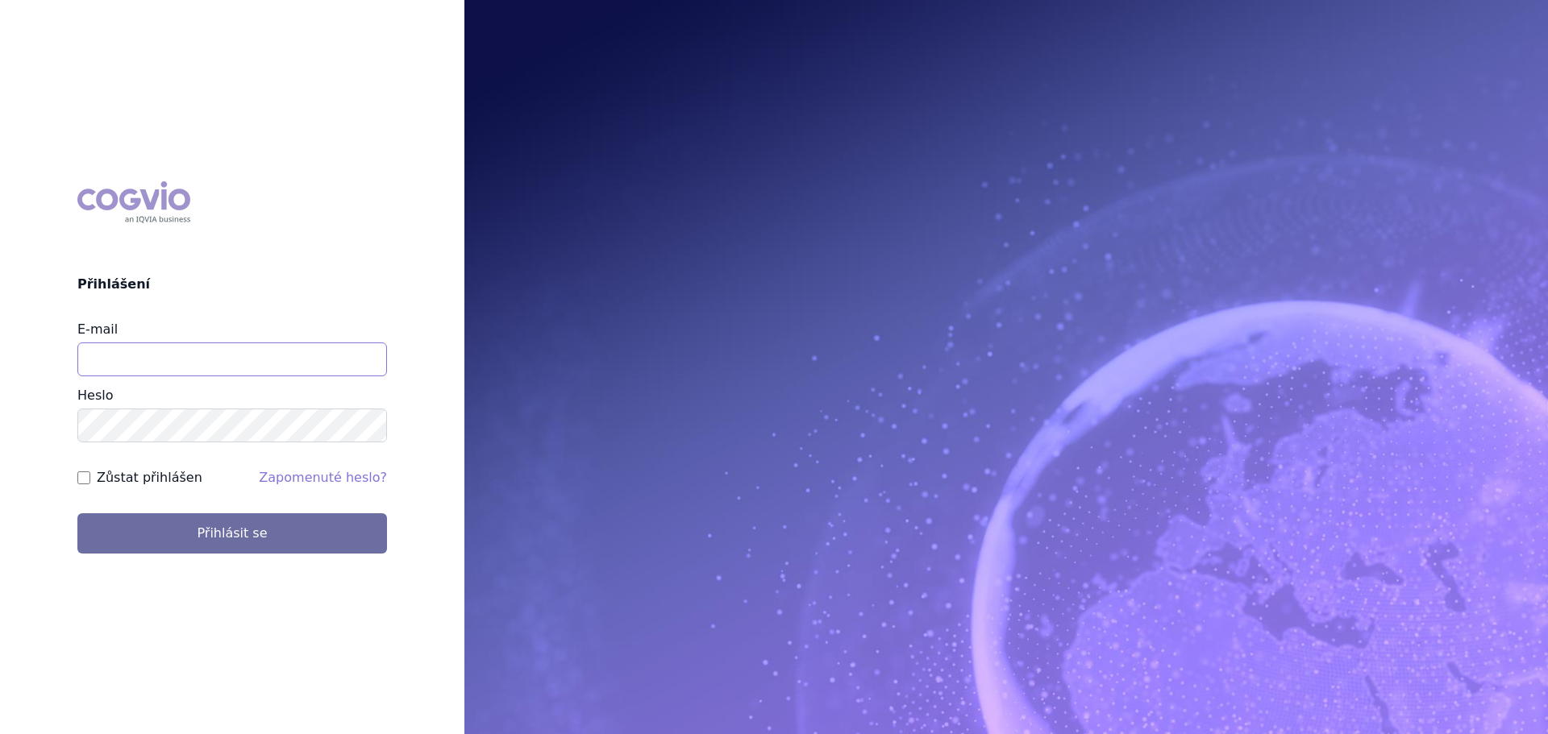
click at [127, 352] on input "E-mail" at bounding box center [232, 360] width 310 height 34
type input "veronika.damborska@vzp.cz"
click at [77, 514] on button "Přihlásit se" at bounding box center [232, 534] width 310 height 40
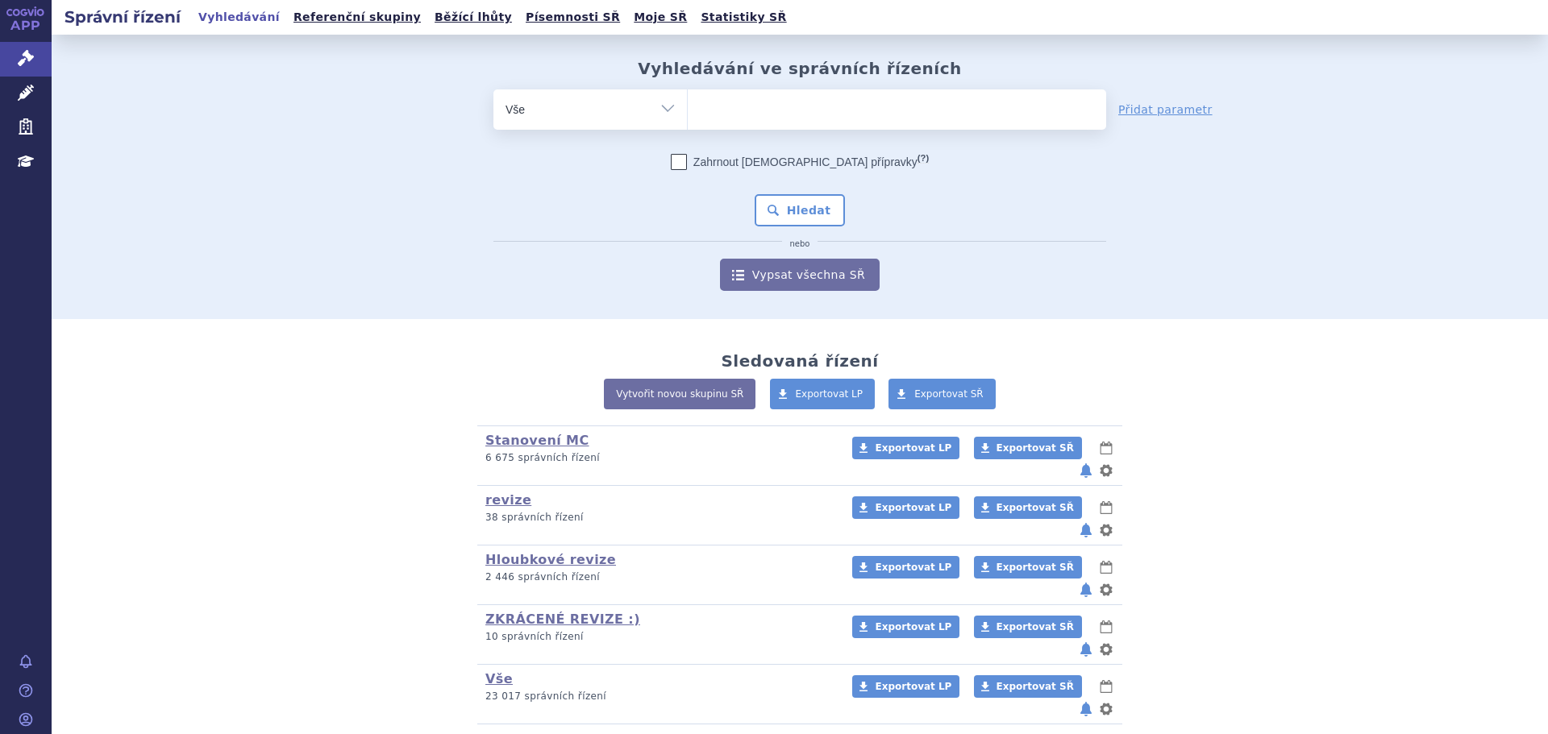
click at [380, 215] on div "odstranit Vše Spisová značka Typ SŘ" at bounding box center [799, 190] width 951 height 202
click at [757, 106] on ul at bounding box center [897, 106] width 418 height 34
click at [688, 106] on select at bounding box center [687, 109] width 1 height 40
type input "fi"
type input "fils"
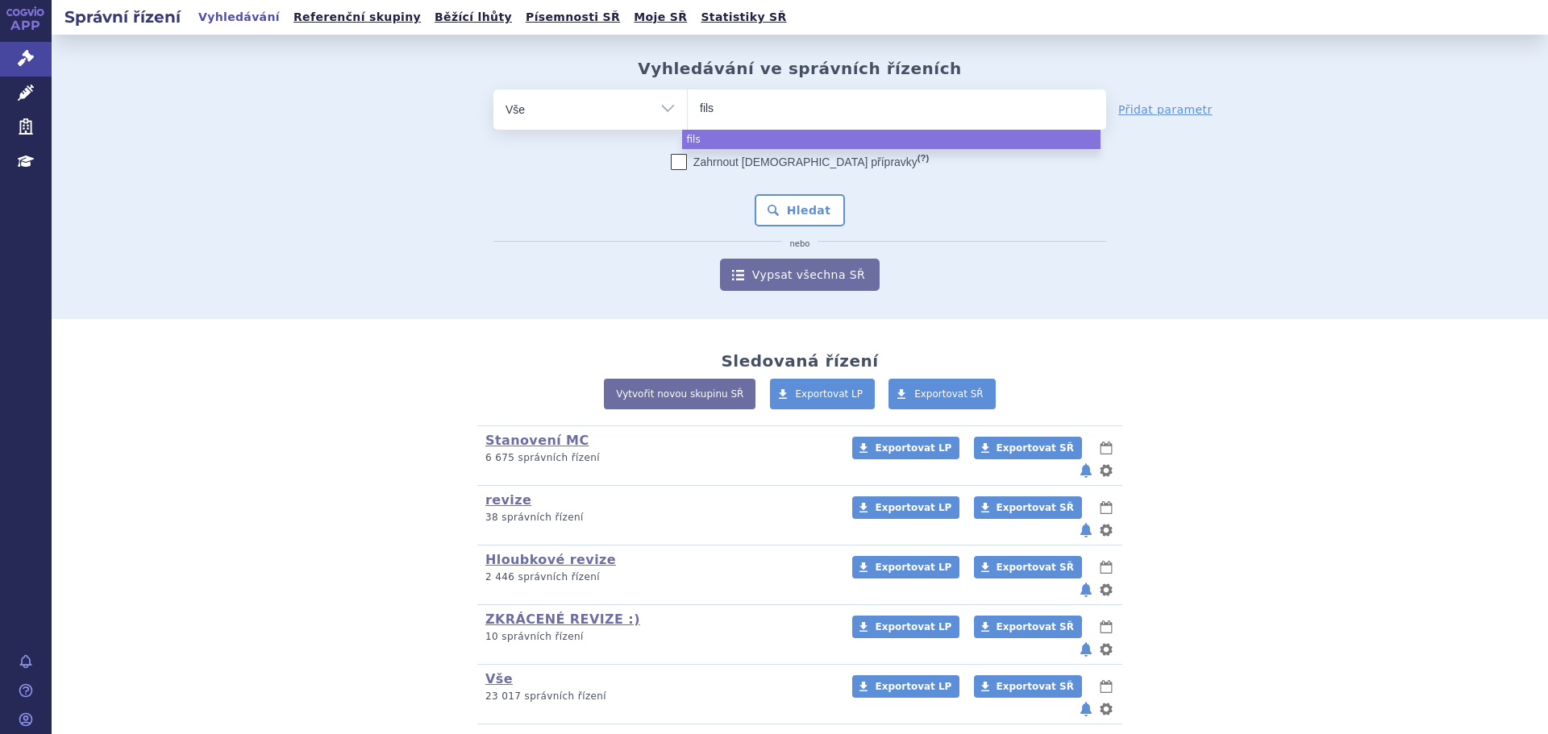
type input "filsp"
type input "filspa"
type input "filspari"
select select "filspari"
click at [788, 214] on button "Hledat" at bounding box center [800, 210] width 91 height 32
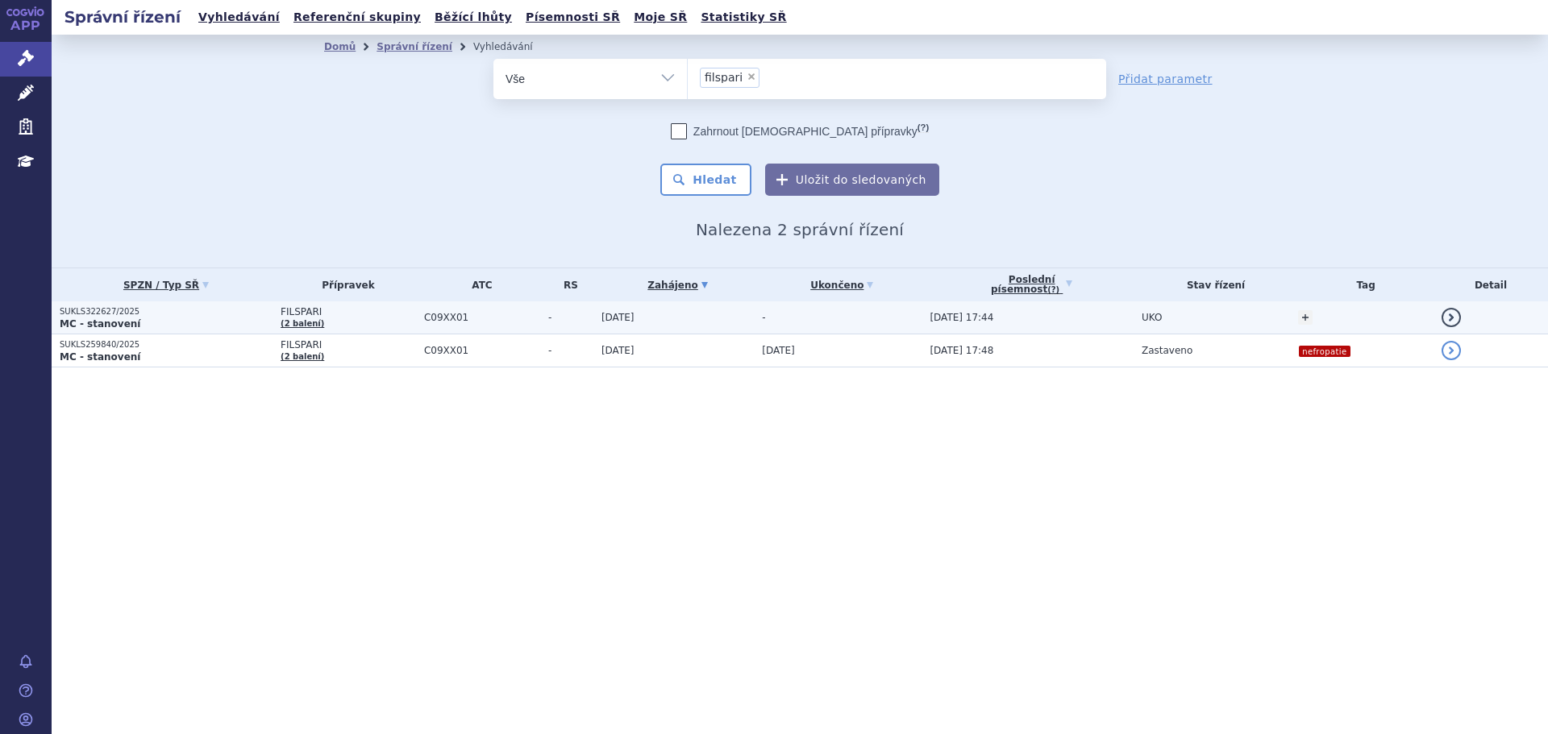
click at [353, 325] on td "FILSPARI (2 balení)" at bounding box center [344, 318] width 144 height 33
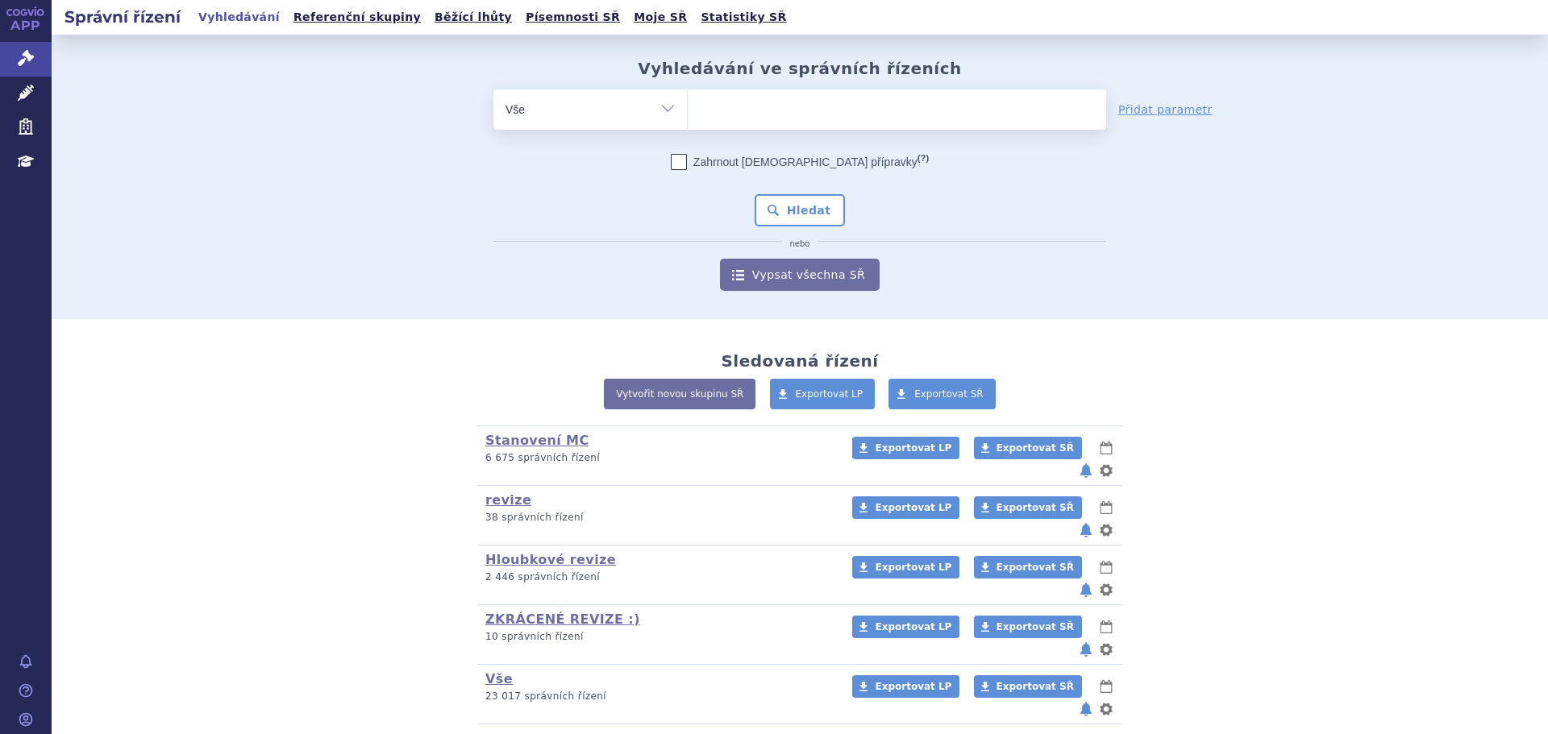
click at [780, 112] on ul at bounding box center [897, 106] width 418 height 34
click at [688, 112] on select at bounding box center [687, 109] width 1 height 40
type input "sap"
type input "saph"
type input "saphne"
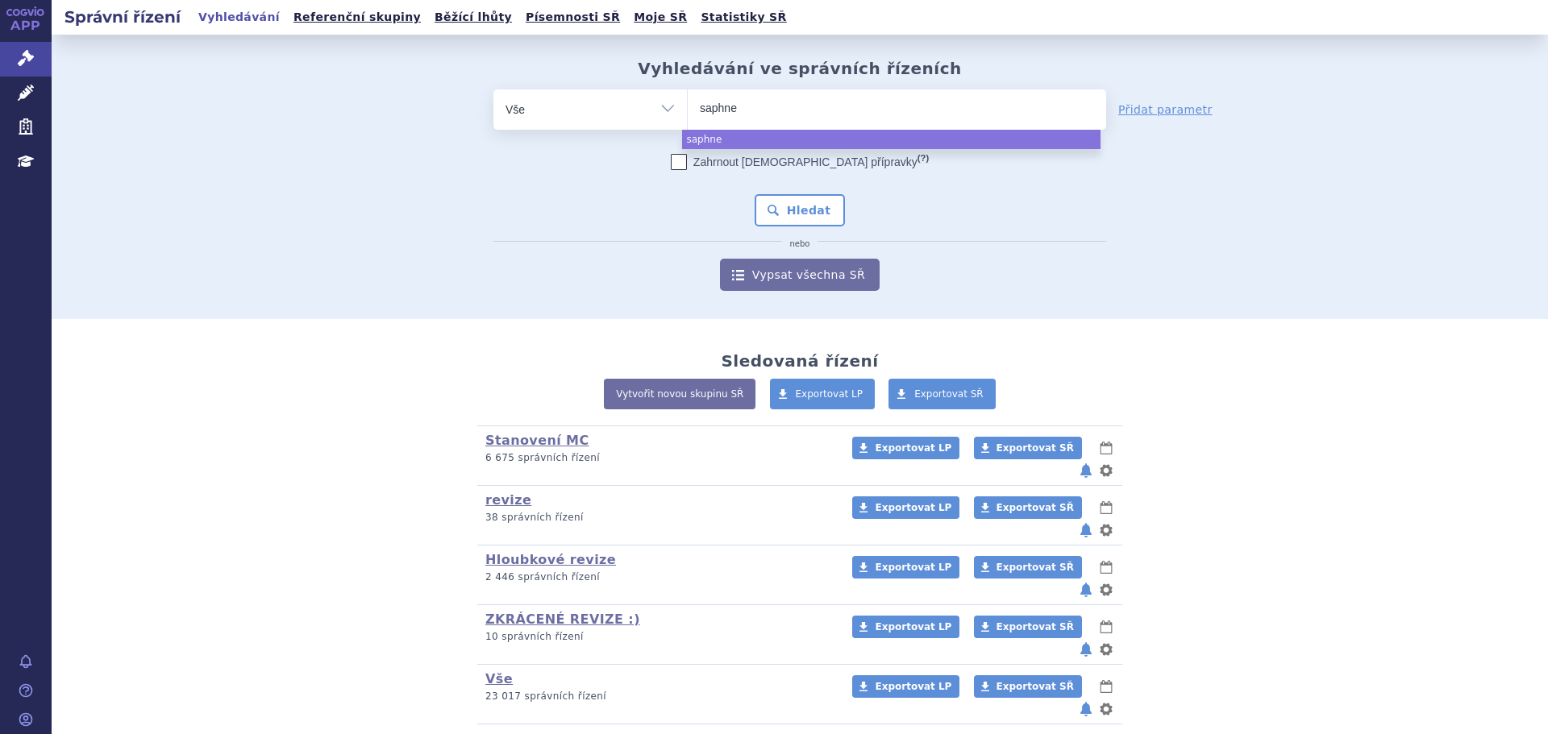
type input "saphnel"
type input "saphnelo"
select select "saphnelo"
click at [805, 222] on button "Hledat" at bounding box center [800, 210] width 91 height 32
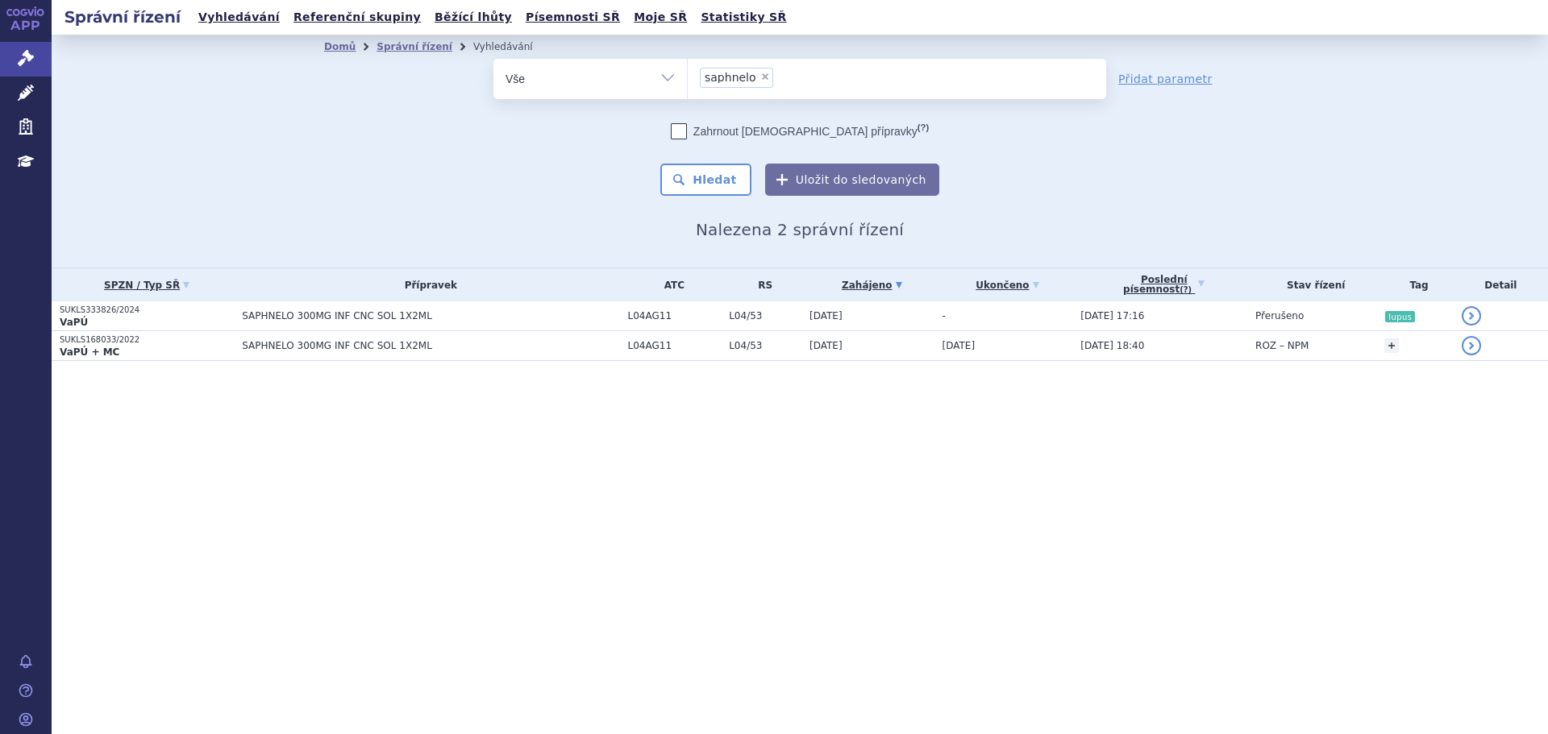
click at [938, 79] on ul "× saphnelo" at bounding box center [897, 76] width 418 height 35
click at [688, 79] on select "saphnelo" at bounding box center [687, 78] width 1 height 40
drag, startPoint x: 1100, startPoint y: 212, endPoint x: 1068, endPoint y: 243, distance: 44.5
click at [1047, 219] on div "Domů Správní řízení Vyhledávání Vyhledávání ve správních řízeních odstranit Vše…" at bounding box center [800, 149] width 1016 height 181
click at [1084, 177] on div "Zahrnout bratrské přípravky (?) * Pozor, hledání dle vyhledávacího parametru In…" at bounding box center [799, 159] width 613 height 73
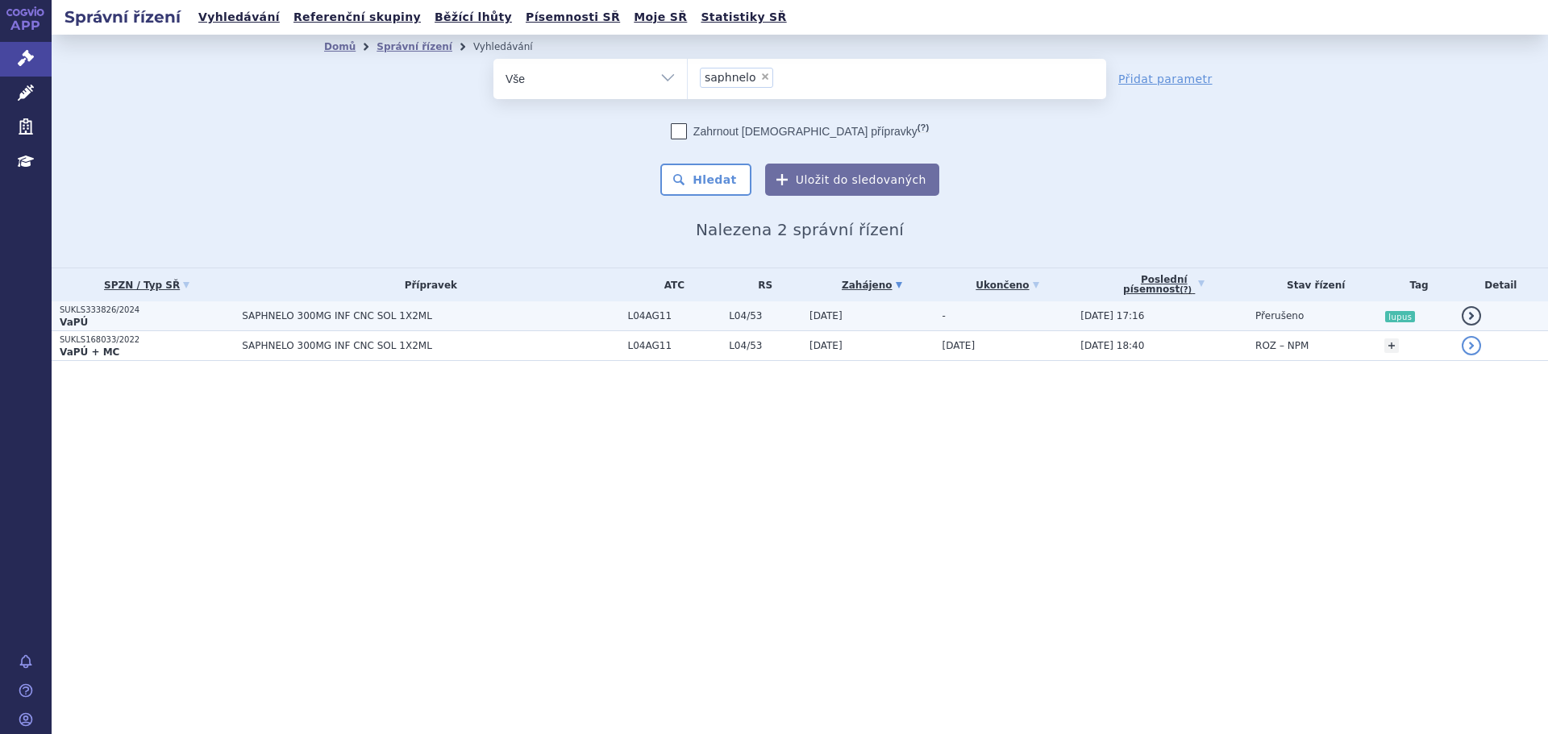
click at [626, 316] on td "L04AG11" at bounding box center [671, 317] width 102 height 30
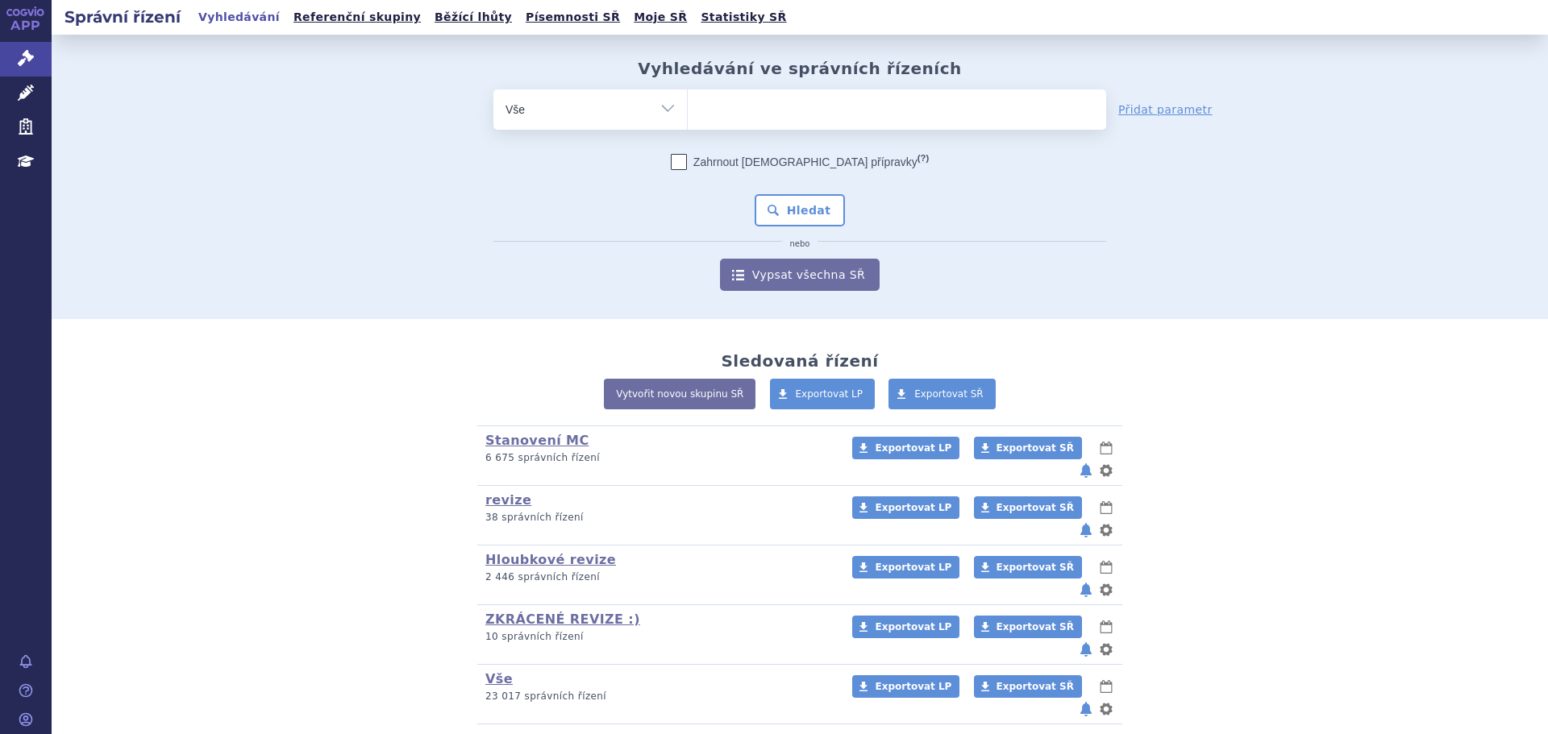
click at [589, 122] on select "Vše Spisová značka Typ SŘ Přípravek/SUKL kód Účastník/Držitel" at bounding box center [589, 107] width 193 height 36
click at [601, 106] on select "Vše Spisová značka Typ SŘ Přípravek/SUKL kód Účastník/Držitel" at bounding box center [589, 107] width 193 height 36
click at [647, 101] on select "Vše Spisová značka Typ SŘ Přípravek/SUKL kód Účastník/Držitel" at bounding box center [589, 107] width 193 height 36
select select "filter-procedure-type"
click at [493, 89] on select "Vše Spisová značka Typ SŘ Přípravek/SUKL kód Účastník/Držitel" at bounding box center [589, 107] width 193 height 36
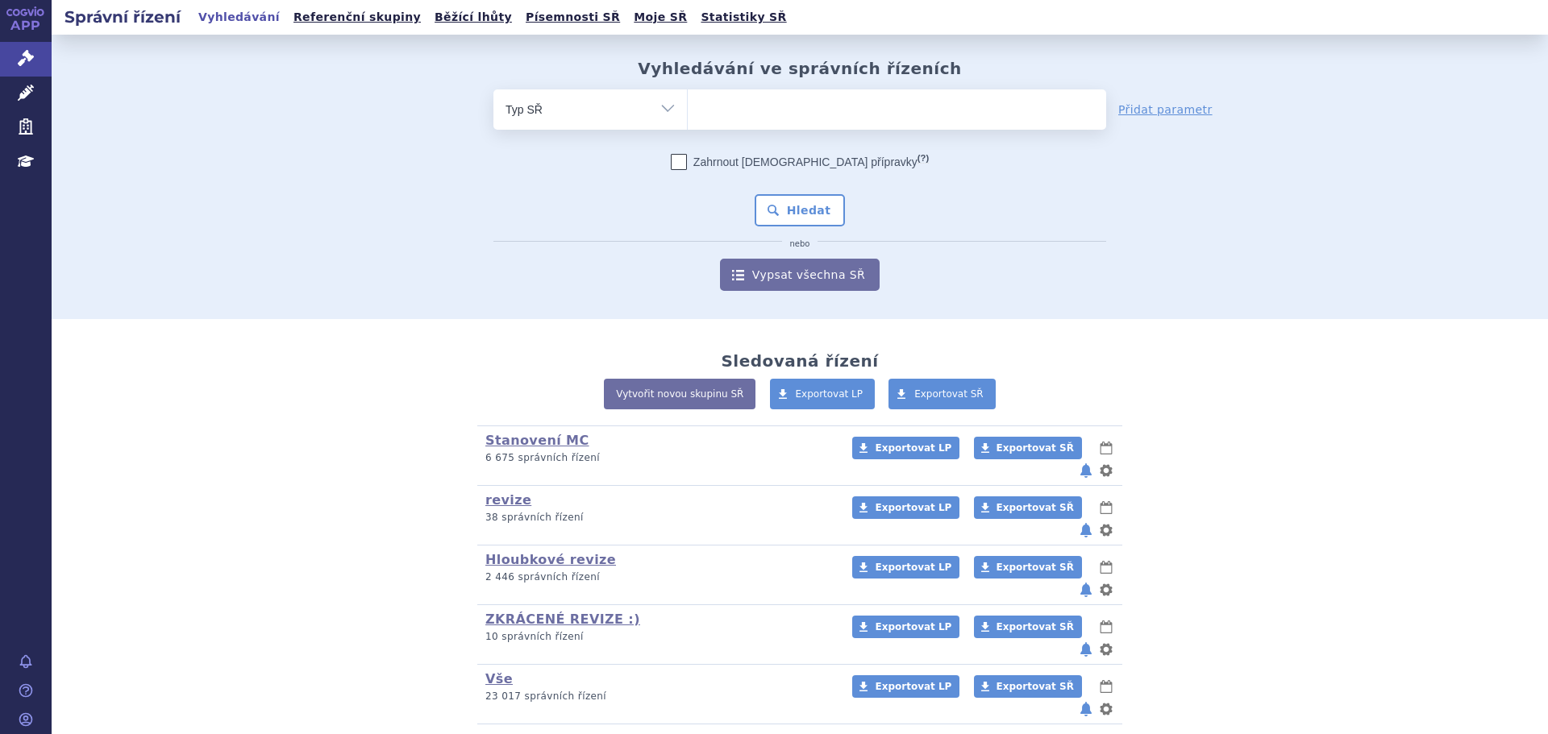
click at [733, 111] on ul at bounding box center [897, 106] width 418 height 34
click at [688, 111] on select at bounding box center [687, 109] width 1 height 40
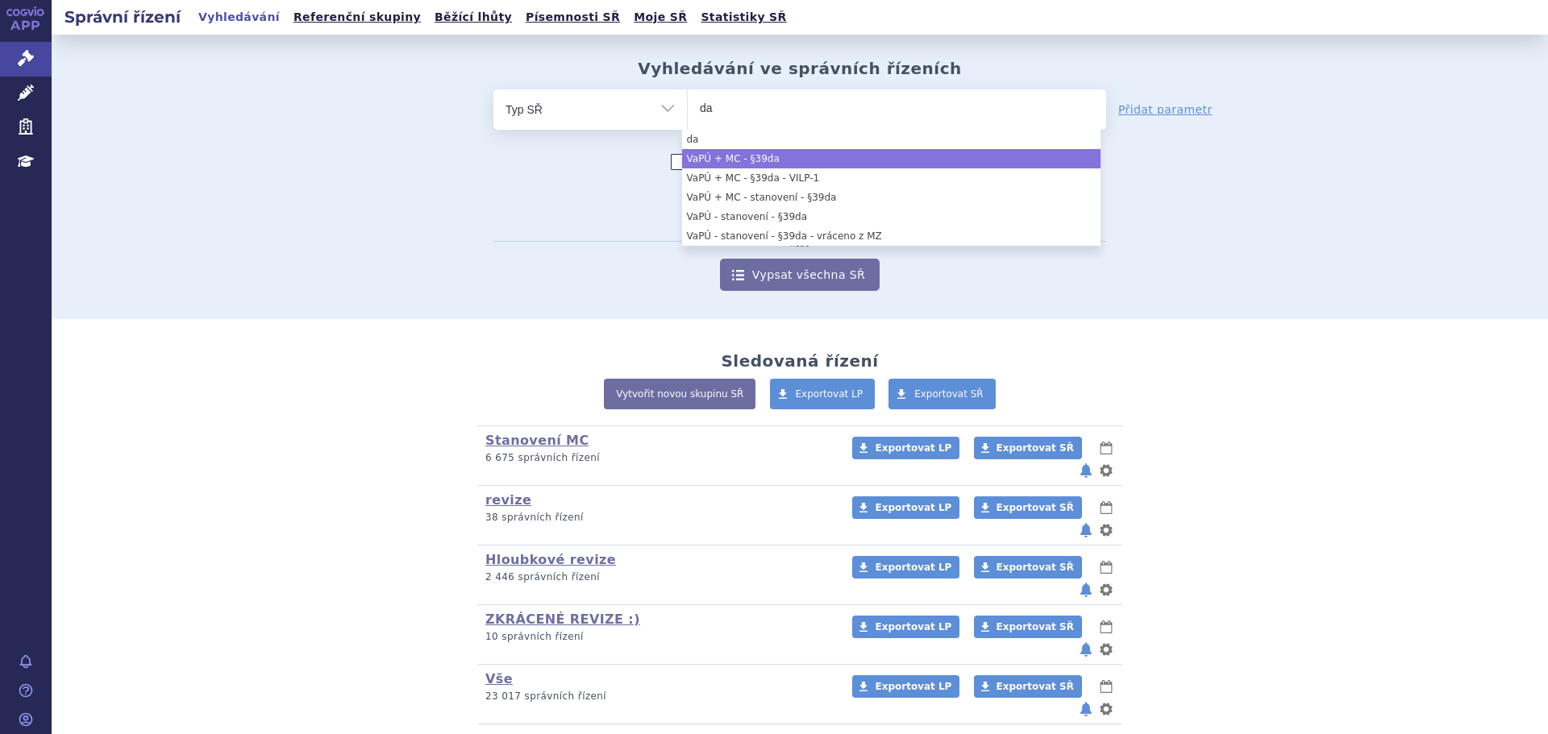
type input "da"
click at [818, 151] on li "VaPÚ + MC - §39da" at bounding box center [891, 158] width 418 height 19
select select "87f89a0c-10ff-46b1-8f5f-dfb2c51d5c3d"
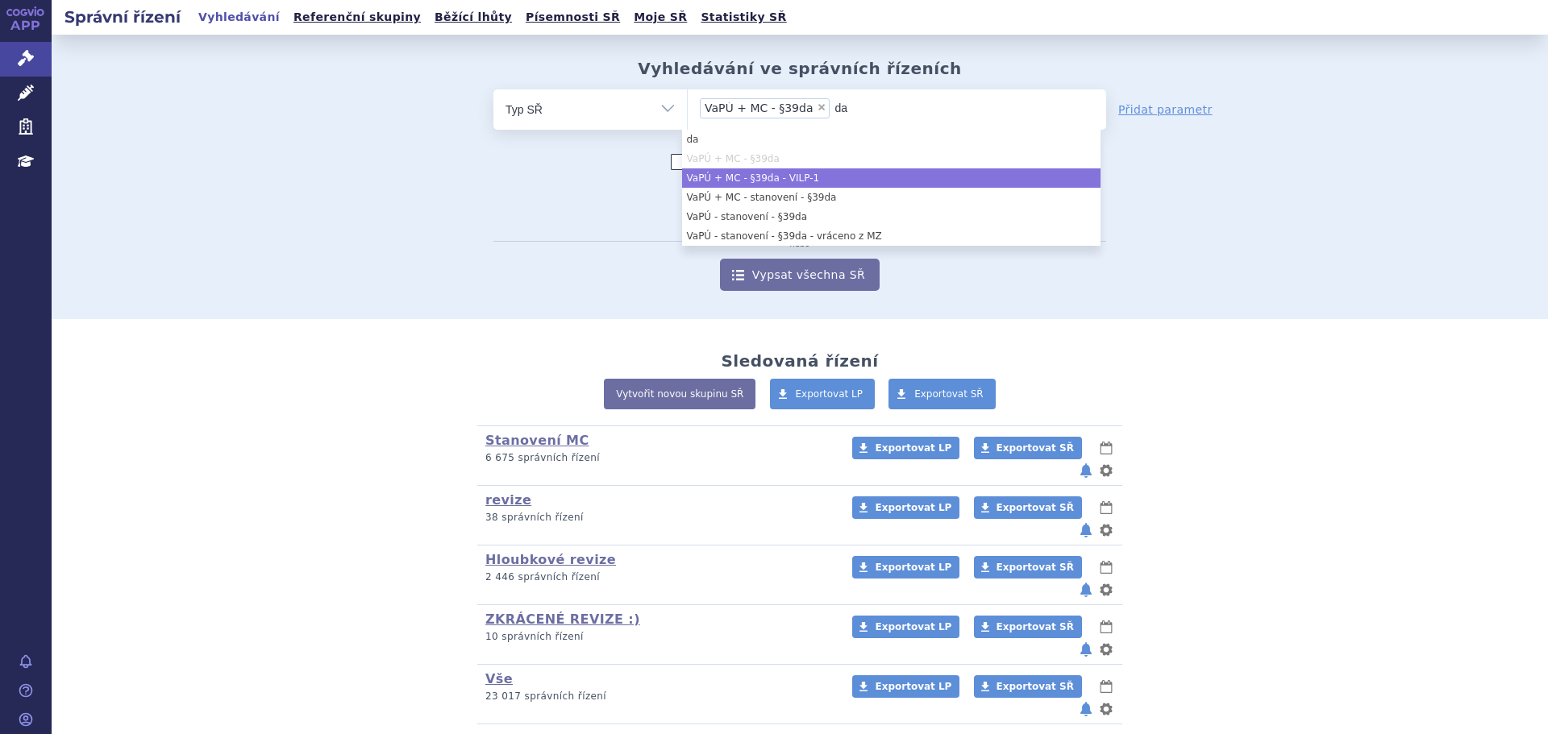
click at [782, 173] on li "VaPÚ + MC - §39da - VILP-1" at bounding box center [891, 177] width 418 height 19
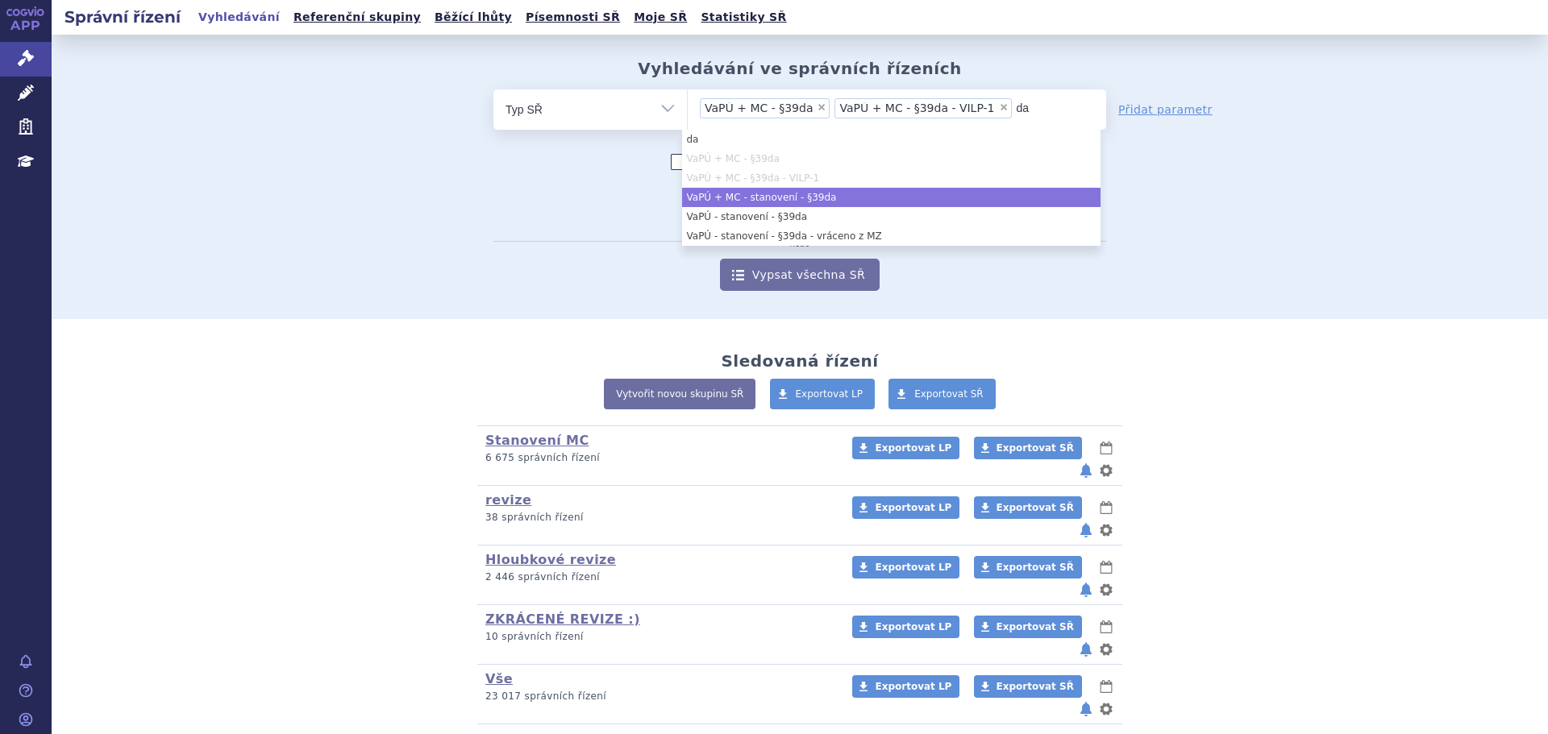
click at [780, 201] on li "VaPÚ + MC - stanovení - §39da" at bounding box center [891, 197] width 418 height 19
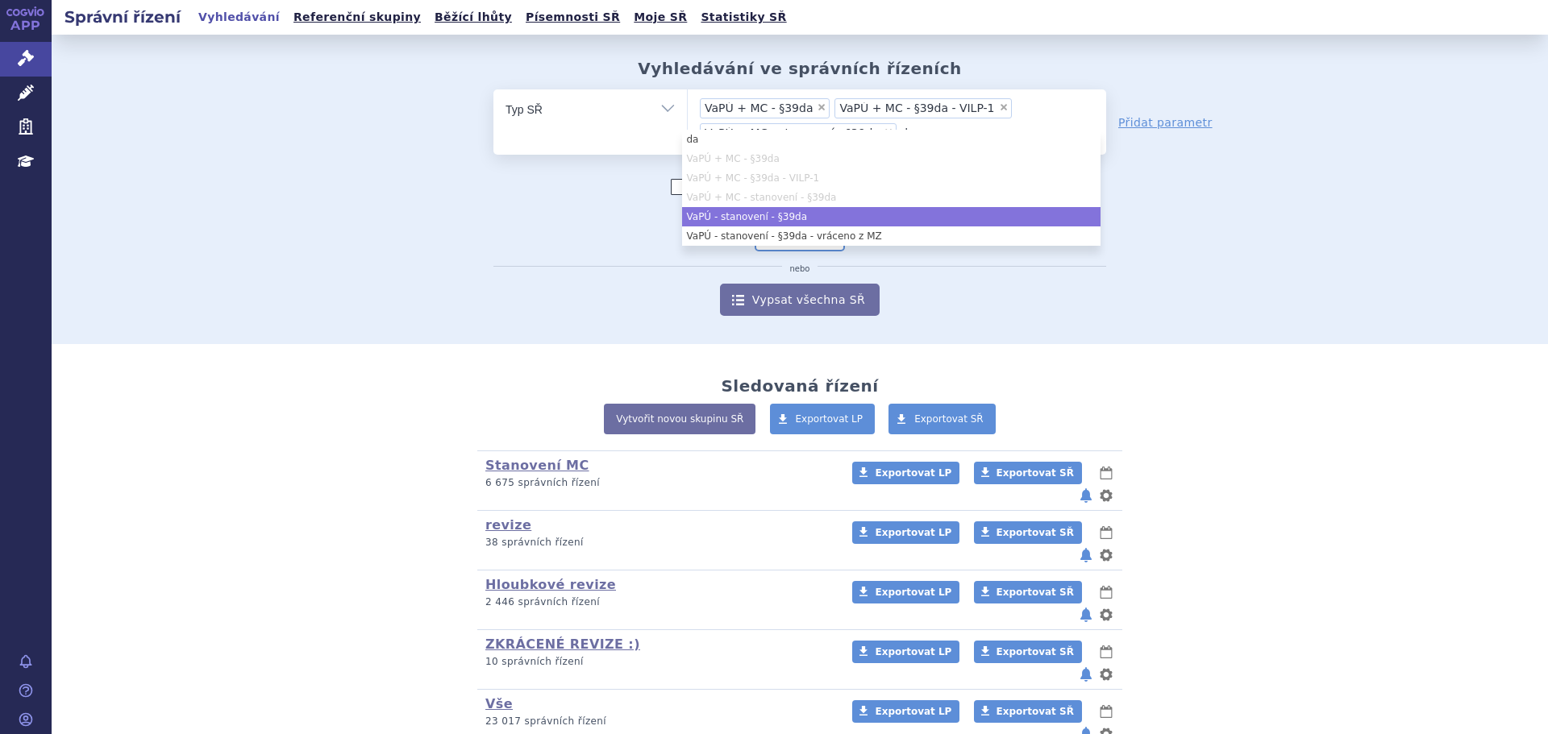
click at [778, 220] on li "VaPÚ - stanovení - §39da" at bounding box center [891, 216] width 418 height 19
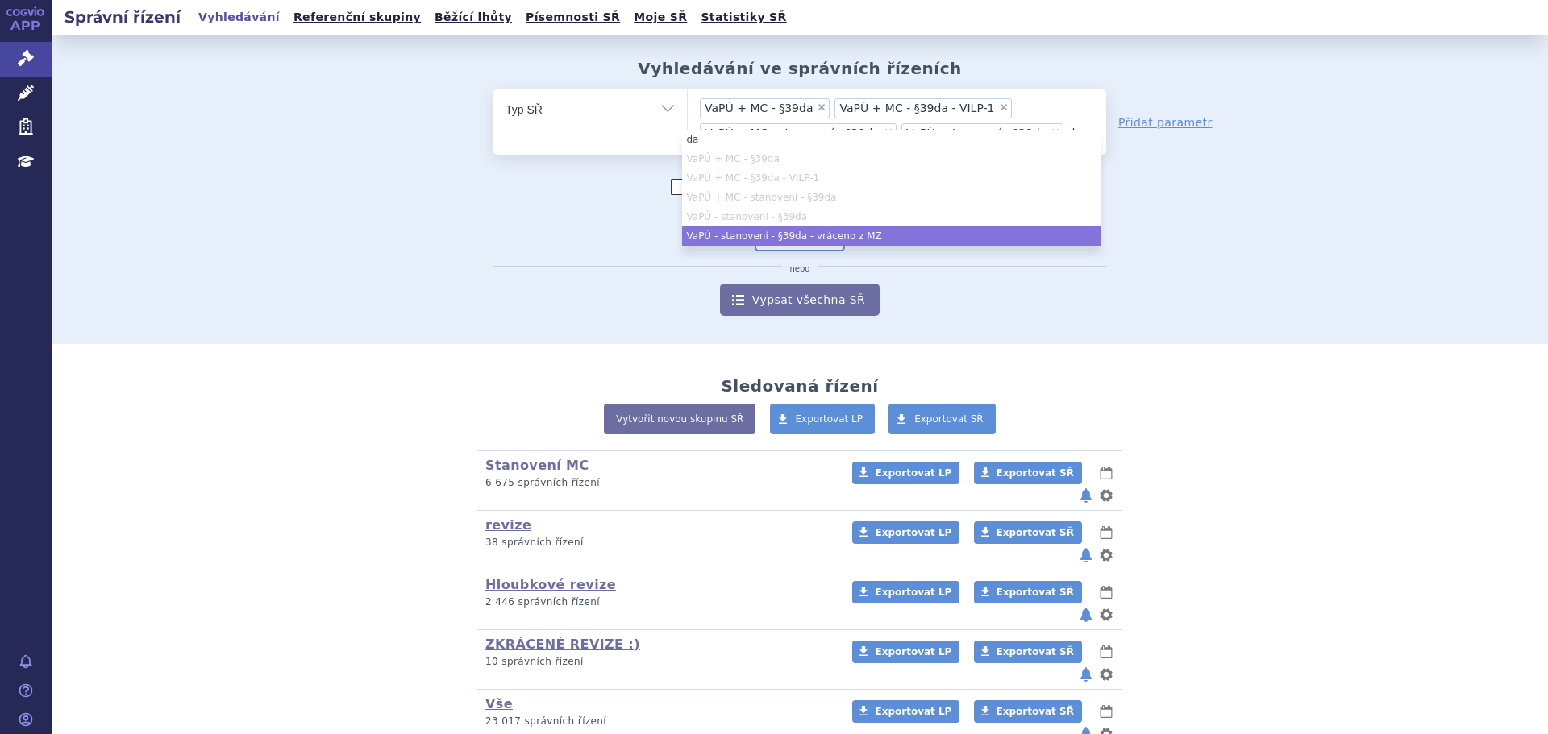
click at [784, 235] on li "VaPÚ - stanovení - §39da - vráceno z MZ" at bounding box center [891, 236] width 418 height 19
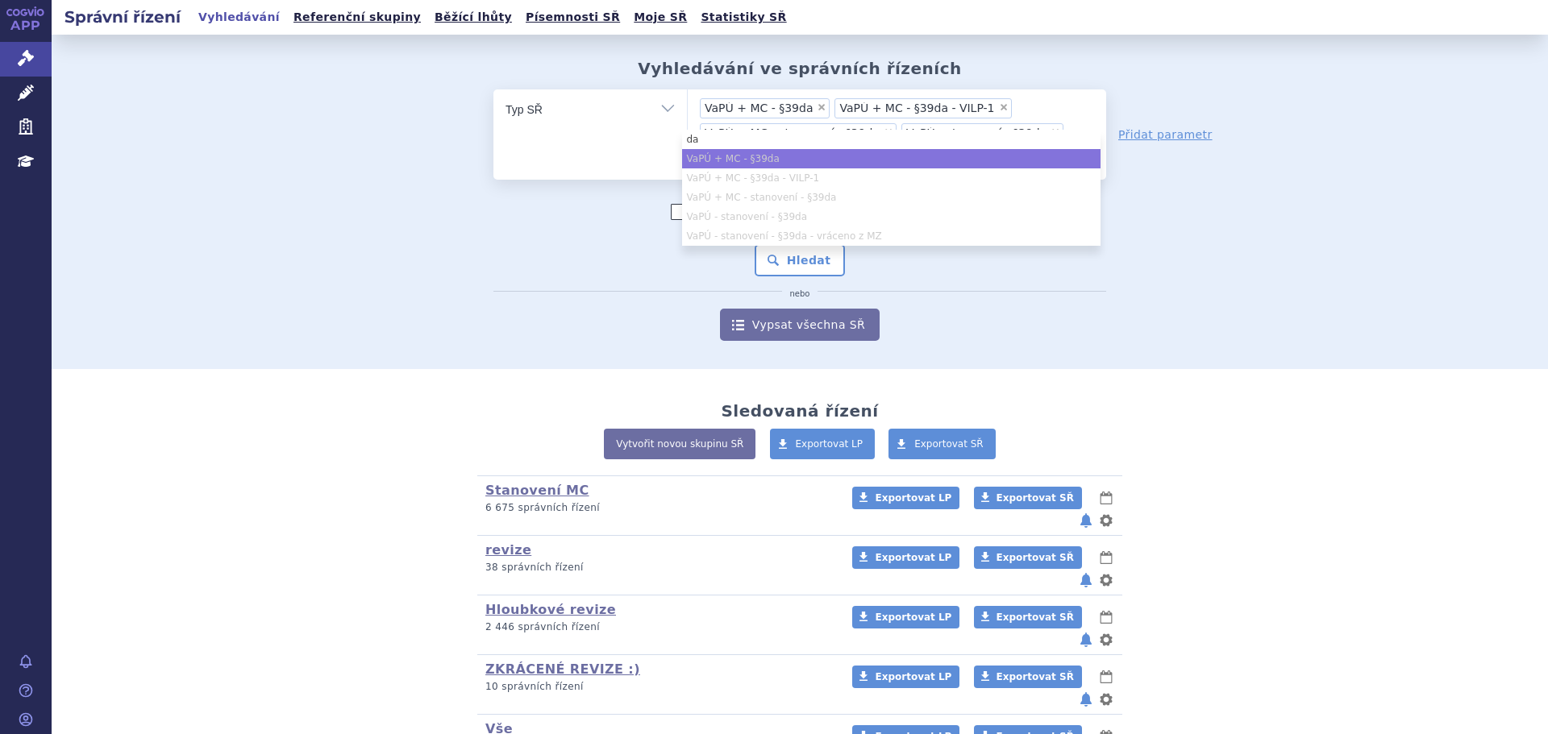
click at [651, 247] on div "Zahrnout bratrské přípravky (?) * Pozor, hledání dle vyhledávacího parametru In…" at bounding box center [799, 272] width 613 height 137
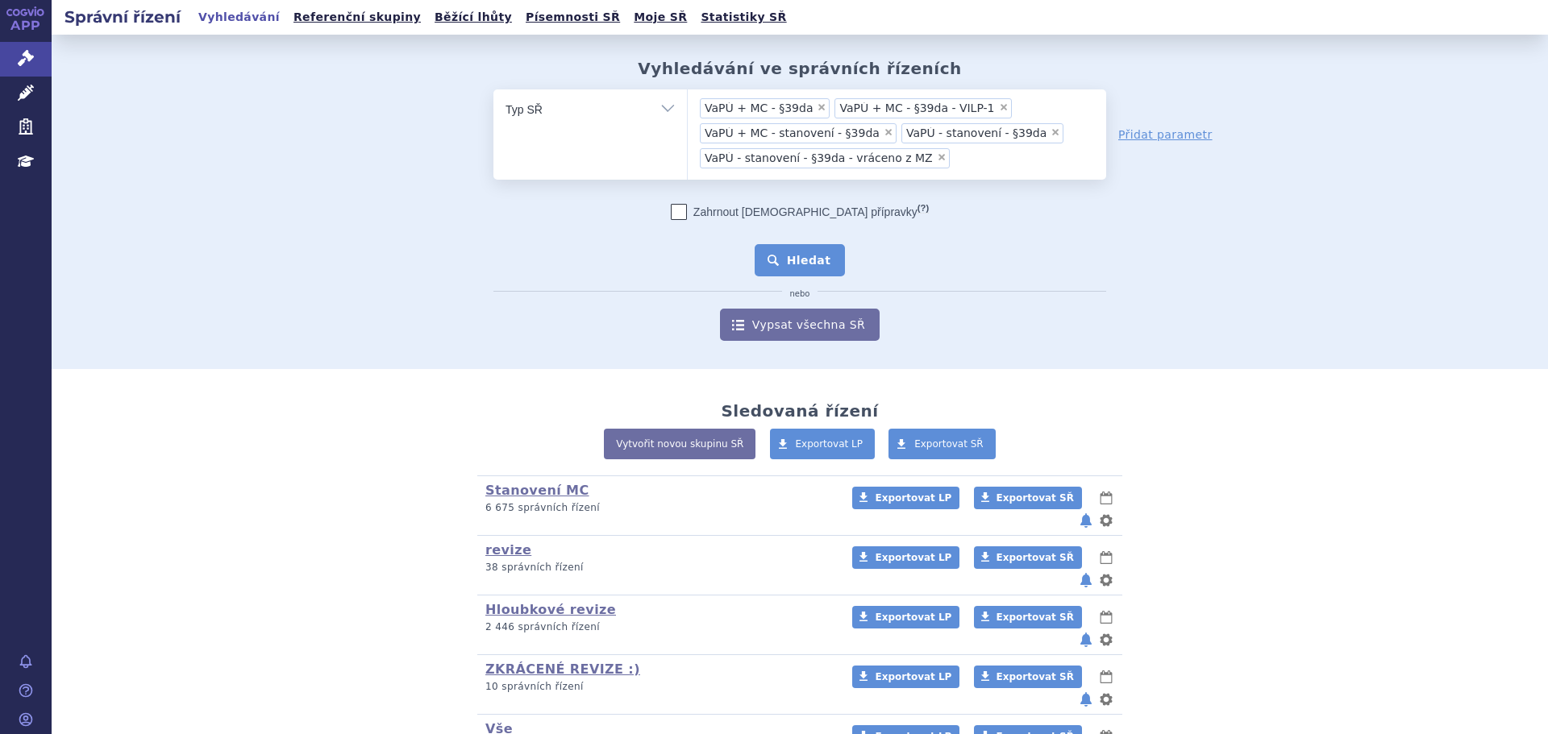
click at [801, 252] on button "Hledat" at bounding box center [800, 260] width 91 height 32
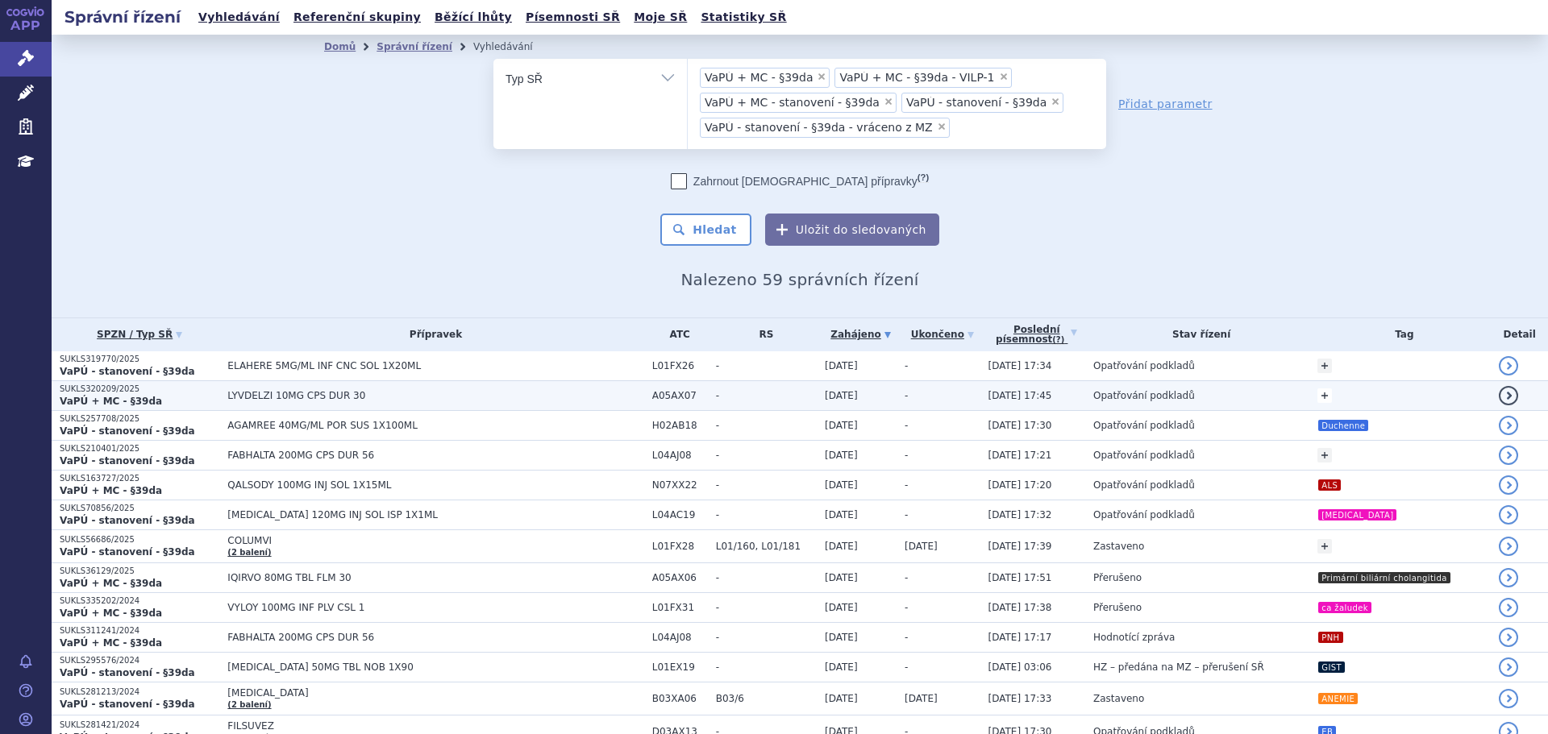
click at [1317, 394] on link "+" at bounding box center [1324, 396] width 15 height 15
click at [1140, 391] on span at bounding box center [1198, 398] width 116 height 21
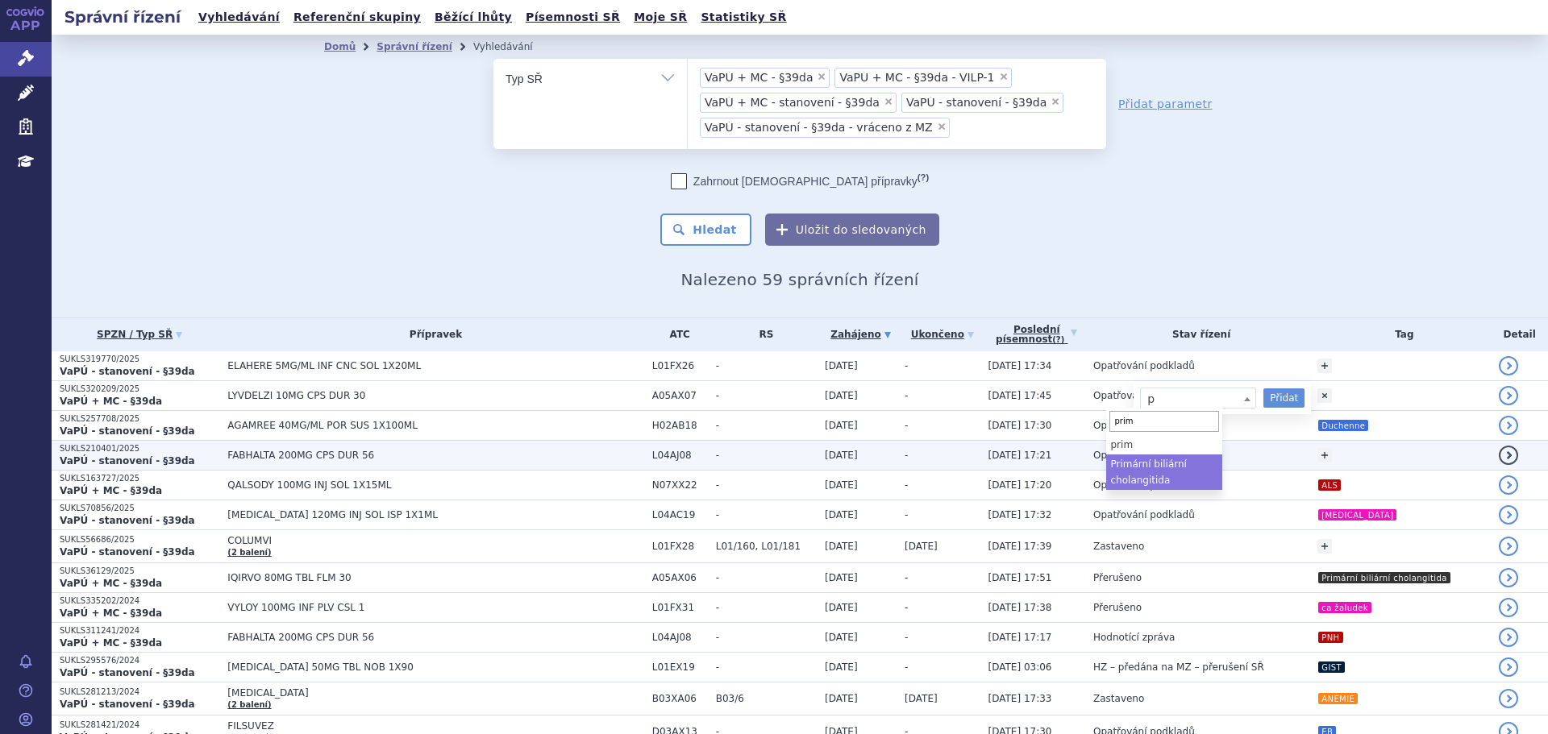
type input "prim"
select select "Primární biliární cholangitida"
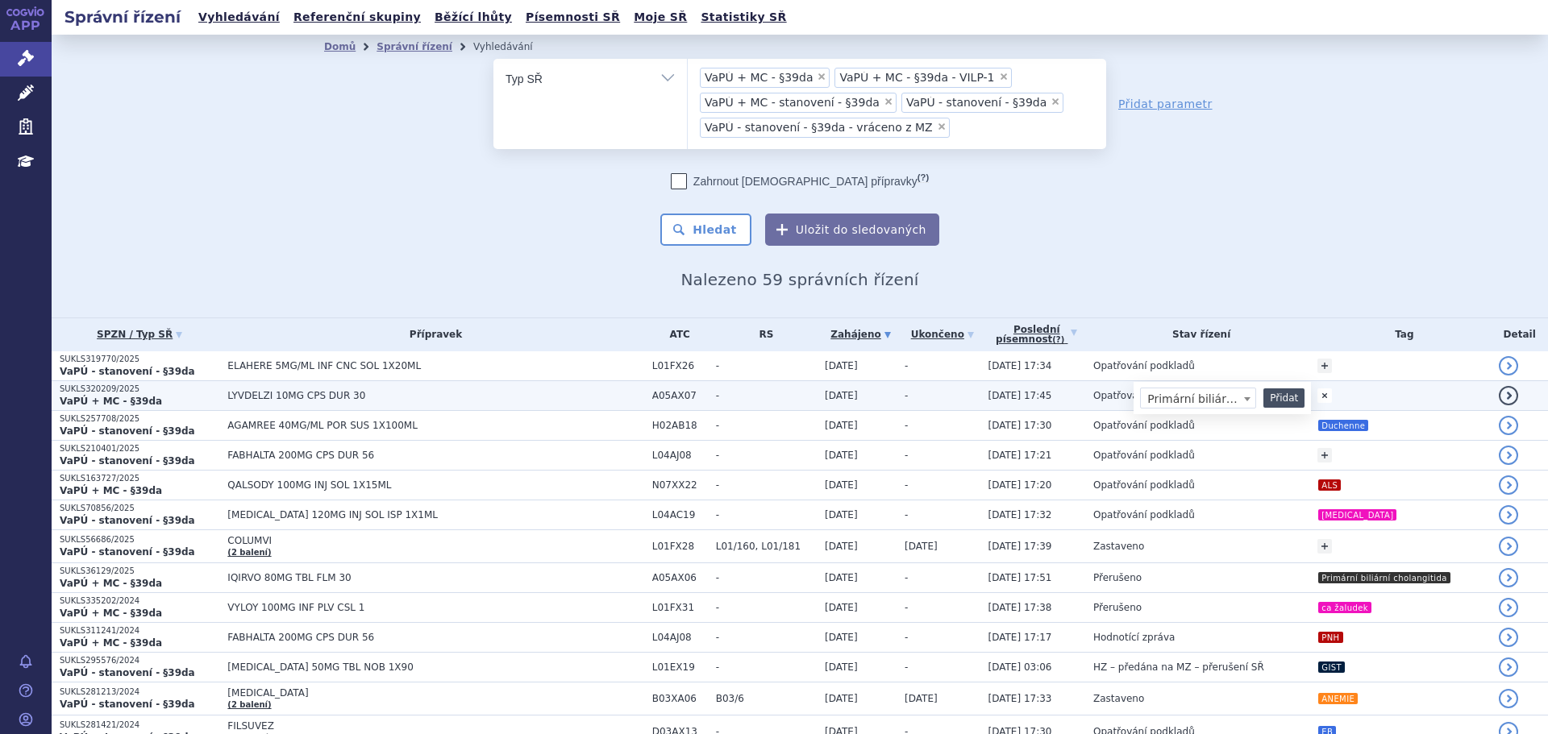
click at [1263, 395] on button "Přidat" at bounding box center [1283, 398] width 41 height 19
select select
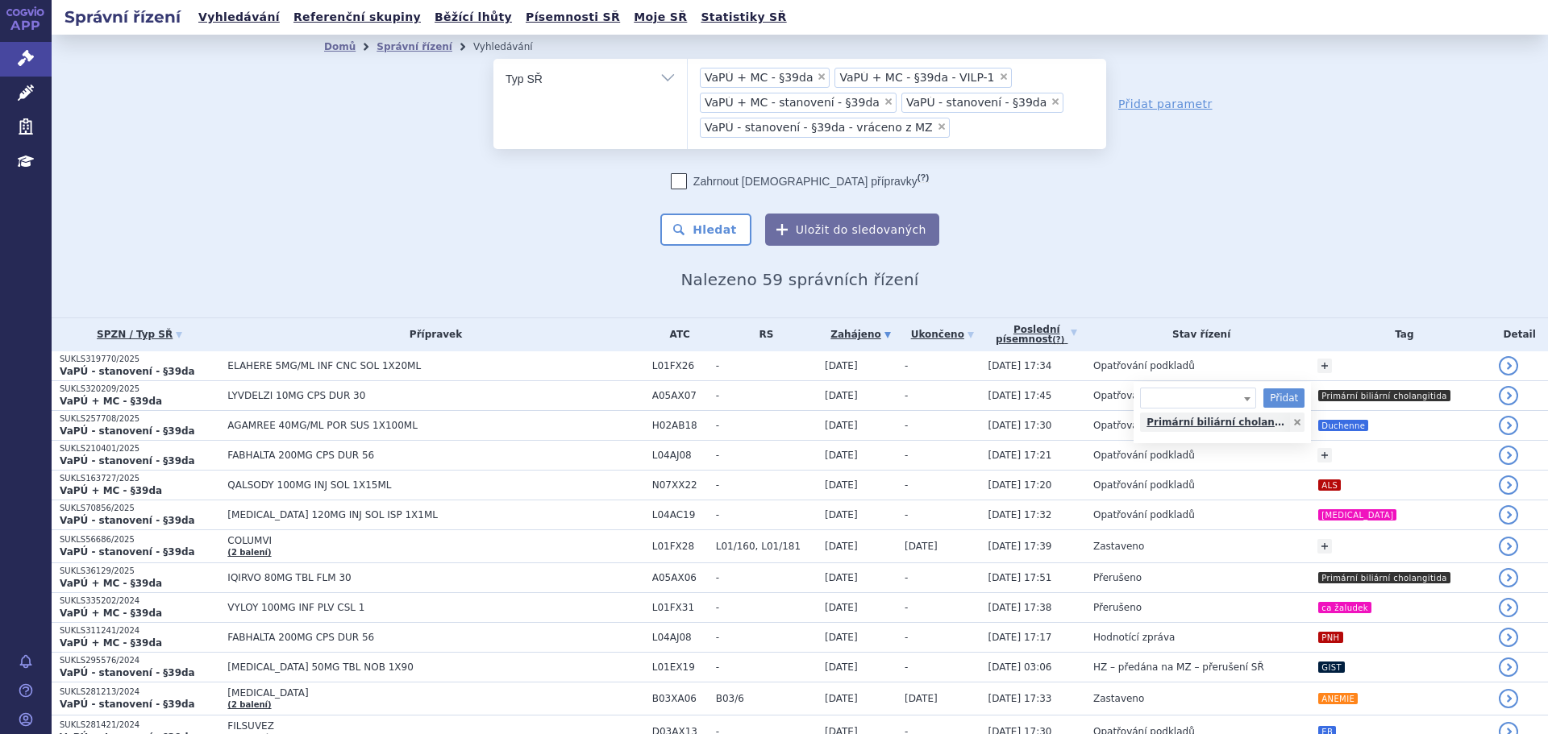
click at [411, 293] on div "Domů Správní řízení Vyhledávání Vyhledávání ve správních řízeních odstranit Vše…" at bounding box center [800, 176] width 1496 height 283
click at [937, 123] on span "×" at bounding box center [942, 127] width 10 height 10
click at [688, 98] on select "VaPÚ + MC - §39da VaPÚ + MC - §39da - VILP-1 VaPÚ + MC - stanovení - §39da VaPÚ…" at bounding box center [687, 78] width 1 height 40
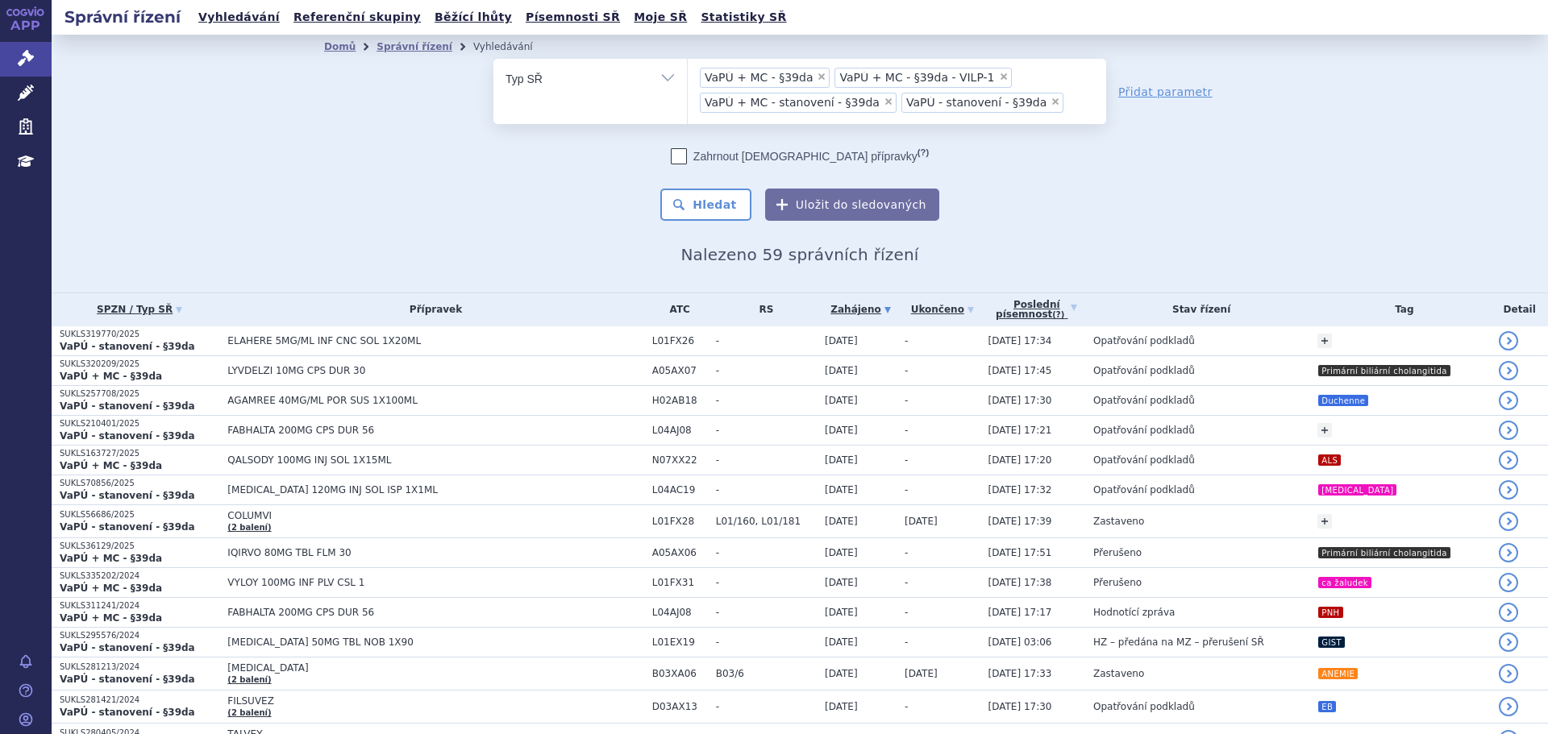
click at [884, 100] on span "×" at bounding box center [889, 102] width 10 height 10
click at [688, 98] on select "VaPÚ + MC - §39da VaPÚ + MC - §39da - VILP-1 VaPÚ + MC - stanovení - §39da VaPÚ…" at bounding box center [687, 78] width 1 height 40
click at [810, 80] on li "× VaPÚ + MC - §39da" at bounding box center [765, 78] width 130 height 20
click at [688, 80] on select "VaPÚ + MC - §39da VaPÚ + MC - §39da - VILP-1 VaPÚ - stanovení - §39da" at bounding box center [687, 78] width 1 height 40
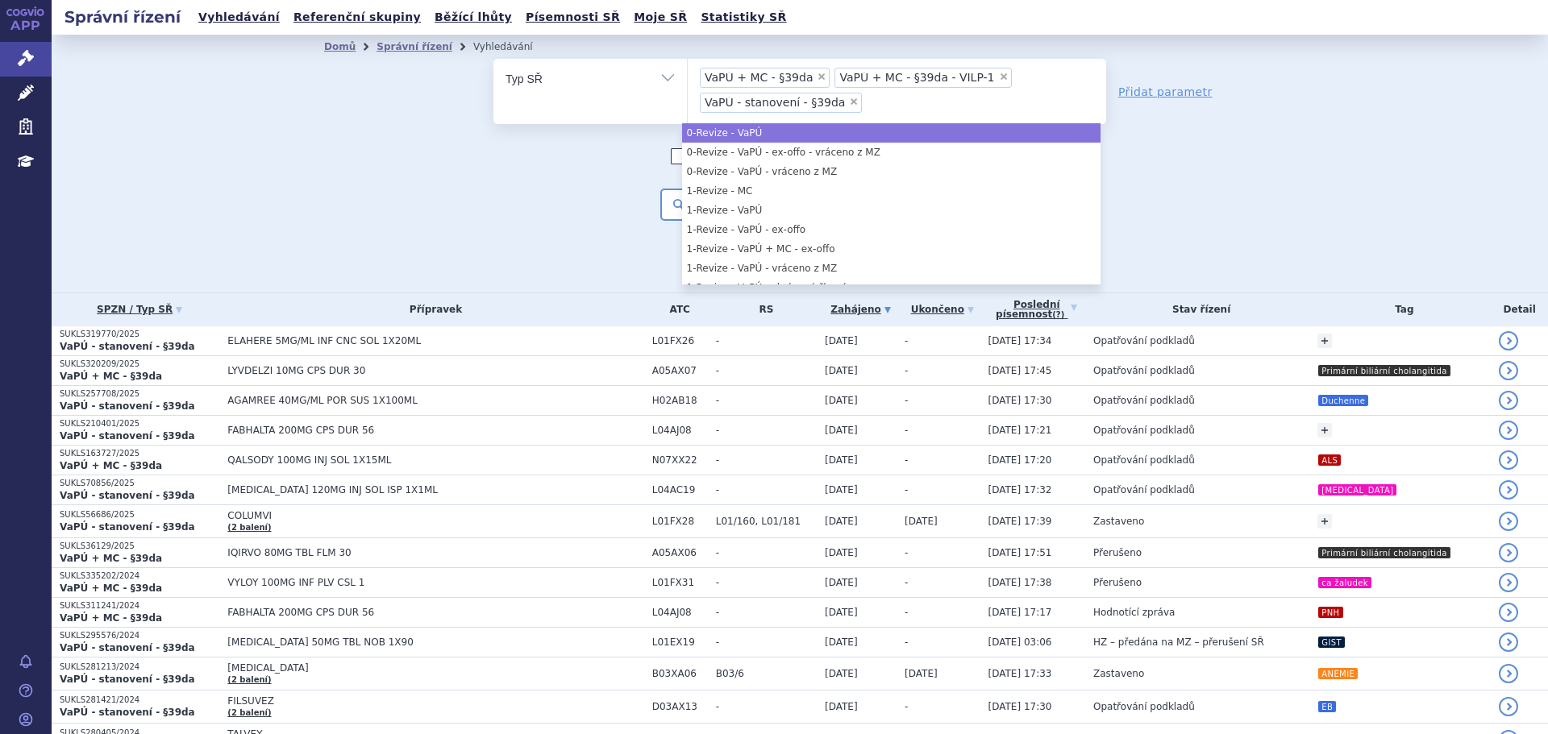
click at [817, 80] on span "×" at bounding box center [822, 77] width 10 height 10
click at [688, 80] on select "VaPÚ + MC - §39da VaPÚ + MC - §39da - VILP-1 VaPÚ - stanovení - §39da" at bounding box center [687, 78] width 1 height 40
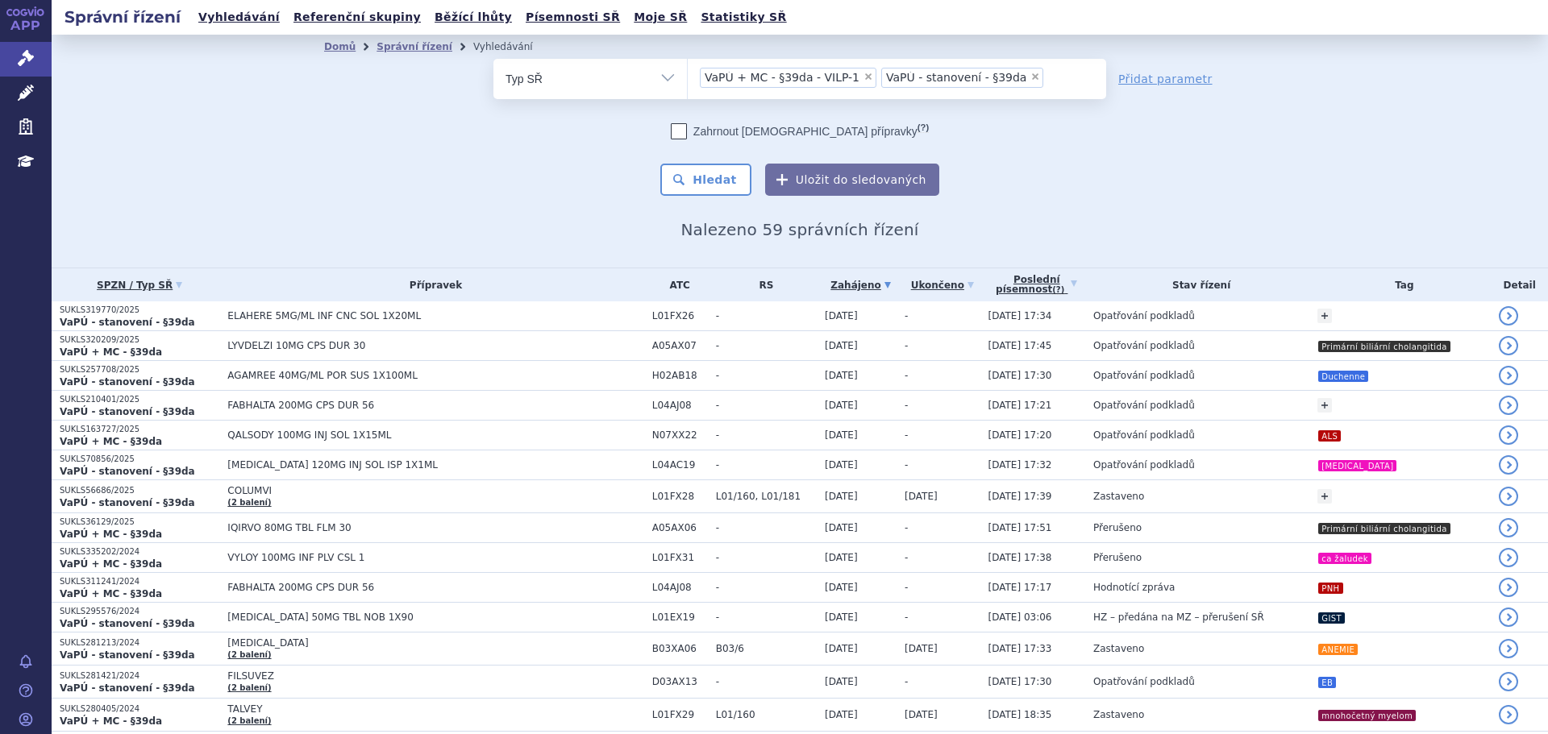
click at [863, 75] on span "×" at bounding box center [868, 77] width 10 height 10
click at [688, 75] on select "VaPÚ + MC - §39da - VILP-1 VaPÚ - stanovení - §39da" at bounding box center [687, 78] width 1 height 40
select select "53710342-edac-4bca-b9e1-3dcc85f25ea0"
click at [849, 77] on span "×" at bounding box center [854, 77] width 10 height 10
click at [688, 77] on select "VaPÚ - stanovení - §39da" at bounding box center [687, 78] width 1 height 40
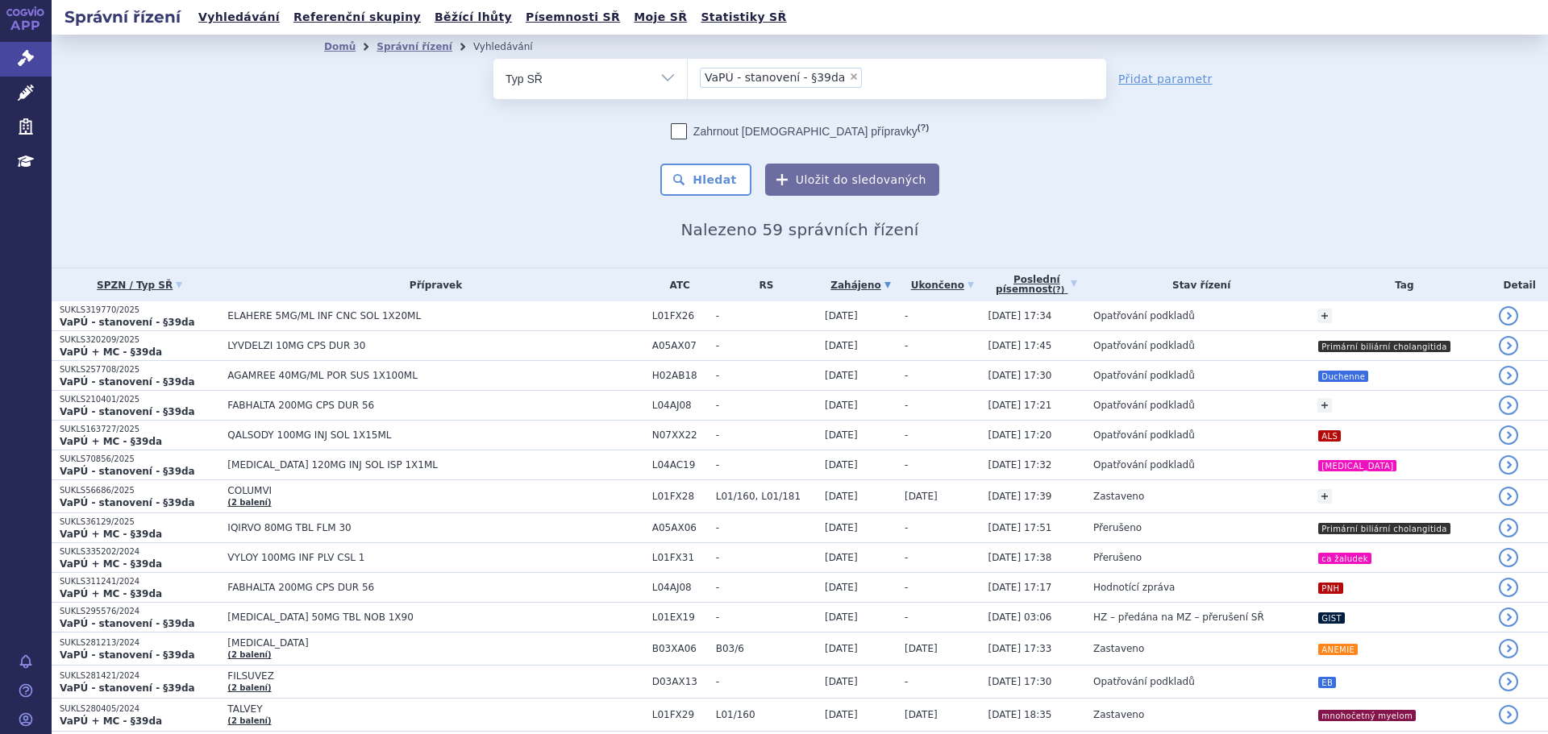
select select
click at [833, 78] on ul at bounding box center [897, 76] width 418 height 34
click at [688, 78] on select at bounding box center [687, 78] width 1 height 40
type input "v"
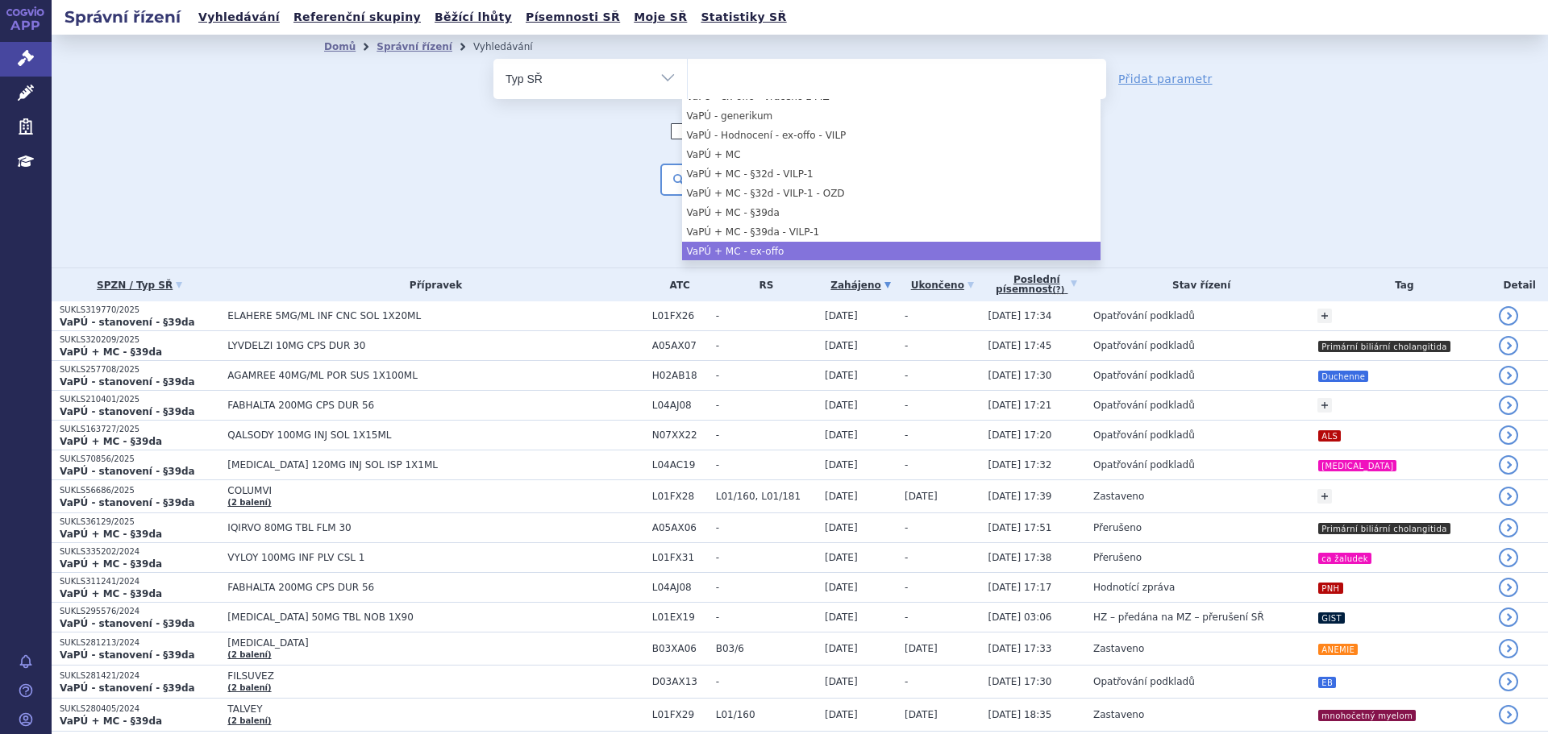
scroll to position [1048, 0]
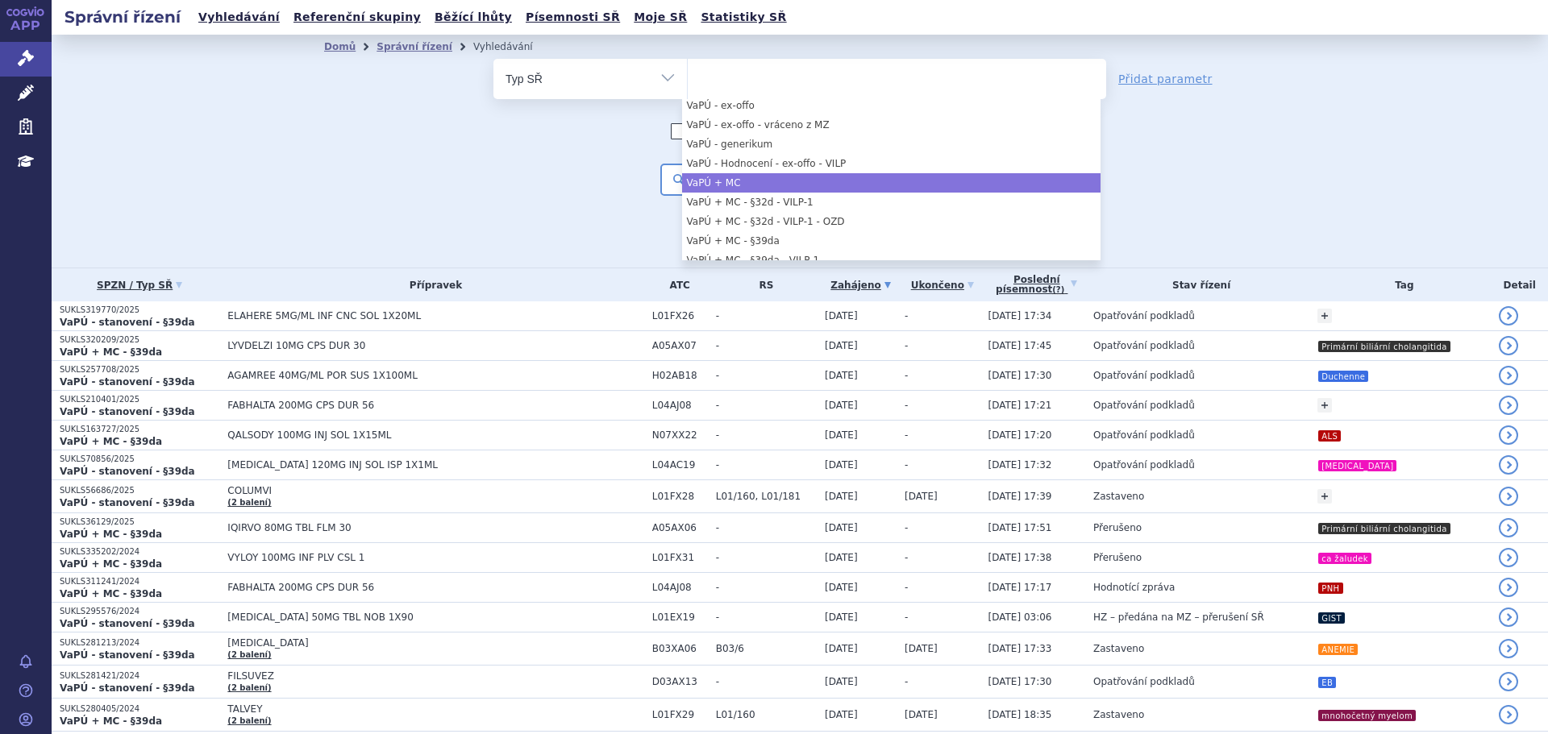
select select "ad9f82cb-7c65-4df1-b092-3fd3478ee70c"
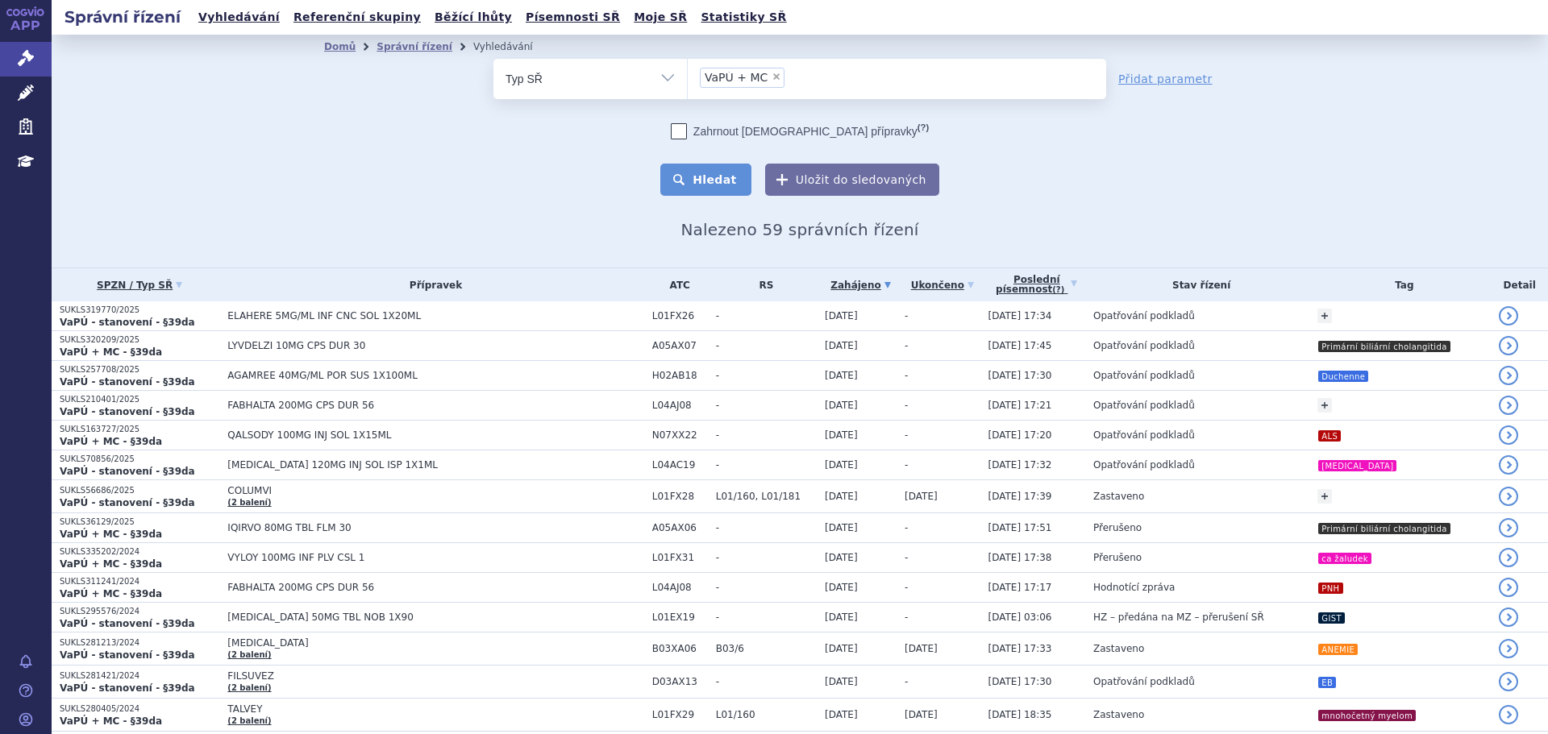
click at [713, 171] on button "Hledat" at bounding box center [705, 180] width 91 height 32
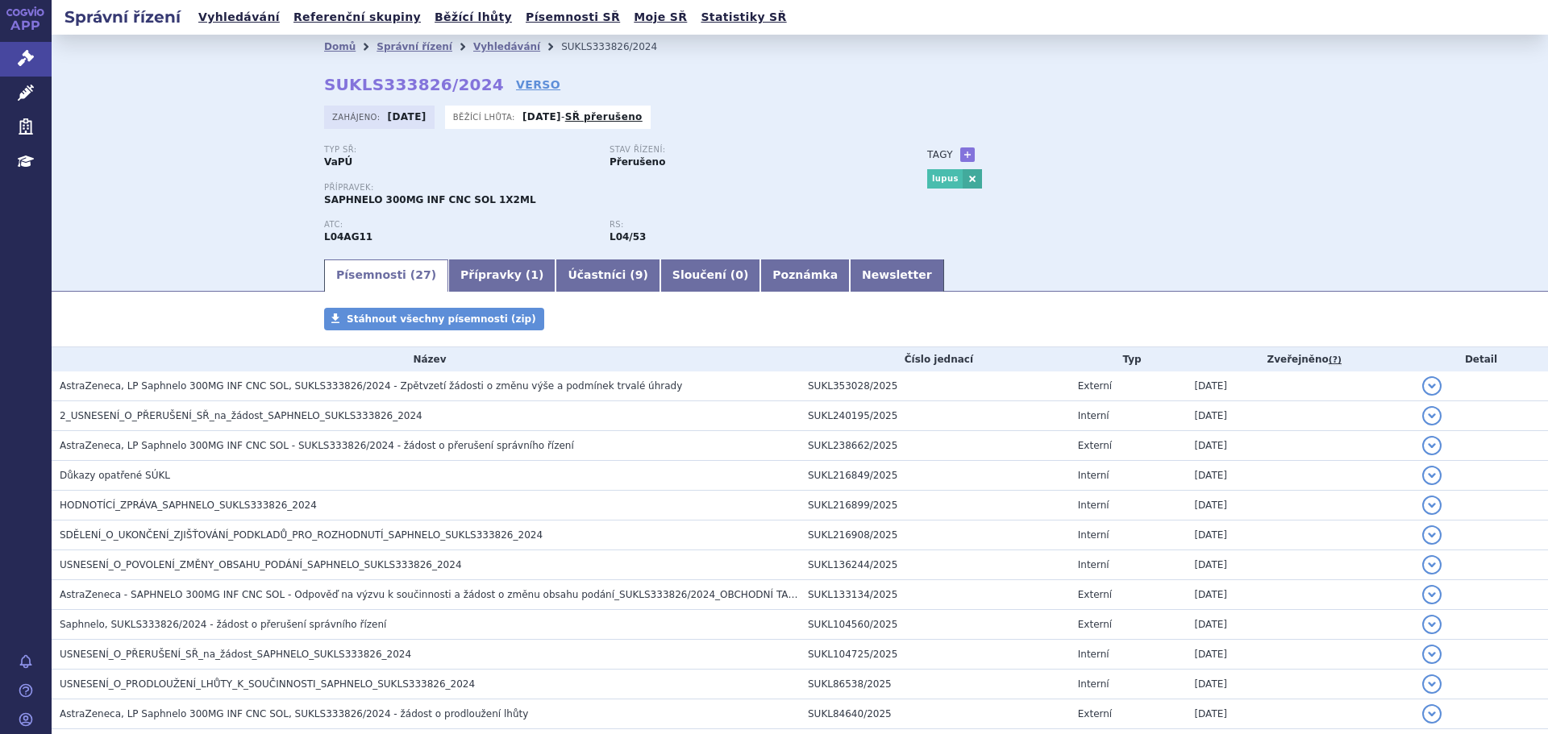
click at [160, 305] on section "Domů Správní řízení Vyhledávání SUKLS333826/2024 SUKLS333826/2024 VERSO Zahájen…" at bounding box center [800, 654] width 1496 height 1239
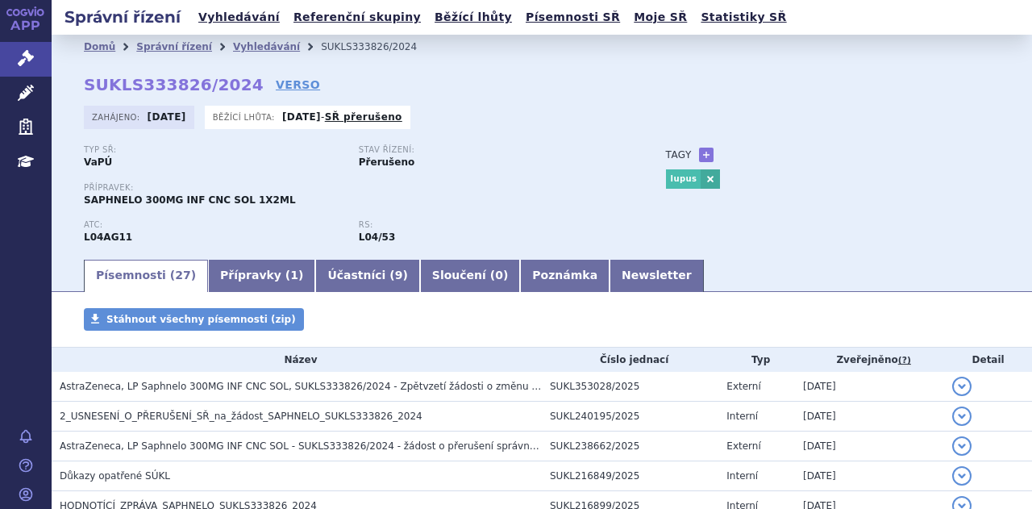
click at [516, 225] on p "RS:" at bounding box center [488, 225] width 259 height 10
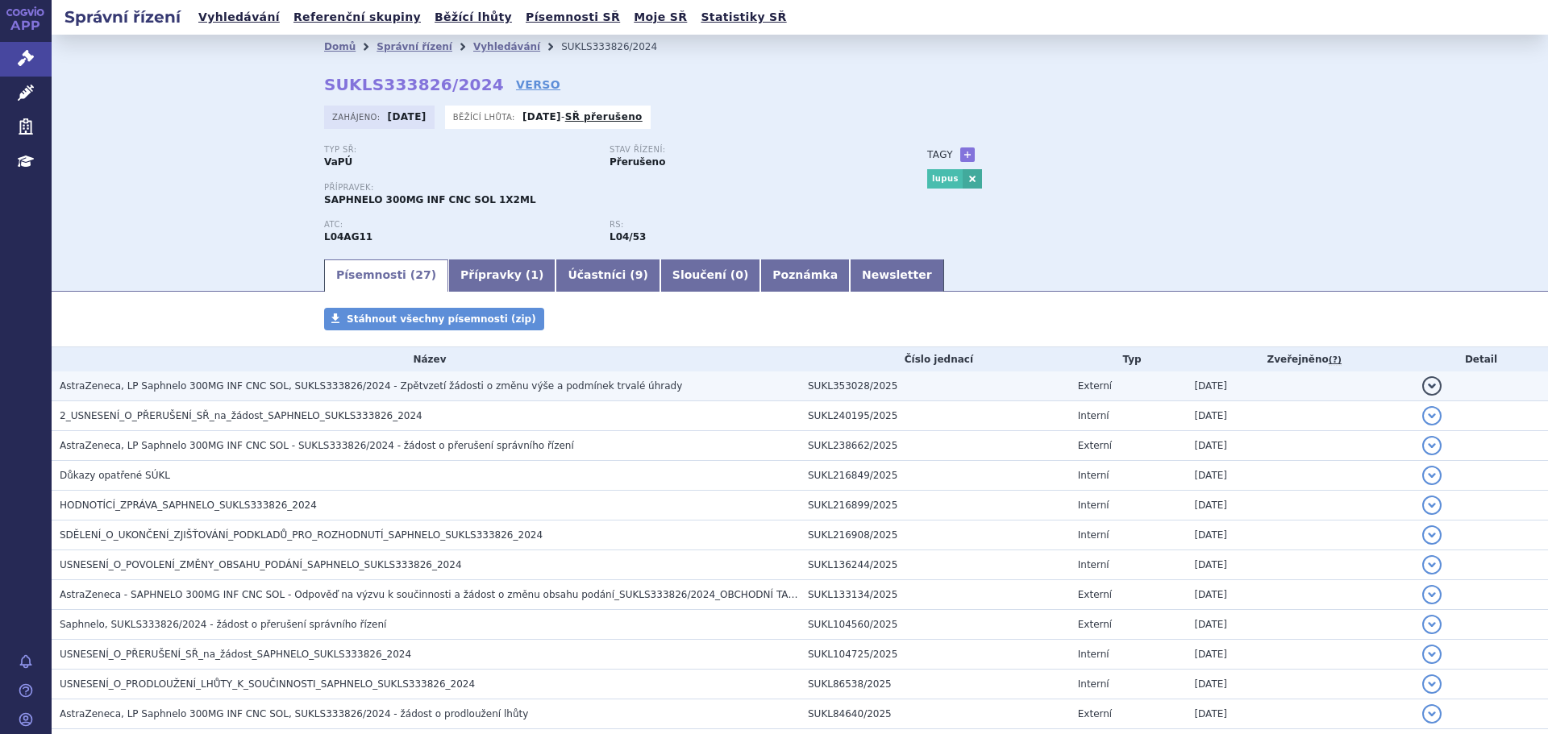
click at [463, 393] on h3 "AstraZeneca, LP Saphnelo 300MG INF CNC SOL, SUKLS333826/2024 - Zpětvzetí žádost…" at bounding box center [430, 386] width 740 height 16
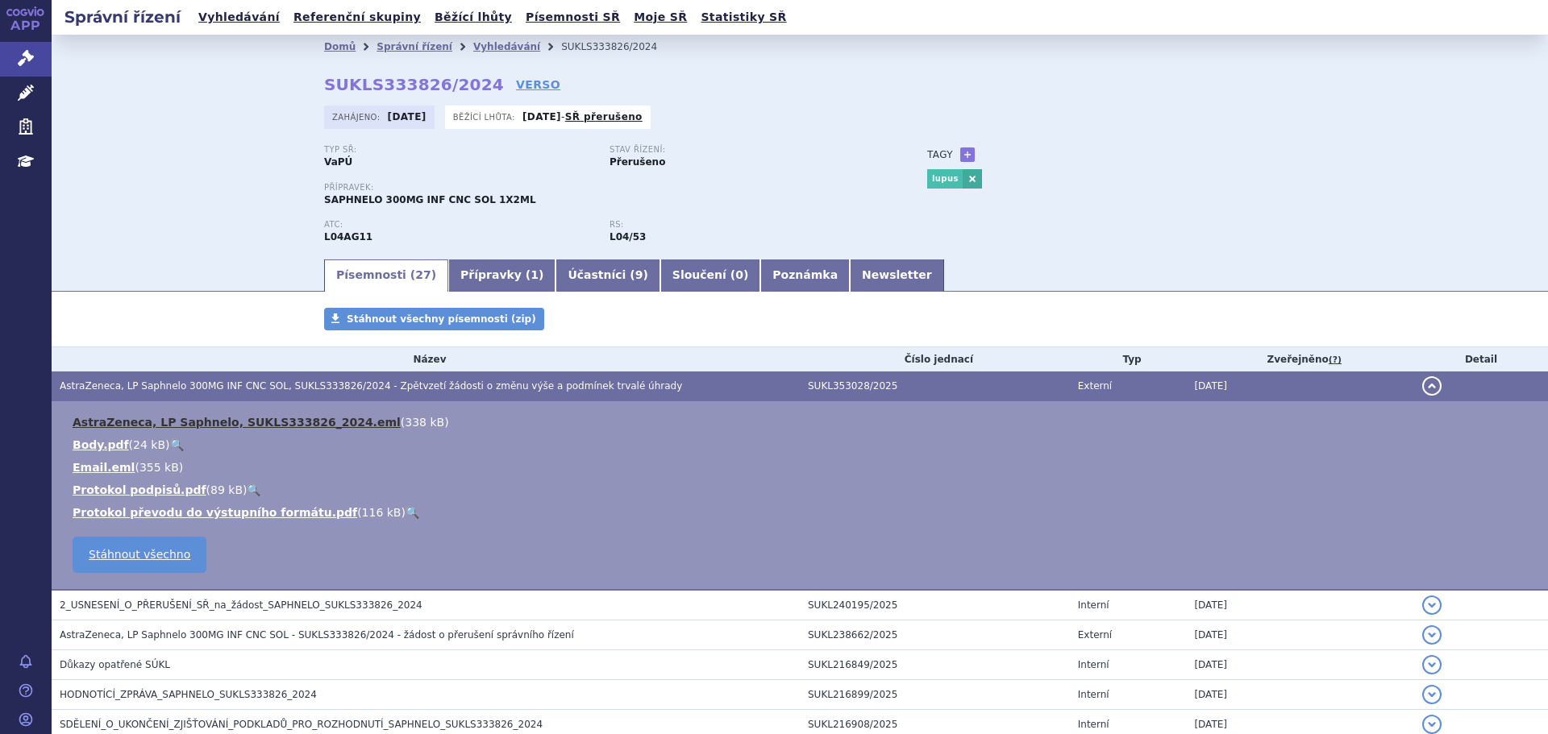
click at [309, 421] on link "AstraZeneca, LP Saphnelo, SUKLS333826_2024.eml" at bounding box center [237, 422] width 328 height 13
click at [27, 56] on icon at bounding box center [26, 58] width 16 height 16
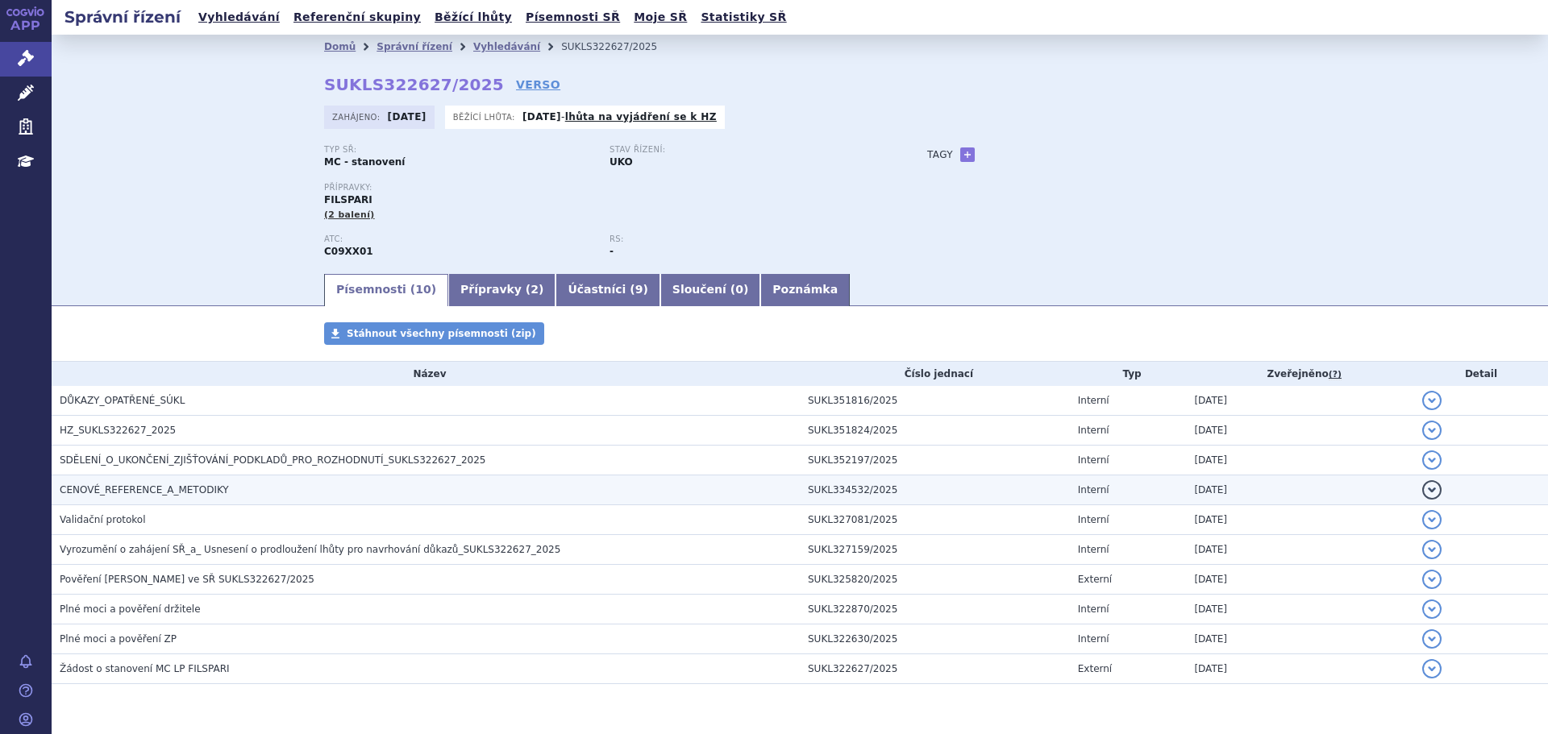
scroll to position [47, 0]
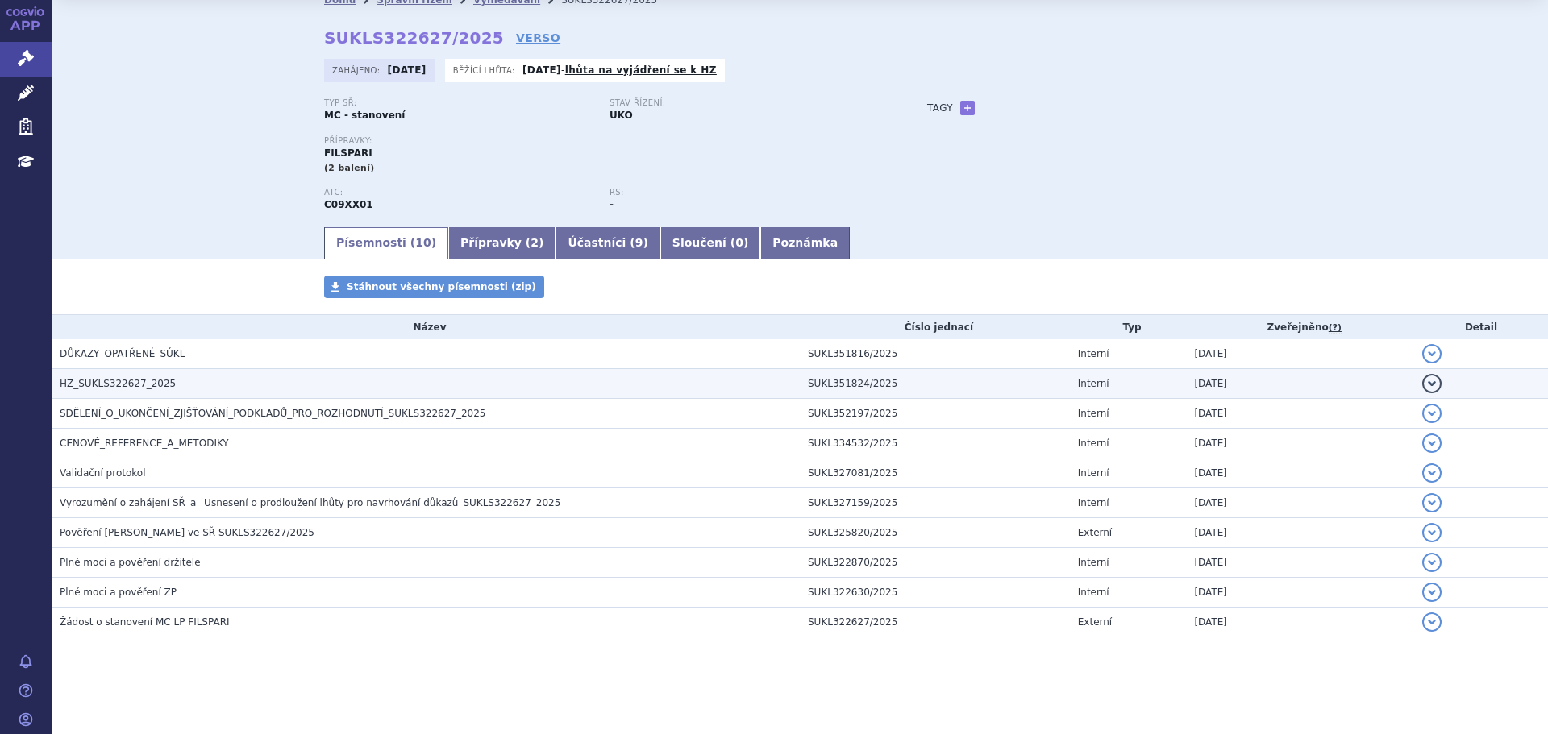
click at [213, 380] on h3 "HZ_SUKLS322627_2025" at bounding box center [430, 384] width 740 height 16
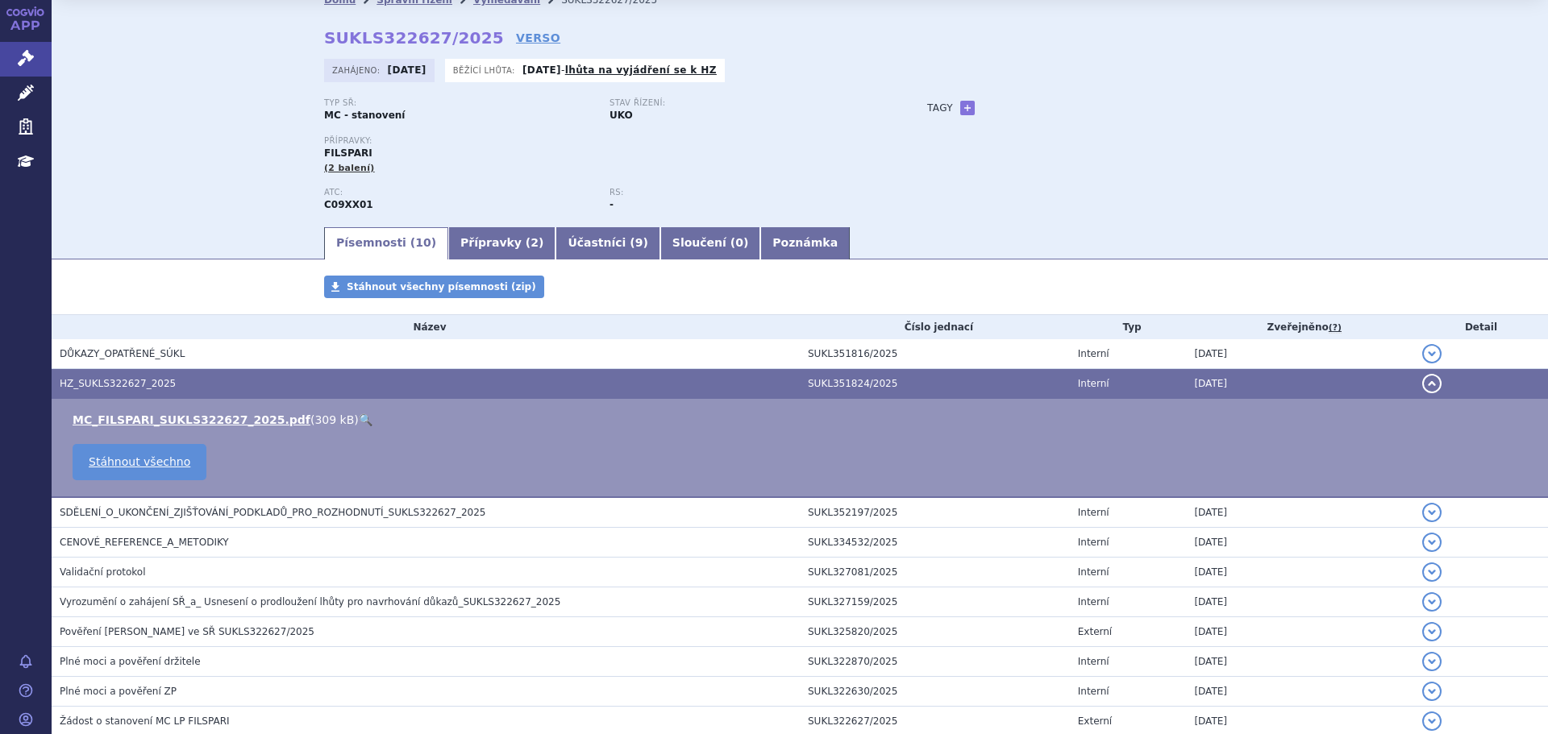
click at [359, 414] on link "🔍" at bounding box center [366, 420] width 14 height 13
click at [965, 107] on link "+" at bounding box center [967, 108] width 15 height 15
click at [991, 106] on span at bounding box center [1040, 108] width 116 height 21
type input "orphan"
select select "ORPHAN"
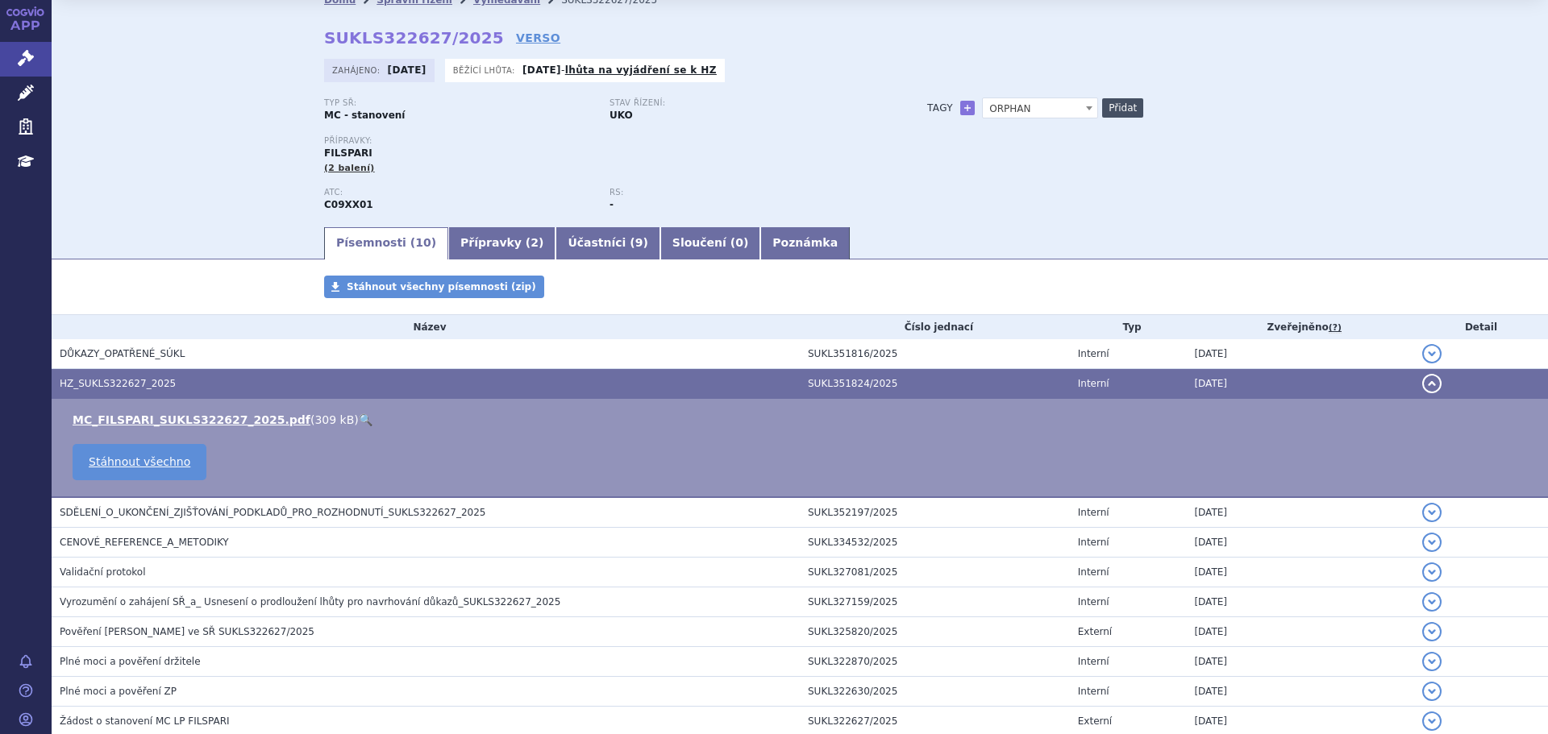
click at [1110, 105] on button "Přidat" at bounding box center [1122, 107] width 41 height 19
select select
click at [1119, 101] on button "Přidat" at bounding box center [1122, 107] width 41 height 19
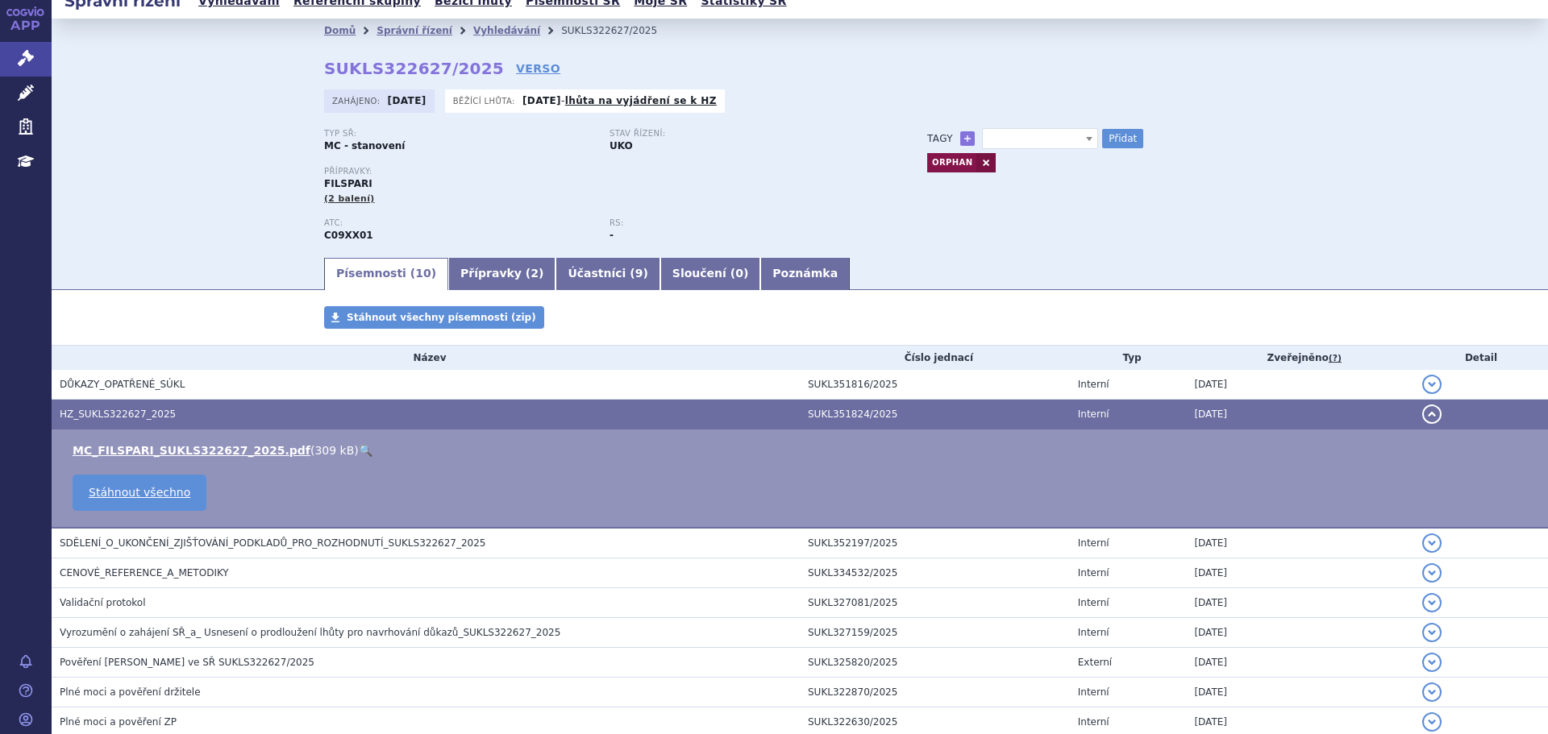
scroll to position [0, 0]
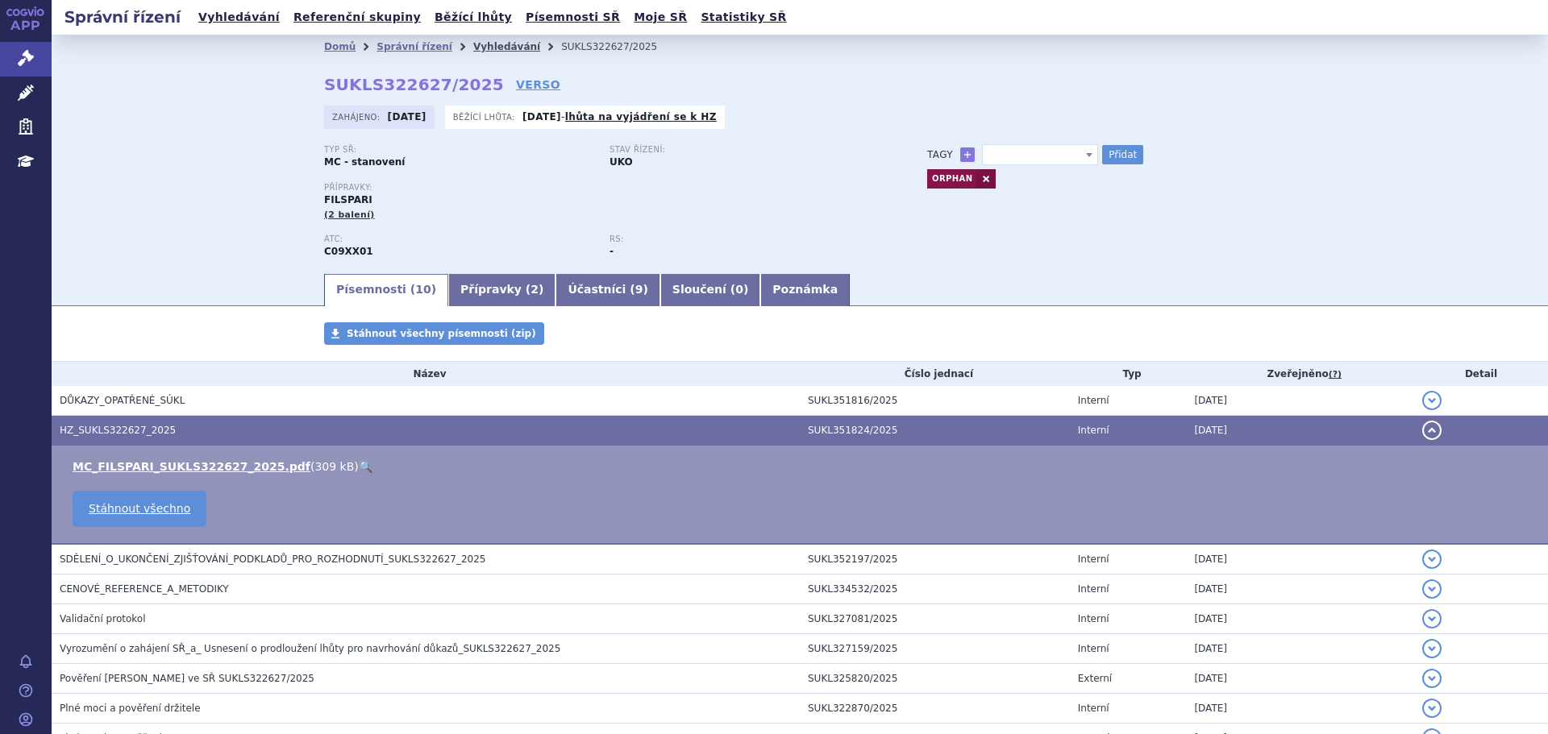
click at [479, 44] on link "Vyhledávání" at bounding box center [506, 46] width 67 height 11
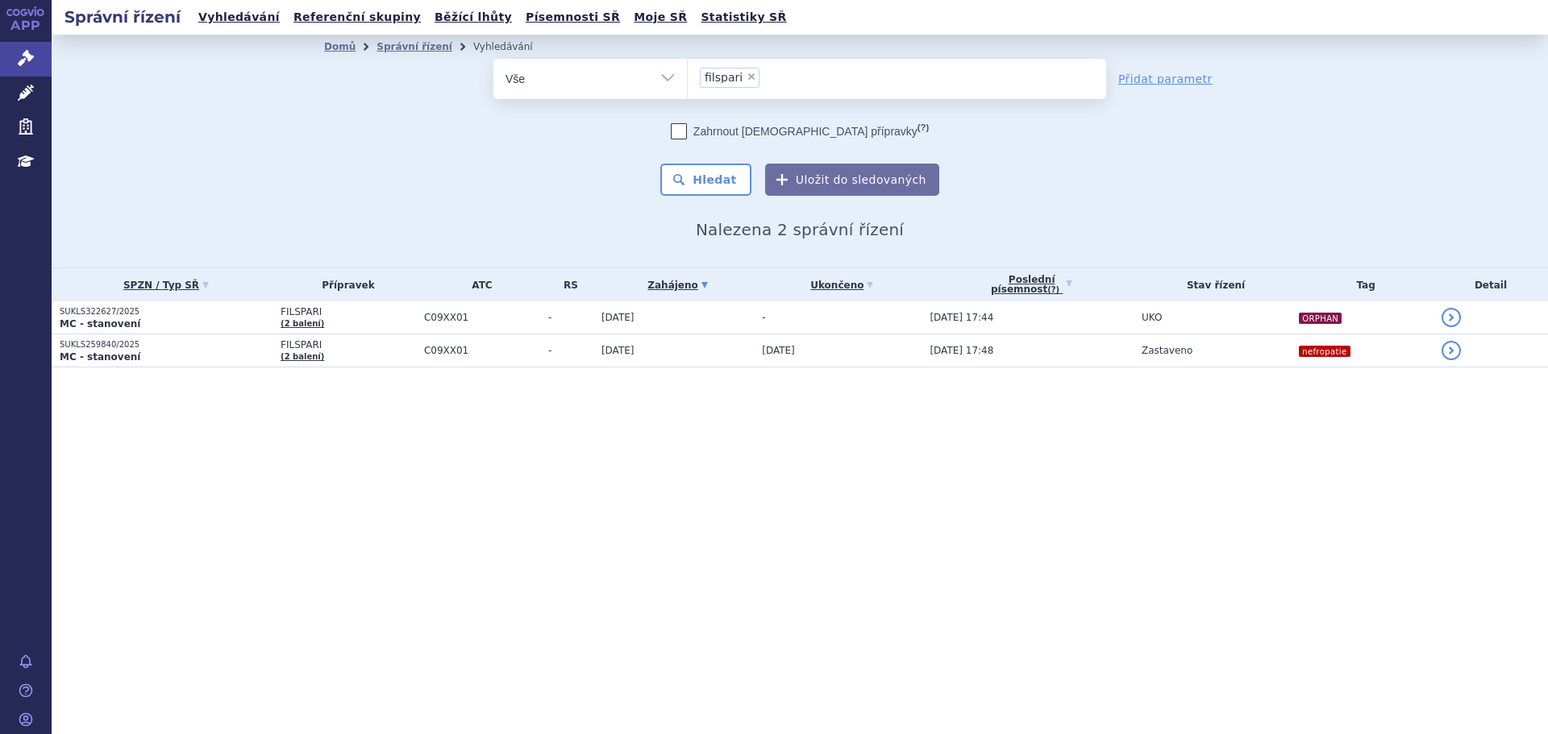
click at [545, 77] on select "Vše Spisová značka Typ SŘ Přípravek/SUKL kód Účastník/Držitel" at bounding box center [589, 77] width 193 height 36
click at [579, 79] on select "Vše Spisová značka Typ SŘ Přípravek/SUKL kód Účastník/Držitel" at bounding box center [589, 77] width 193 height 36
click at [578, 79] on select "Vše Spisová značka Typ SŘ Přípravek/SUKL kód Účastník/Držitel" at bounding box center [589, 77] width 193 height 36
select select "filter-tag"
click at [493, 59] on select "Vše Spisová značka Typ SŘ Přípravek/SUKL kód Účastník/Držitel" at bounding box center [589, 77] width 193 height 36
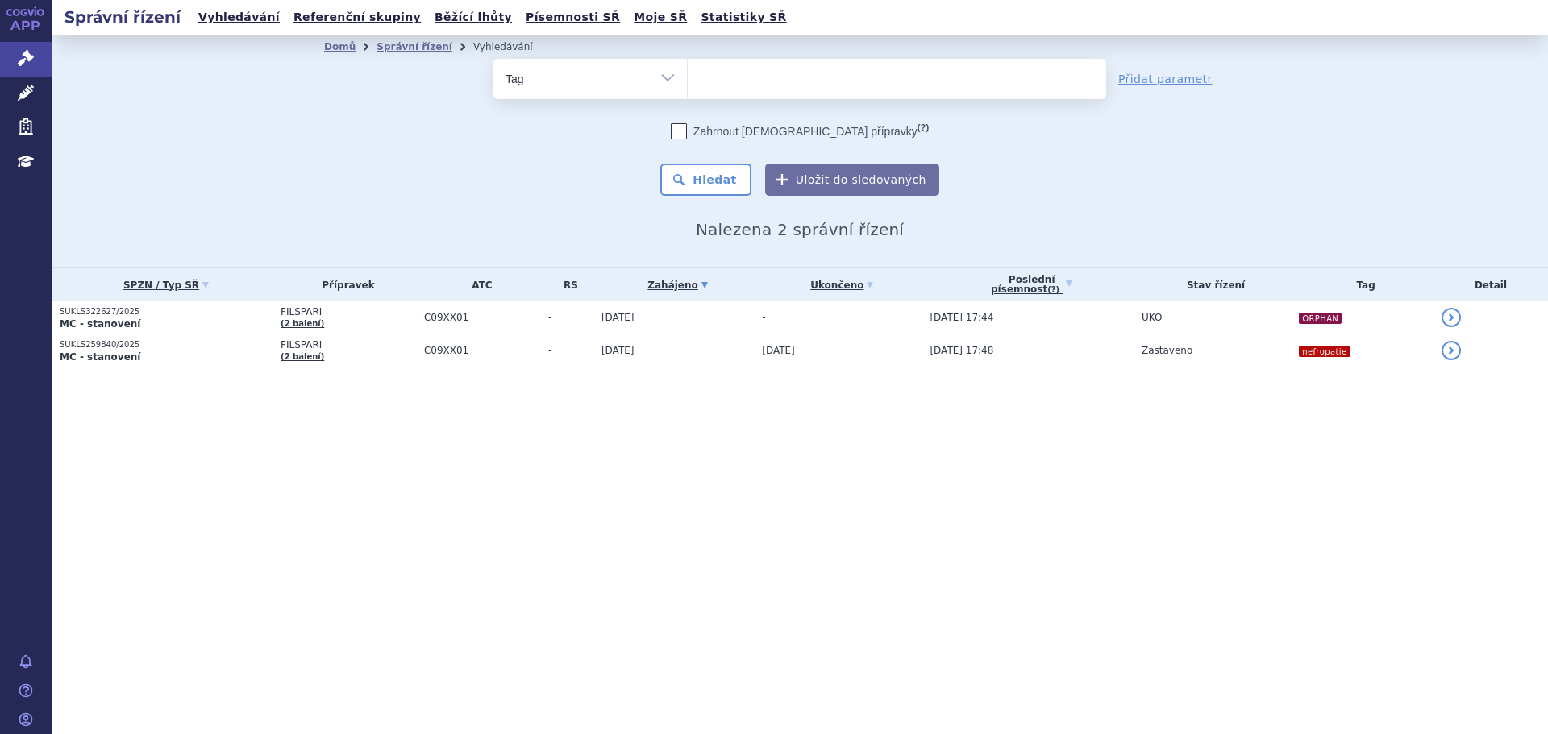
click at [722, 86] on ul at bounding box center [897, 76] width 418 height 34
click at [688, 86] on select at bounding box center [687, 78] width 1 height 40
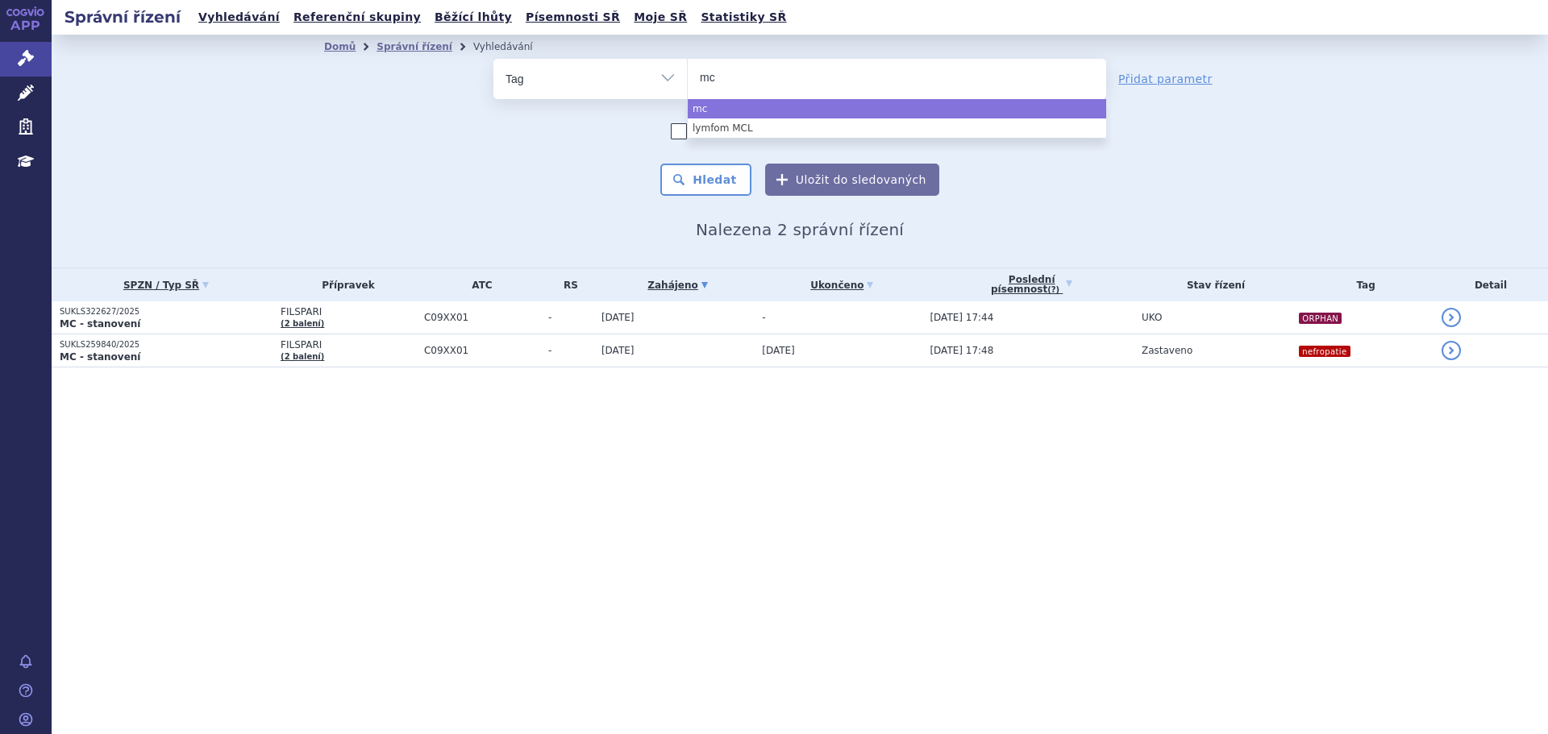
type input "mc"
click at [679, 73] on select "Vše Spisová značka Typ SŘ Přípravek/SUKL kód Účastník/Držitel" at bounding box center [589, 77] width 193 height 36
select select "mc"
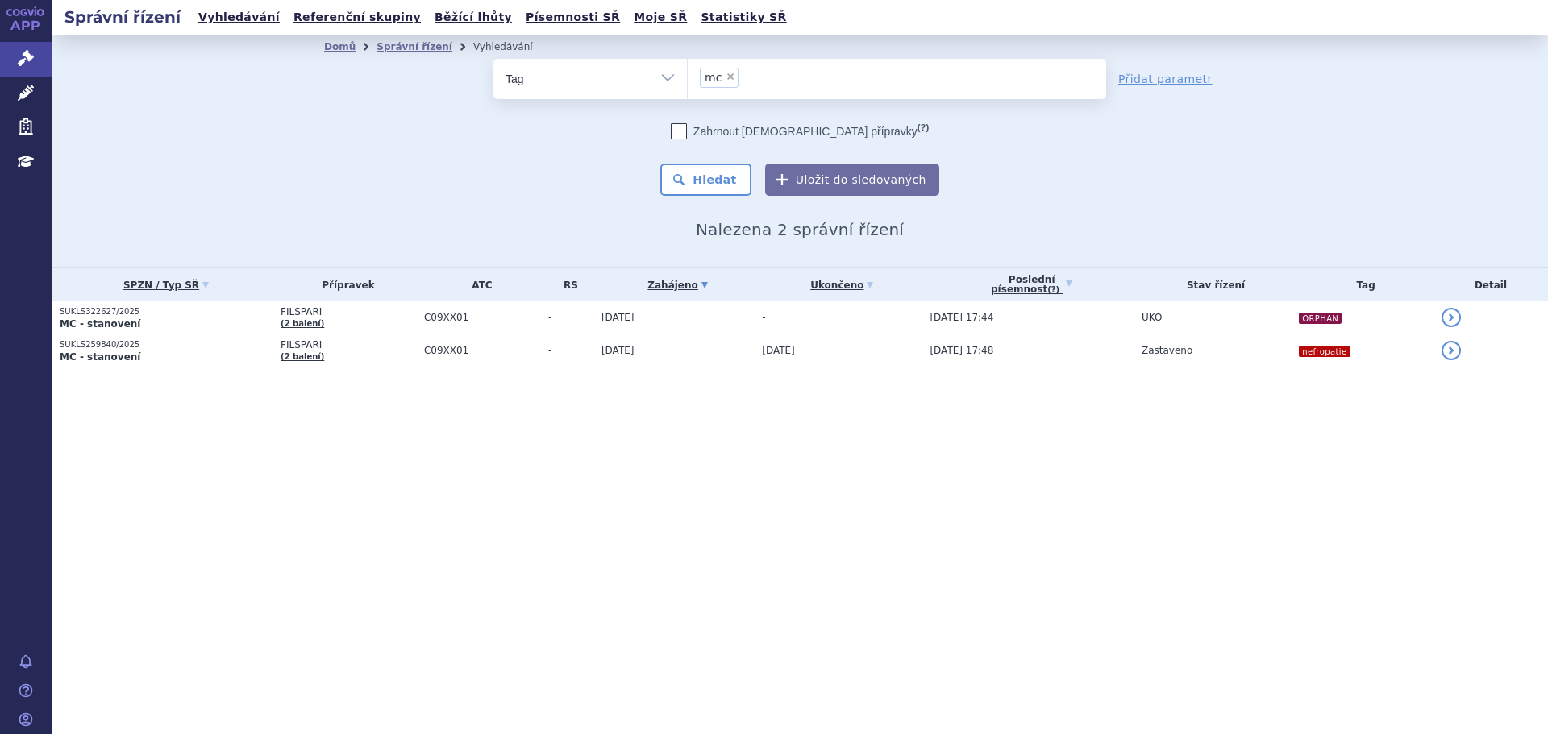
click at [659, 71] on select "Vše Spisová značka Typ SŘ Přípravek/SUKL kód Účastník/Držitel" at bounding box center [589, 77] width 193 height 36
click at [493, 59] on select "Vše Spisová značka Typ SŘ Přípravek/SUKL kód Účastník/Držitel" at bounding box center [589, 77] width 193 height 36
click at [649, 86] on select "Vše Spisová značka Typ SŘ Přípravek/SUKL kód Účastník/Držitel" at bounding box center [589, 77] width 193 height 36
select select "filter-procedure-type"
click at [493, 59] on select "Vše Spisová značka Typ SŘ Přípravek/SUKL kód Účastník/Držitel" at bounding box center [589, 77] width 193 height 36
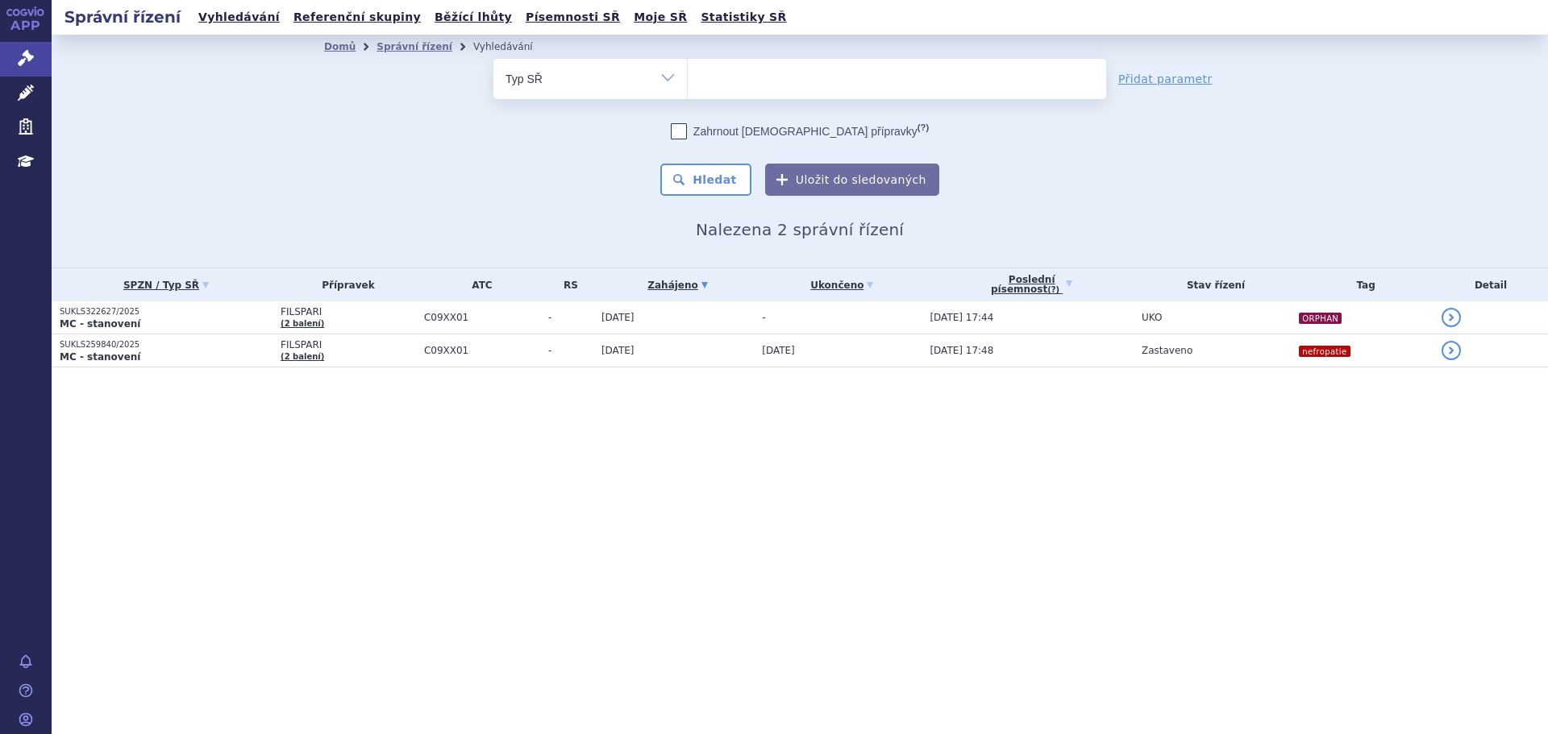
click at [710, 86] on ul at bounding box center [897, 76] width 418 height 34
click at [688, 86] on select at bounding box center [687, 78] width 1 height 40
type input "m"
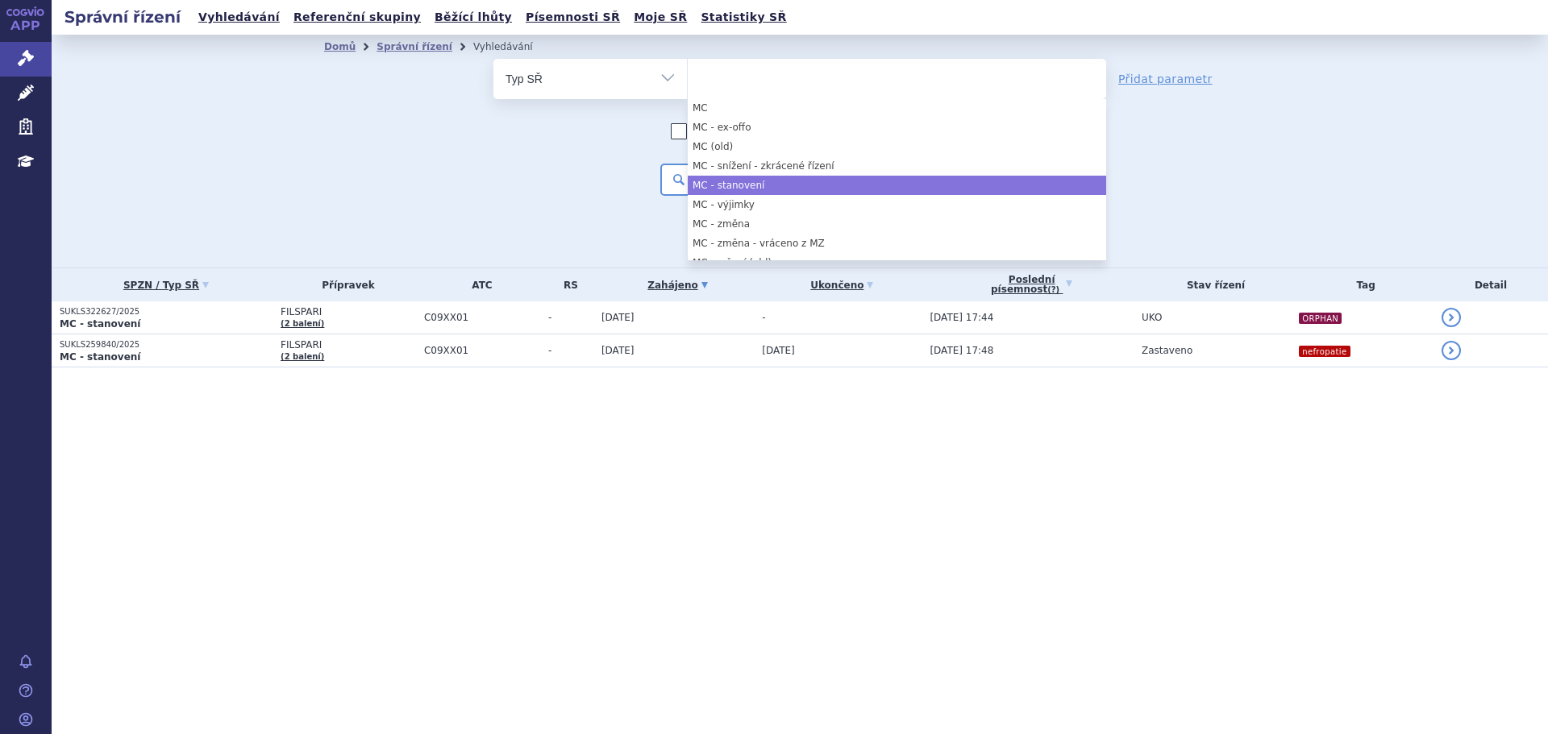
scroll to position [645, 0]
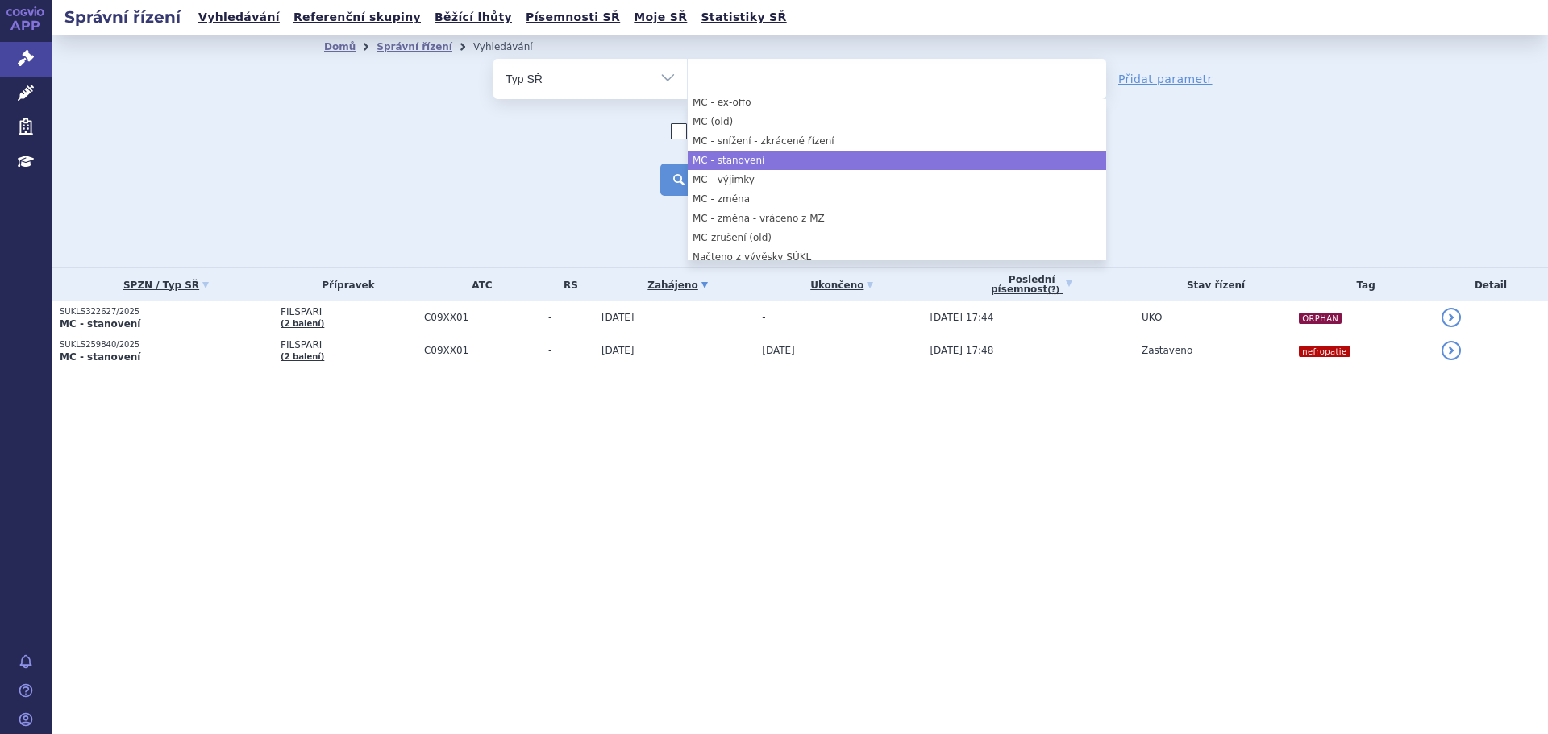
select select "0bc4228b-e714-43da-98aa-3c4b17ab1bec"
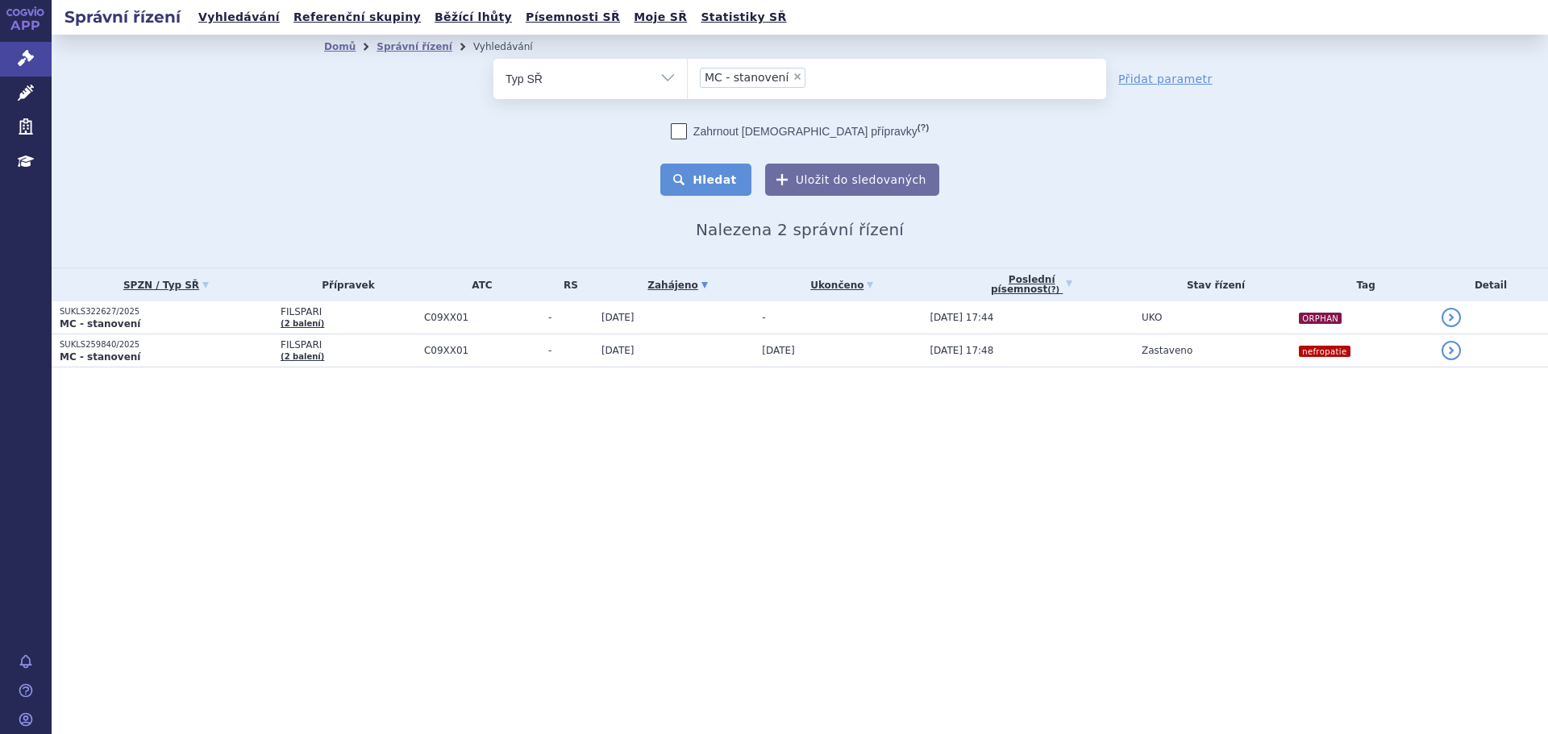
click at [710, 184] on button "Hledat" at bounding box center [705, 180] width 91 height 32
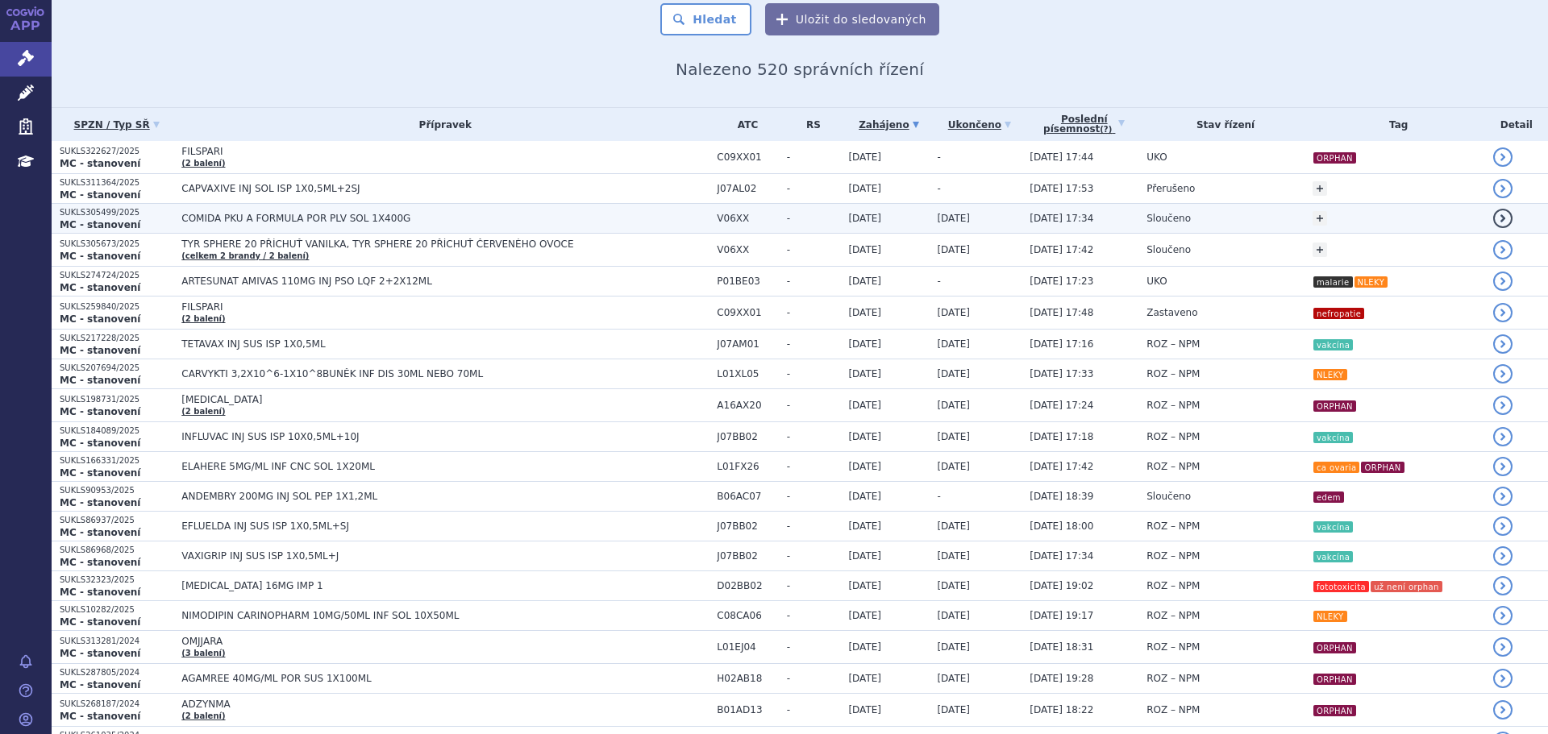
scroll to position [161, 0]
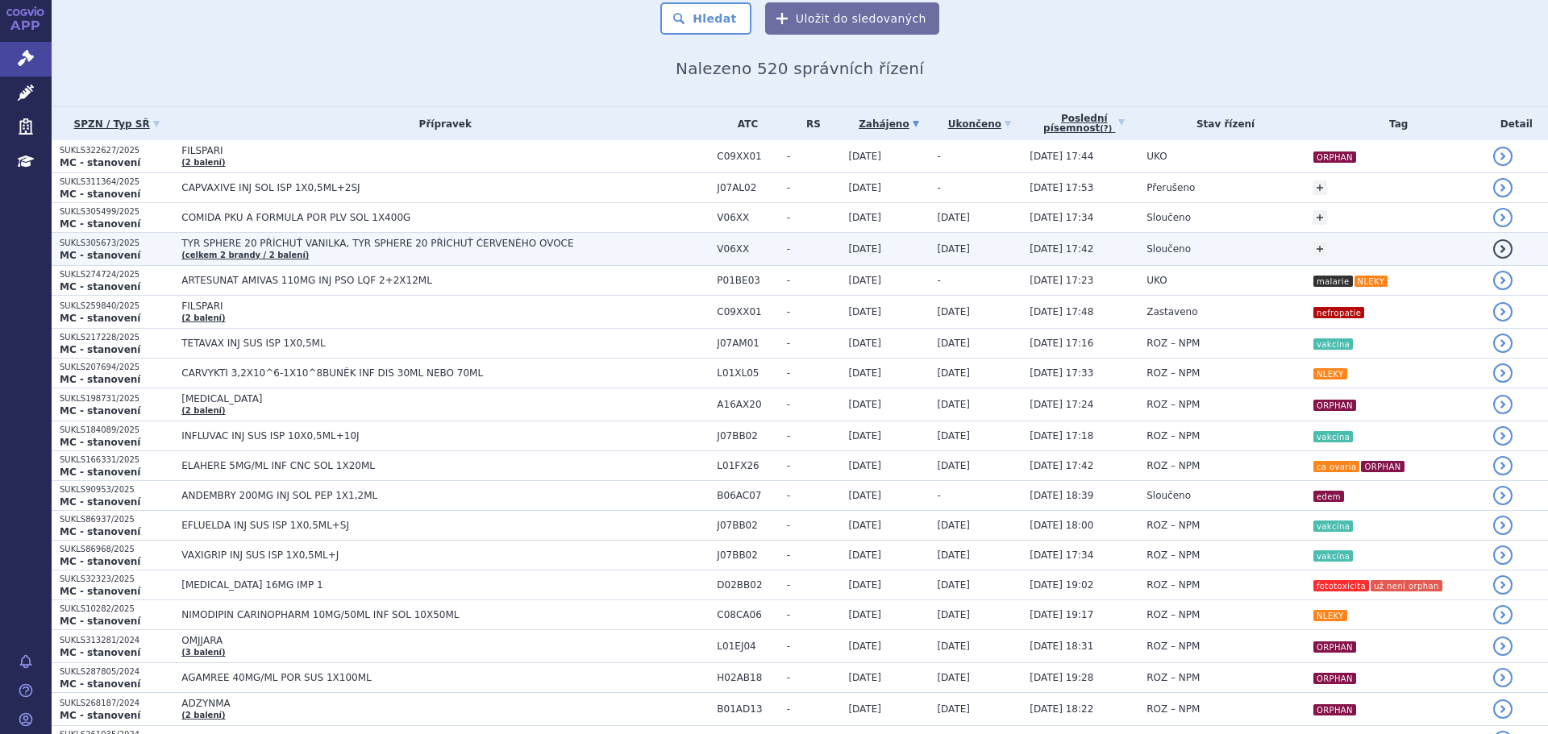
click at [384, 253] on td "TYR SPHERE 20 PŘÍCHUŤ VANILKA, TYR SPHERE 20 PŘÍCHUŤ ČERVENÉHO OVOCE (celkem 2 …" at bounding box center [440, 249] width 535 height 33
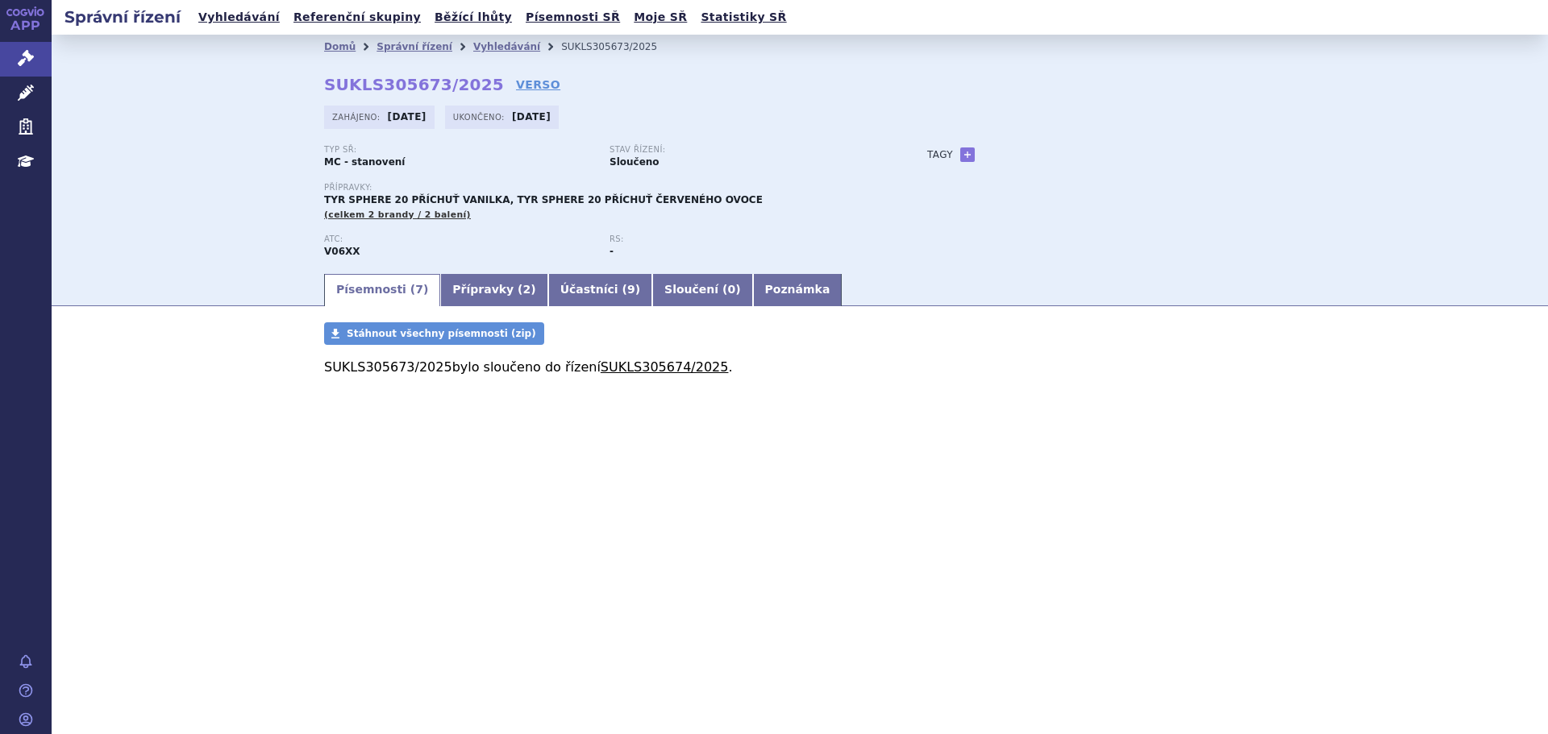
click at [626, 366] on link "SUKLS305674/2025" at bounding box center [665, 367] width 128 height 15
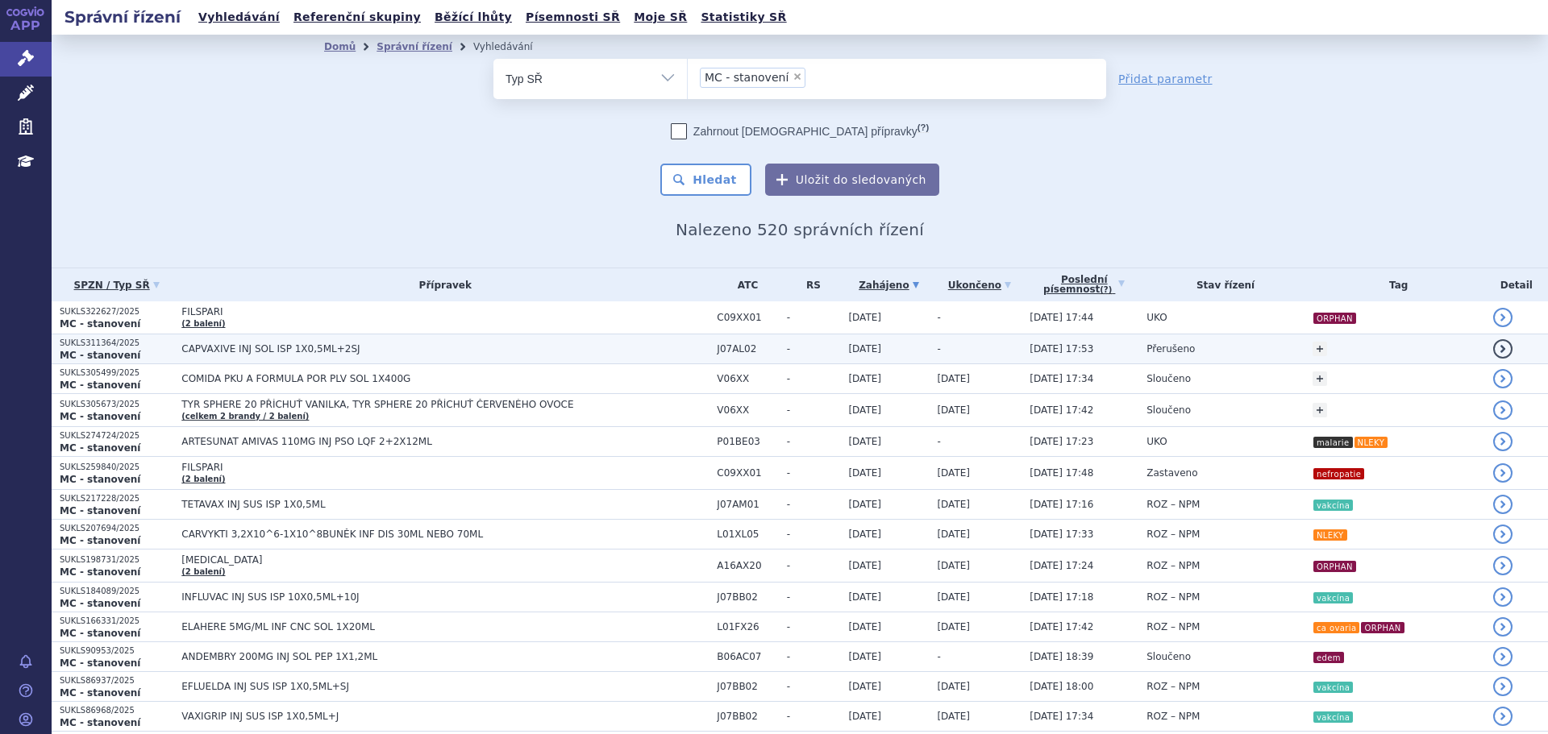
click at [575, 350] on span "CAPVAXIVE INJ SOL ISP 1X0,5ML+2SJ" at bounding box center [382, 348] width 403 height 11
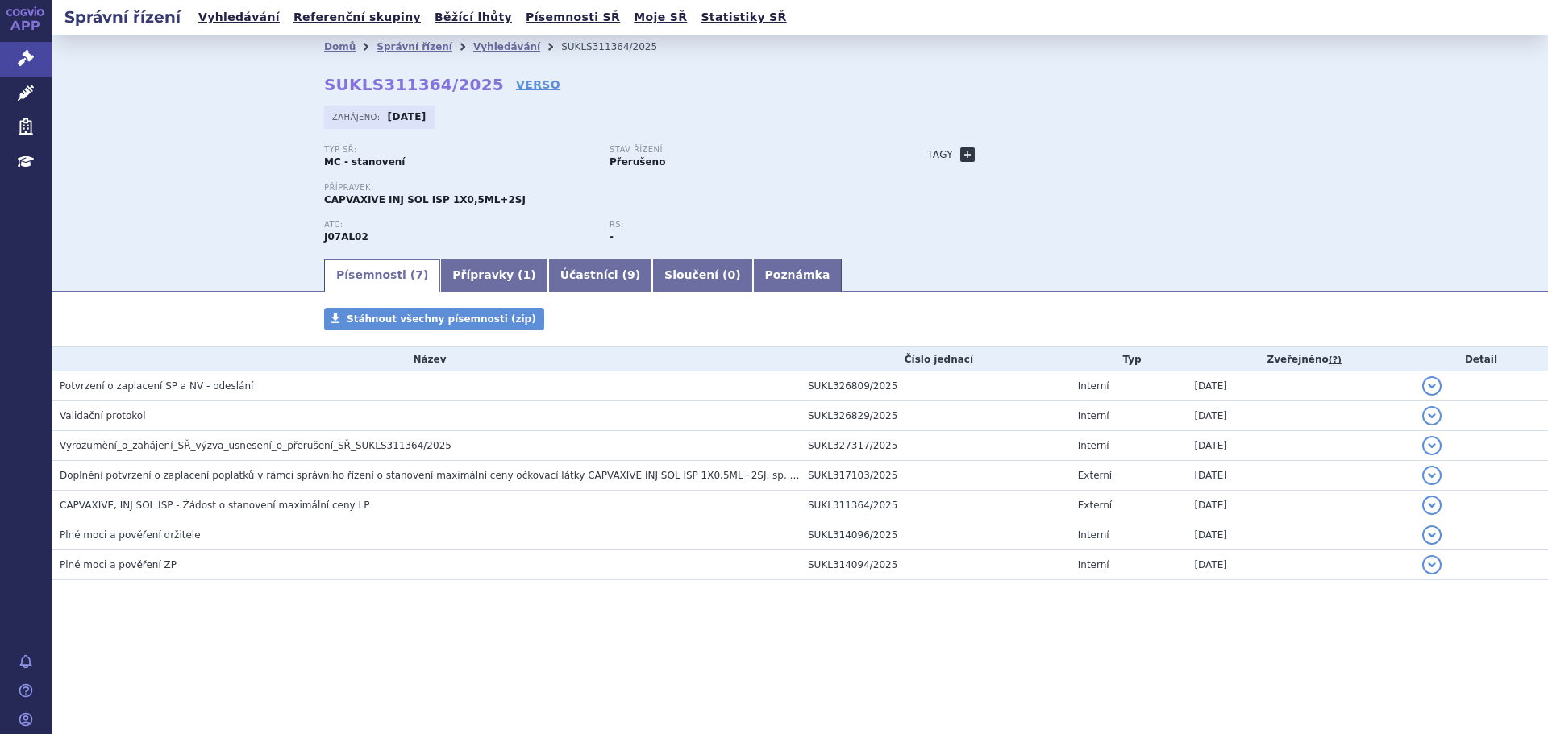
drag, startPoint x: 958, startPoint y: 153, endPoint x: 971, endPoint y: 152, distance: 13.0
click at [960, 153] on link "+" at bounding box center [967, 155] width 15 height 15
click at [1023, 150] on span at bounding box center [1040, 154] width 116 height 21
type input "vakcína"
select select "vakcína"
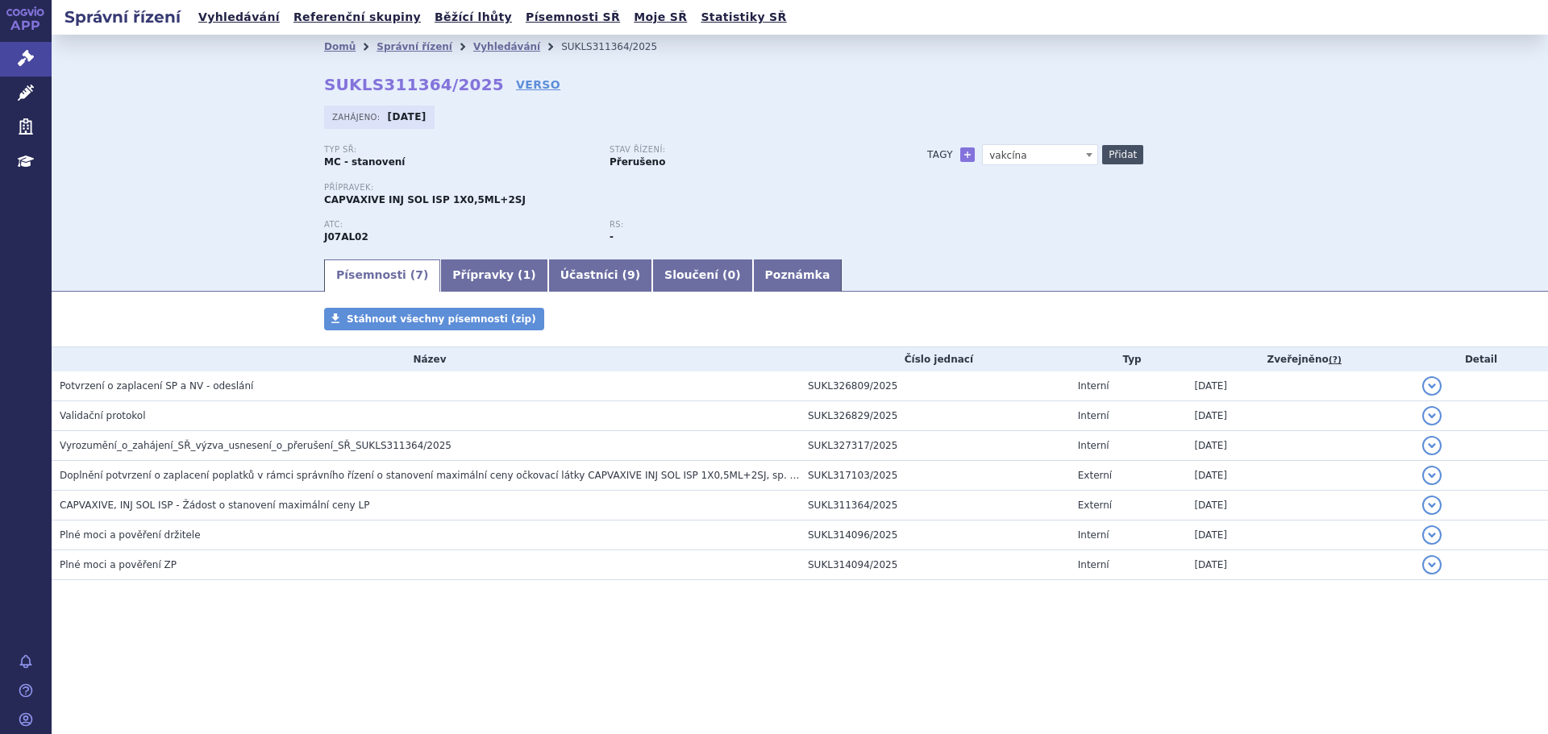
click at [1119, 156] on button "Přidat" at bounding box center [1122, 154] width 41 height 19
select select
click at [493, 41] on link "Vyhledávání" at bounding box center [506, 46] width 67 height 11
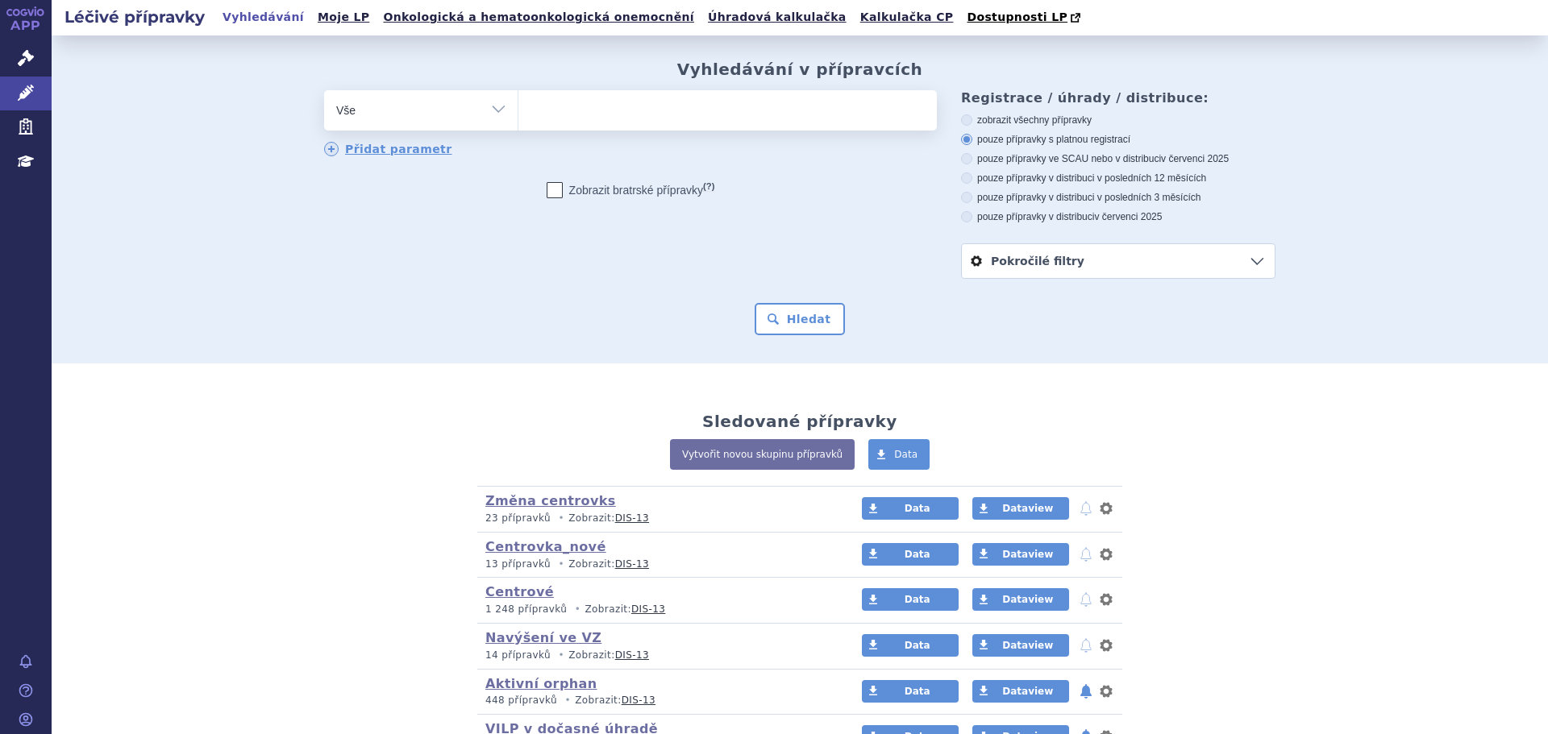
click at [663, 108] on ul at bounding box center [727, 107] width 418 height 34
click at [518, 108] on select at bounding box center [518, 109] width 1 height 40
type input "ca"
type input "cap"
type input "capv"
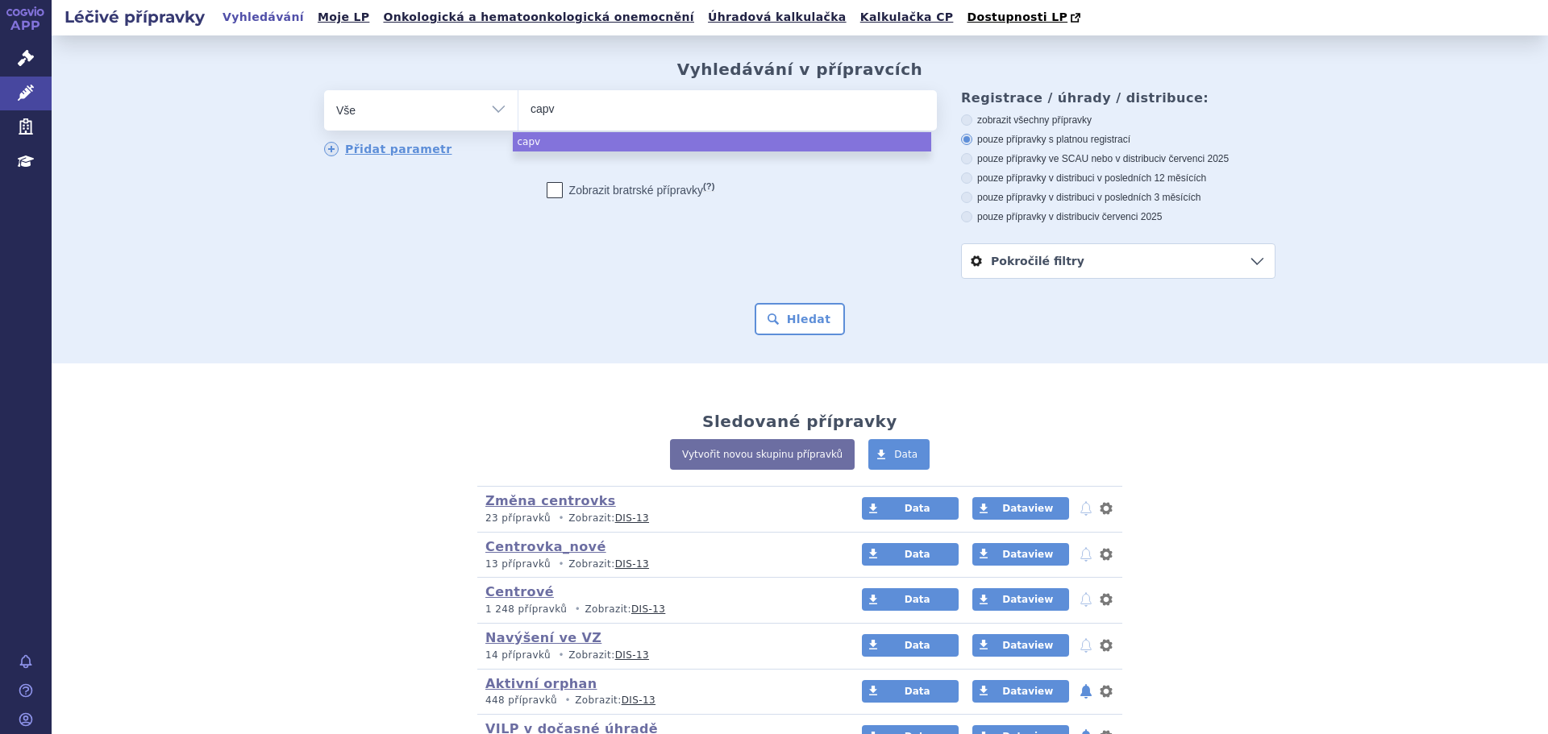
type input "capva"
type input "capvax"
type input "capvaxi"
type input "capvaxive"
select select "capvaxive"
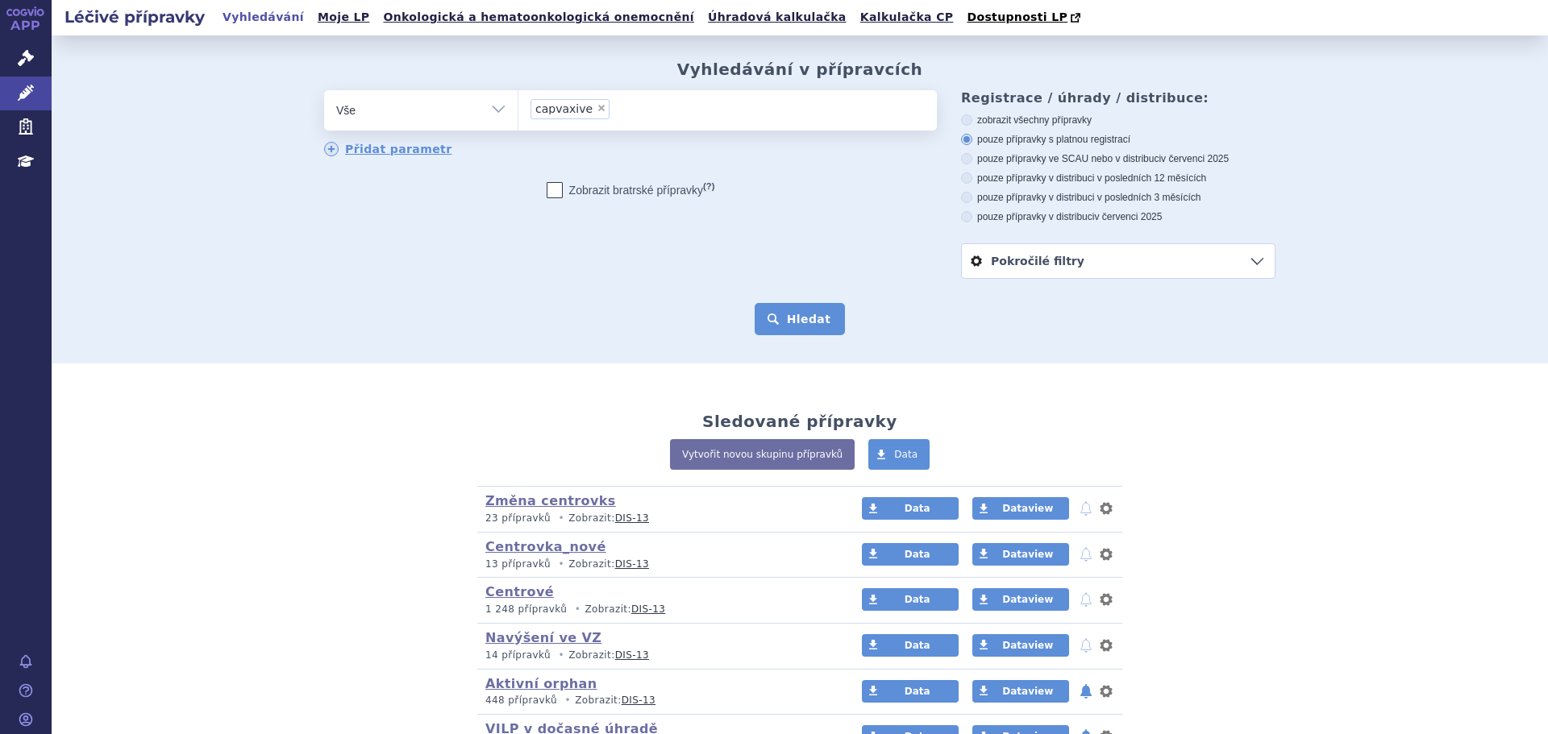
click at [806, 311] on button "Hledat" at bounding box center [800, 319] width 91 height 32
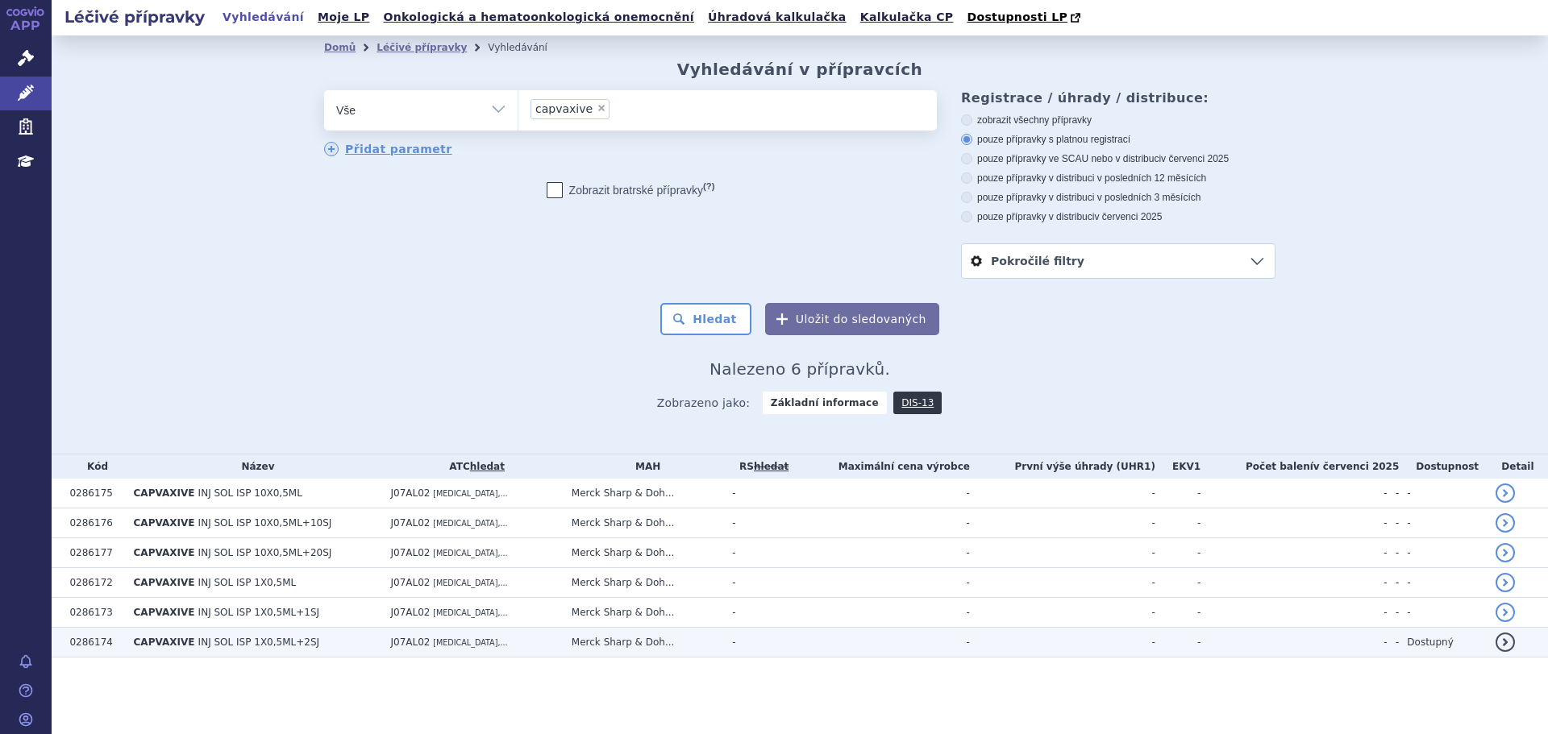
click at [504, 644] on td "J07AL02 [MEDICAL_DATA],..." at bounding box center [472, 643] width 181 height 30
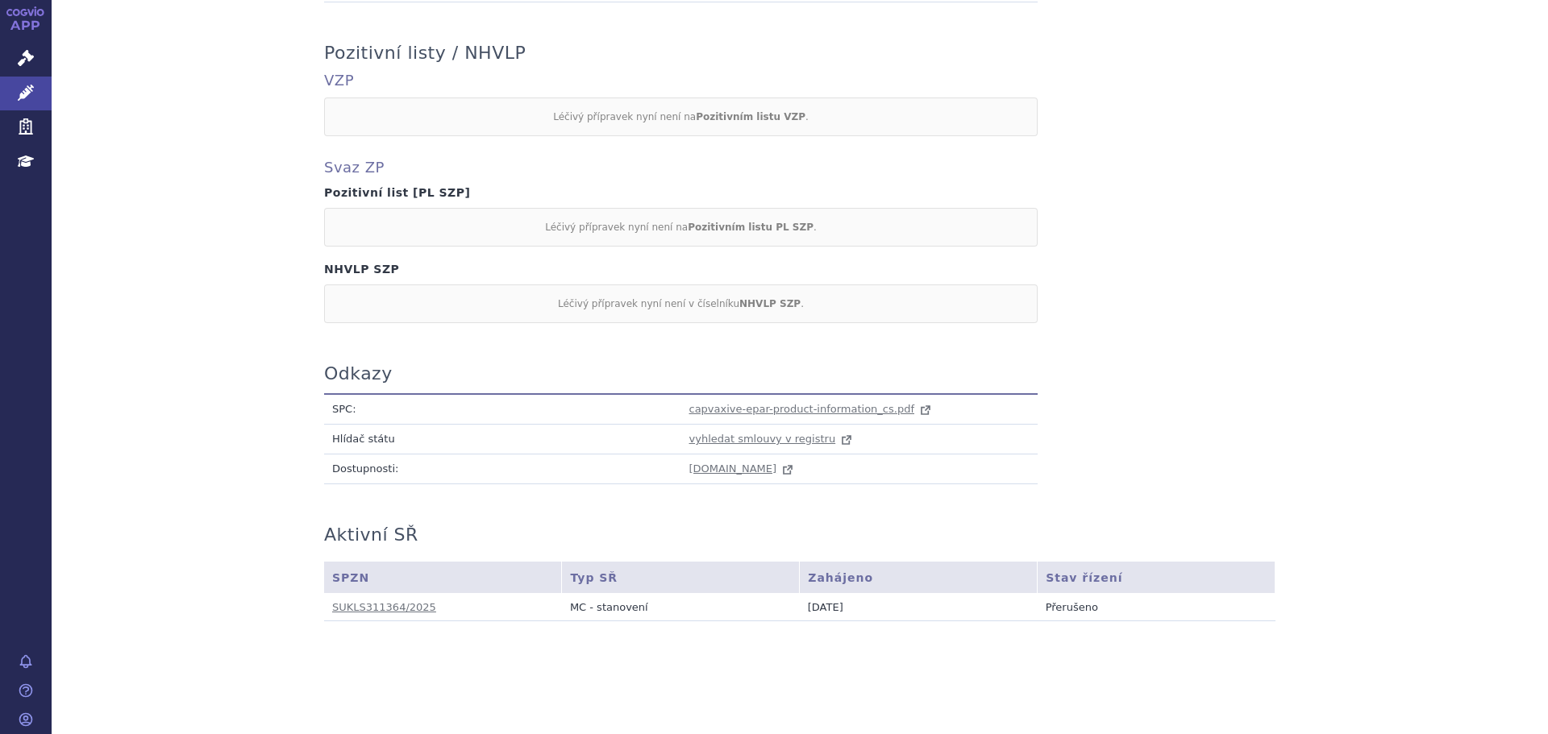
scroll to position [738, 0]
click at [765, 407] on span "capvaxive-epar-product-information_cs.pdf" at bounding box center [802, 409] width 226 height 12
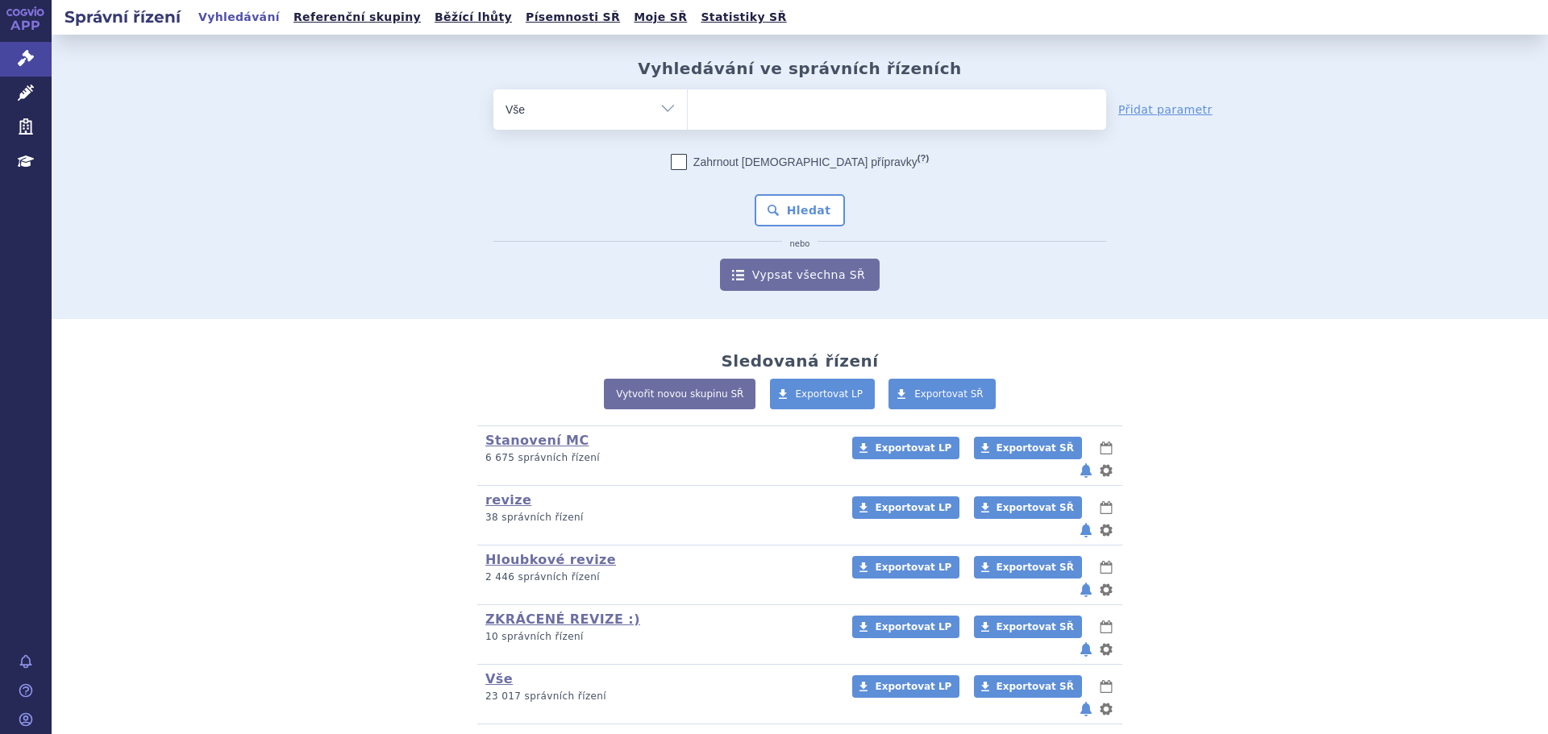
click at [774, 98] on ul at bounding box center [897, 106] width 418 height 34
click at [688, 98] on select at bounding box center [687, 109] width 1 height 40
click at [777, 116] on ul at bounding box center [897, 106] width 418 height 34
click at [688, 116] on select at bounding box center [687, 109] width 1 height 40
type input "ca"
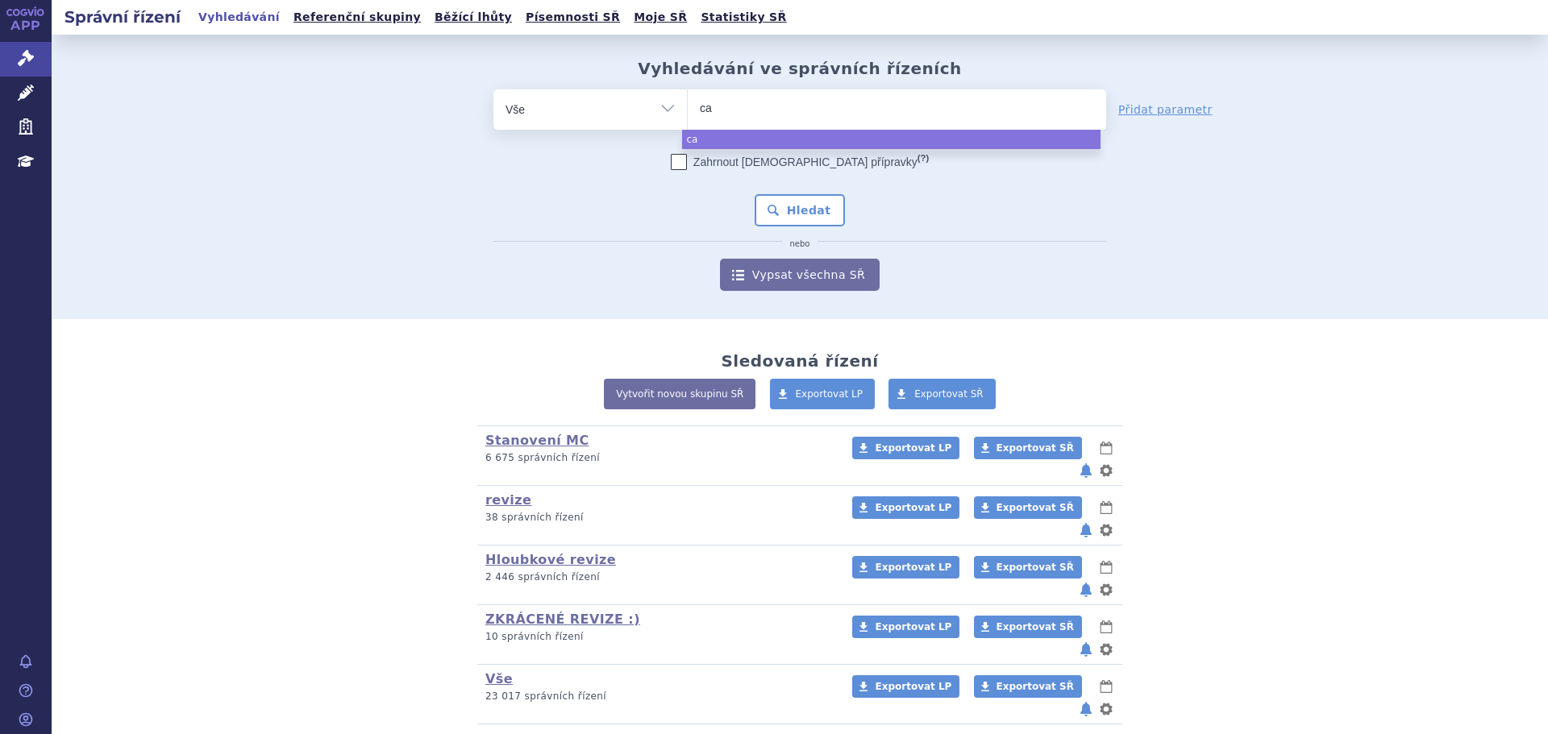
type input "cap"
type input "capv"
type input "capva"
type input "capvaxi"
type input "capvaxiv"
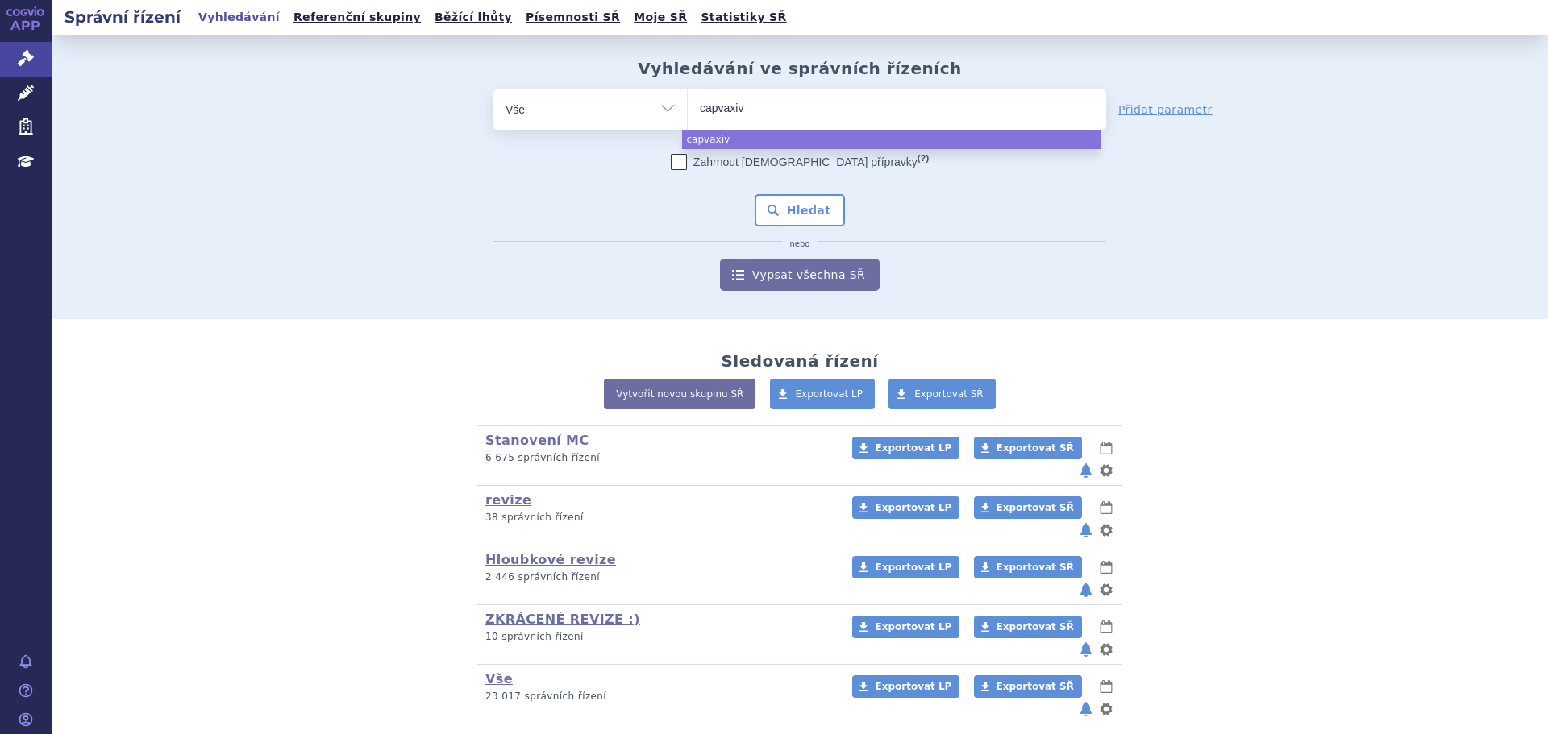
type input "capvaxive"
select select "capvaxive"
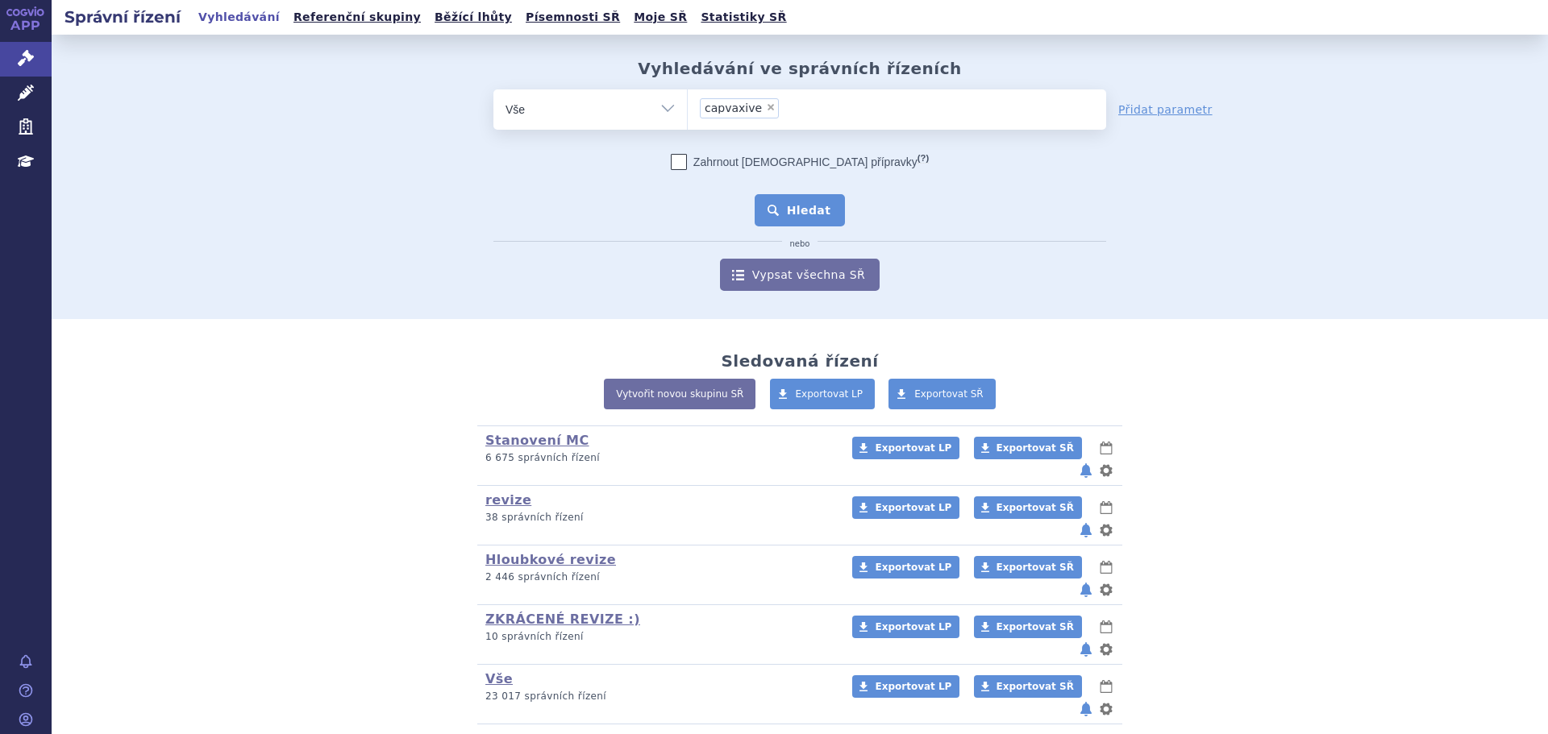
click at [804, 218] on button "Hledat" at bounding box center [800, 210] width 91 height 32
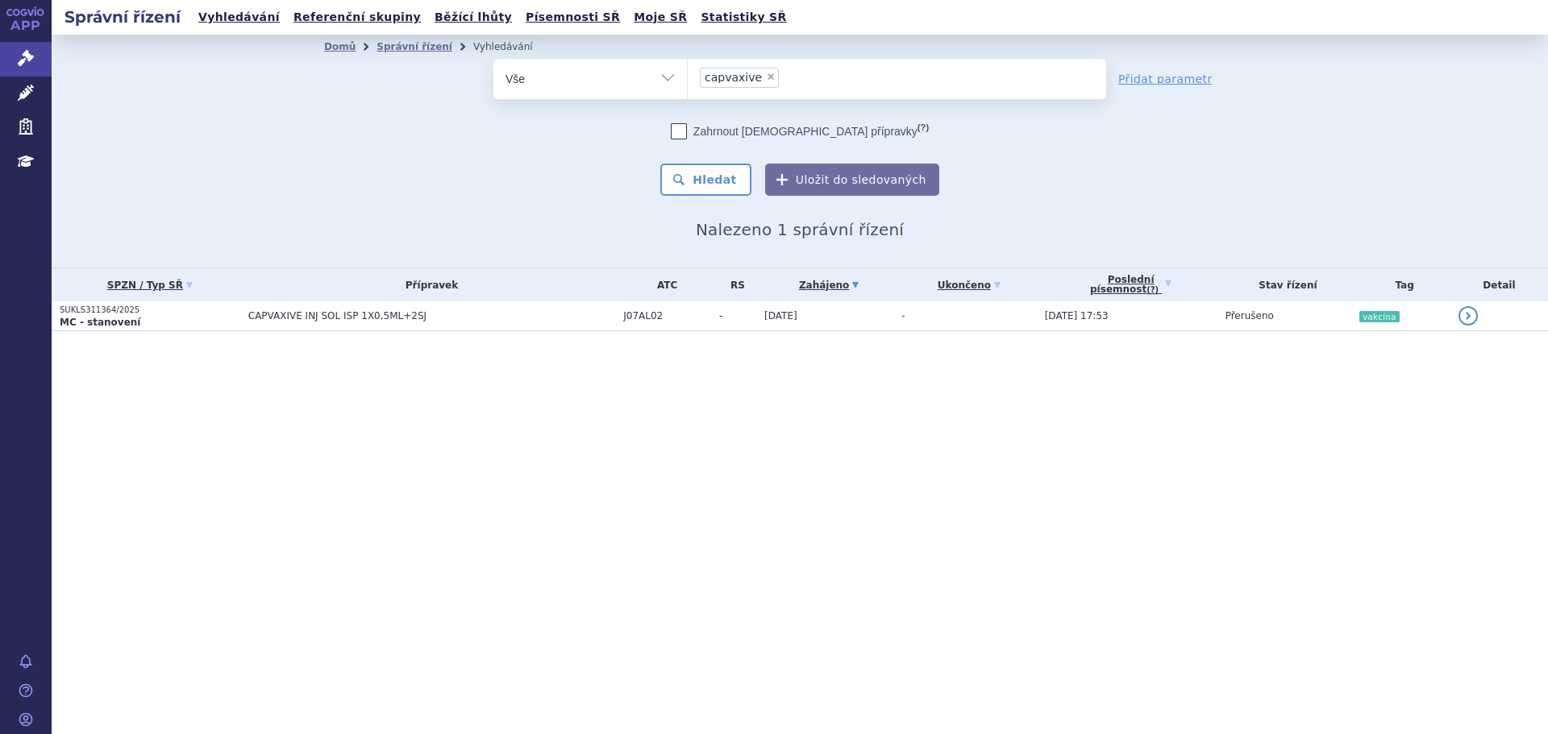
click at [623, 75] on select "Vše Spisová značka Typ SŘ Přípravek/SUKL kód Účastník/Držitel" at bounding box center [589, 77] width 193 height 36
select select "filter-atc-group"
click at [493, 59] on select "Vše Spisová značka Typ SŘ Přípravek/SUKL kód Účastník/Držitel" at bounding box center [589, 77] width 193 height 36
click at [740, 85] on ul at bounding box center [897, 76] width 418 height 34
click at [688, 85] on select at bounding box center [687, 78] width 1 height 40
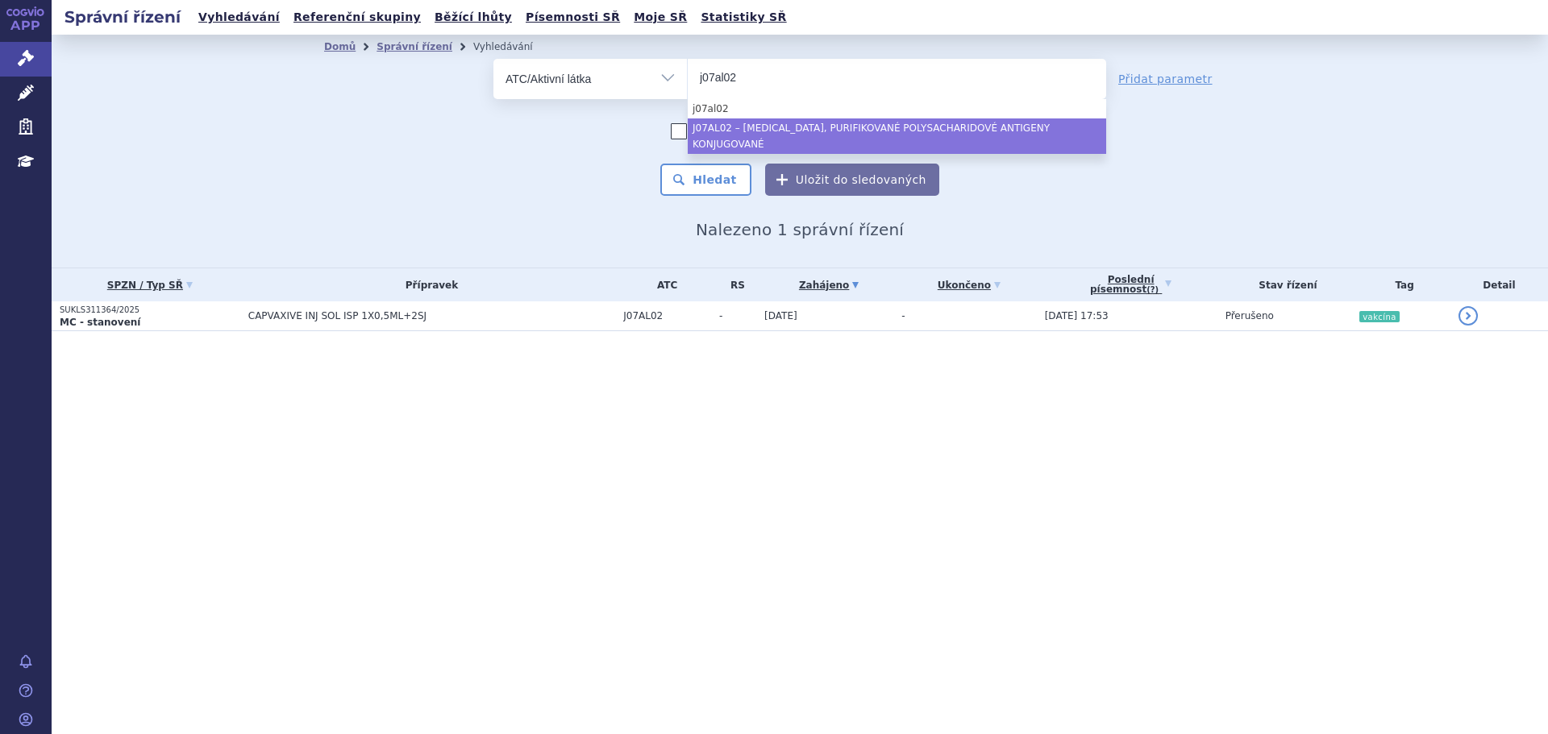
type input "j07al02"
select select "J07AL02"
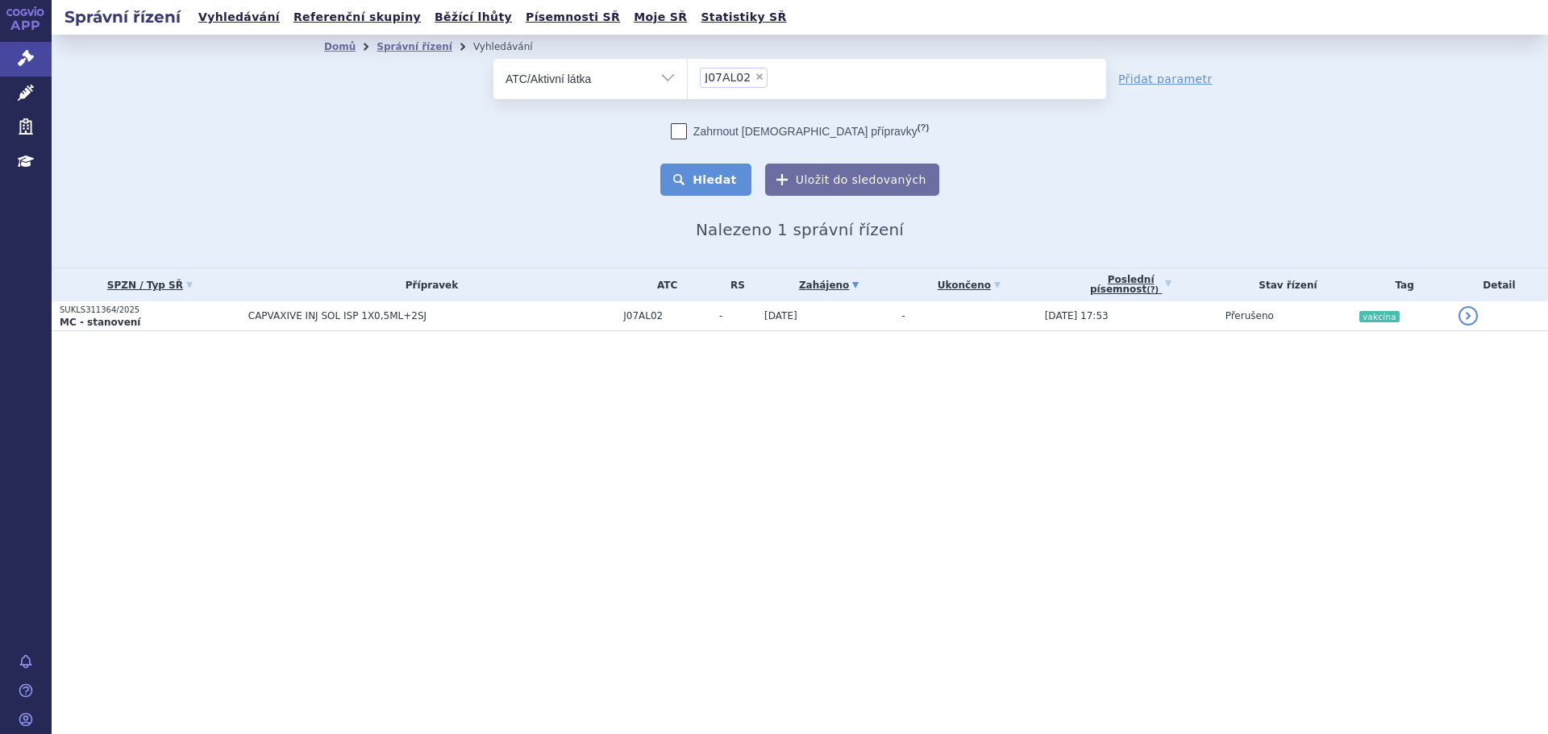
click at [738, 175] on button "Hledat" at bounding box center [705, 180] width 91 height 32
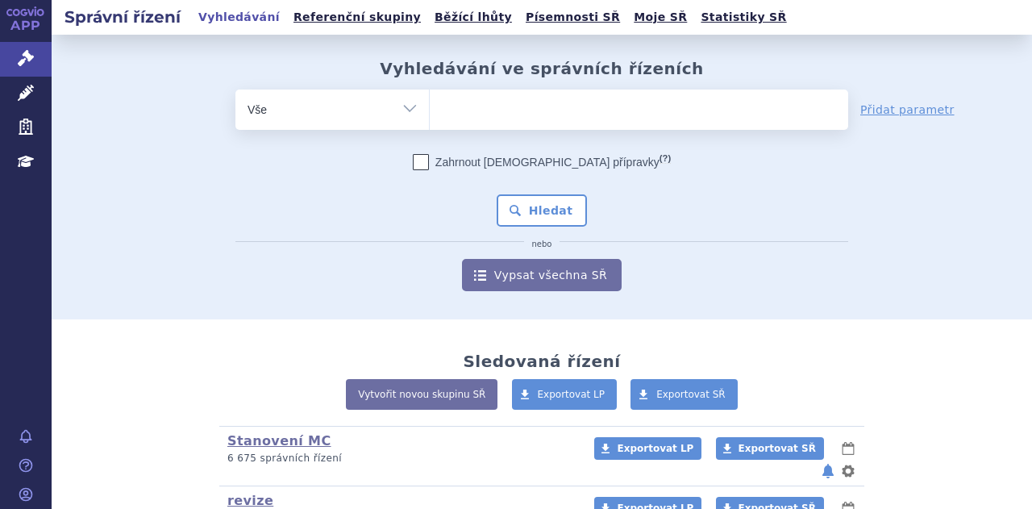
click at [351, 106] on select "Vše Spisová značka Typ SŘ Přípravek/SUKL kód Účastník/Držitel" at bounding box center [331, 107] width 193 height 36
click at [373, 118] on select "Vše Spisová značka Typ SŘ Přípravek/SUKL kód Účastník/Držitel" at bounding box center [331, 107] width 193 height 36
select select "filter-procedure-type"
click at [235, 89] on select "Vše Spisová značka Typ SŘ Přípravek/SUKL kód Účastník/Držitel" at bounding box center [331, 107] width 193 height 36
click at [742, 120] on ul at bounding box center [639, 106] width 418 height 34
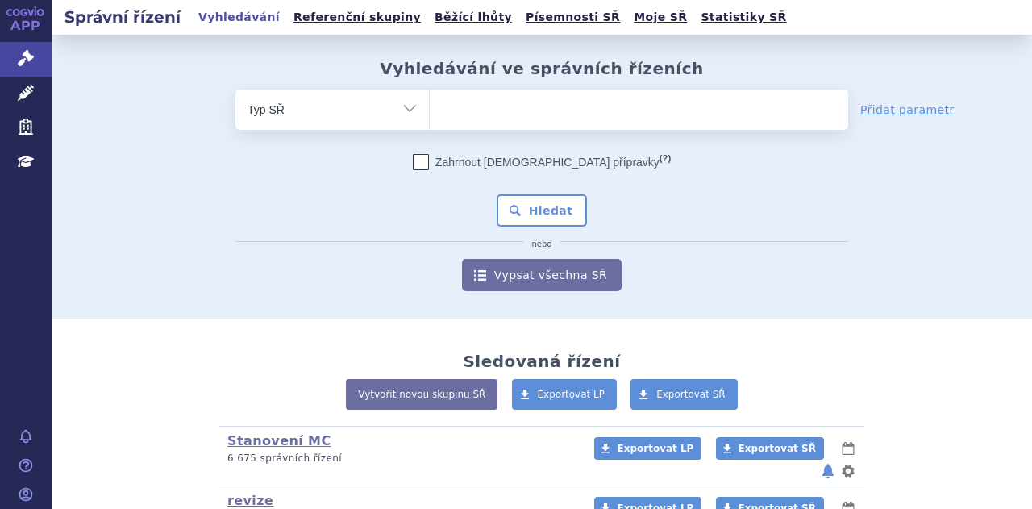
click at [430, 120] on select at bounding box center [429, 109] width 1 height 40
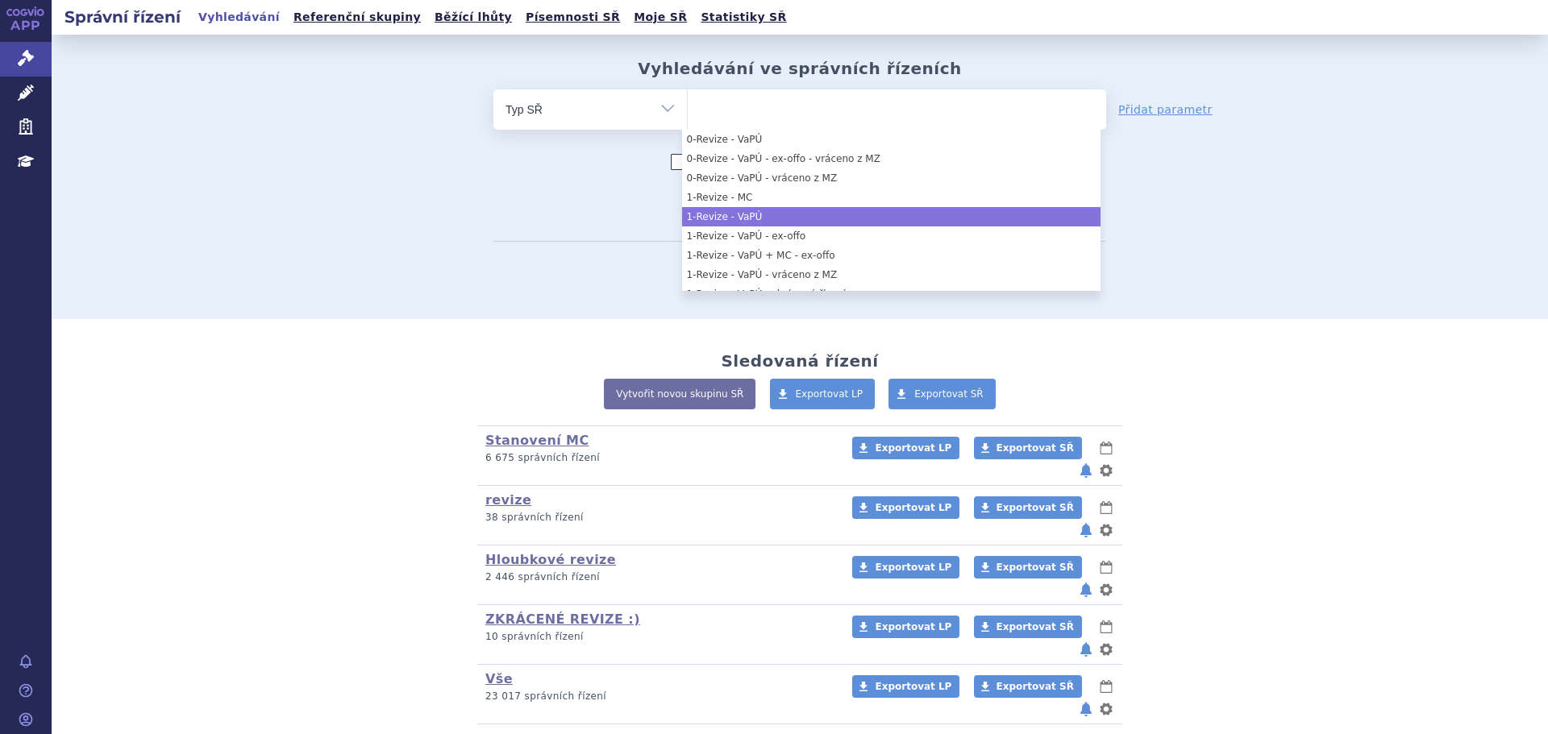
click at [802, 212] on li "1-Revize - VaPÚ" at bounding box center [891, 216] width 418 height 19
select select "b941f6cb-7432-4586-b207-590c1216c086"
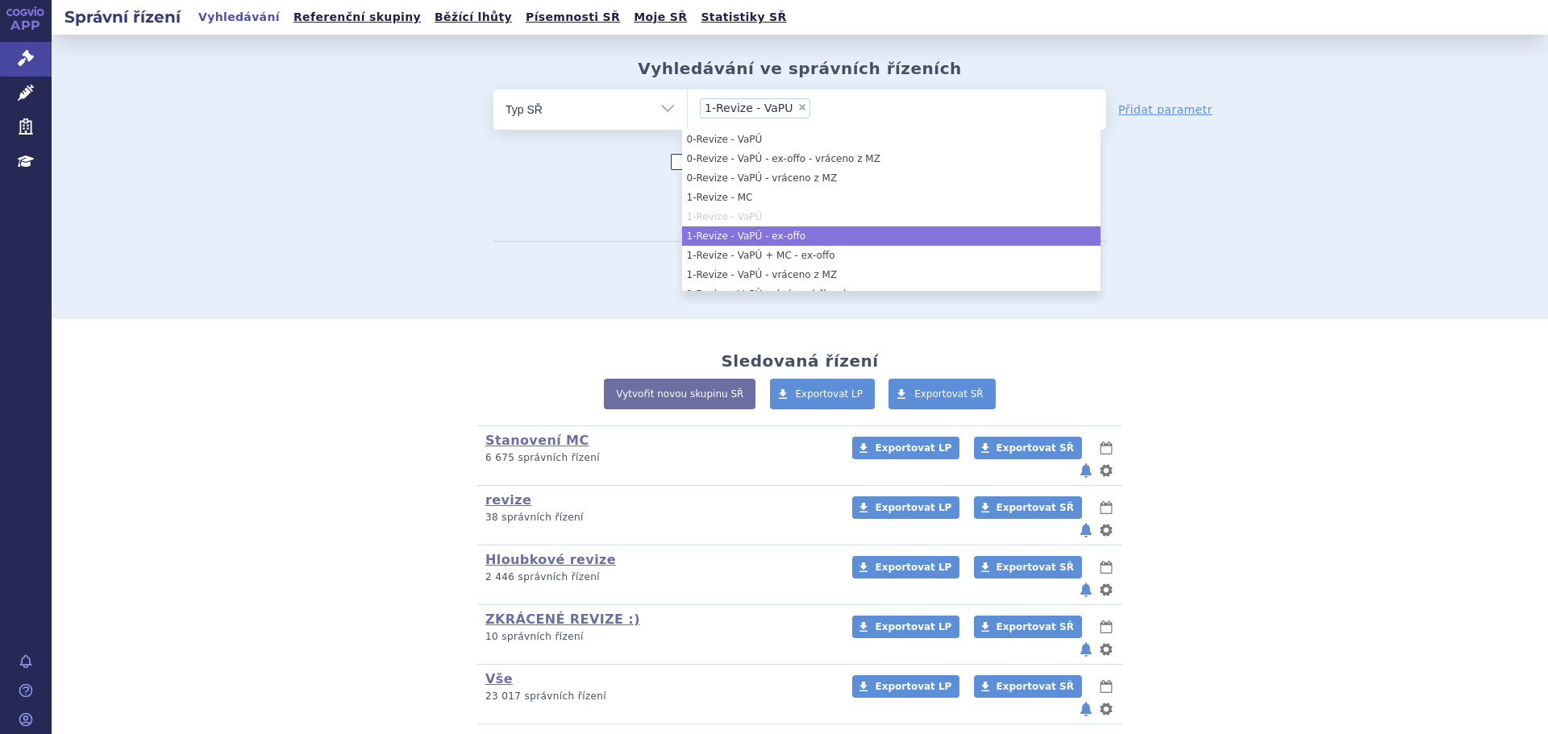
click at [809, 235] on li "1-Revize - VaPÚ - ex-offo" at bounding box center [891, 236] width 418 height 19
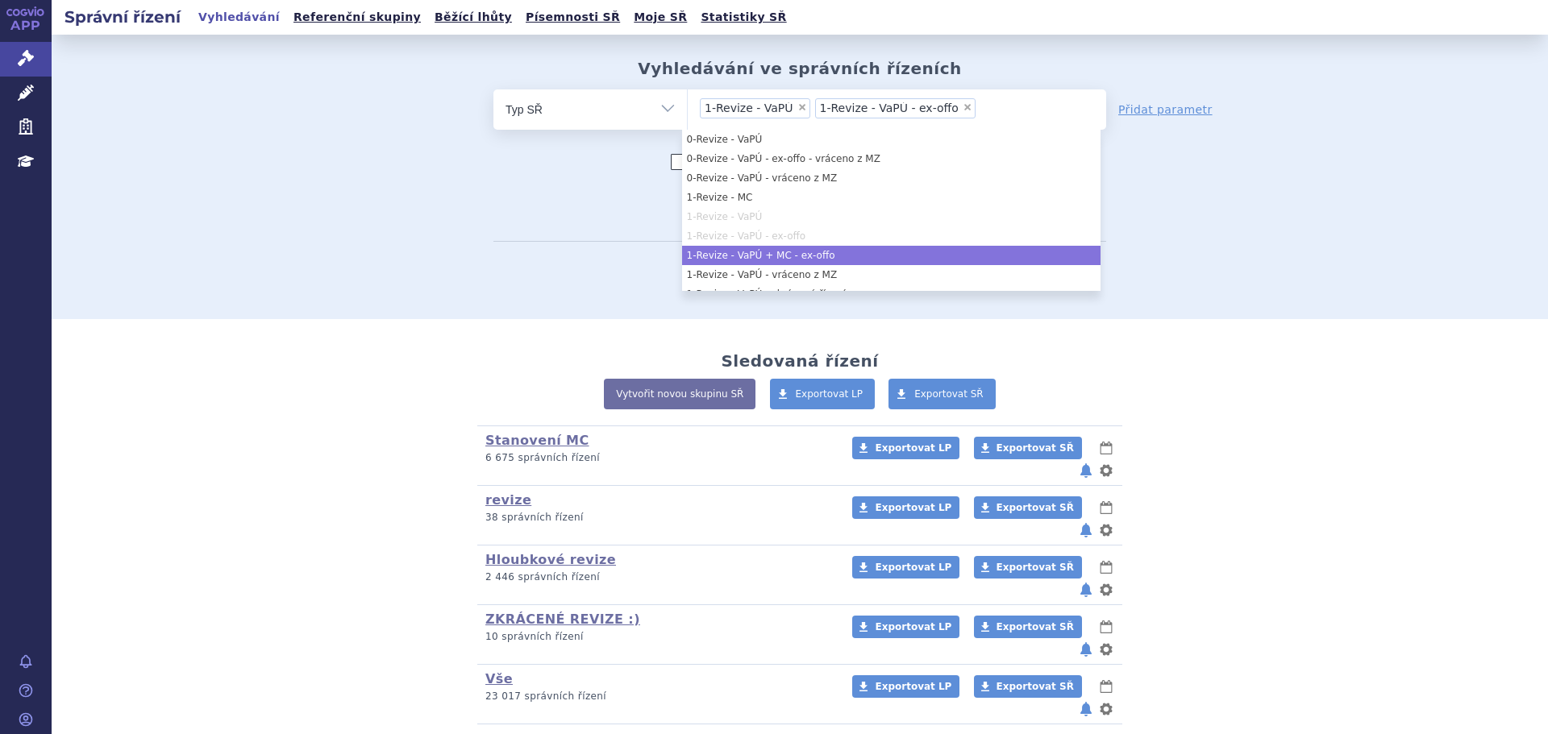
click at [806, 256] on li "1-Revize - VaPÚ + MC - ex-offo" at bounding box center [891, 255] width 418 height 19
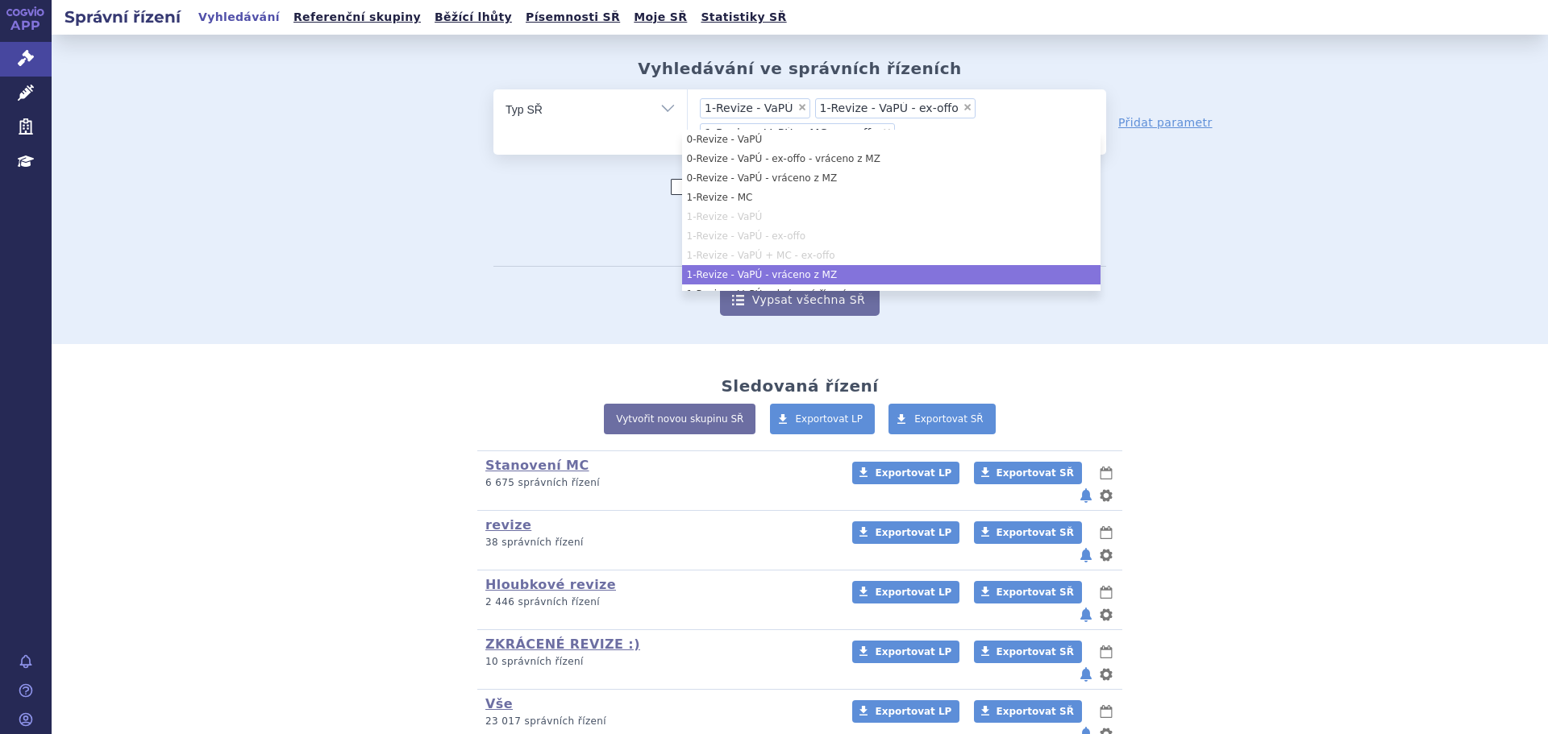
click at [809, 273] on li "1-Revize - VaPÚ - vráceno z MZ" at bounding box center [891, 274] width 418 height 19
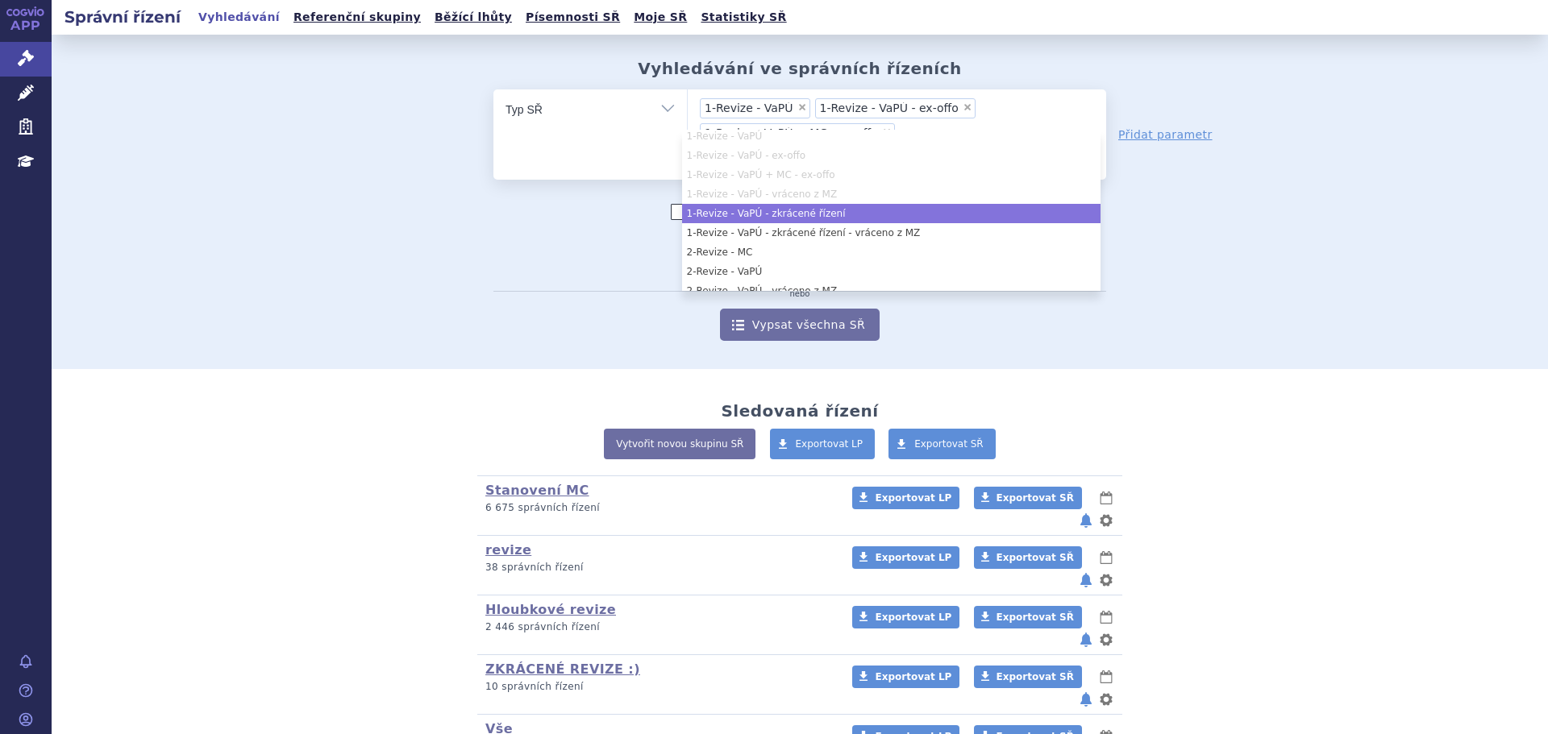
click at [840, 213] on li "1-Revize - VaPÚ - zkrácené řízení" at bounding box center [891, 213] width 418 height 19
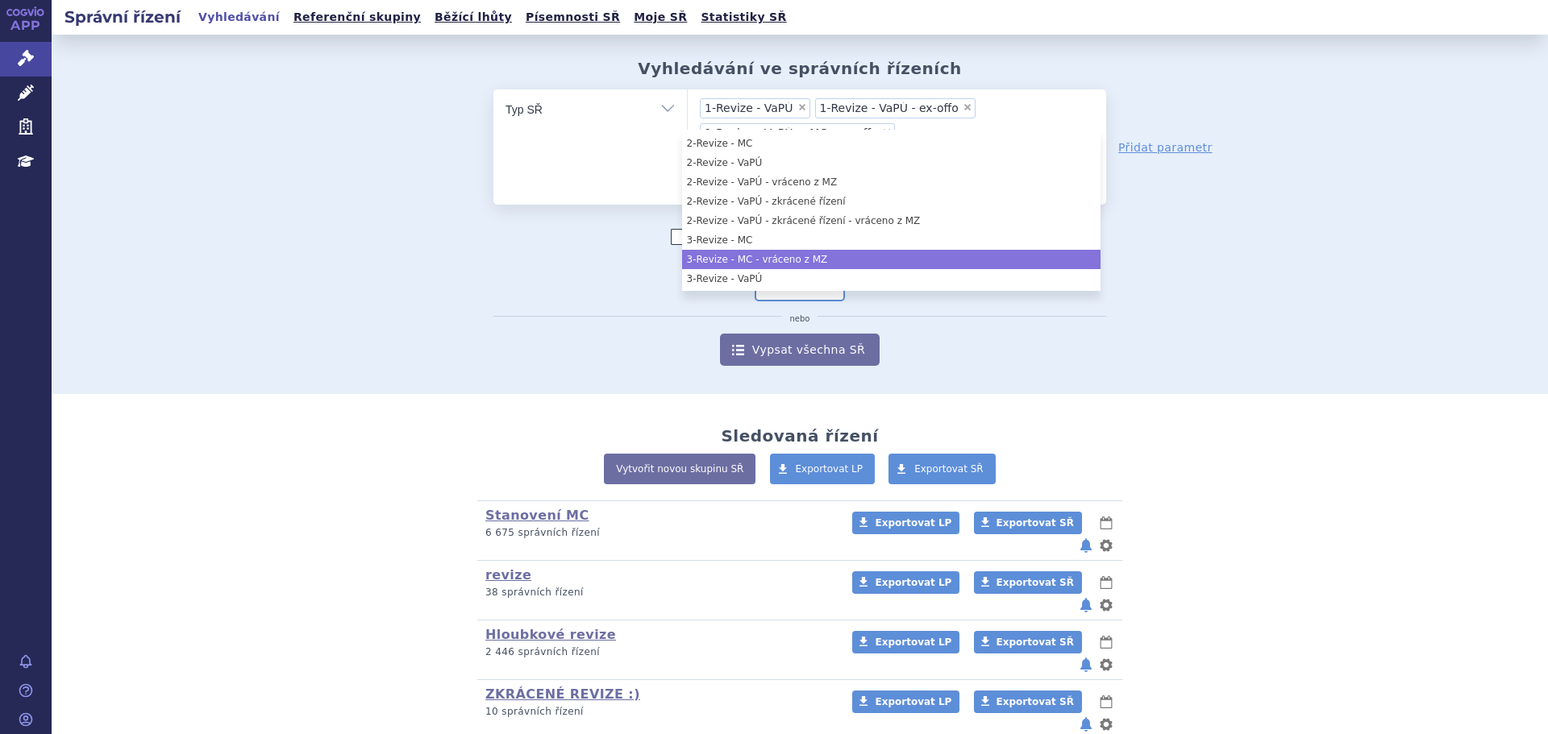
scroll to position [161, 0]
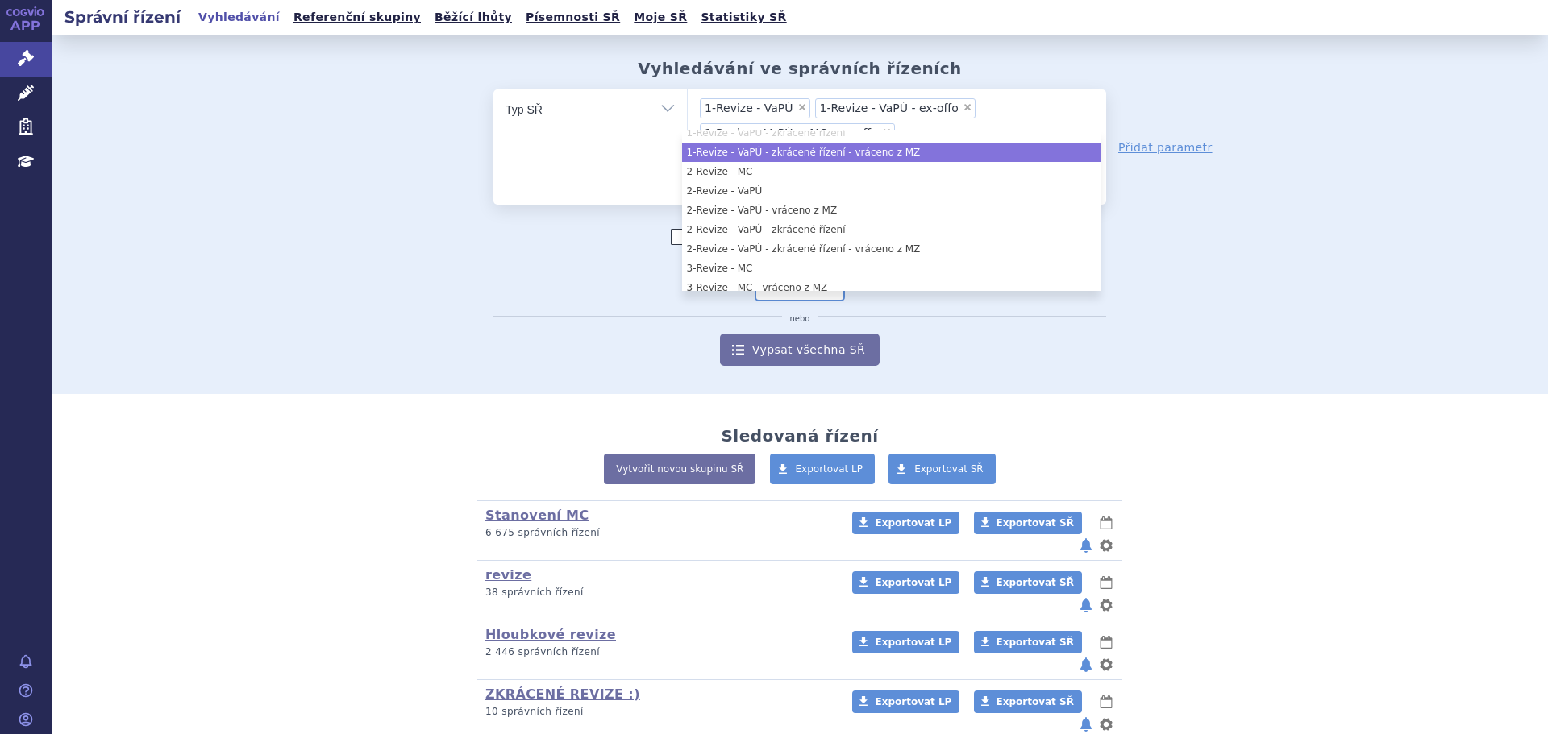
click at [805, 158] on li "1-Revize - VaPÚ - zkrácené řízení - vráceno z MZ" at bounding box center [891, 152] width 418 height 19
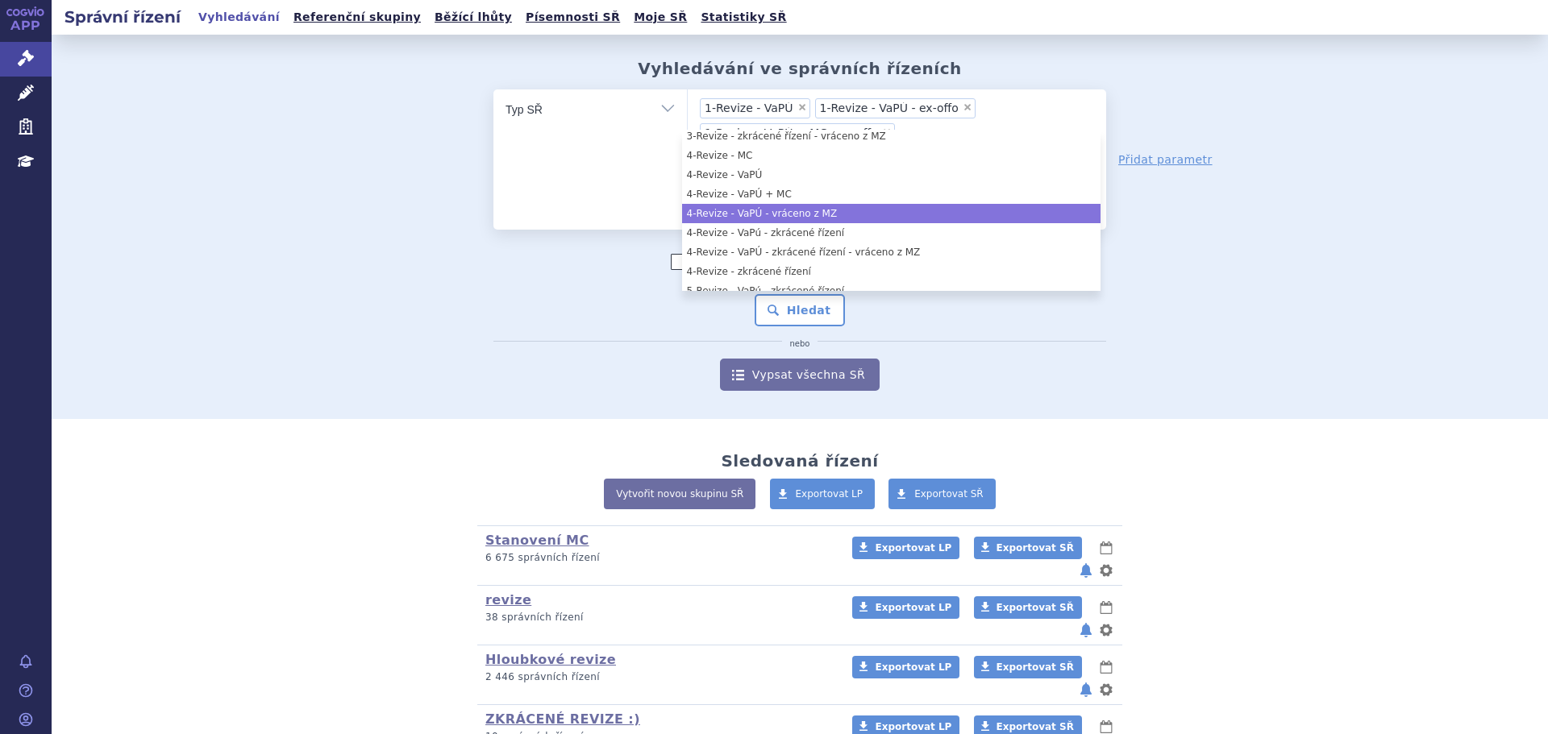
scroll to position [529, 0]
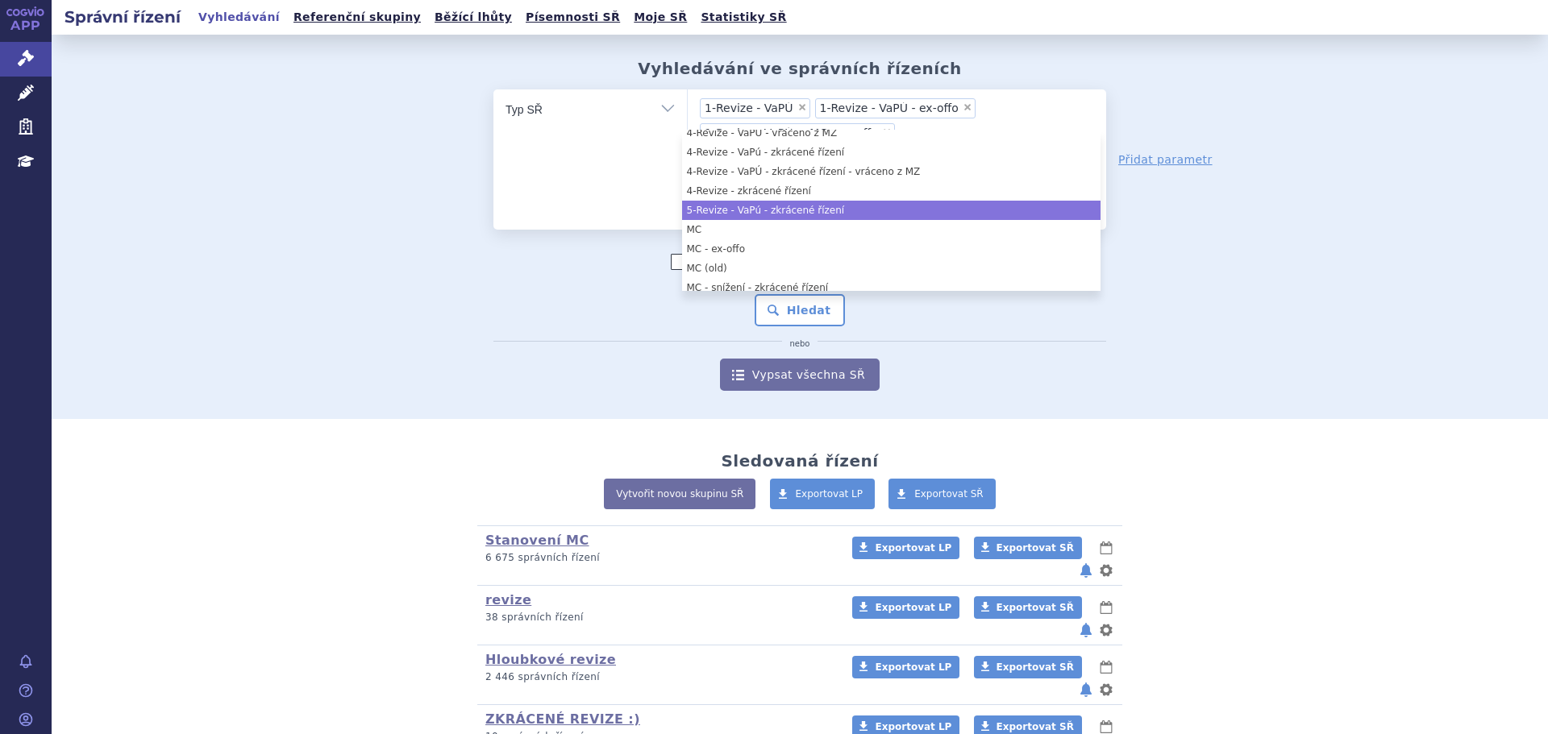
click at [774, 210] on li "5-Revize - VaPú - zkrácené řízení" at bounding box center [891, 210] width 418 height 19
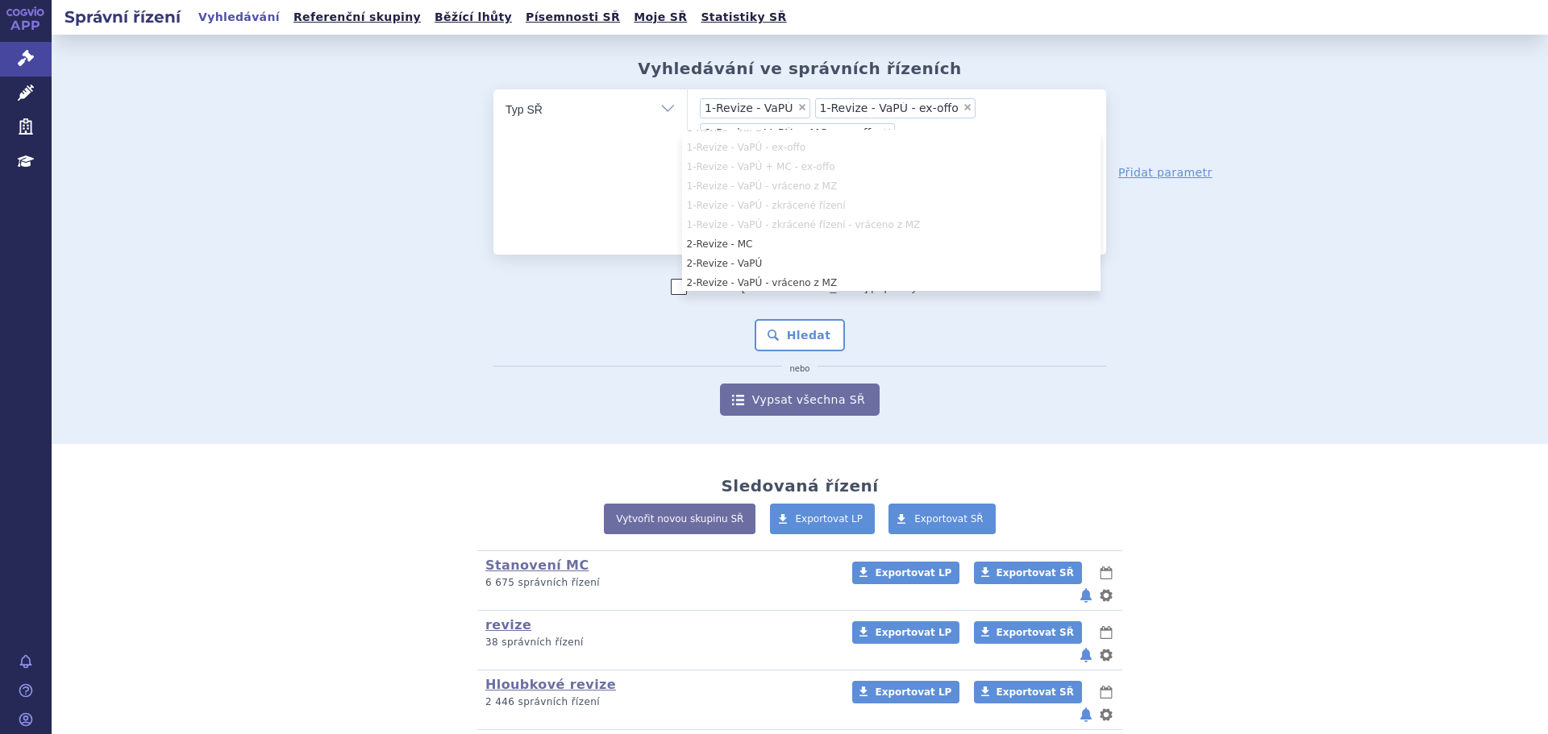
scroll to position [322, 0]
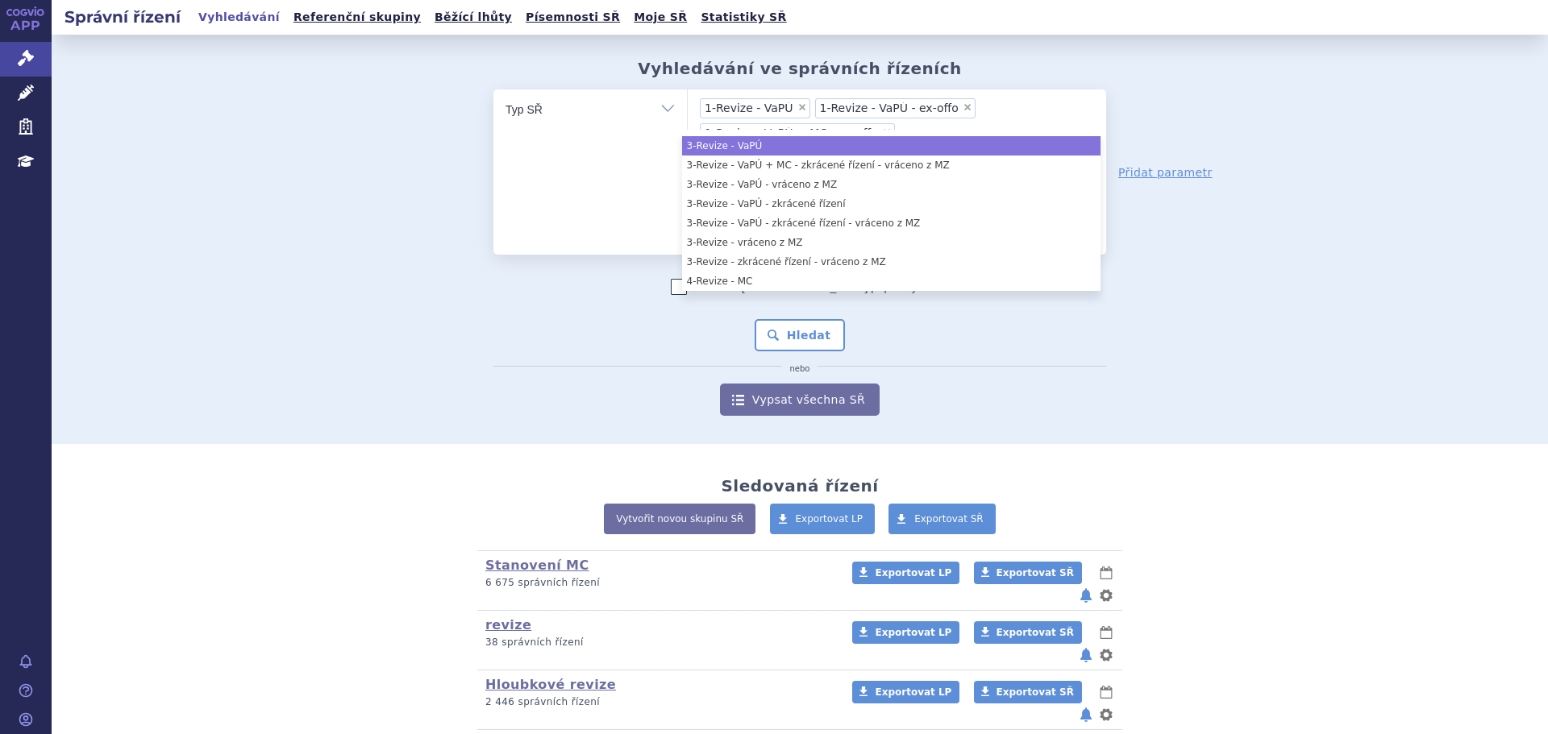
click at [822, 151] on li "3-Revize - VaPÚ" at bounding box center [891, 145] width 418 height 19
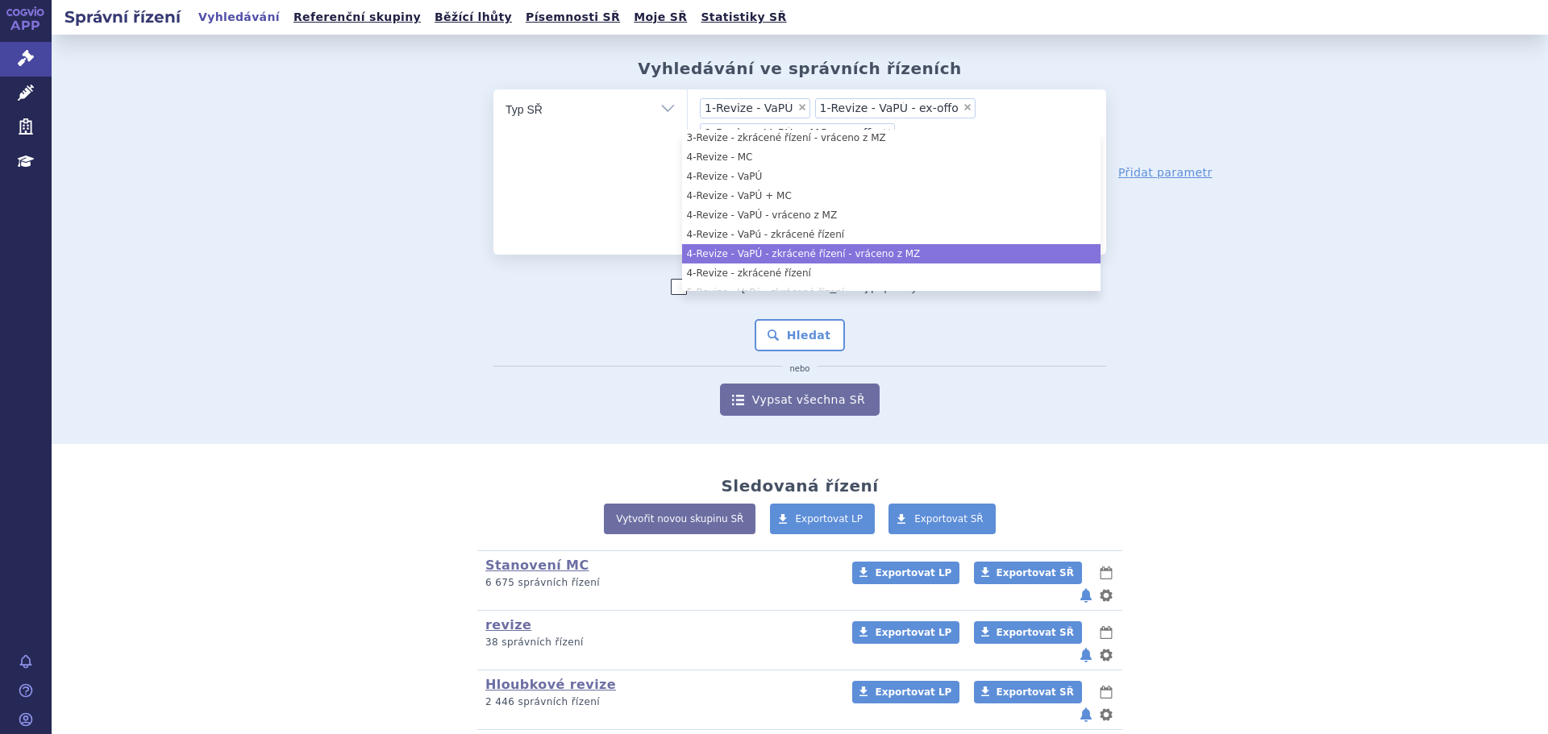
scroll to position [442, 0]
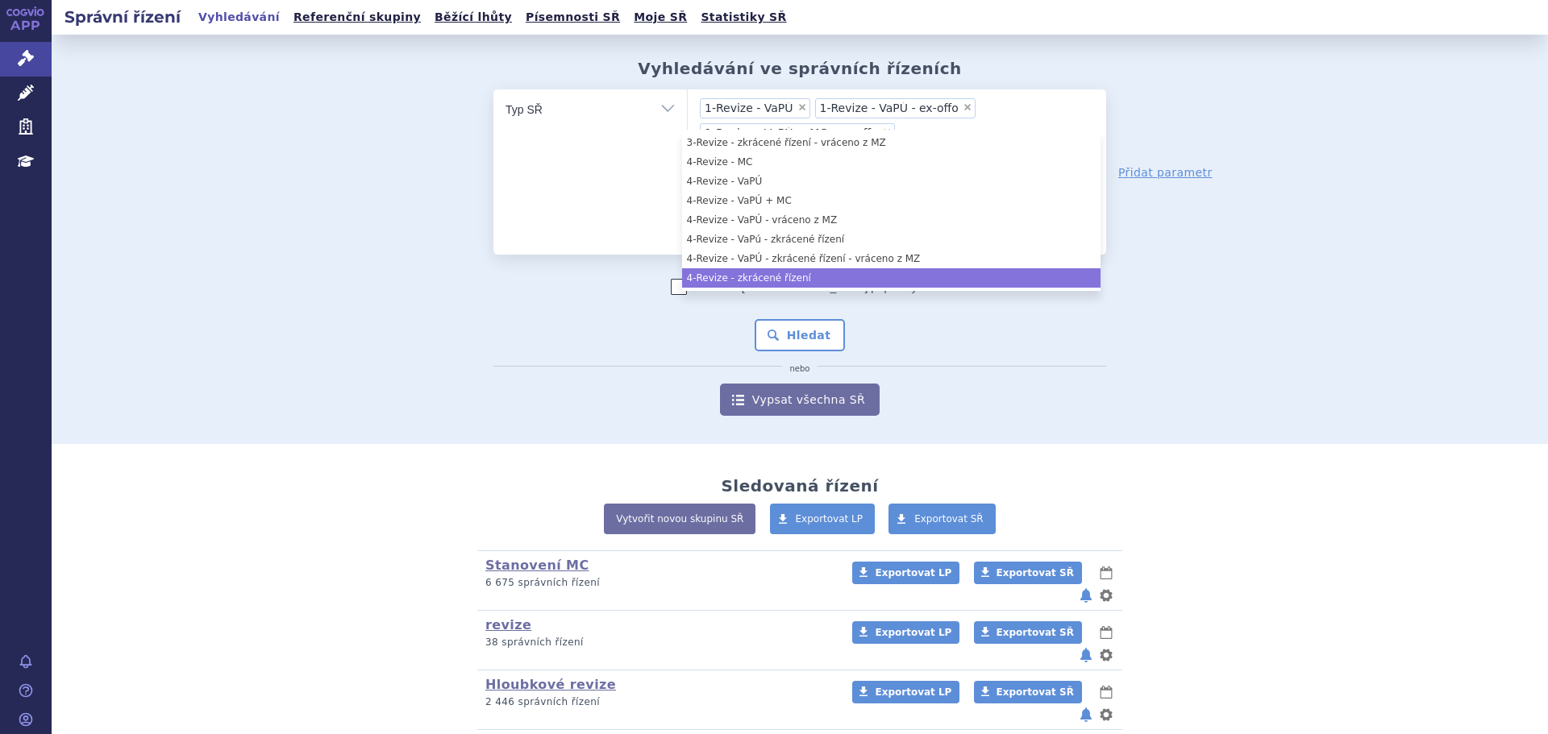
click at [785, 272] on li "4-Revize - zkrácené řízení" at bounding box center [891, 277] width 418 height 19
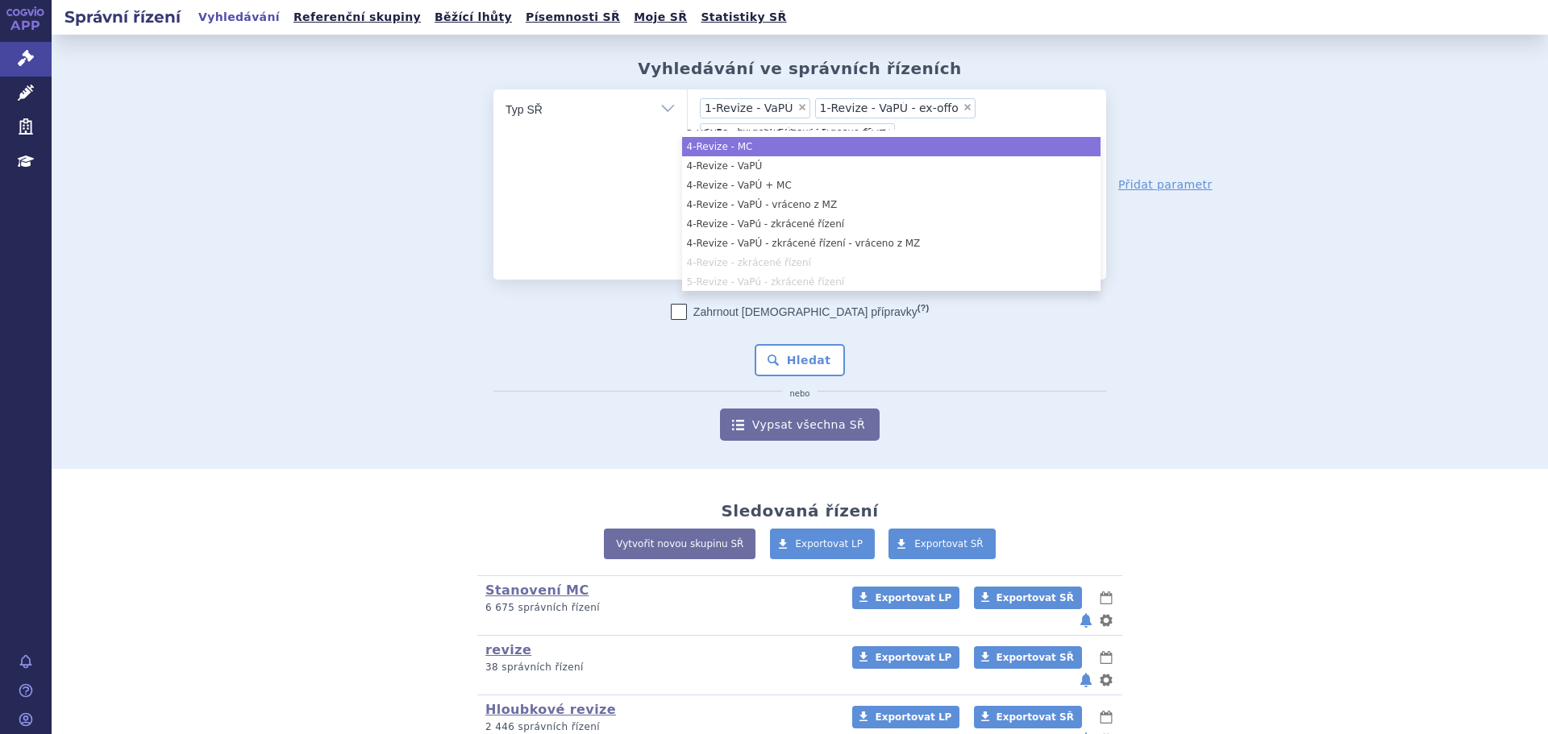
scroll to position [522, 0]
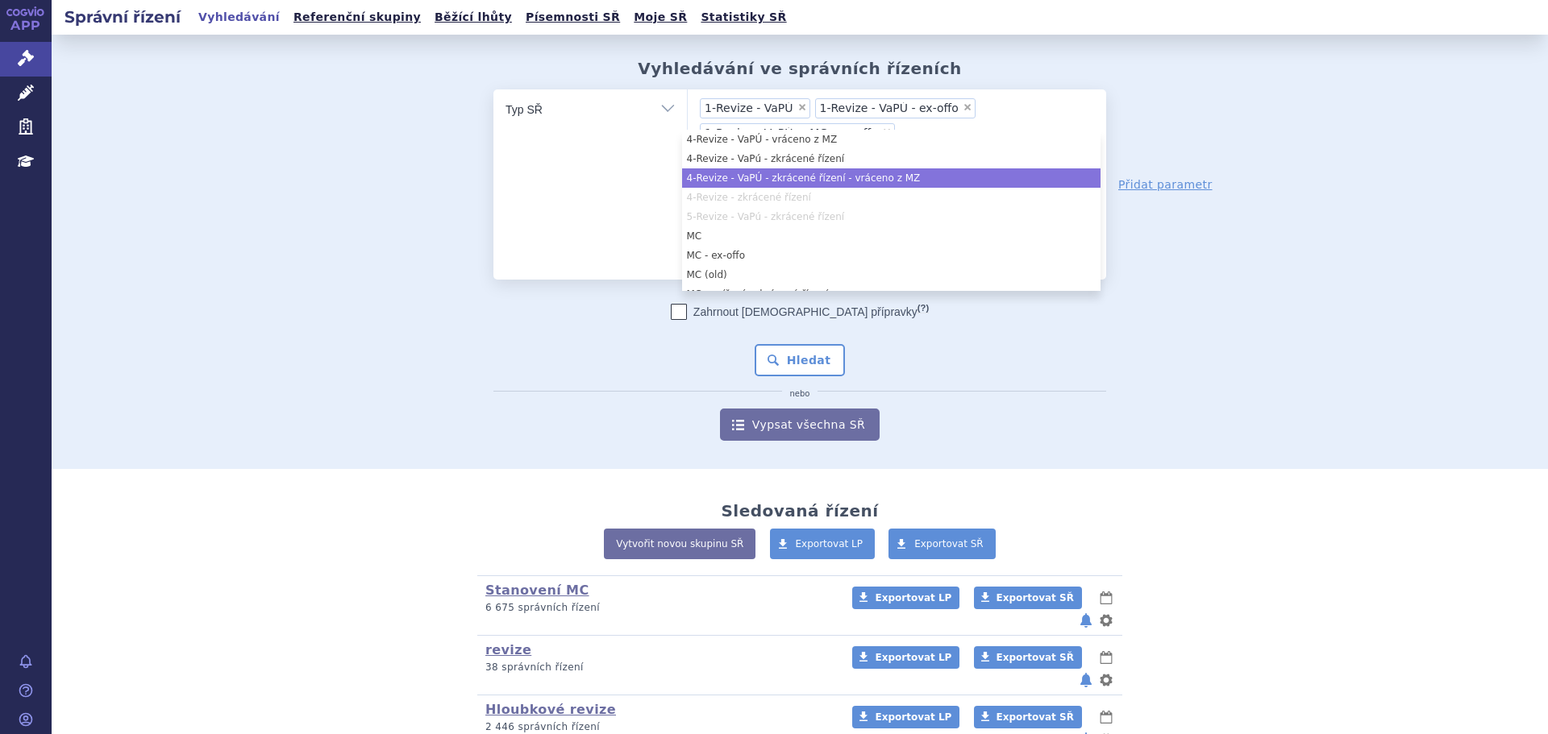
click at [790, 182] on li "4-Revize - VaPÚ - zkrácené řízení - vráceno z MZ" at bounding box center [891, 177] width 418 height 19
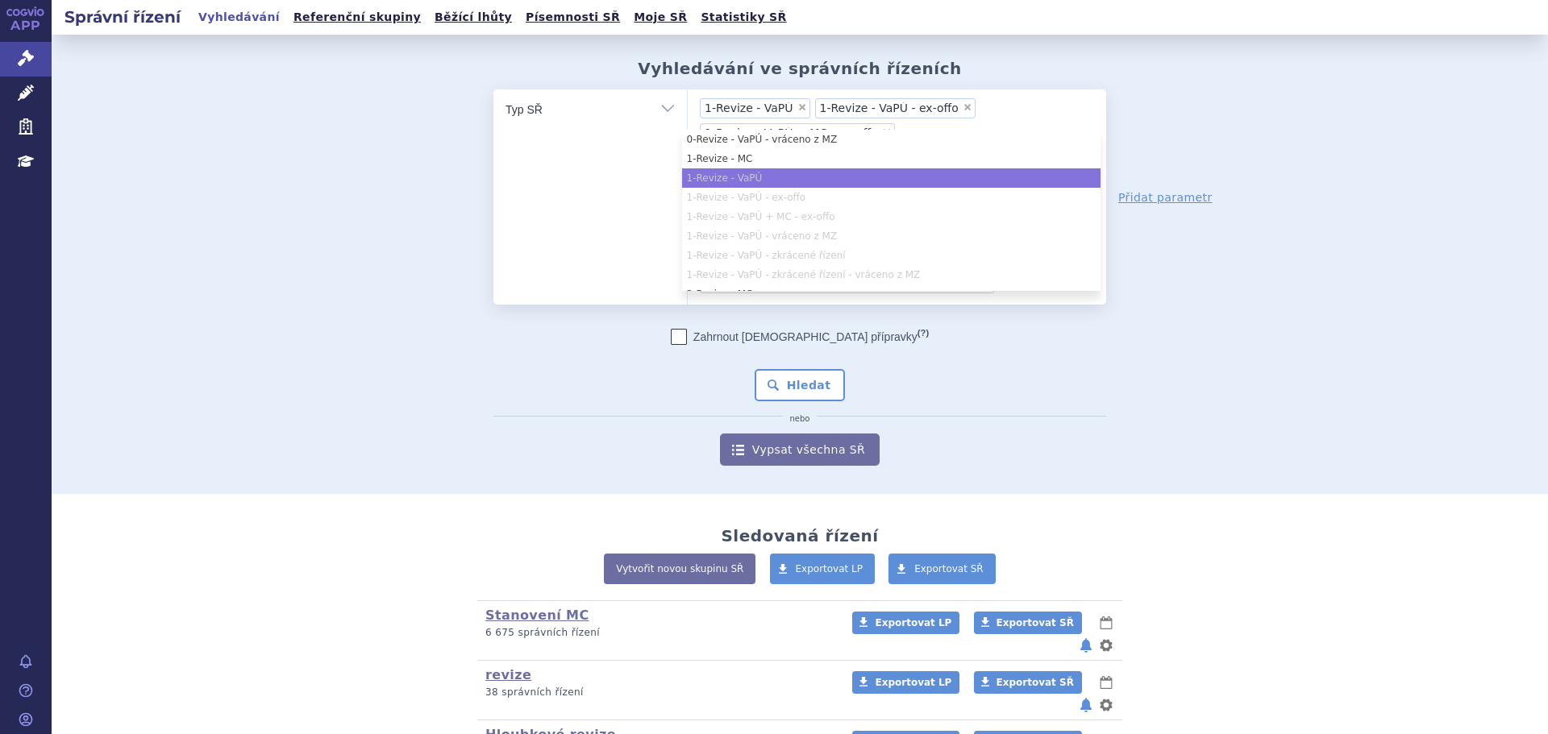
scroll to position [361, 0]
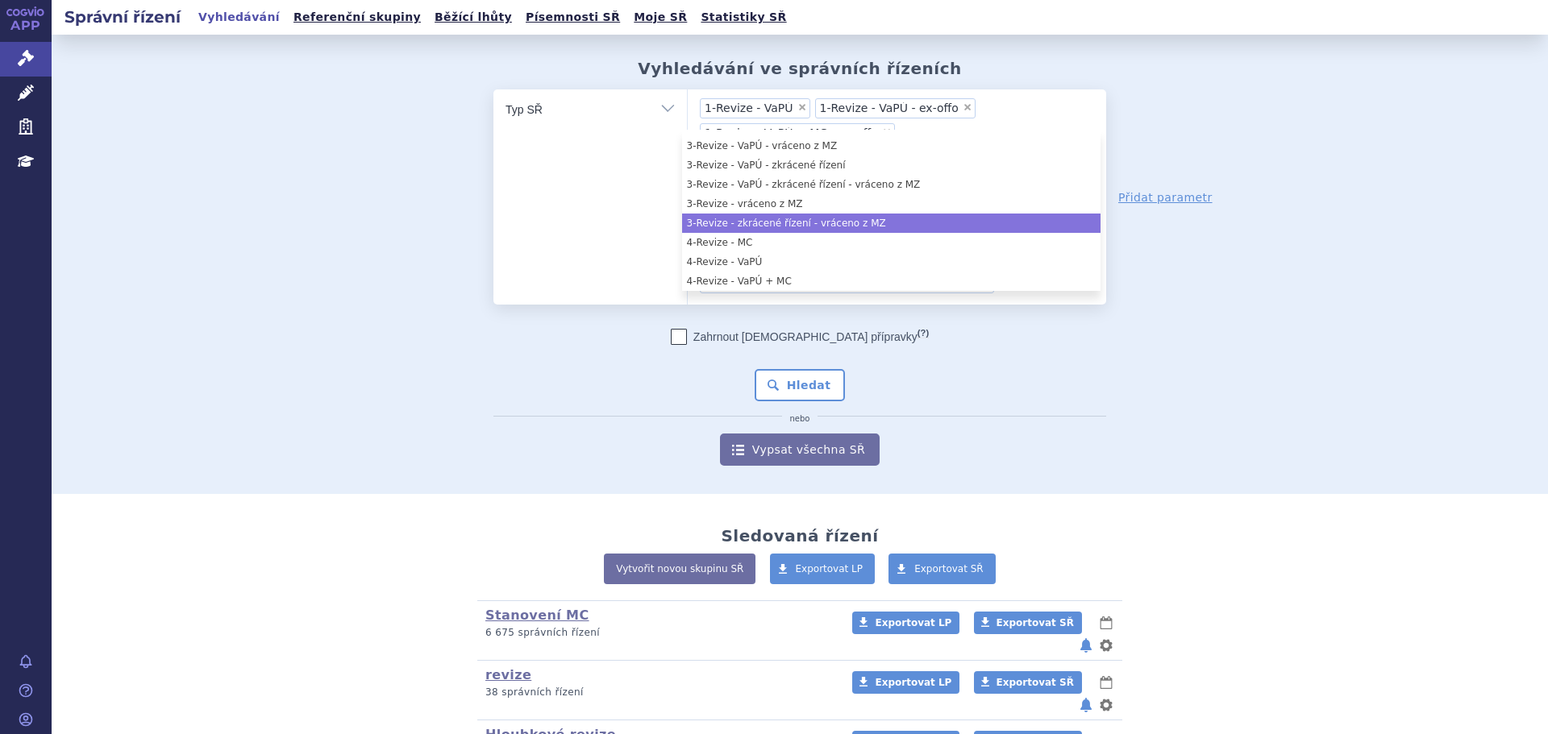
click at [774, 227] on li "3-Revize - zkrácené řízení - vráceno z MZ" at bounding box center [891, 223] width 418 height 19
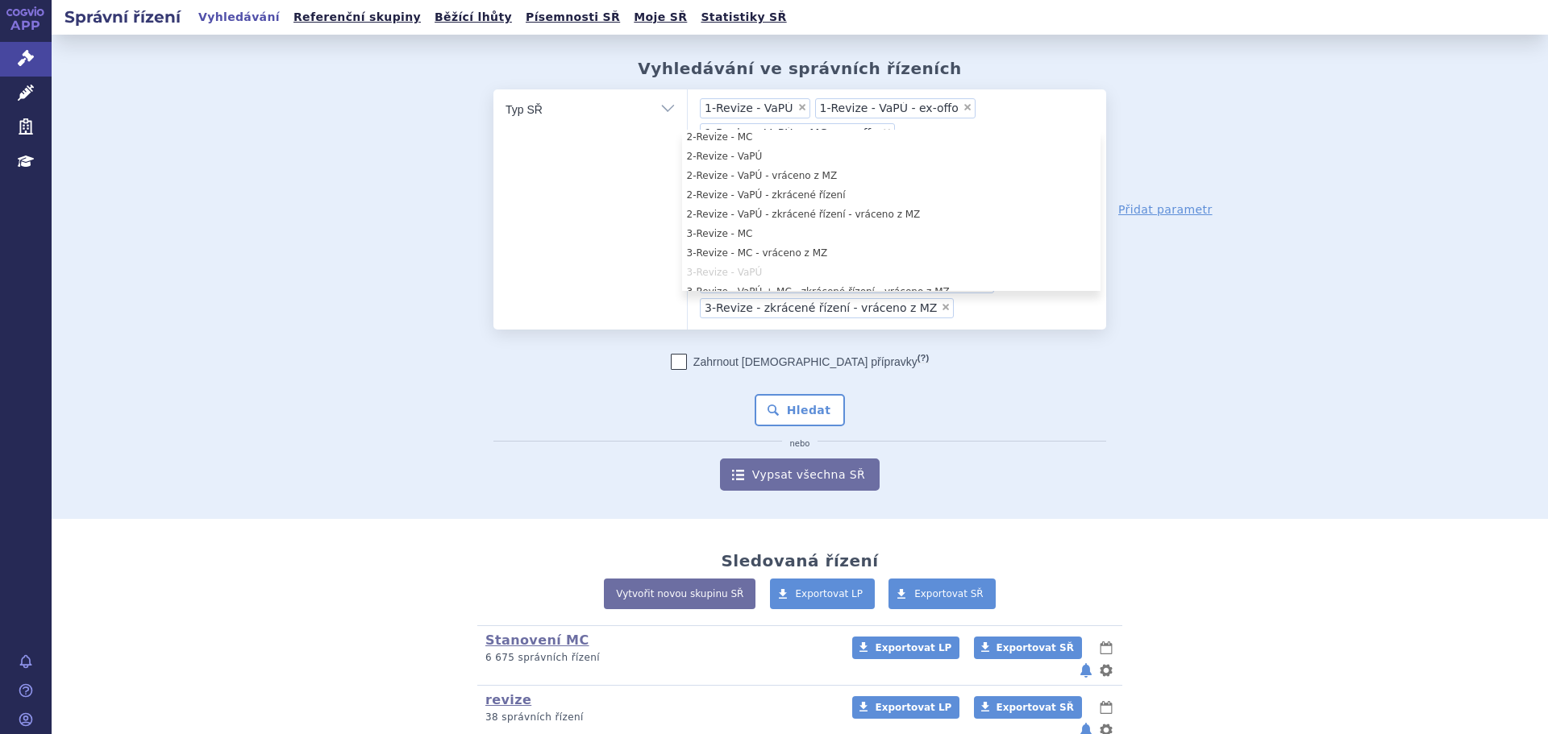
scroll to position [200, 0]
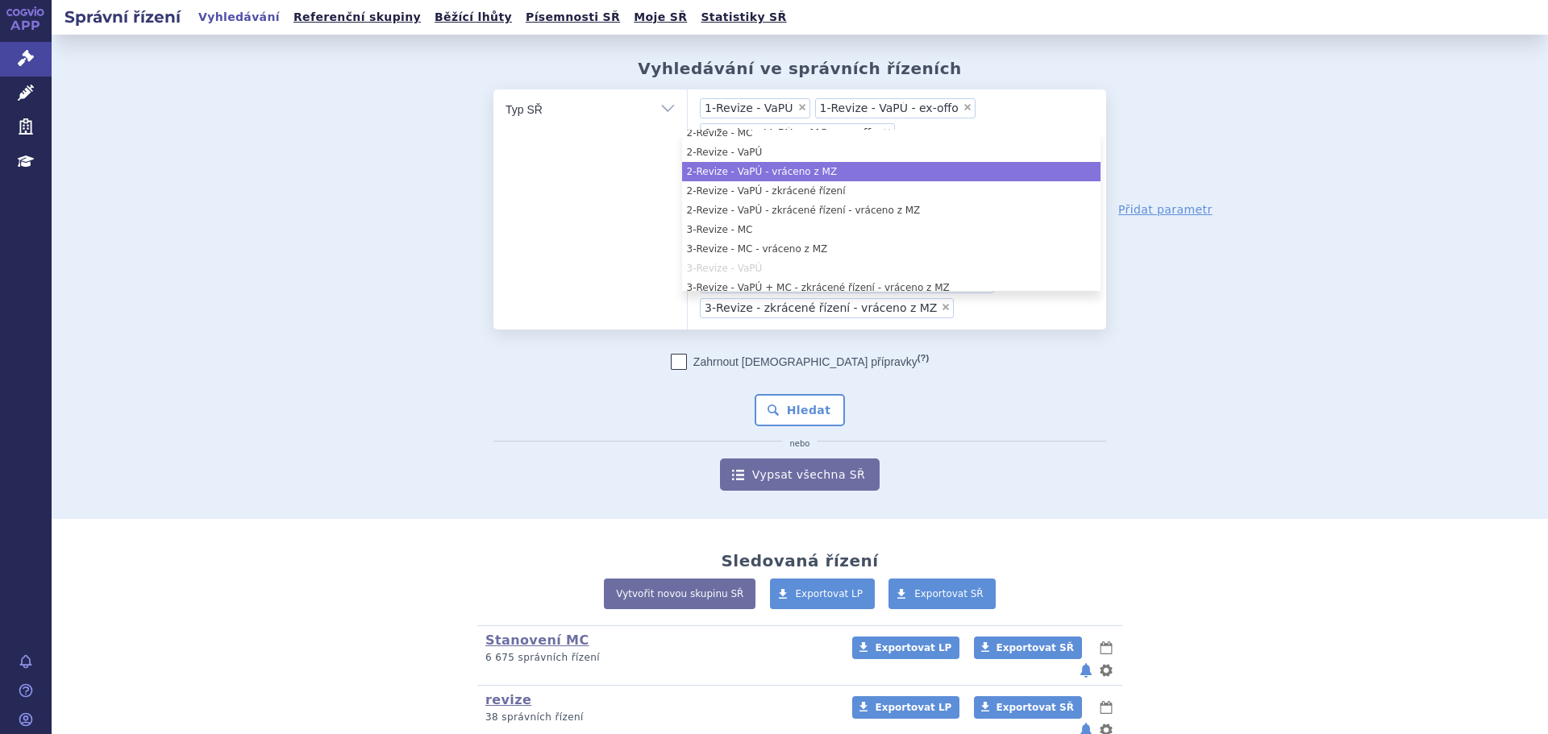
click at [791, 179] on li "2-Revize - VaPÚ - vráceno z MZ" at bounding box center [891, 171] width 418 height 19
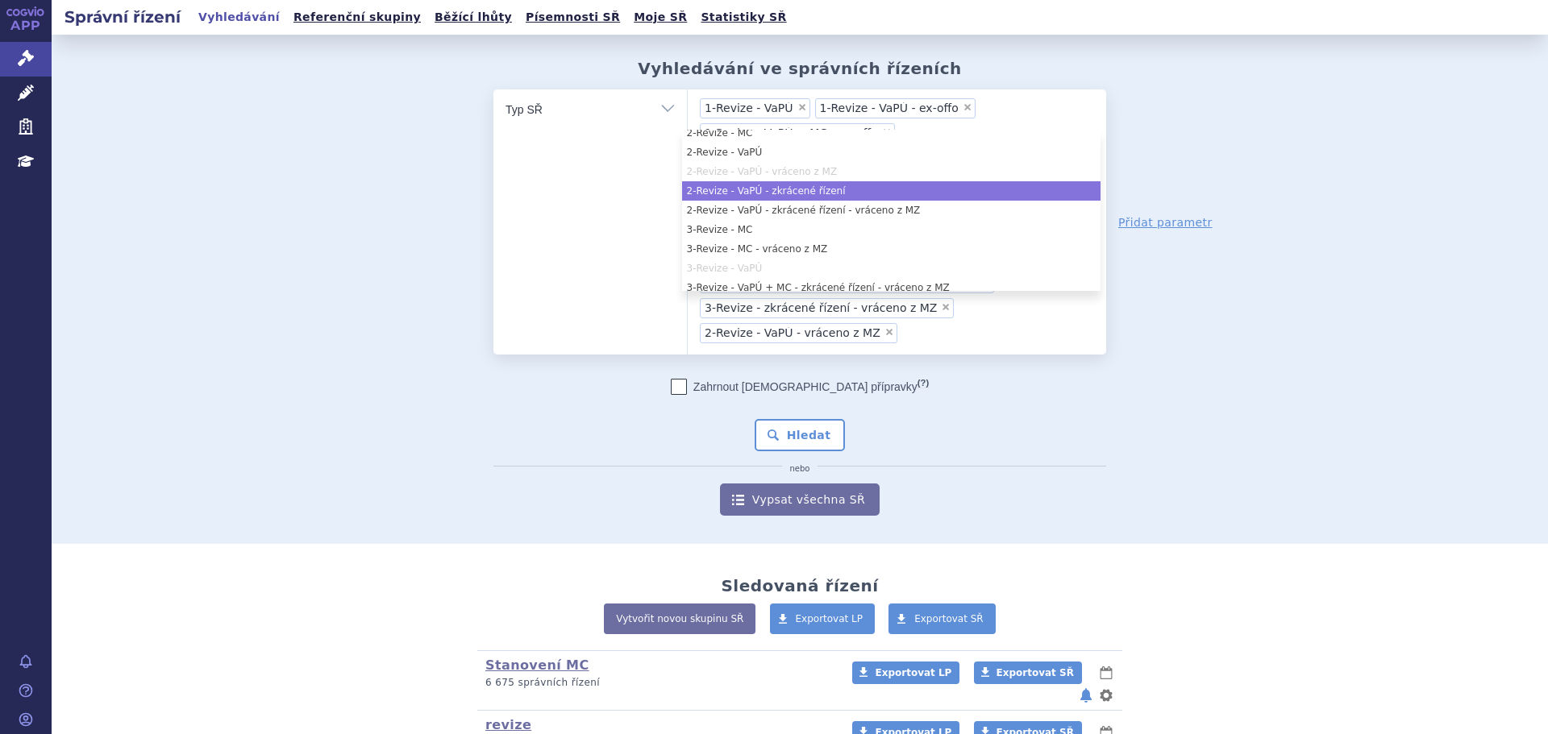
click at [792, 185] on li "2-Revize - VaPÚ - zkrácené řízení" at bounding box center [891, 190] width 418 height 19
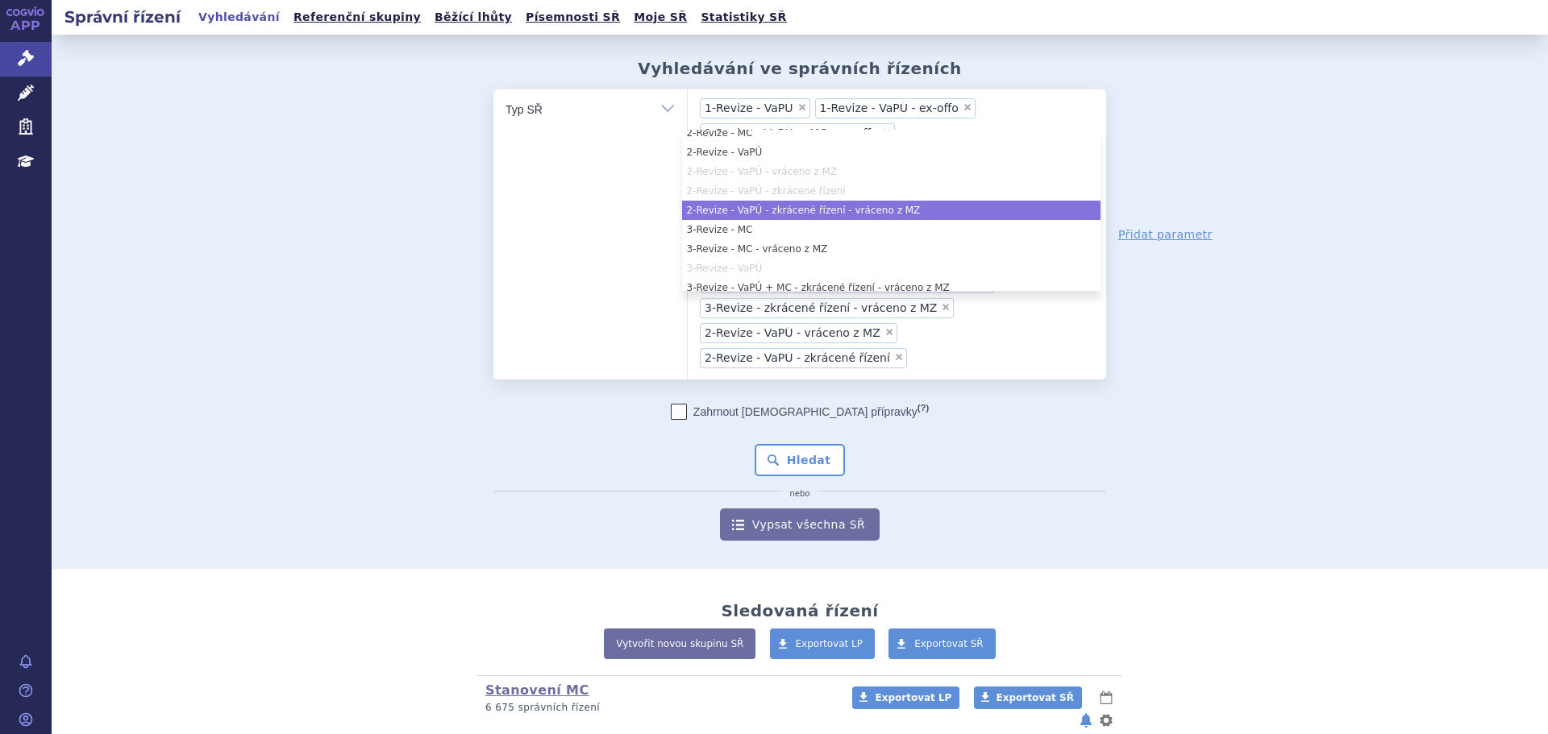
click at [781, 209] on li "2-Revize - VaPÚ - zkrácené řízení - vráceno z MZ" at bounding box center [891, 210] width 418 height 19
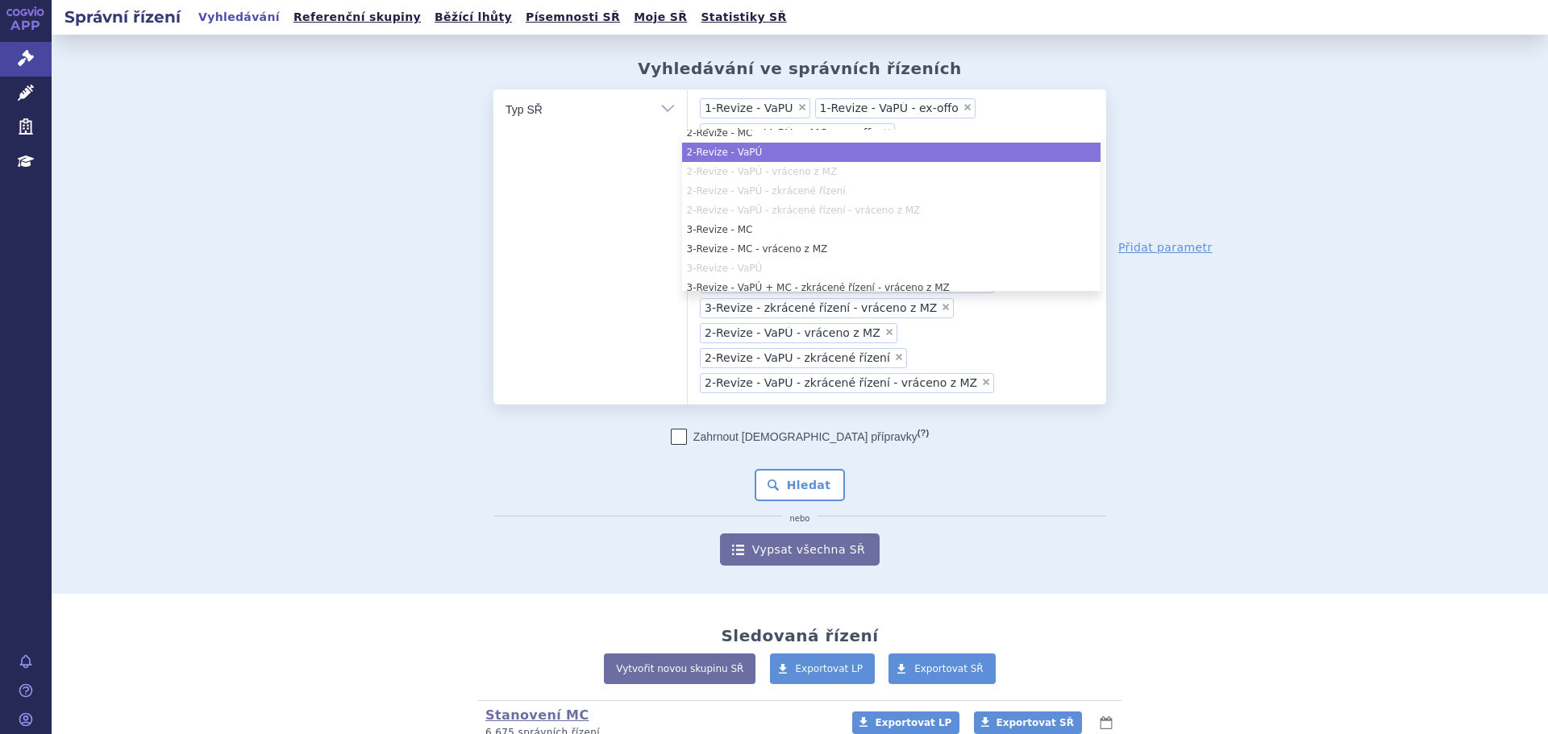
click at [758, 156] on li "2-Revize - VaPÚ" at bounding box center [891, 152] width 418 height 19
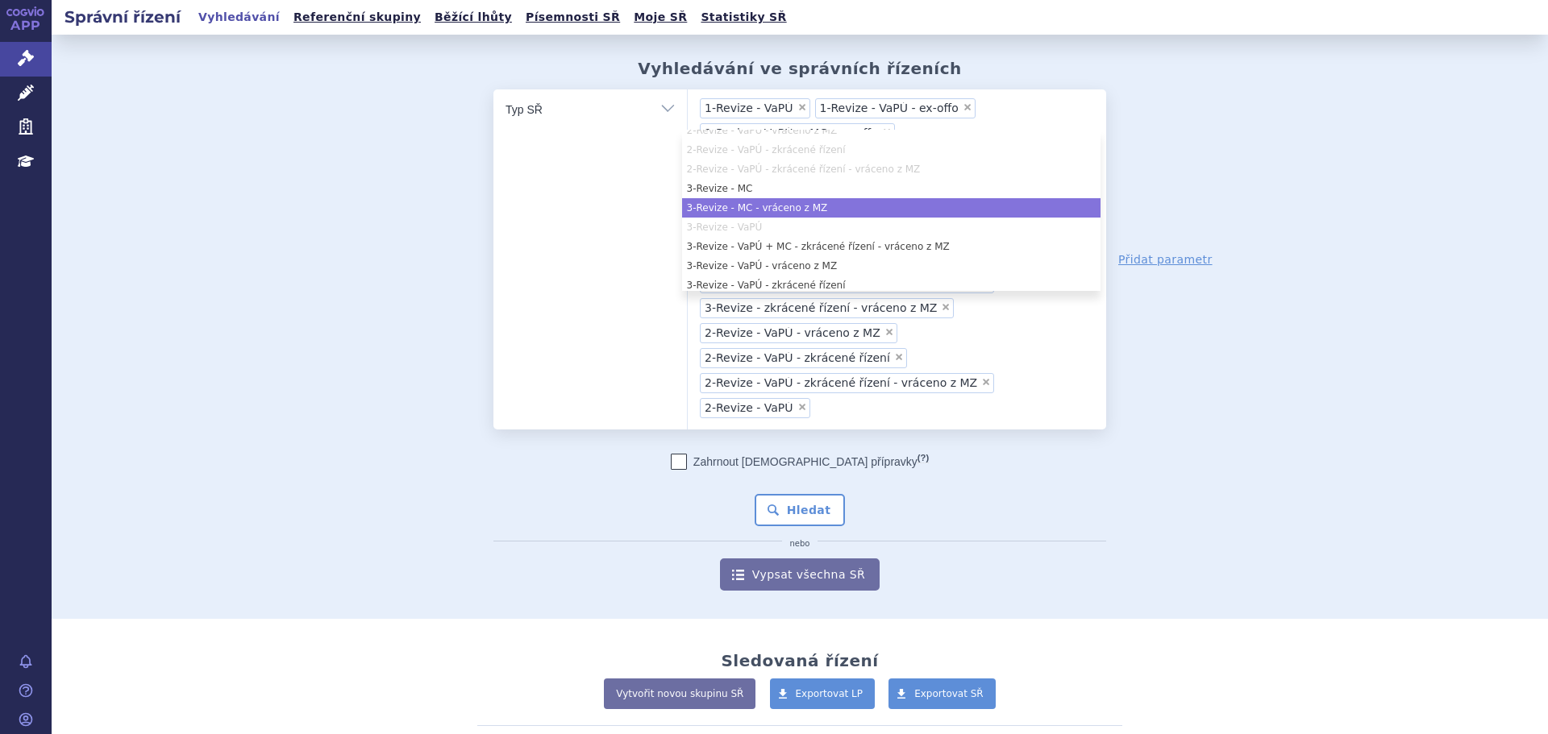
scroll to position [281, 0]
click at [797, 209] on li "3-Revize - VaPÚ + MC - zkrácené řízení - vráceno z MZ" at bounding box center [891, 207] width 418 height 19
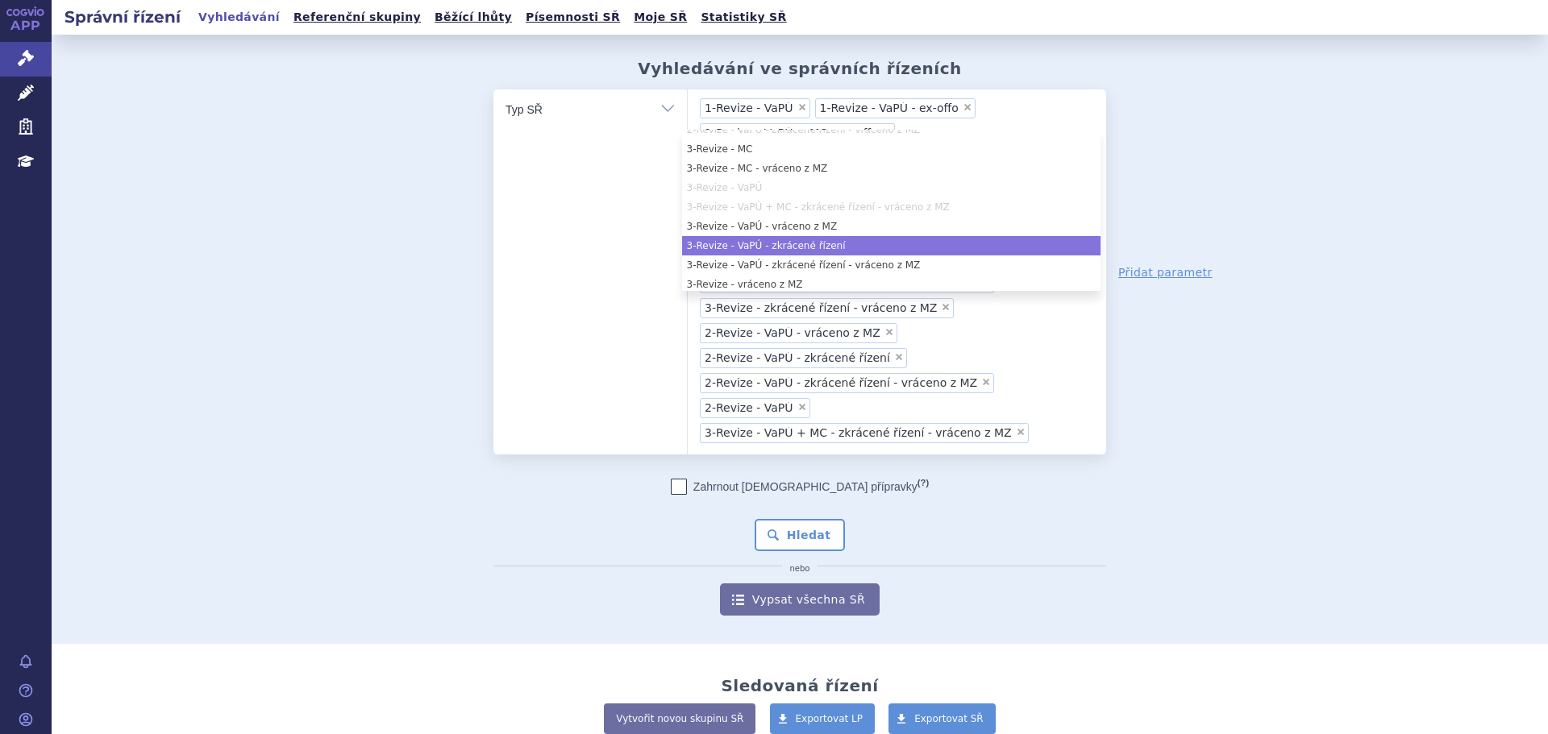
click at [780, 243] on li "3-Revize - VaPÚ - zkrácené řízení" at bounding box center [891, 245] width 418 height 19
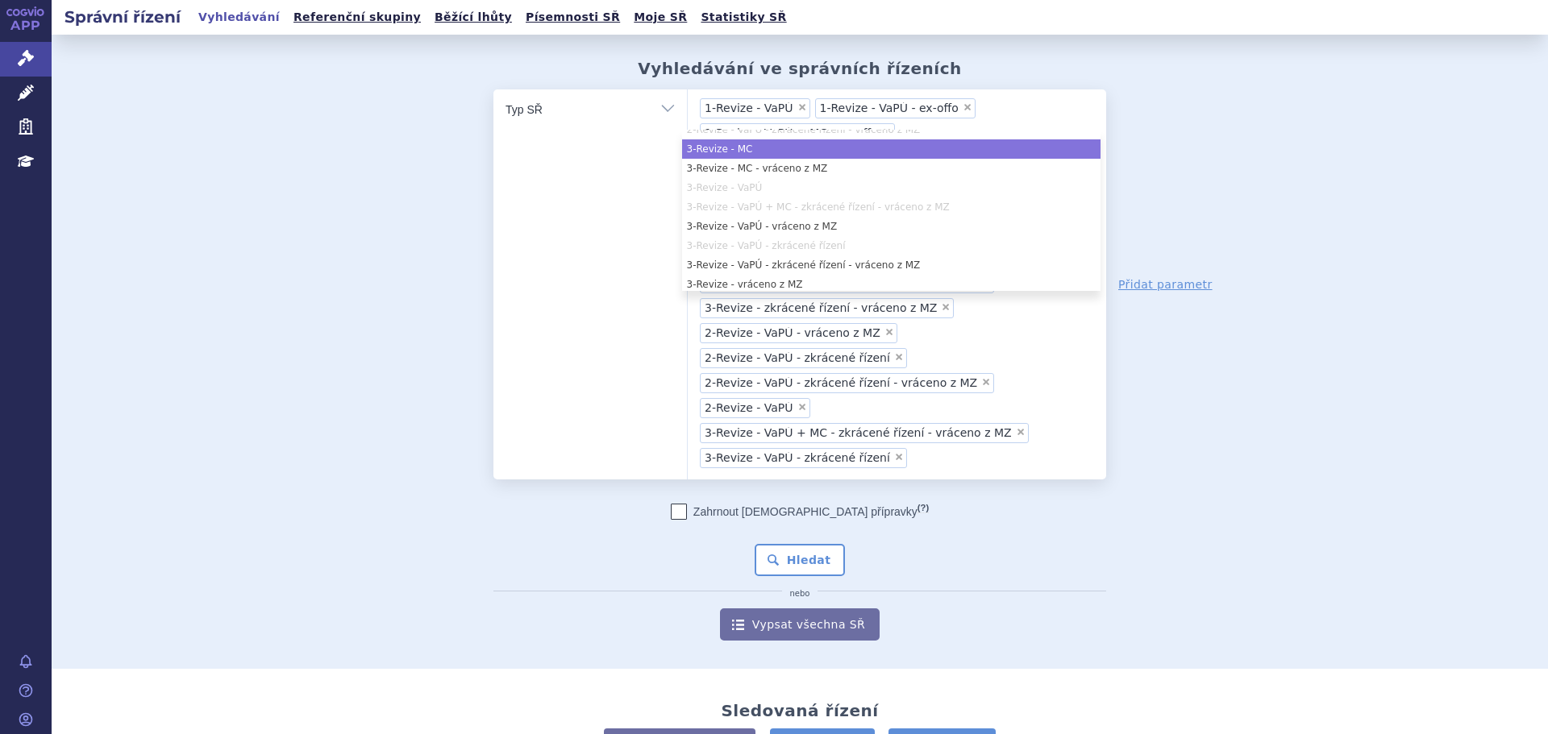
scroll to position [361, 0]
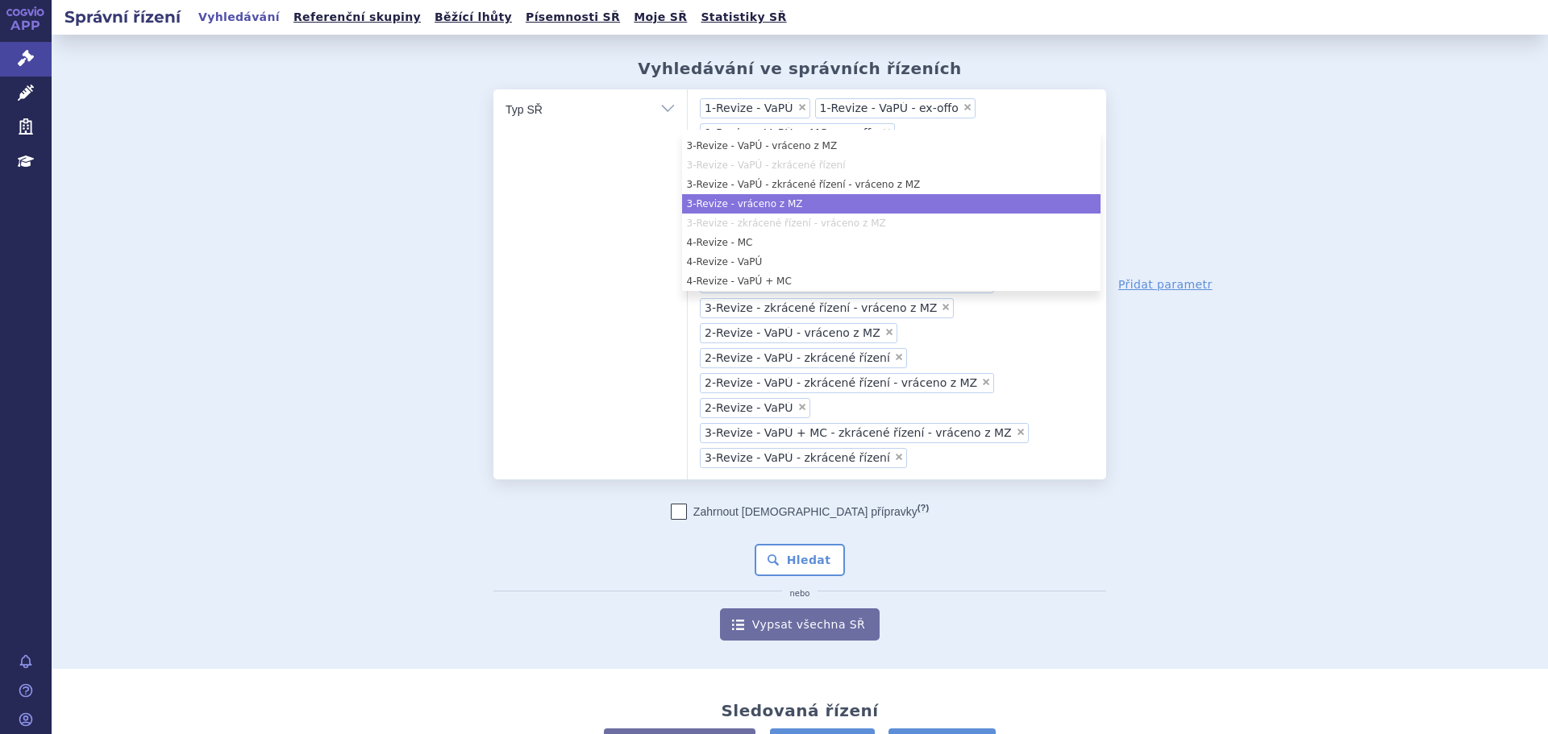
click at [781, 206] on li "3-Revize - vráceno z MZ" at bounding box center [891, 203] width 418 height 19
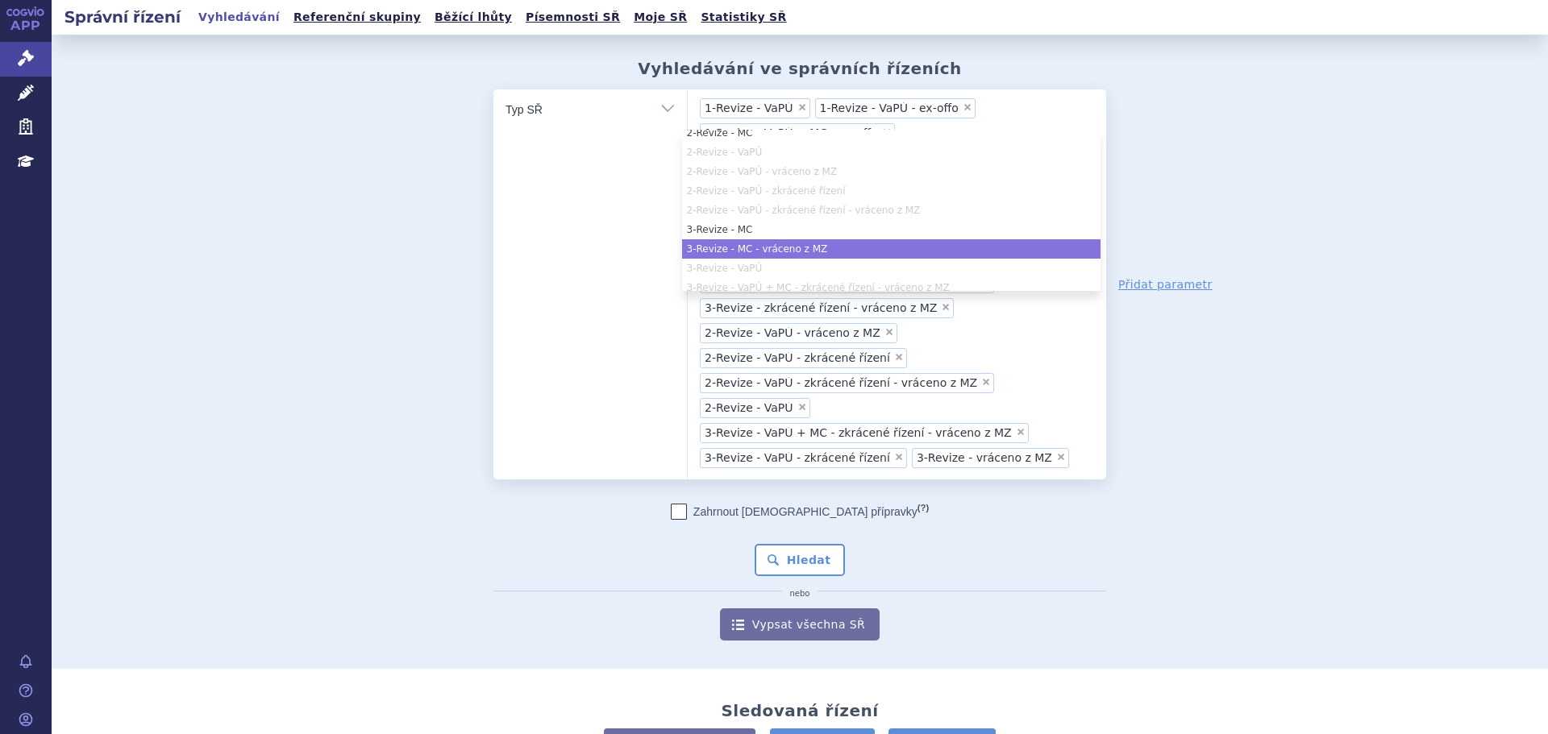
scroll to position [281, 0]
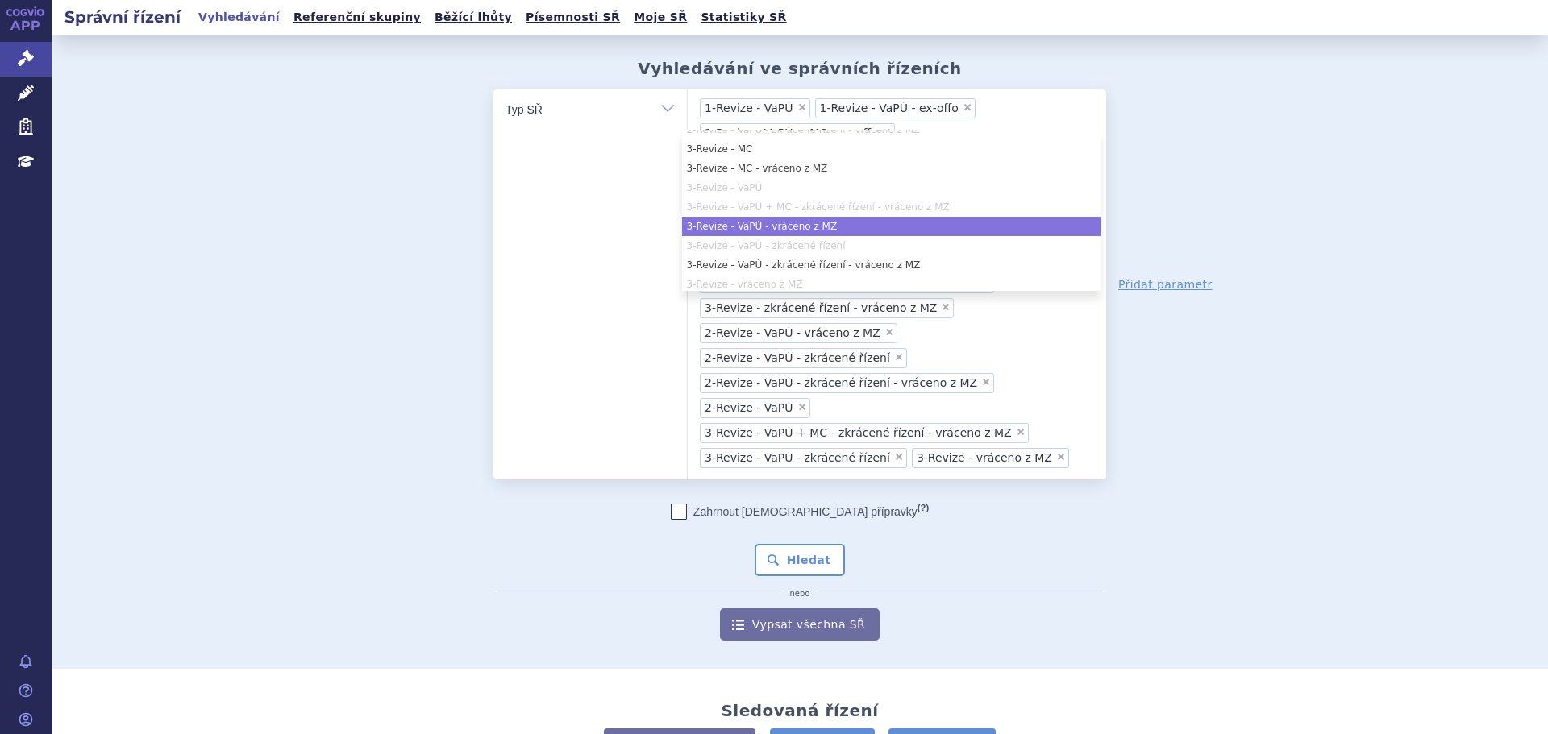
click at [783, 228] on li "3-Revize - VaPÚ - vráceno z MZ" at bounding box center [891, 226] width 418 height 19
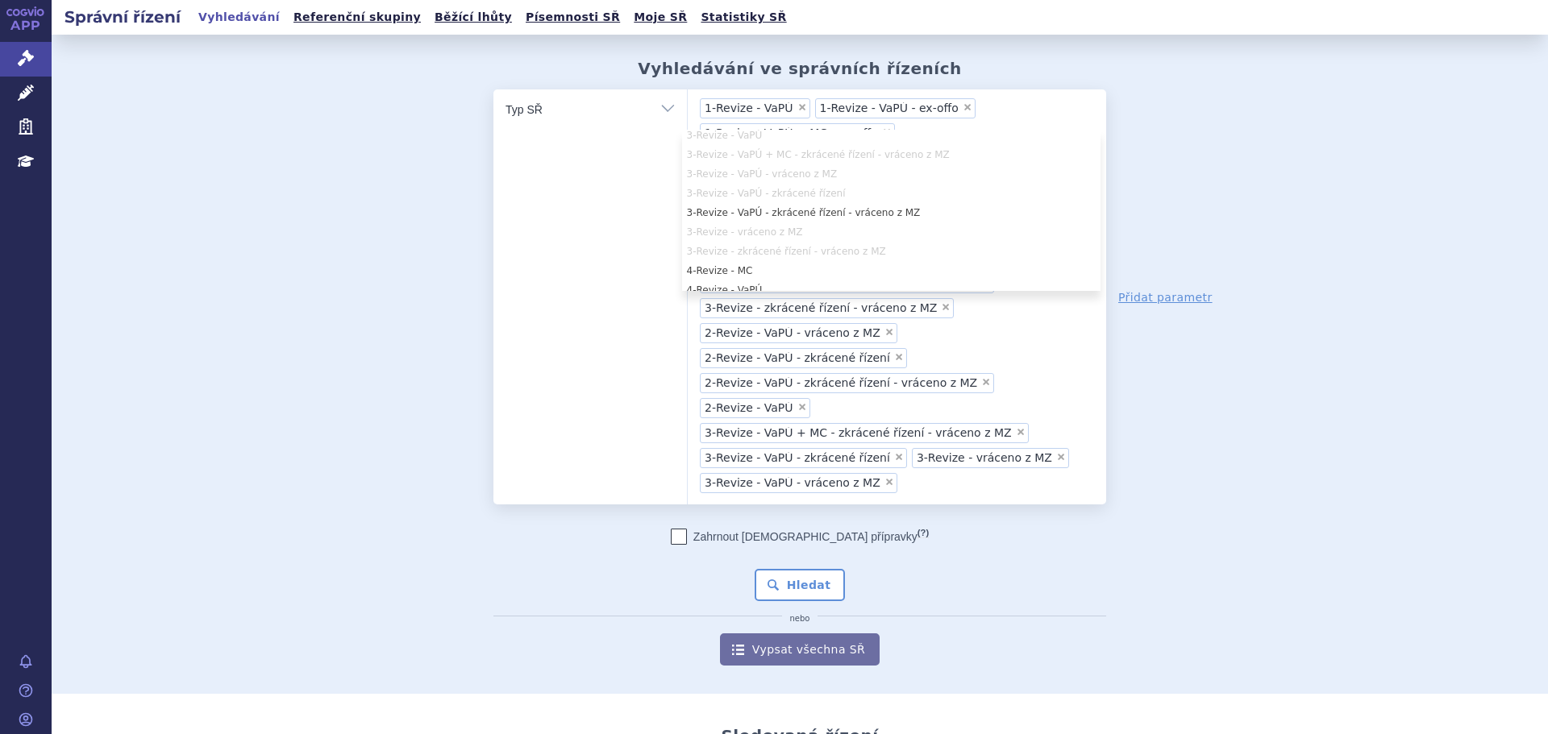
scroll to position [361, 0]
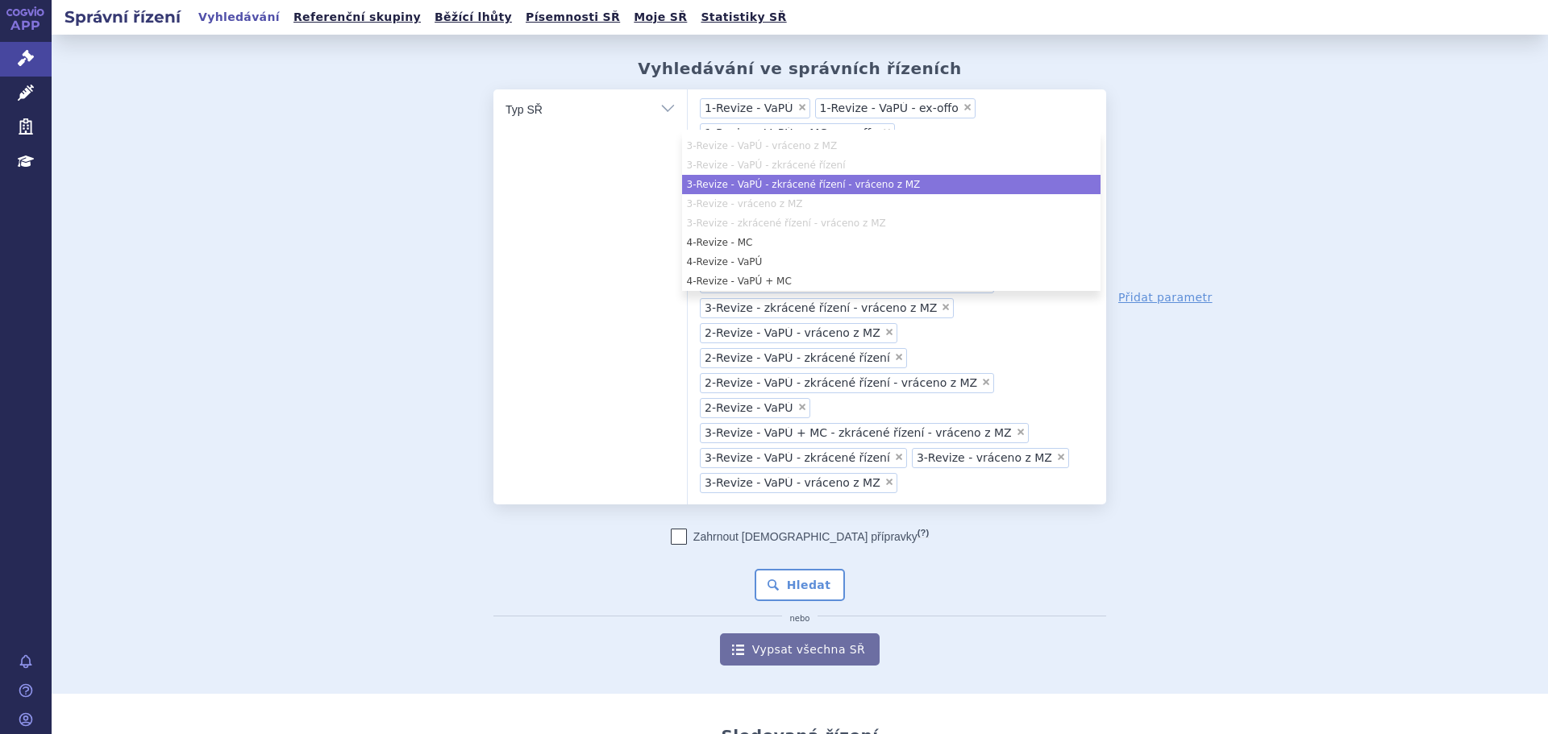
click at [801, 185] on li "3-Revize - VaPÚ - zkrácené řízení - vráceno z MZ" at bounding box center [891, 184] width 418 height 19
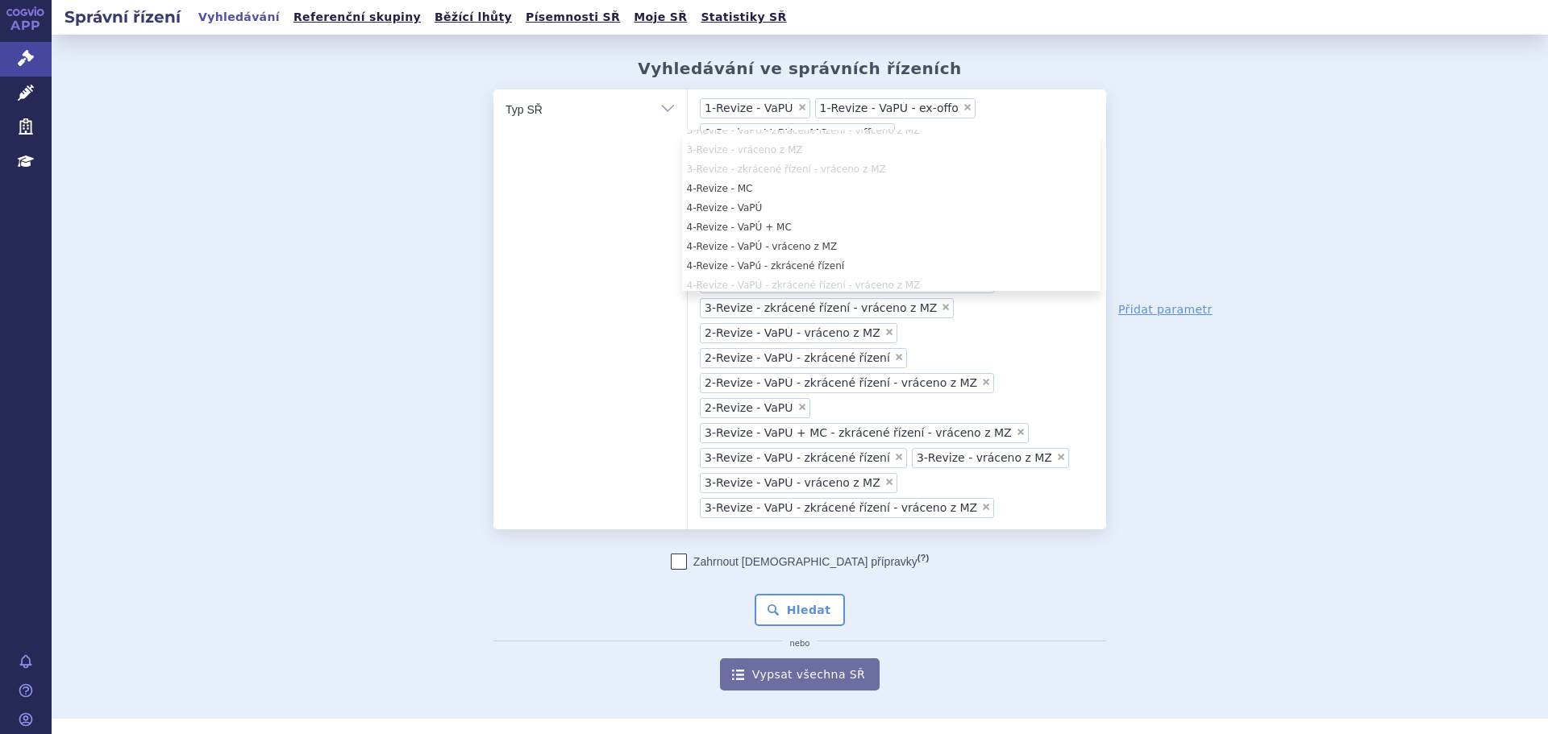
scroll to position [442, 0]
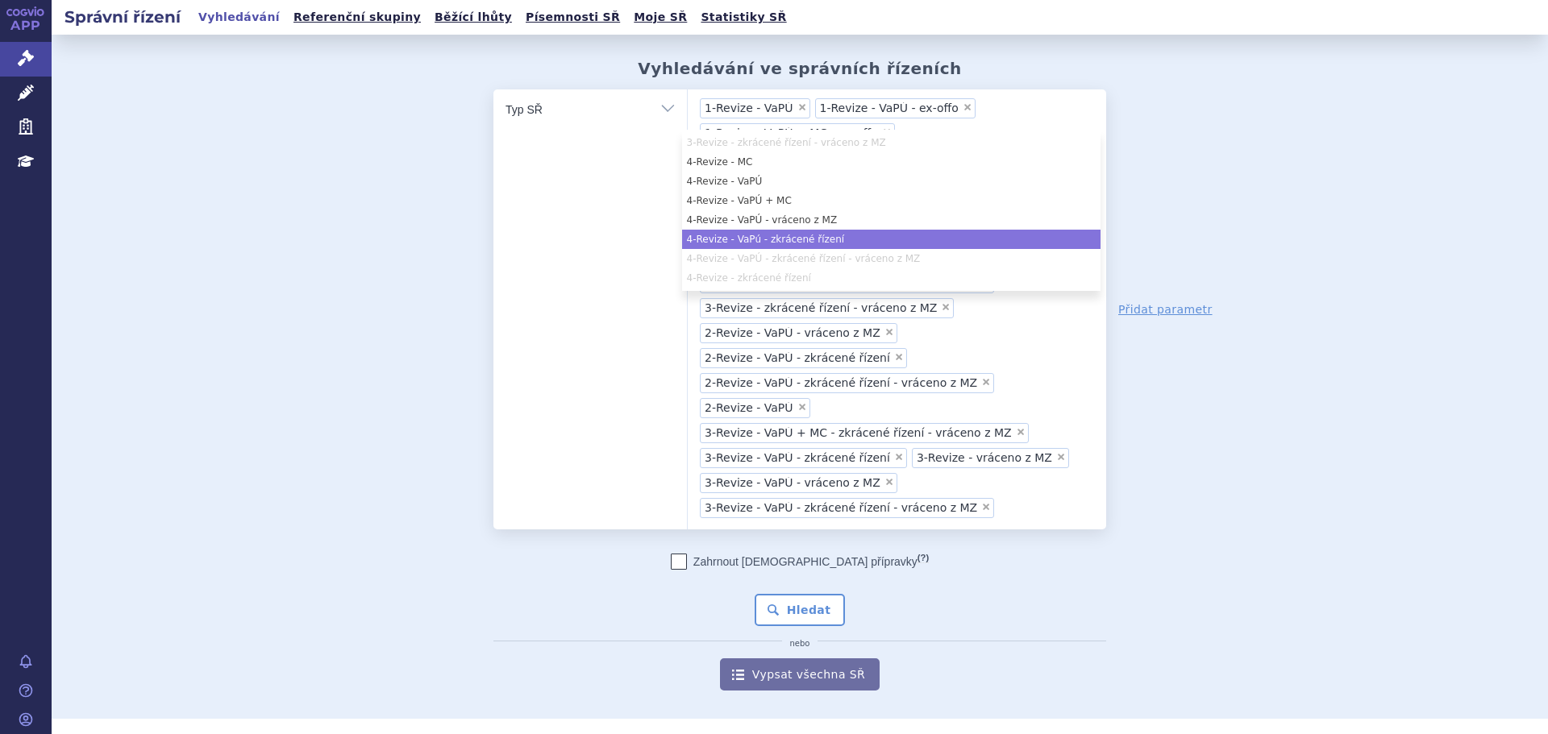
click at [790, 237] on li "4-Revize - VaPú - zkrácené řízení" at bounding box center [891, 239] width 418 height 19
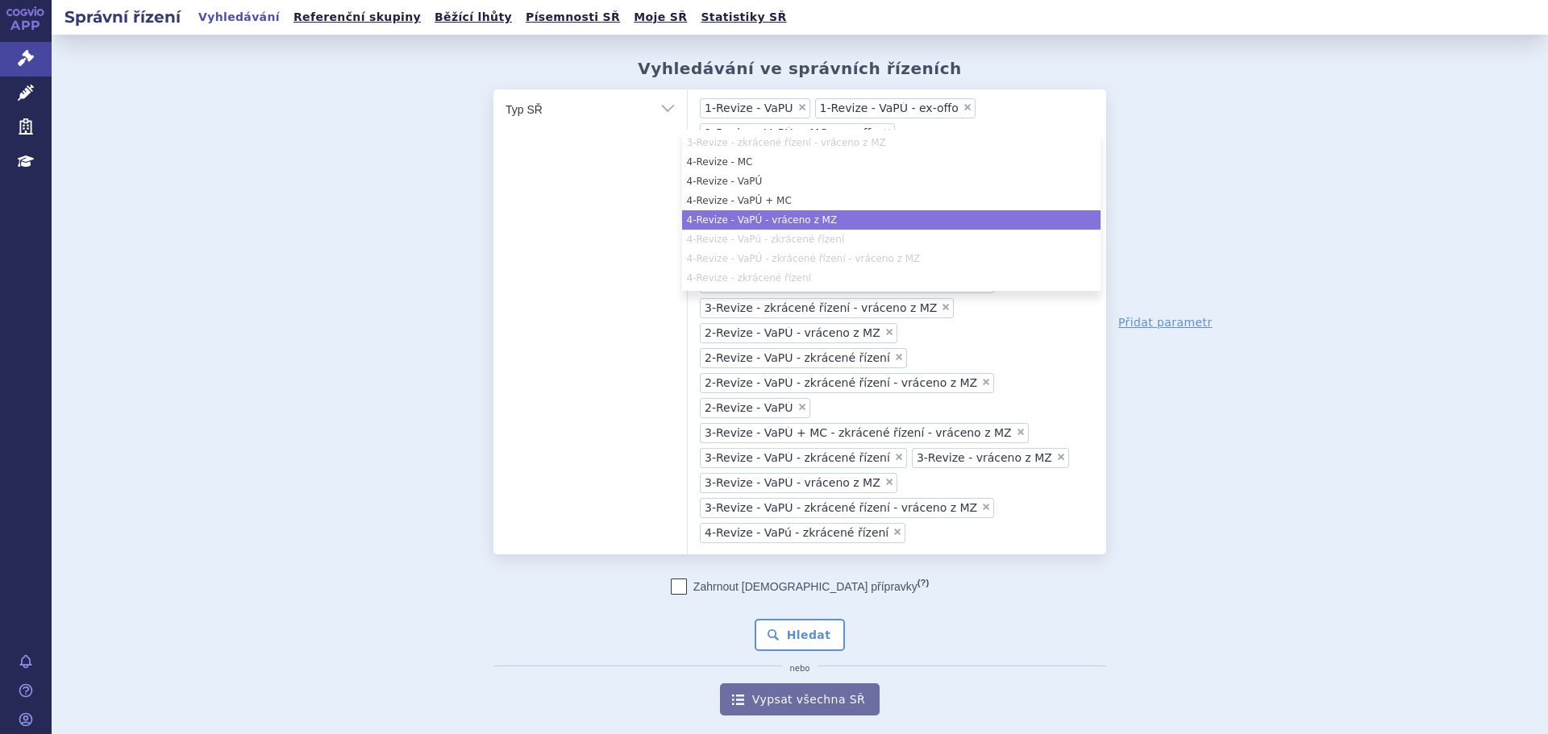
click at [767, 223] on li "4-Revize - VaPÚ - vráceno z MZ" at bounding box center [891, 219] width 418 height 19
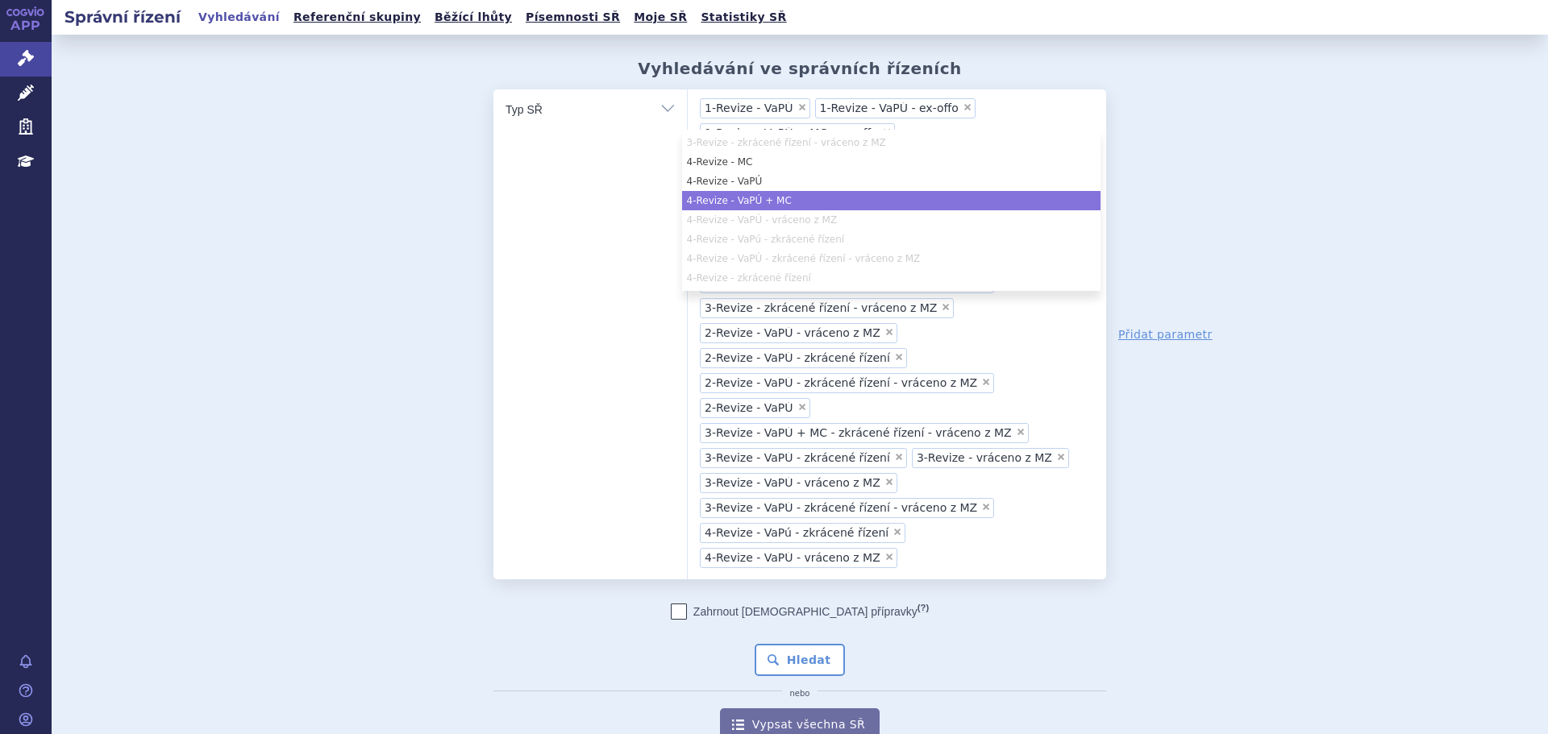
click at [775, 205] on li "4-Revize - VaPÚ + MC" at bounding box center [891, 200] width 418 height 19
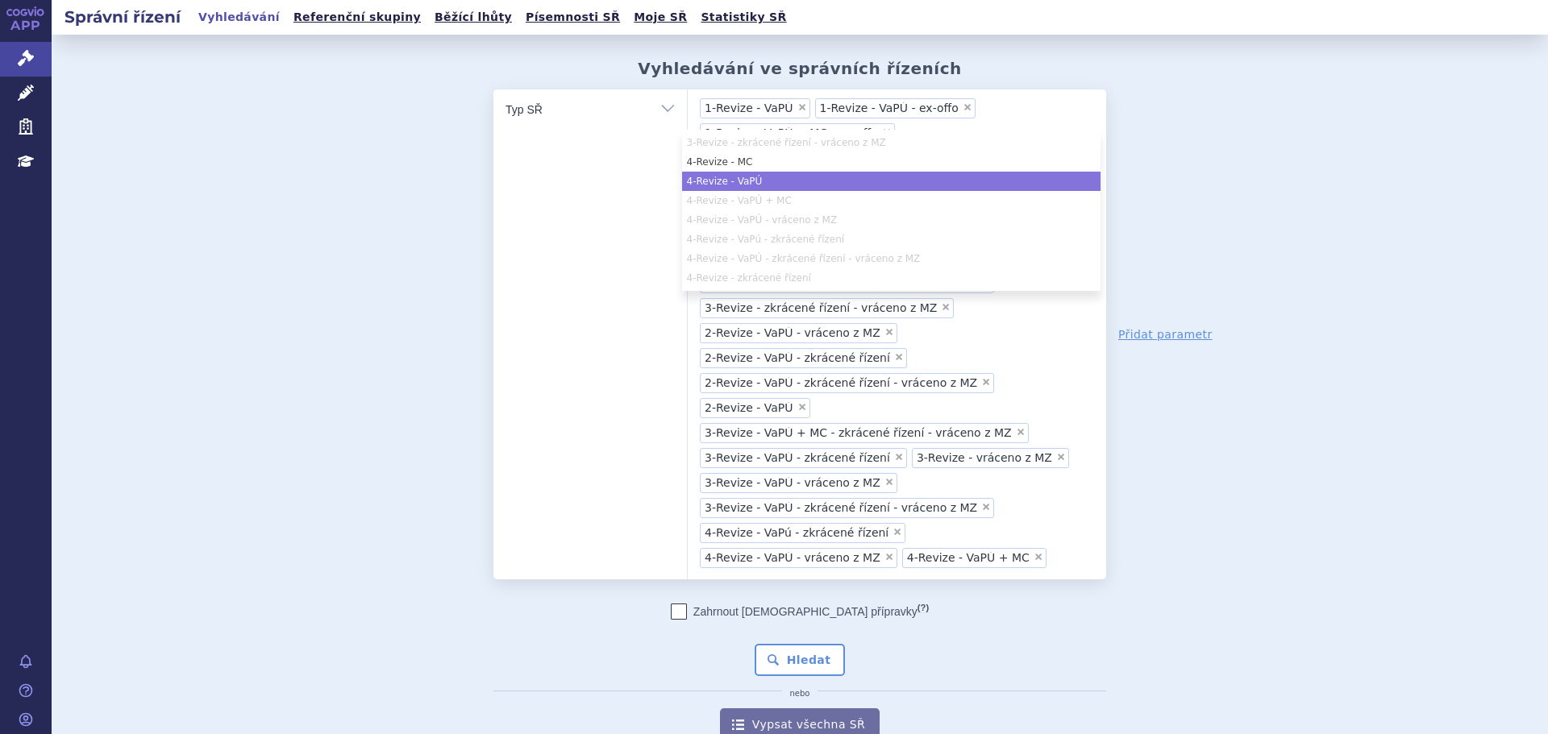
click at [777, 181] on li "4-Revize - VaPÚ" at bounding box center [891, 181] width 418 height 19
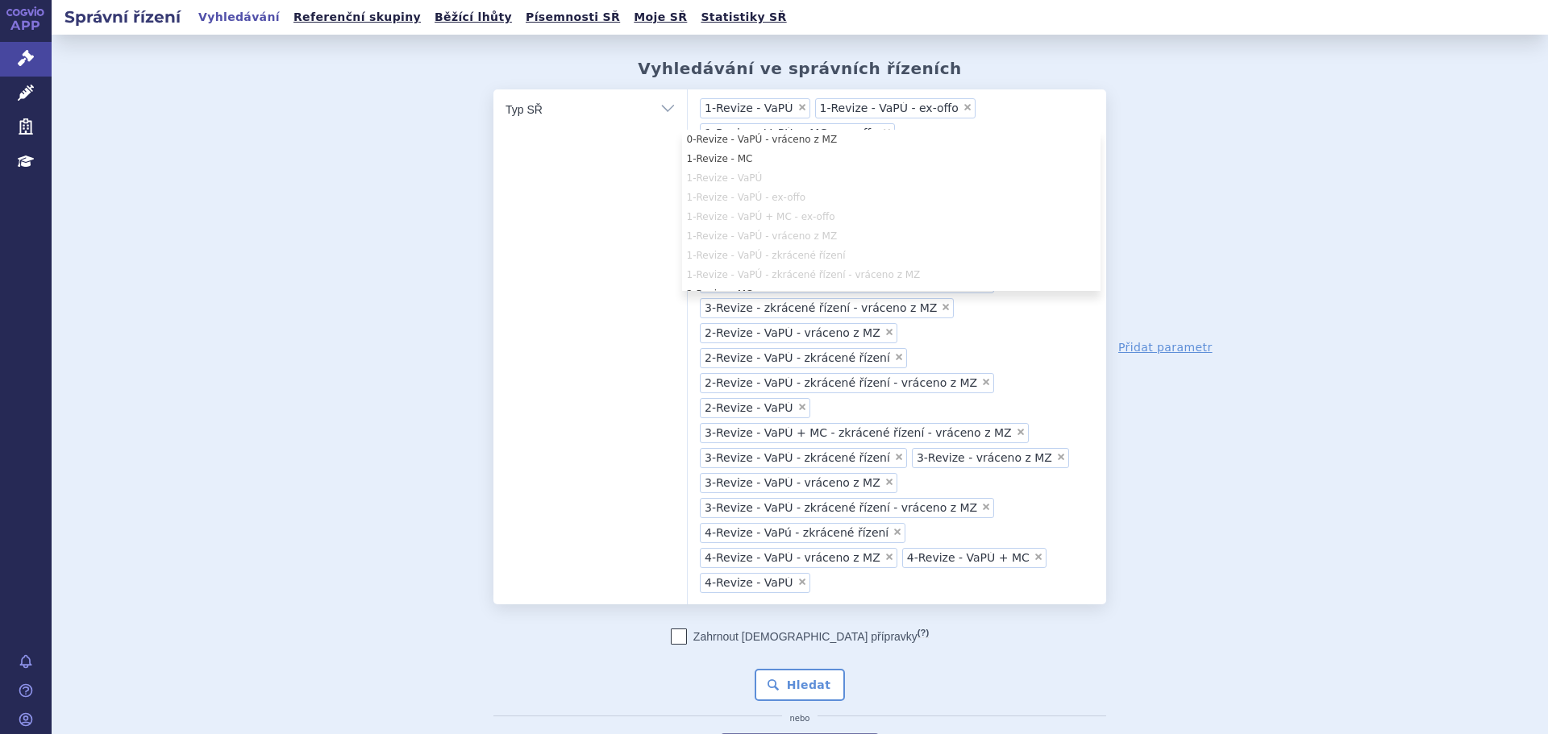
scroll to position [0, 0]
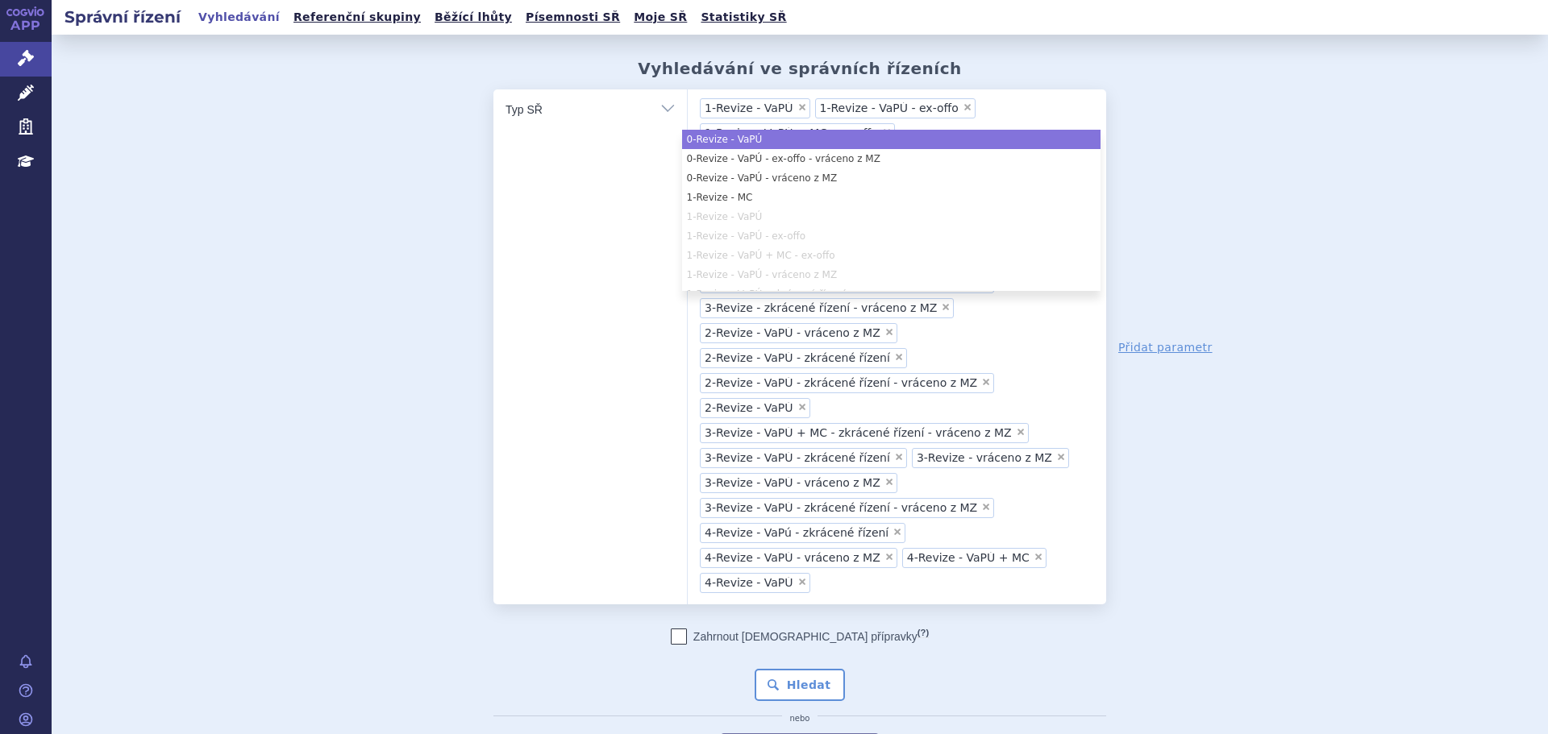
click at [1031, 85] on div "Vyhledávání ve správních řízeních odstranit Vše Spisová značka ×" at bounding box center [800, 412] width 1016 height 707
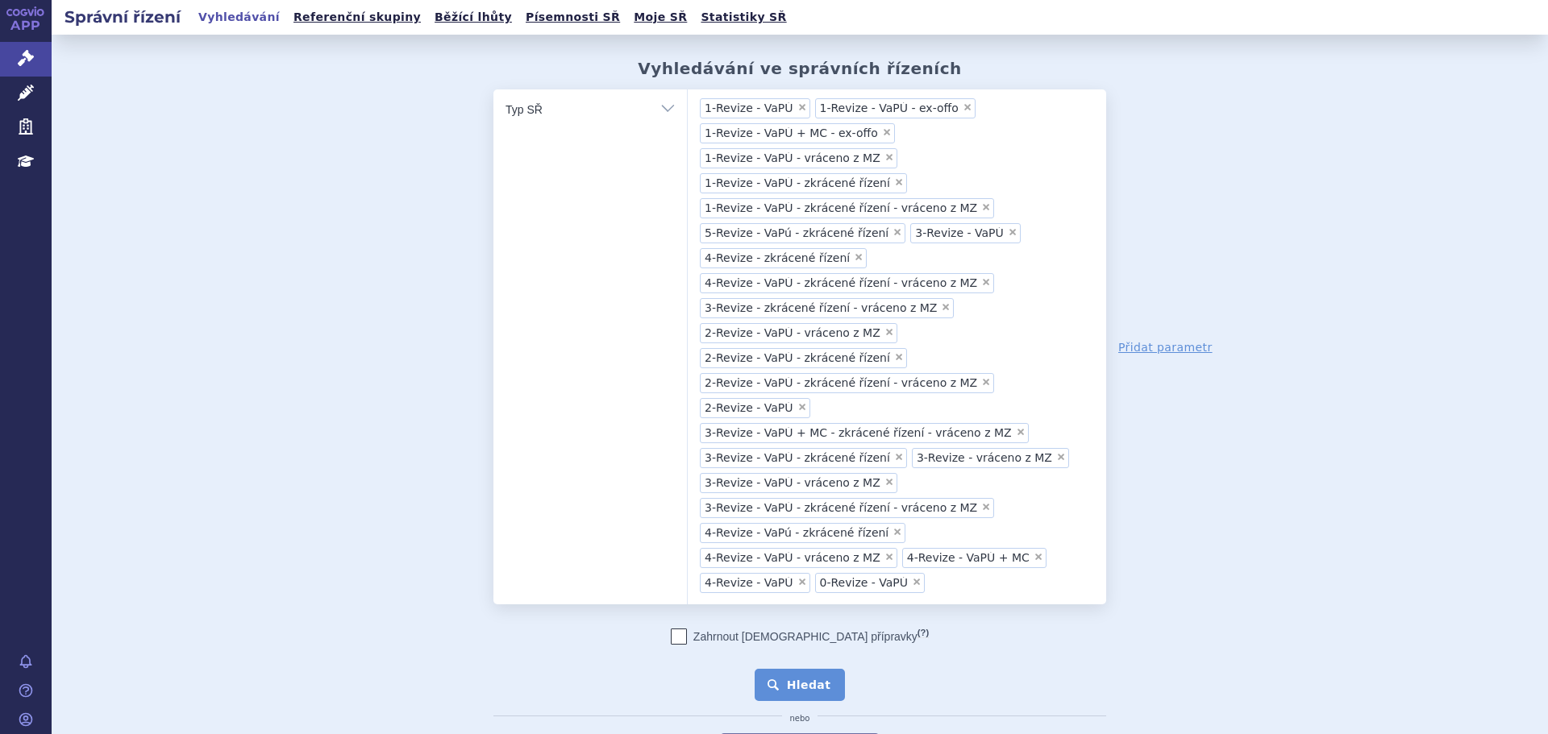
click at [796, 508] on button "Hledat" at bounding box center [800, 685] width 91 height 32
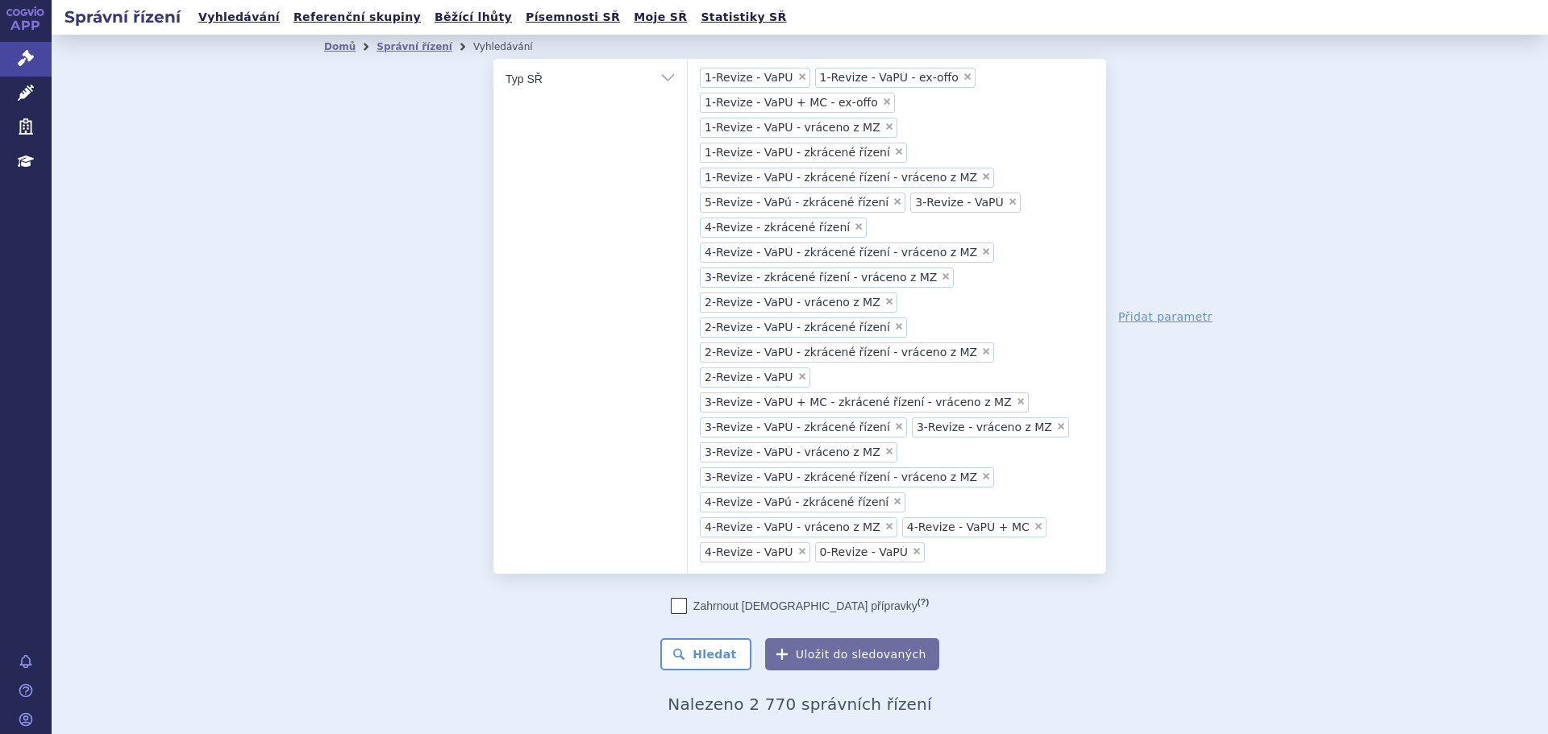
click at [1135, 309] on link "Přidat parametr" at bounding box center [1165, 317] width 94 height 16
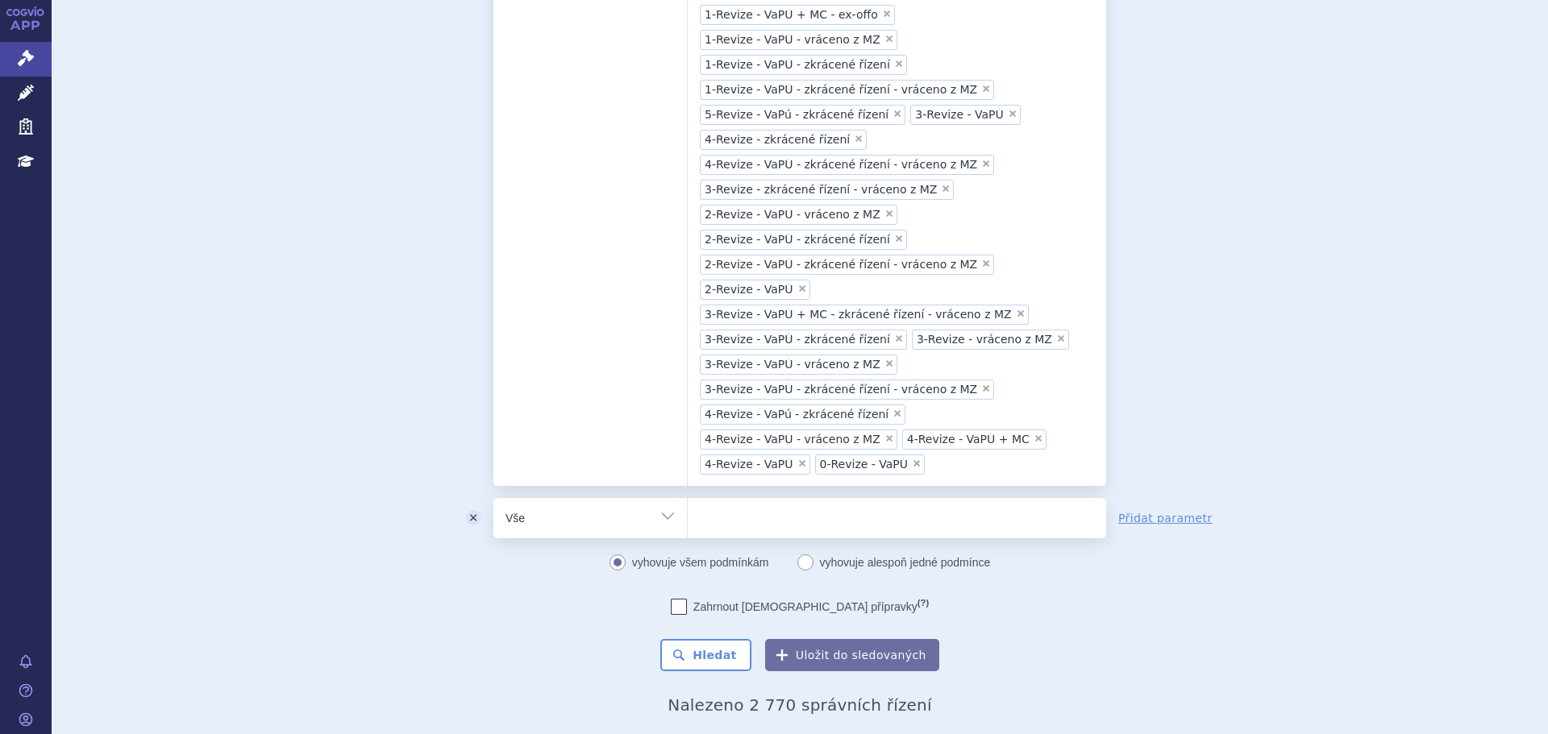
scroll to position [242, 0]
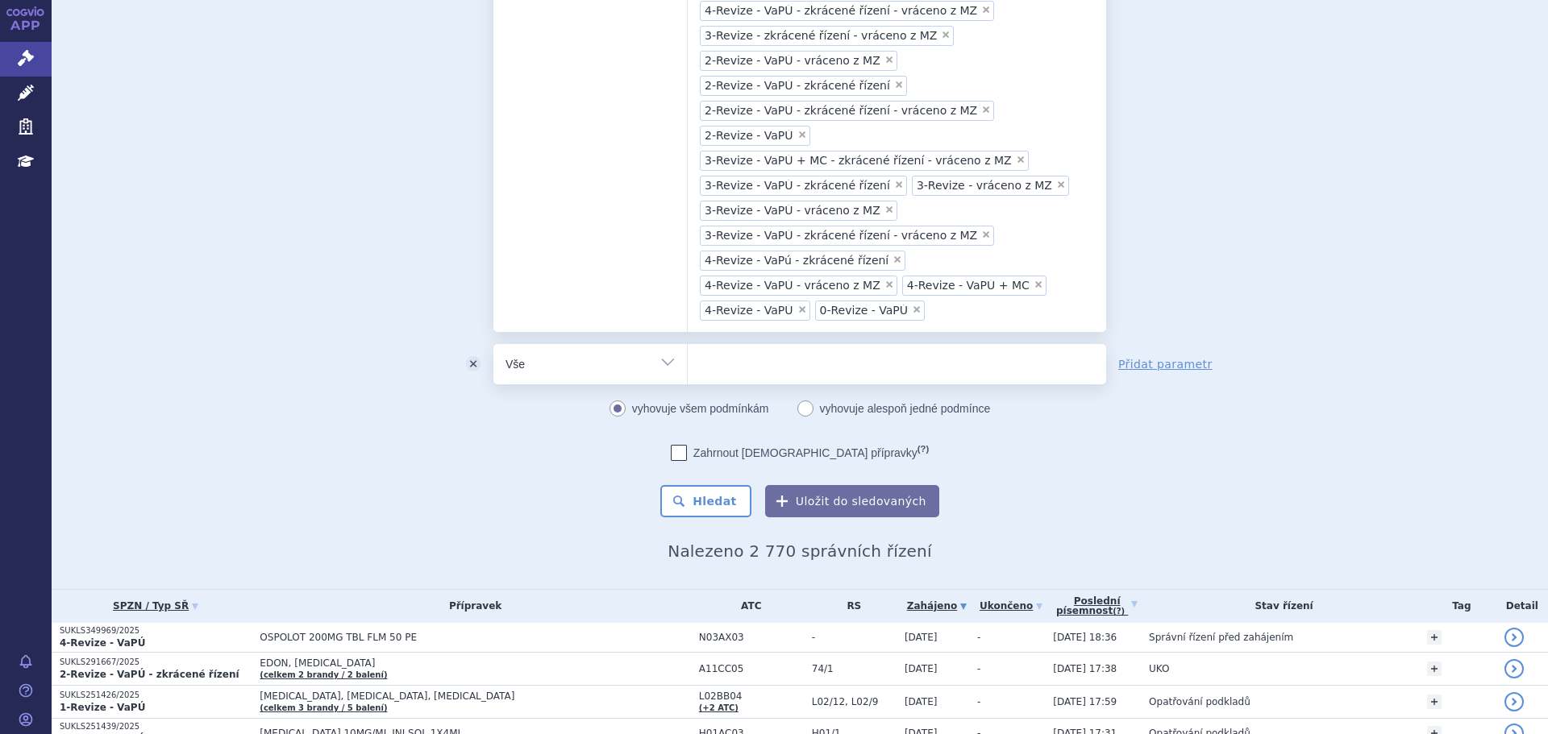
click at [642, 344] on select "Vše Spisová značka Typ SŘ Přípravek/SUKL kód Účastník/Držitel" at bounding box center [589, 362] width 193 height 36
select select "filter-procedure-product-status"
click at [493, 344] on select "Vše Spisová značka Typ SŘ Přípravek/SUKL kód Účastník/Držitel" at bounding box center [589, 362] width 193 height 36
click at [720, 344] on ul at bounding box center [897, 361] width 418 height 34
click at [688, 343] on select at bounding box center [687, 363] width 1 height 40
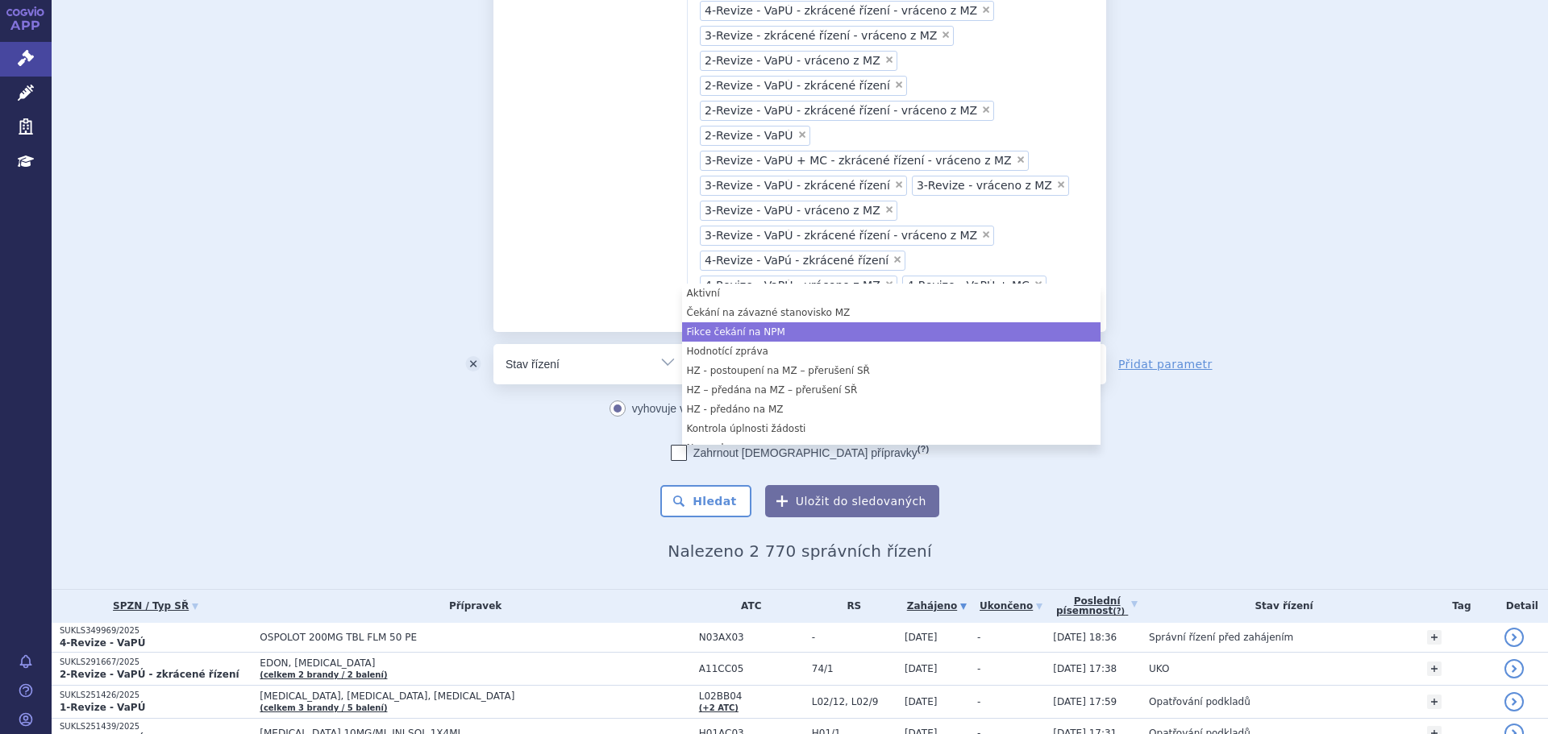
select select "686407a9-d440-42f3-843c-86264cc59289"
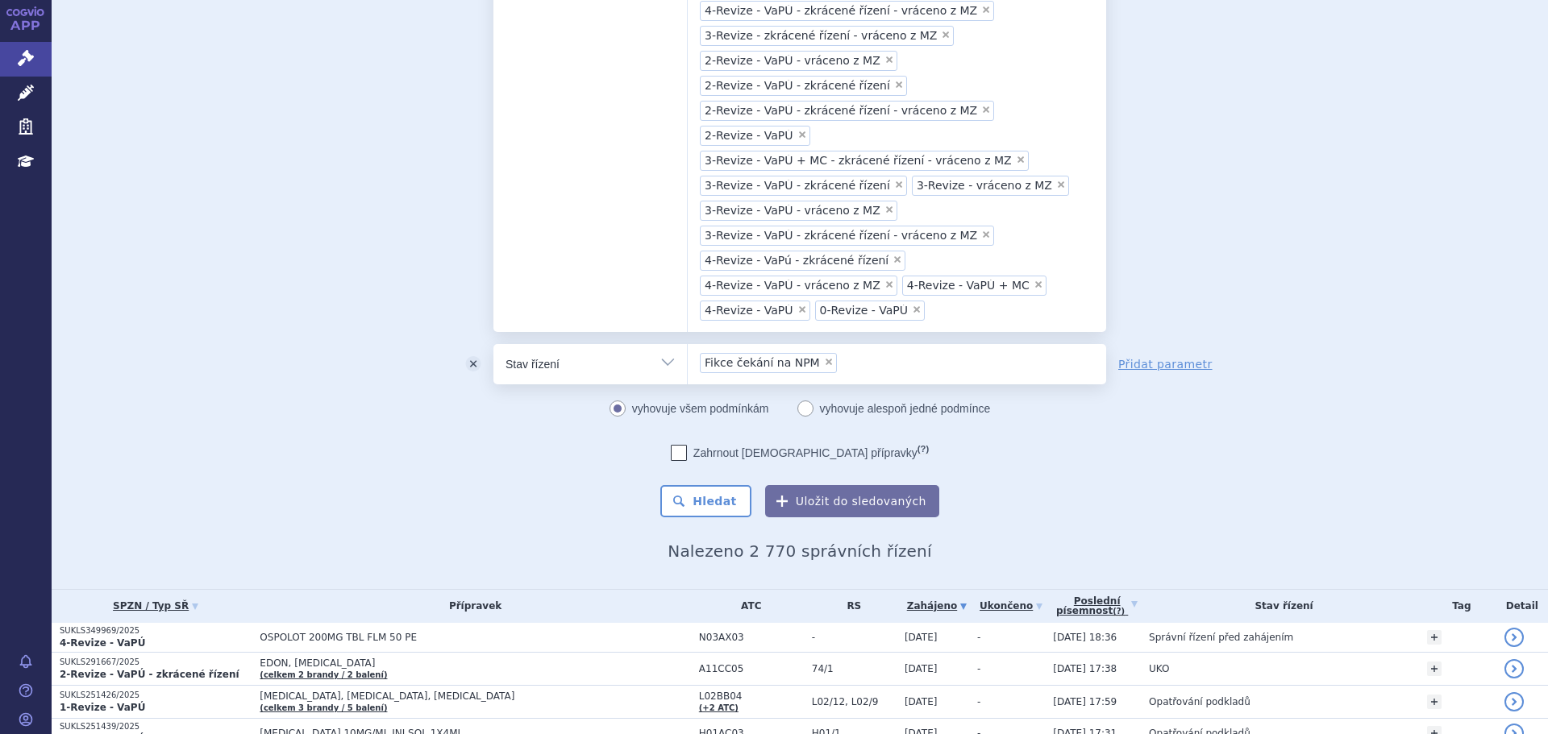
click at [943, 344] on ul "× Fikce čekání na NPM" at bounding box center [897, 361] width 418 height 35
click at [688, 343] on select "Fikce čekání na NPM" at bounding box center [687, 363] width 1 height 40
click at [1038, 344] on ul "× Fikce čekání na NPM × Čekání na závazné stanovisko MZ" at bounding box center [897, 361] width 418 height 35
click at [688, 343] on select "Fikce čekání na NPM Čekání na závazné stanovisko MZ" at bounding box center [687, 363] width 1 height 40
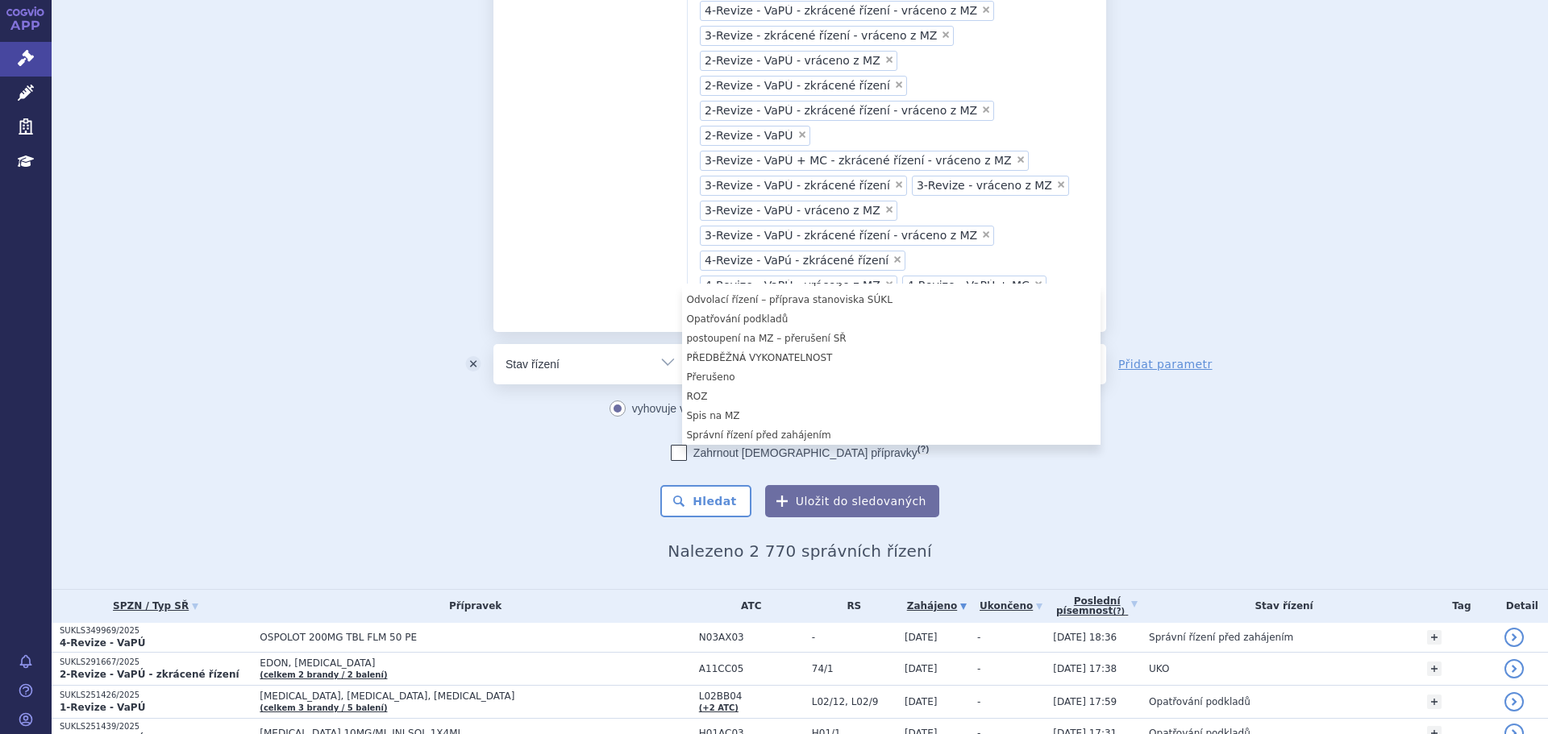
scroll to position [161, 0]
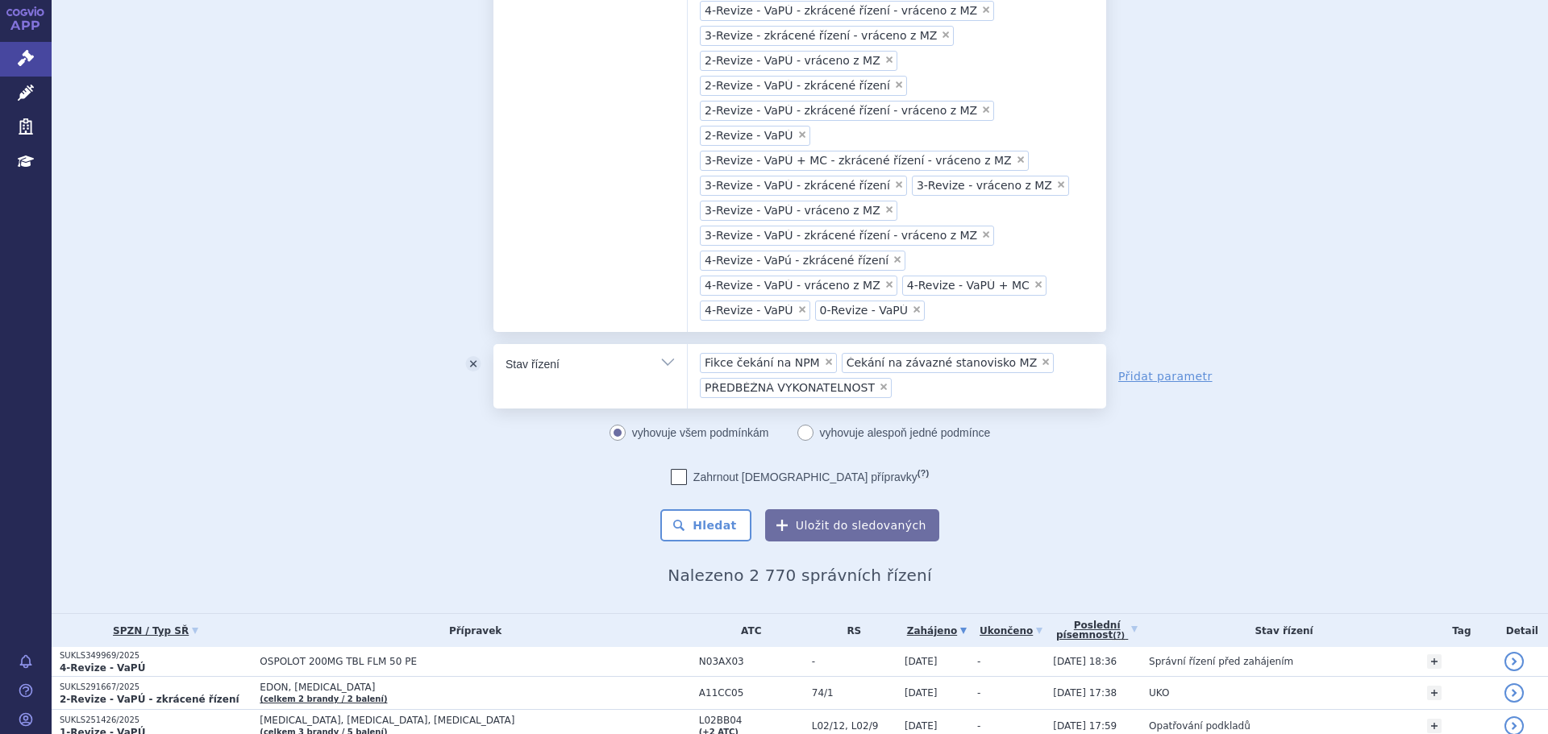
click at [953, 344] on ul "× Fikce čekání na NPM × Čekání na závazné stanovisko MZ × PŘEDBĚŽNÁ VYKONATELNO…" at bounding box center [897, 374] width 418 height 60
click at [688, 343] on select "Fikce čekání na NPM Čekání na závazné stanovisko MZ PŘEDBĚŽNÁ VYKONATELNOST" at bounding box center [687, 363] width 1 height 40
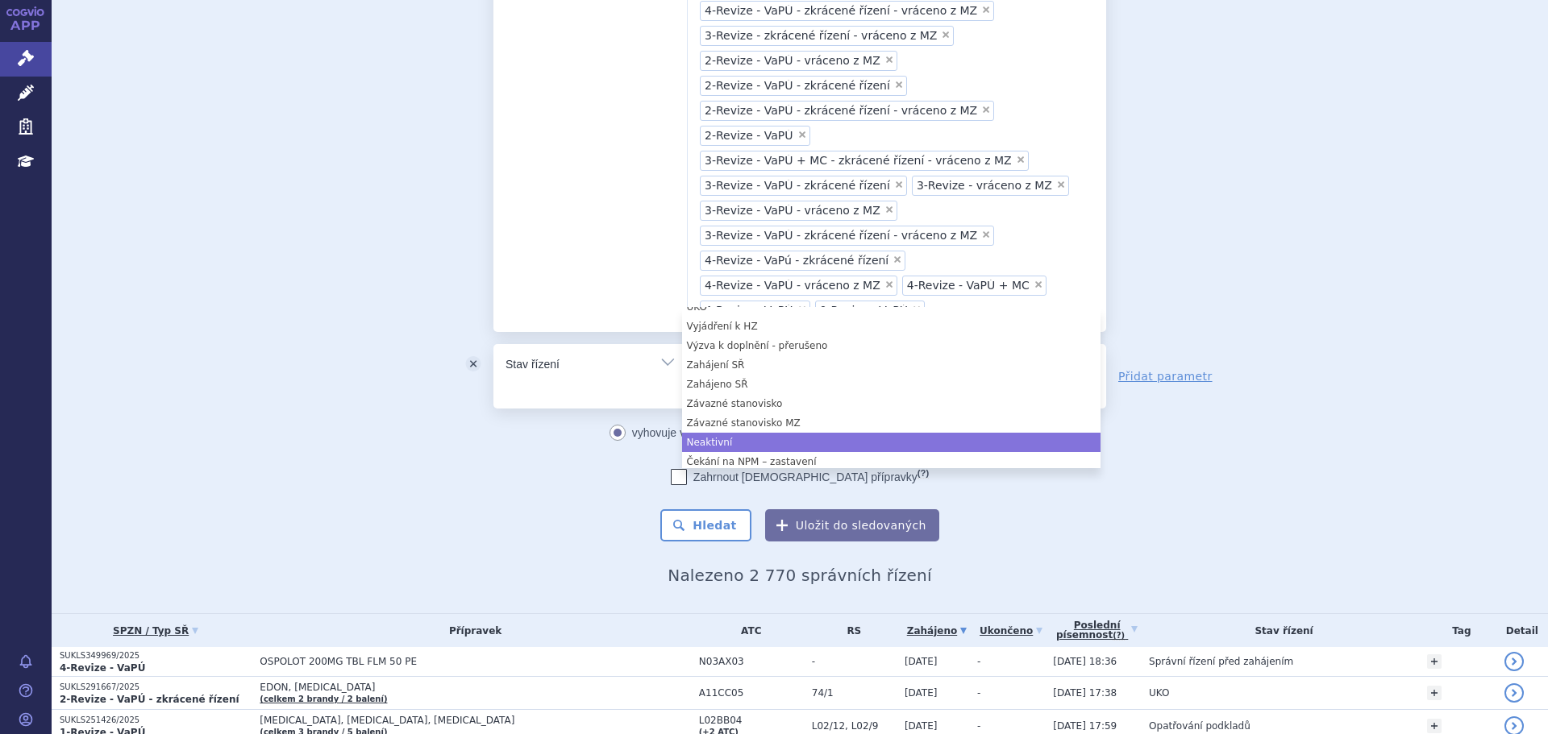
scroll to position [219, 0]
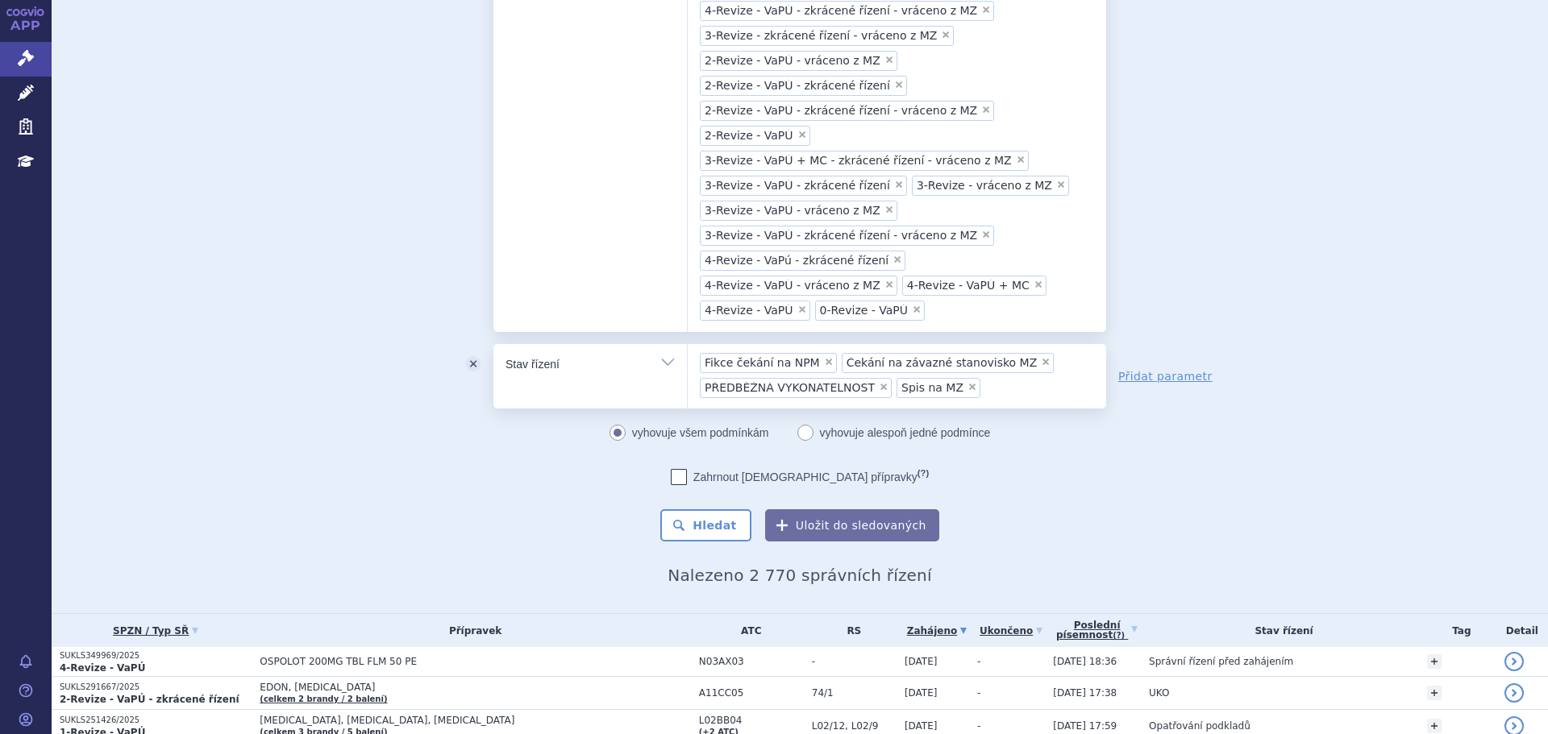
click at [1008, 344] on ul "× Fikce čekání na NPM × Čekání na závazné stanovisko MZ × PŘEDBĚŽNÁ VYKONATELNO…" at bounding box center [897, 374] width 418 height 60
click at [688, 343] on select "Fikce čekání na NPM Čekání na závazné stanovisko MZ PŘEDBĚŽNÁ VYKONATELNOST Spi…" at bounding box center [687, 363] width 1 height 40
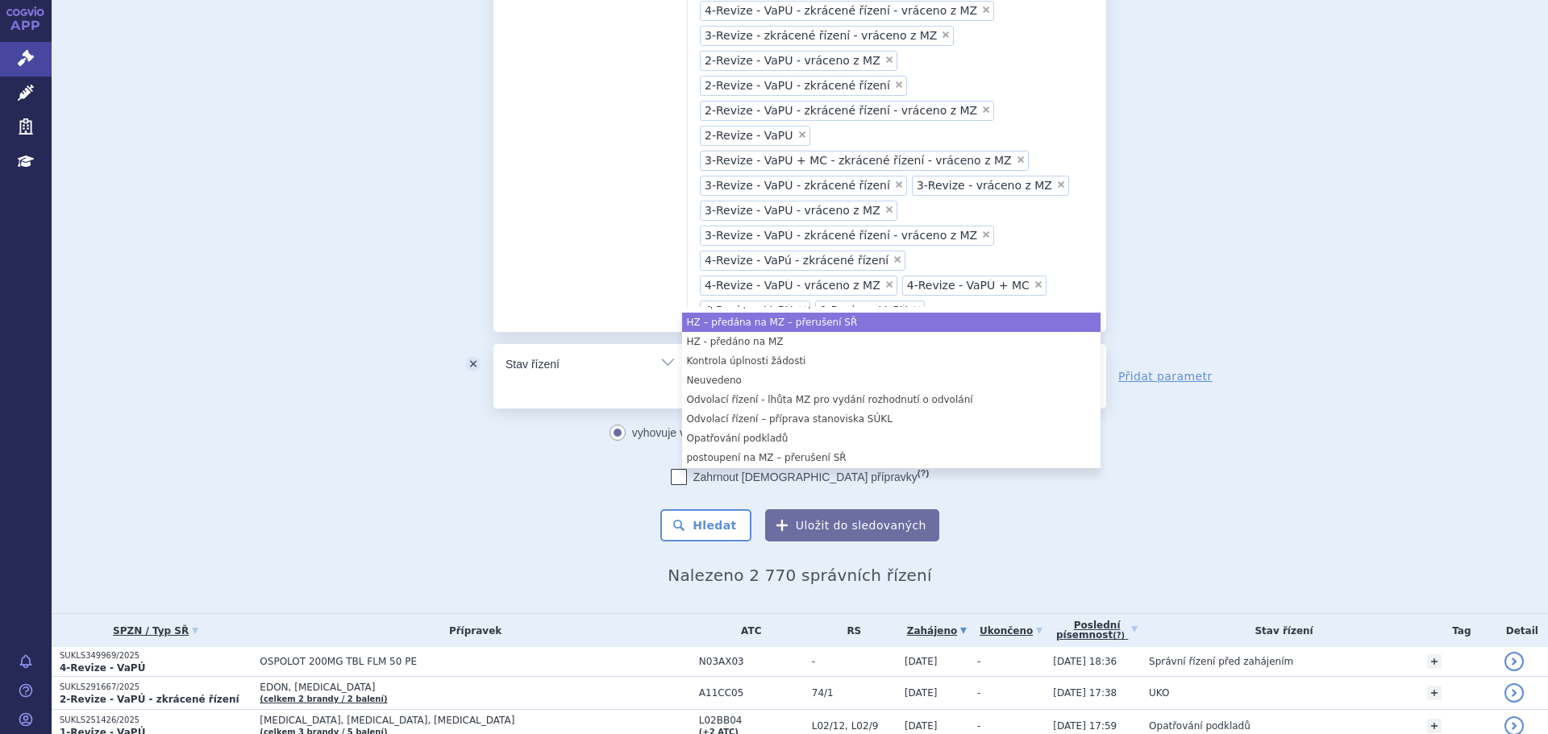
scroll to position [81, 0]
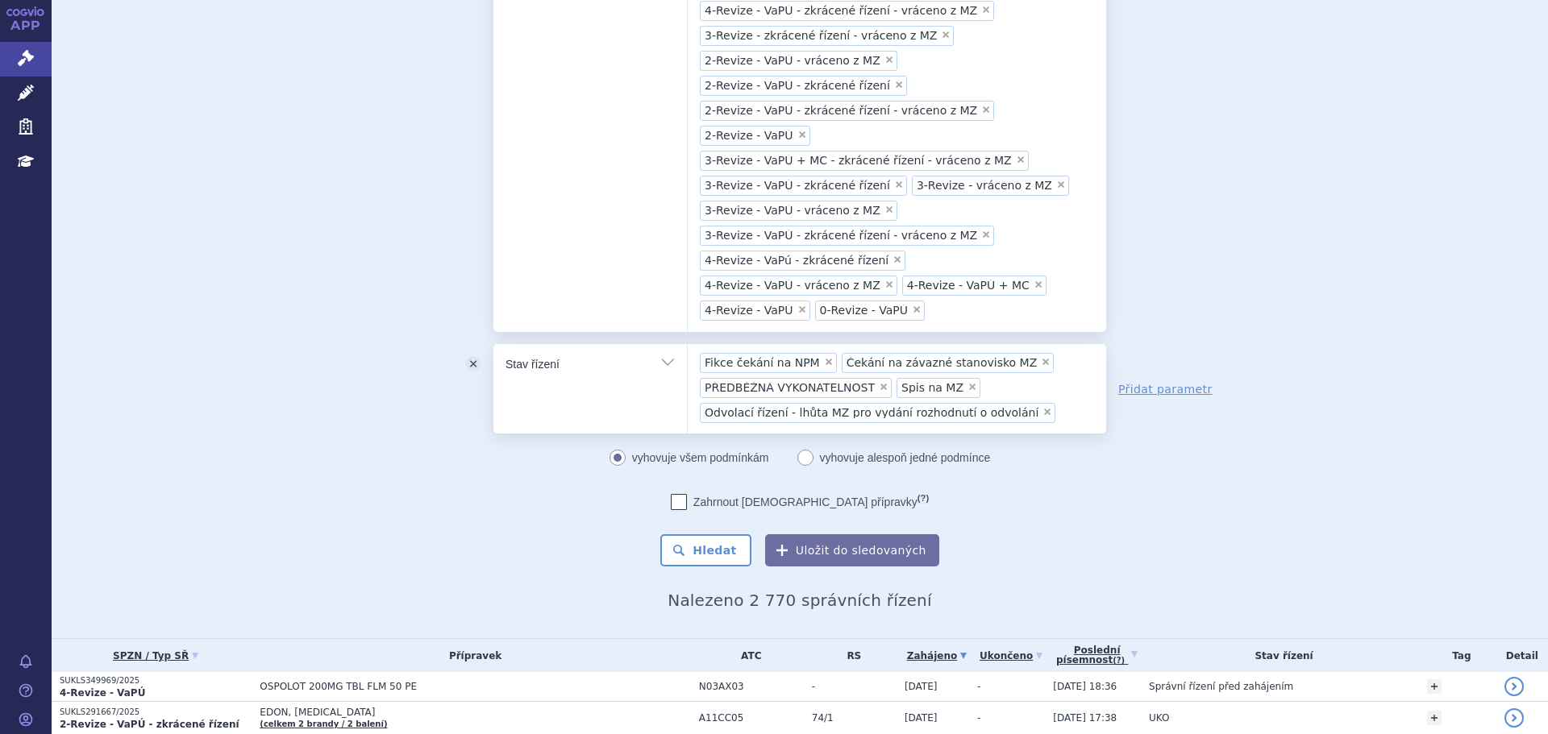
click at [1060, 402] on input "Fikce čekání na NPM Čekání na závazné stanovisko MZ PŘEDBĚŽNÁ VYKONATELNOST Spi…" at bounding box center [1064, 412] width 9 height 20
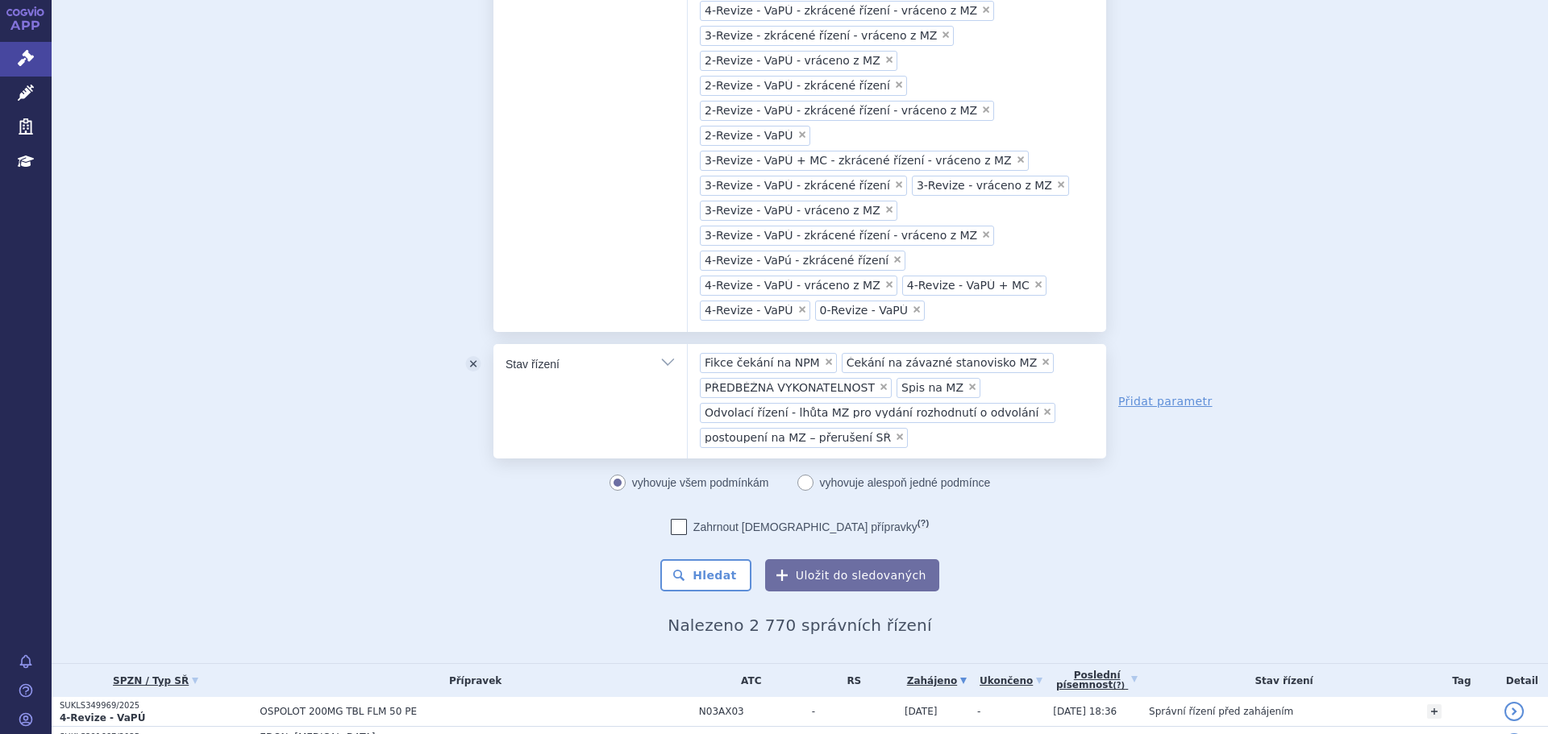
click at [1046, 344] on ul "× Fikce čekání na NPM × Čekání na závazné stanovisko MZ × PŘEDBĚŽNÁ VYKONATELNO…" at bounding box center [897, 399] width 418 height 110
click at [688, 343] on select "Fikce čekání na NPM Čekání na závazné stanovisko MZ PŘEDBĚŽNÁ VYKONATELNOST Spi…" at bounding box center [687, 363] width 1 height 40
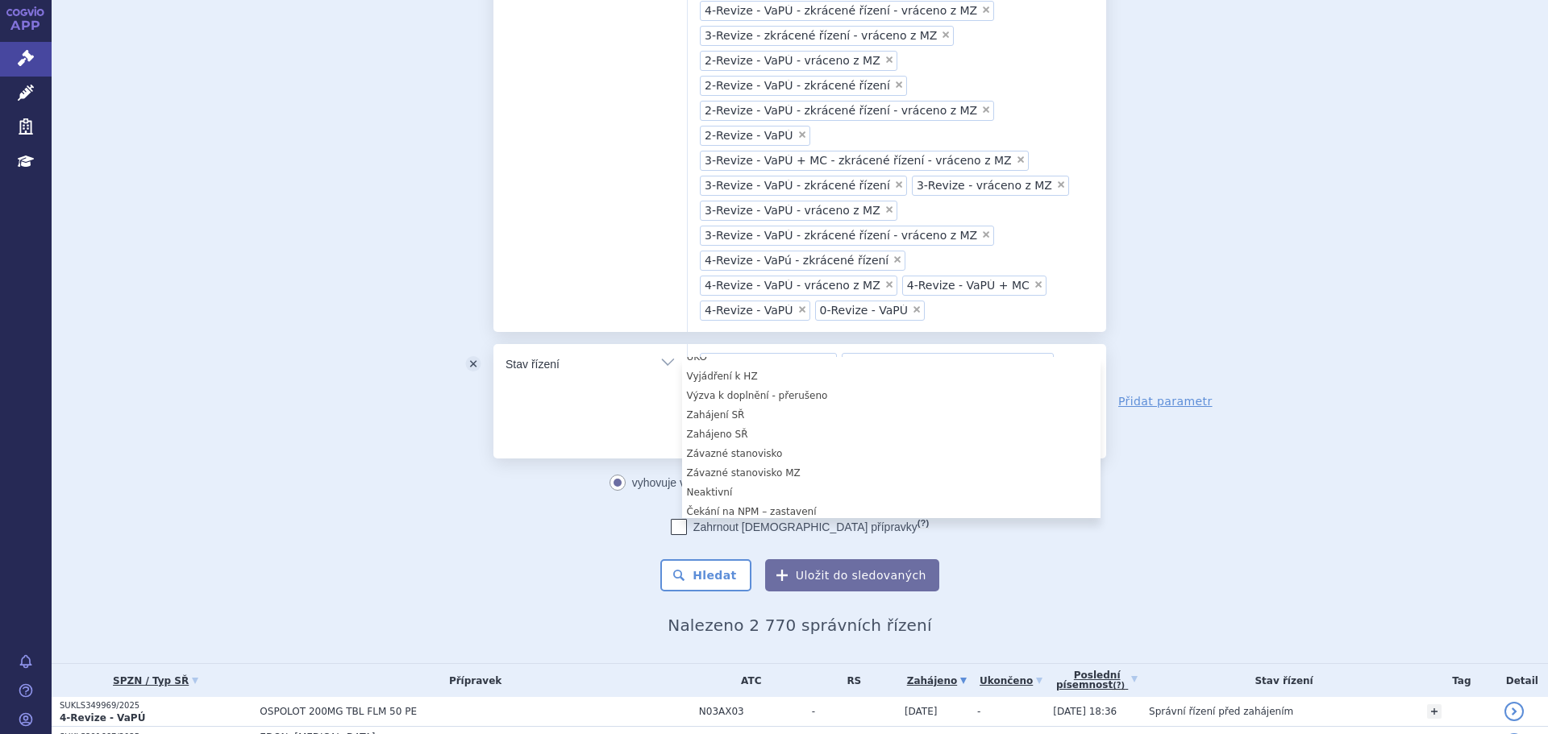
scroll to position [322, 0]
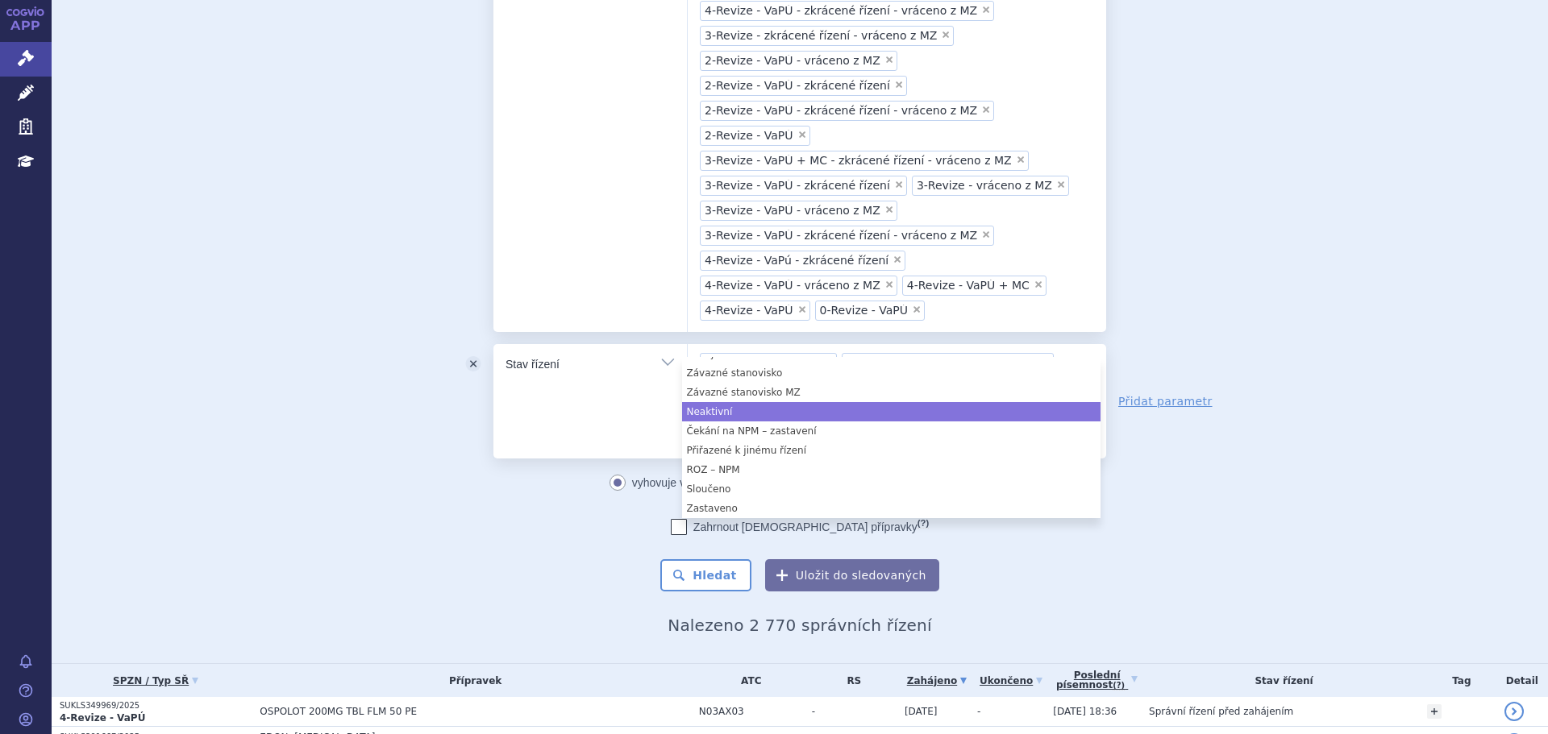
click at [561, 471] on div "vyhovuje všem podmínkám vyhovuje alespoň jedné podmínce Zahrnout bratrské přípr…" at bounding box center [799, 531] width 613 height 121
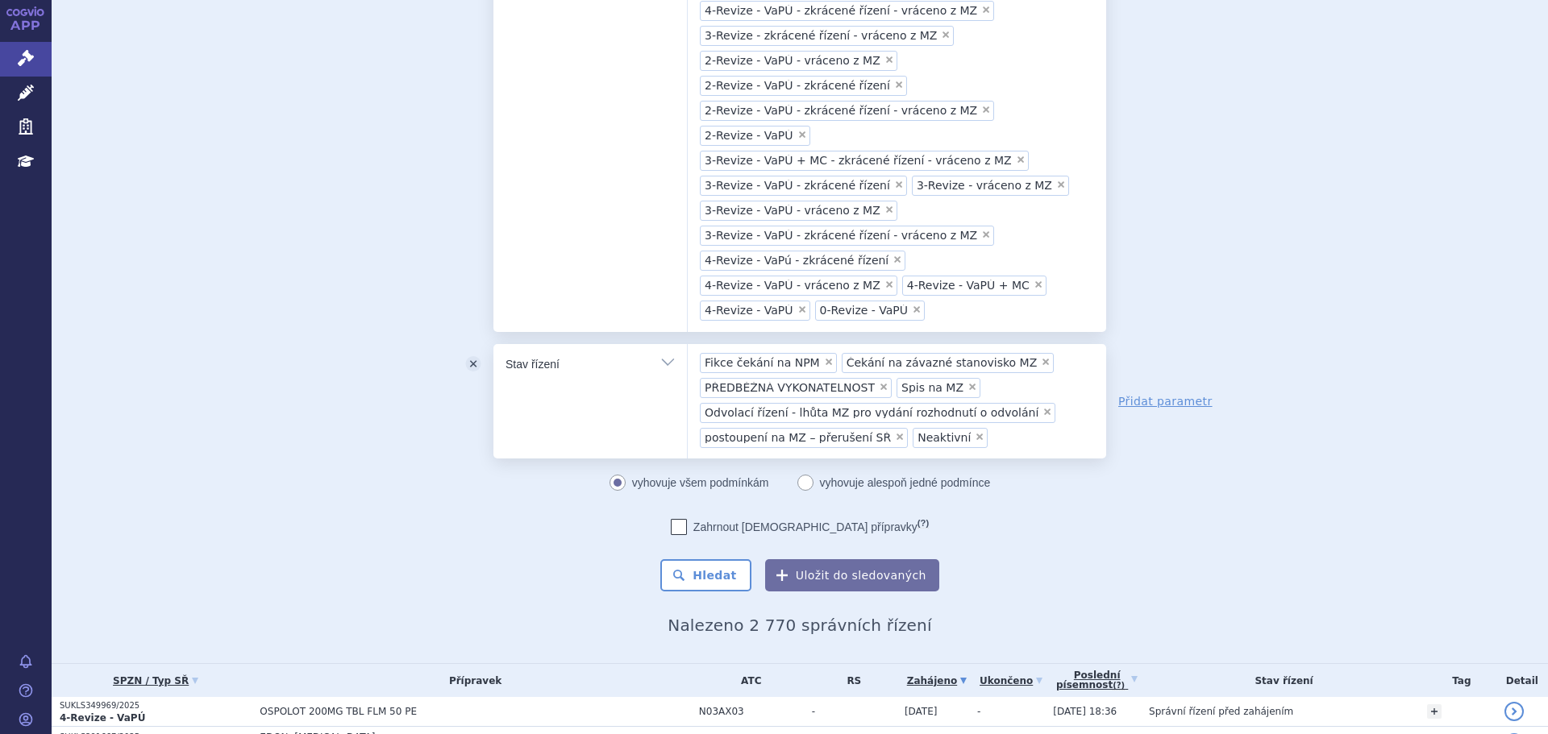
click at [975, 432] on span "×" at bounding box center [980, 437] width 10 height 10
click at [688, 343] on select "Fikce čekání na NPM Čekání na závazné stanovisko MZ PŘEDBĚŽNÁ VYKONATELNOST Spi…" at bounding box center [687, 363] width 1 height 40
click at [1034, 471] on div "vyhovuje všem podmínkám vyhovuje alespoň jedné podmínce Zahrnout bratrské přípr…" at bounding box center [799, 531] width 613 height 121
click at [720, 559] on button "Hledat" at bounding box center [705, 575] width 91 height 32
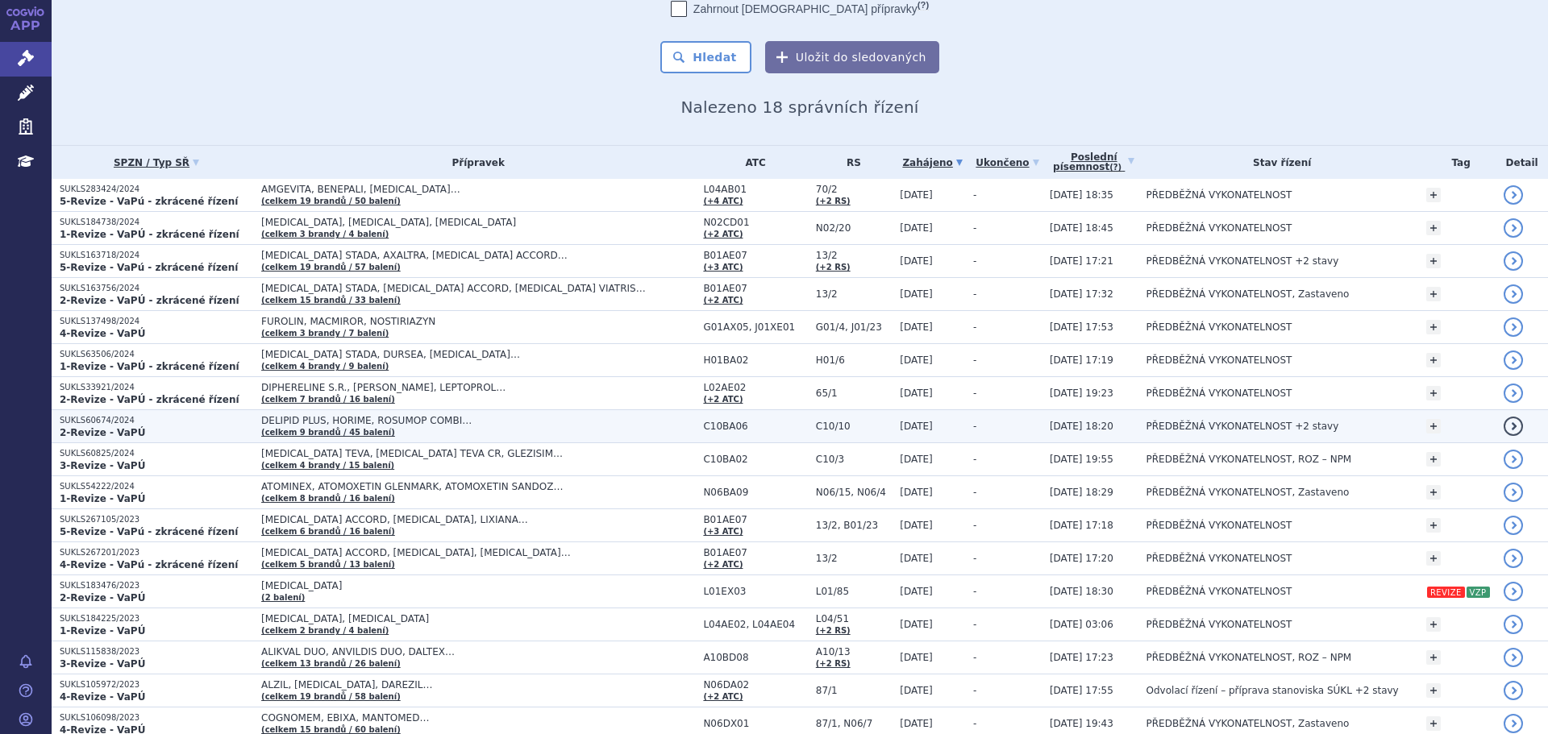
scroll to position [763, 0]
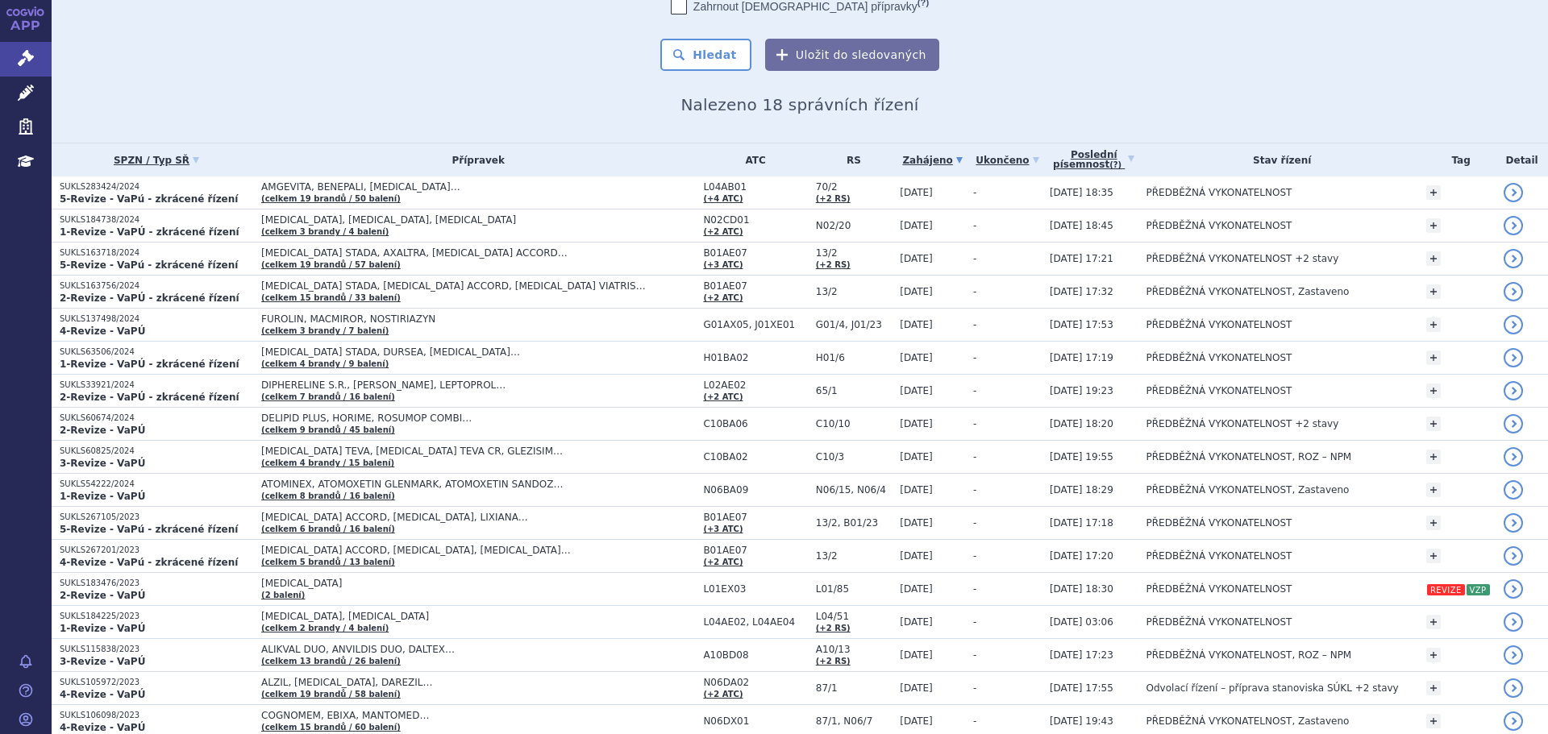
drag, startPoint x: 372, startPoint y: 653, endPoint x: 373, endPoint y: 672, distance: 18.6
click at [398, 684] on section "Domů Správní řízení Vyhledávání Vyhledávání ve správních řízeních odstranit Vše" at bounding box center [800, 54] width 1496 height 1564
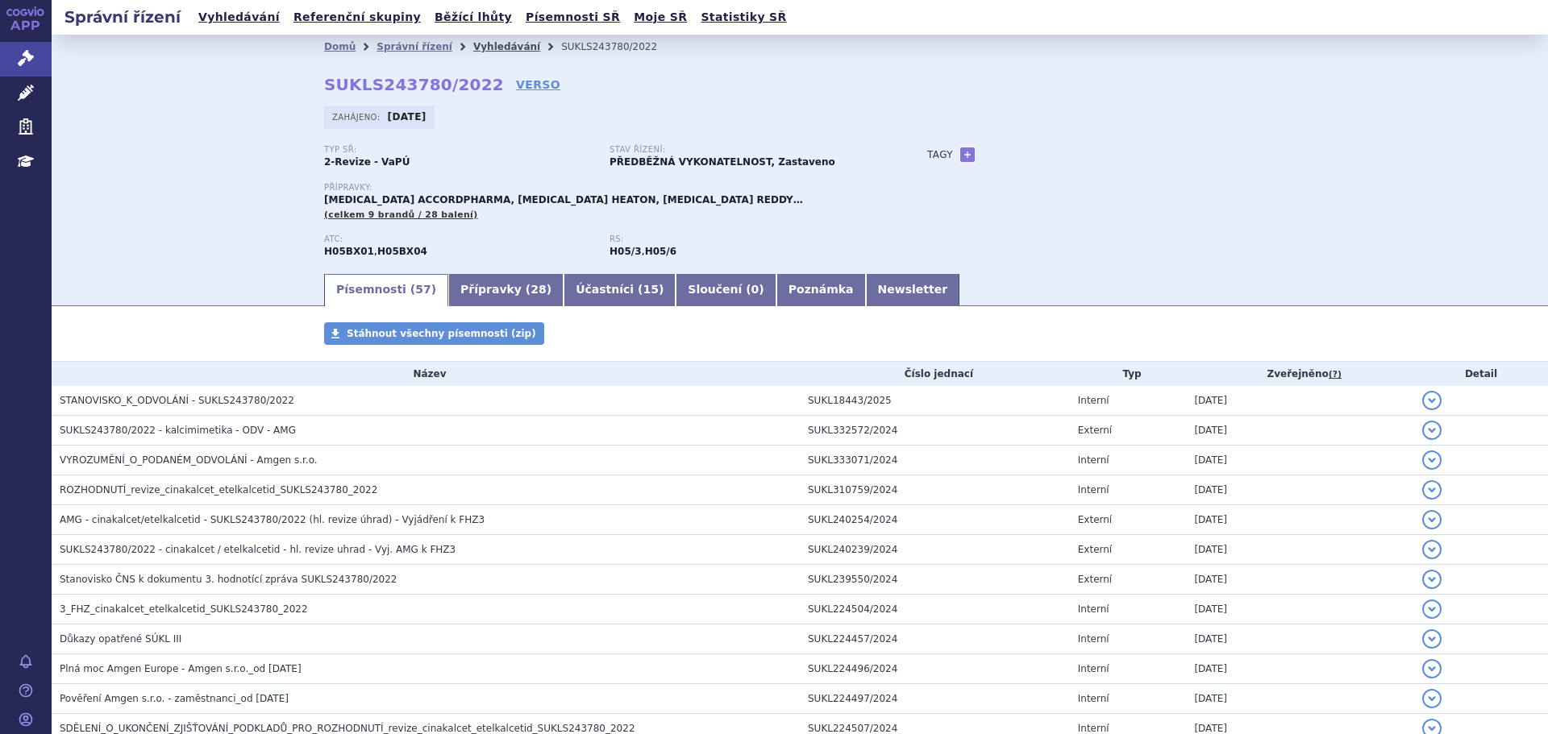
click at [481, 47] on link "Vyhledávání" at bounding box center [506, 46] width 67 height 11
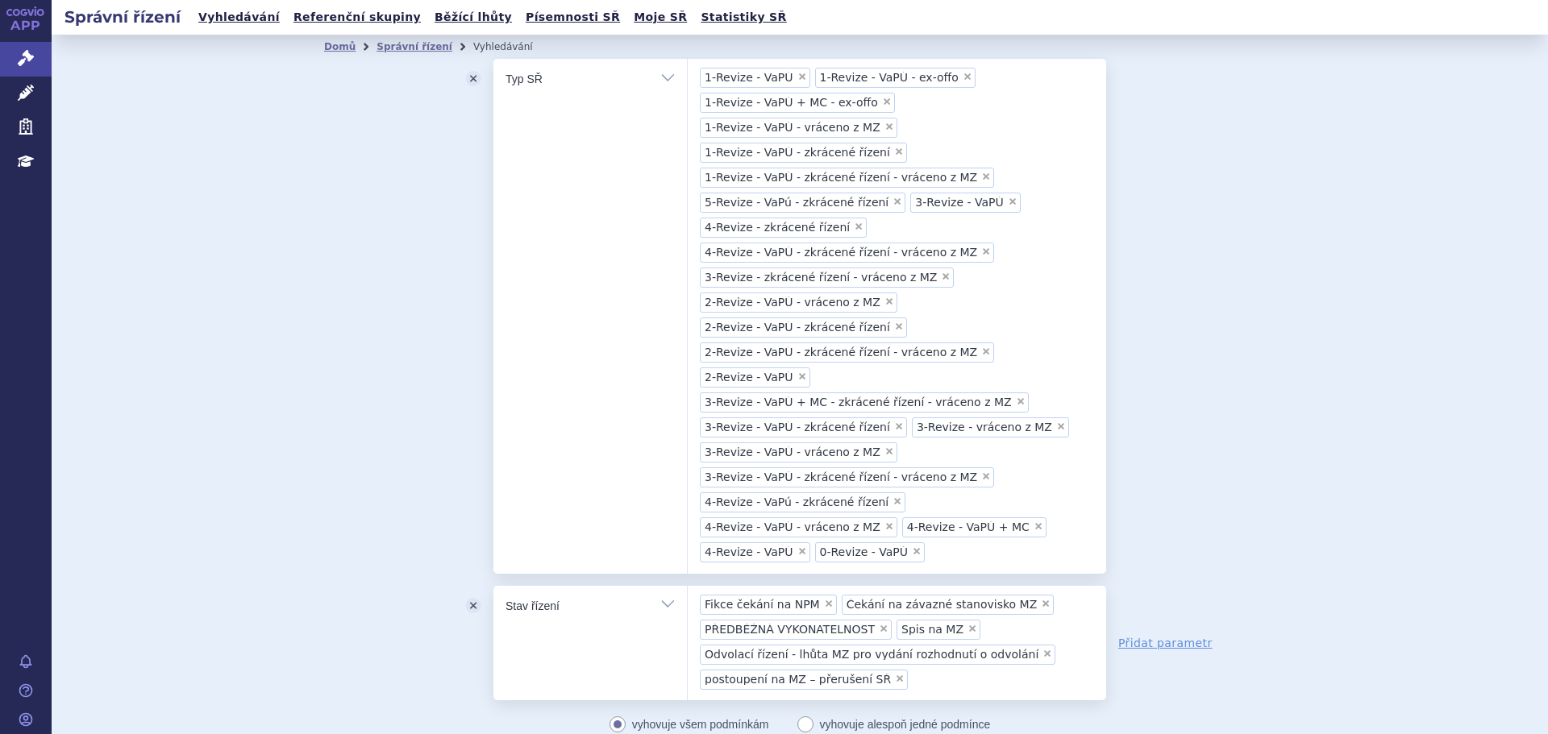
scroll to position [763, 0]
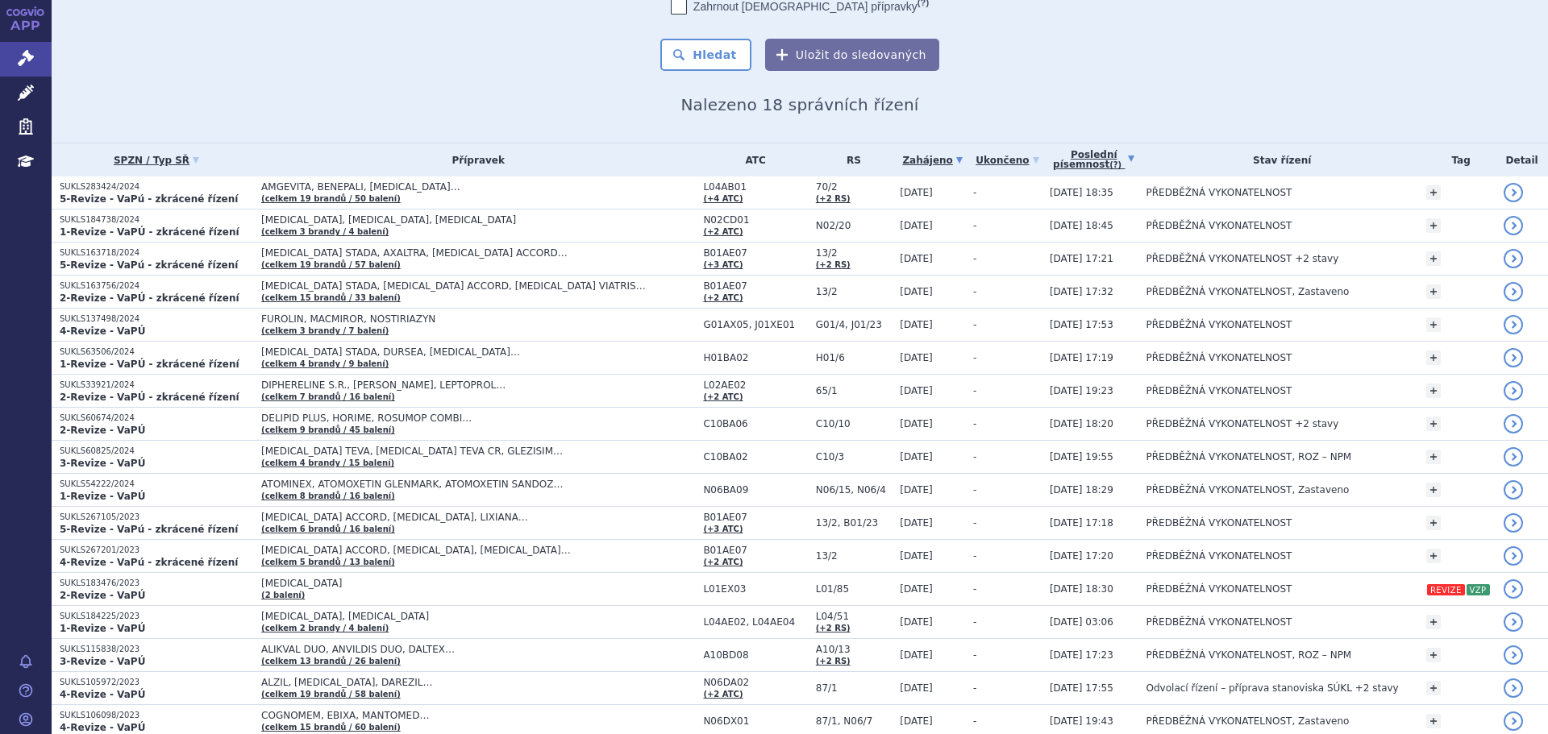
click at [1128, 156] on icon at bounding box center [1131, 159] width 6 height 6
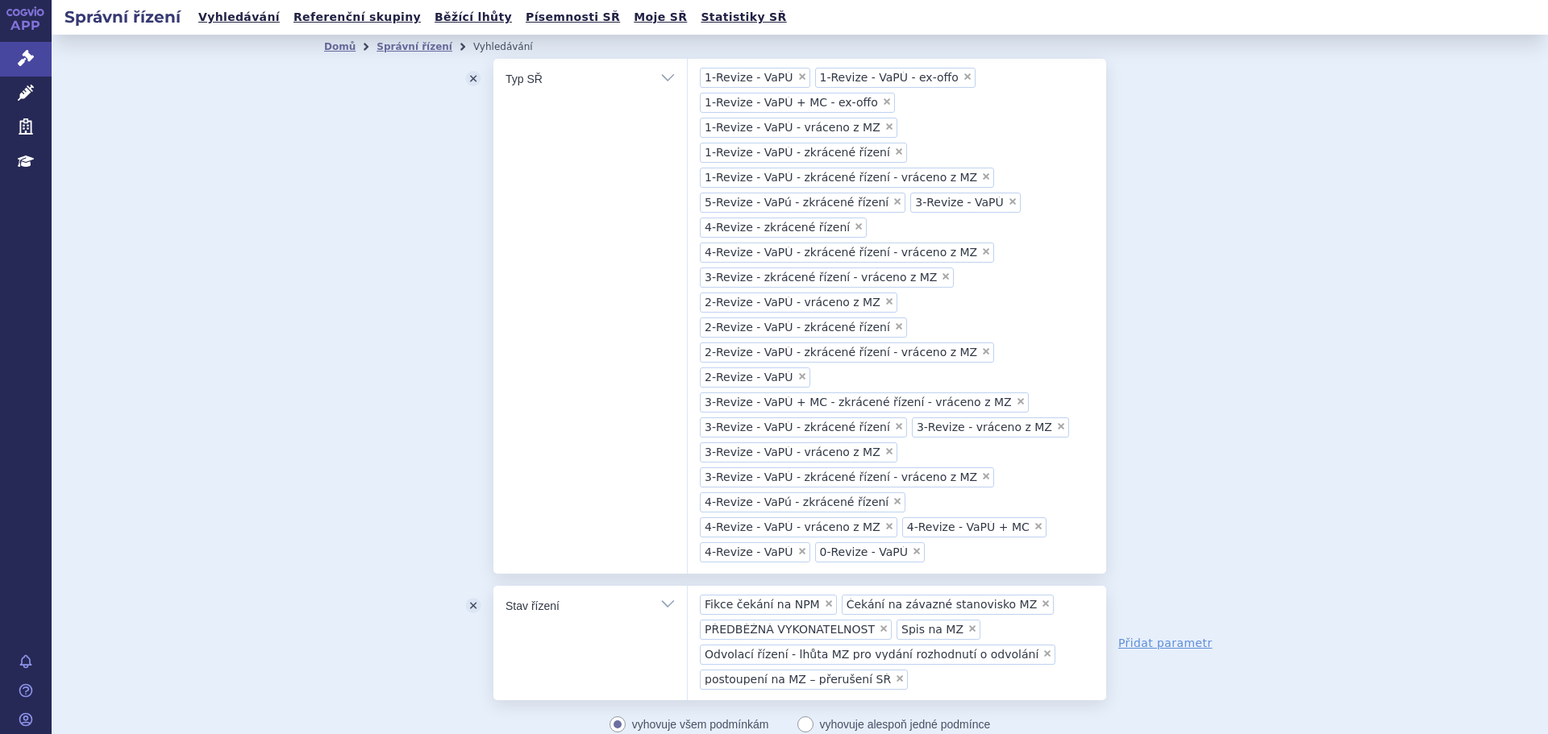
scroll to position [322, 0]
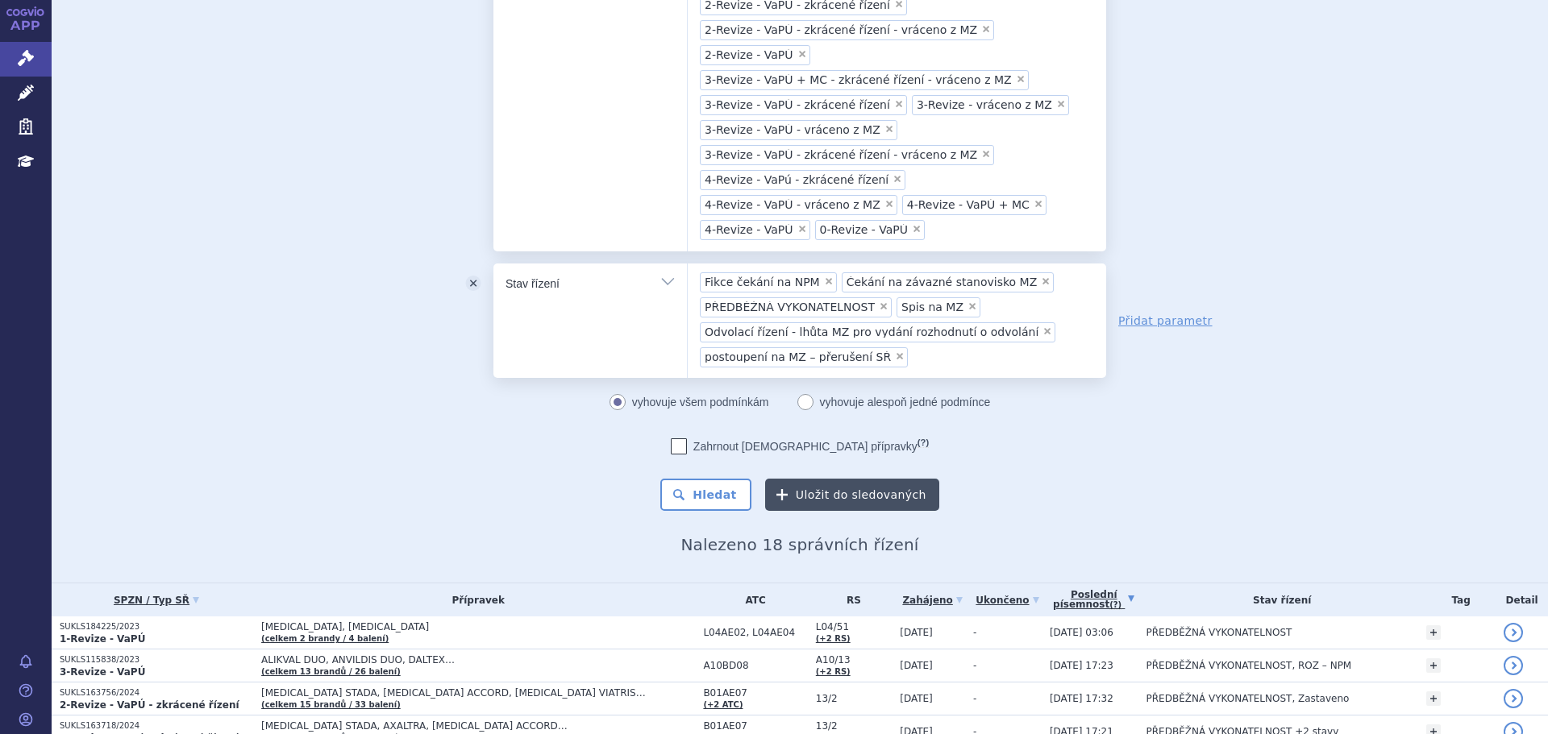
click at [902, 479] on button "Uložit do sledovaných" at bounding box center [852, 495] width 174 height 32
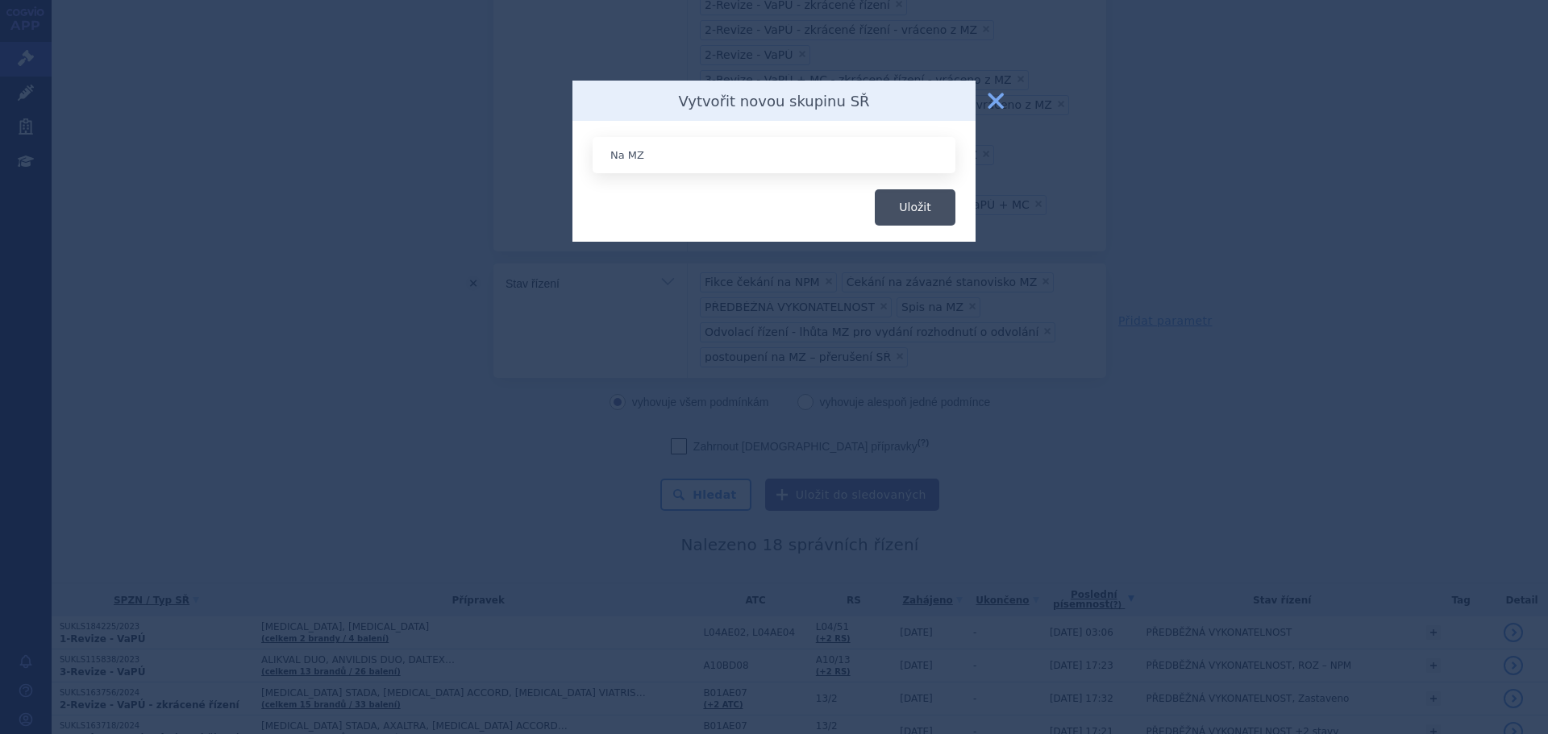
type input "Na MZ"
drag, startPoint x: 888, startPoint y: 200, endPoint x: 877, endPoint y: 205, distance: 12.3
click at [888, 200] on button "Uložit" at bounding box center [915, 207] width 81 height 36
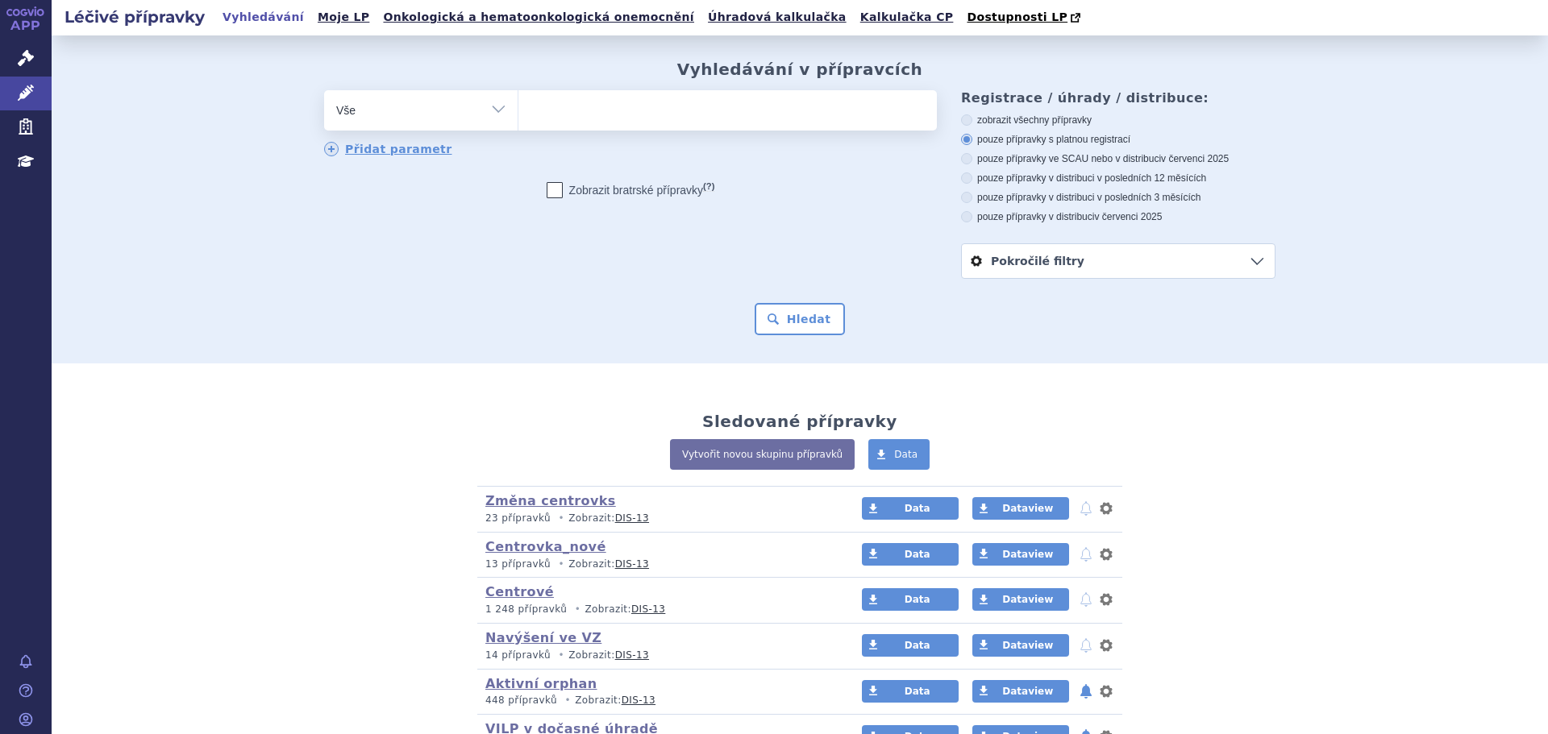
click at [557, 116] on ul at bounding box center [727, 107] width 418 height 34
click at [518, 116] on select at bounding box center [518, 109] width 1 height 40
click at [492, 108] on select "Vše Přípravek/SUKL kód MAH VPOIS ATC/Aktivní látka Léková forma Síla" at bounding box center [420, 108] width 193 height 36
select select "filter-atc-group"
click at [324, 91] on select "Vše Přípravek/SUKL kód MAH VPOIS ATC/Aktivní látka Léková forma Síla" at bounding box center [420, 108] width 193 height 36
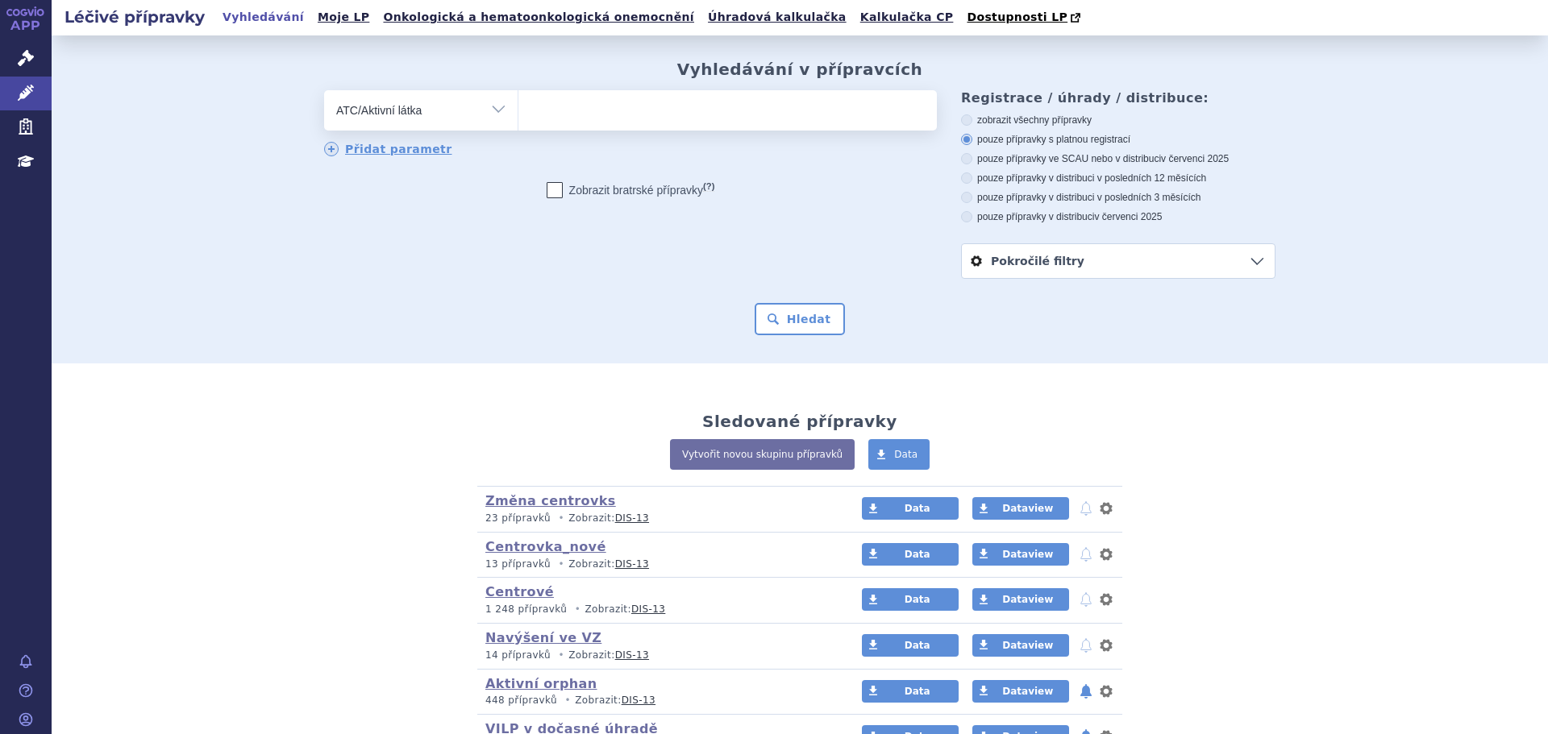
click at [646, 123] on ul at bounding box center [727, 107] width 418 height 34
click at [518, 123] on select at bounding box center [518, 109] width 1 height 40
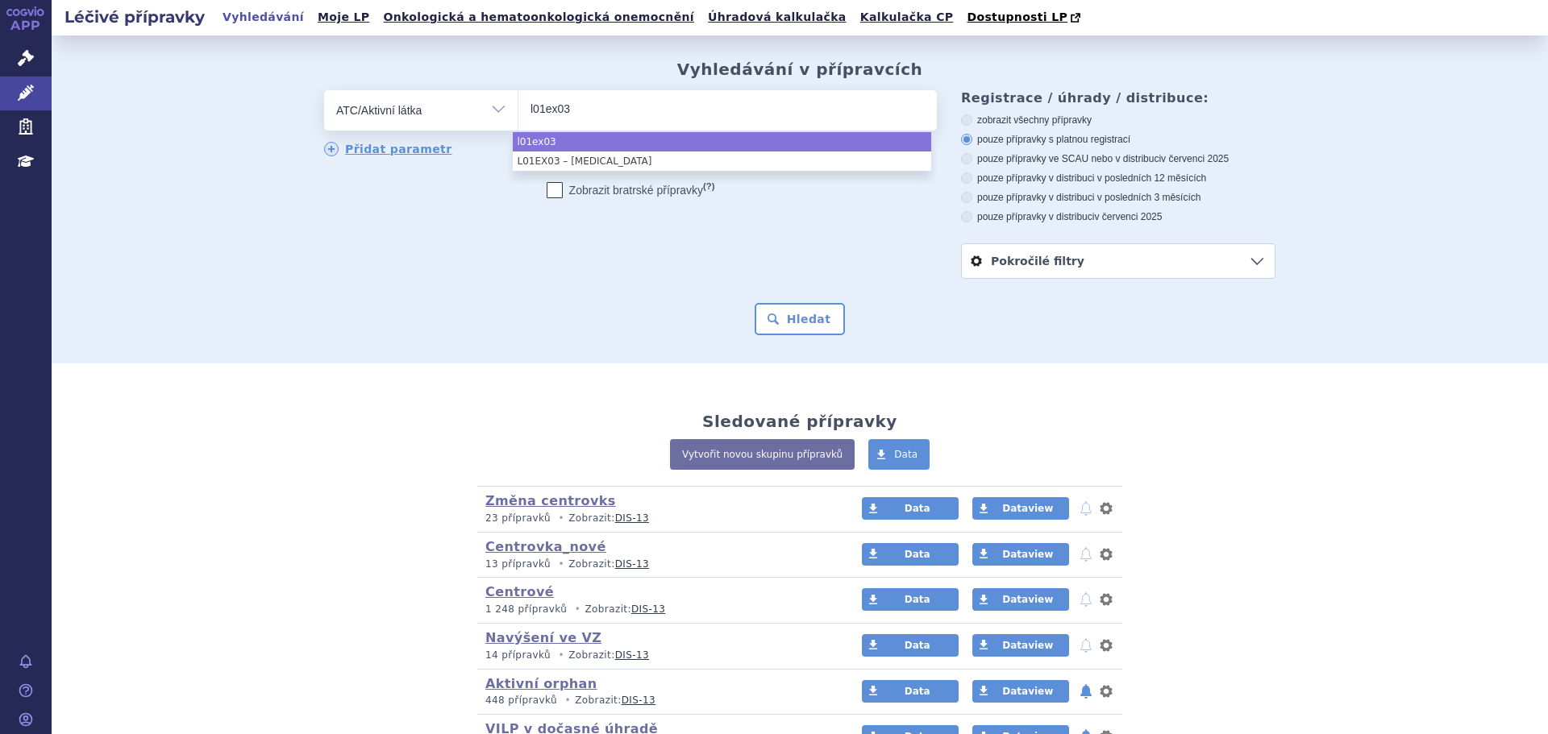
type input "l01ex03"
select select "L01EX03"
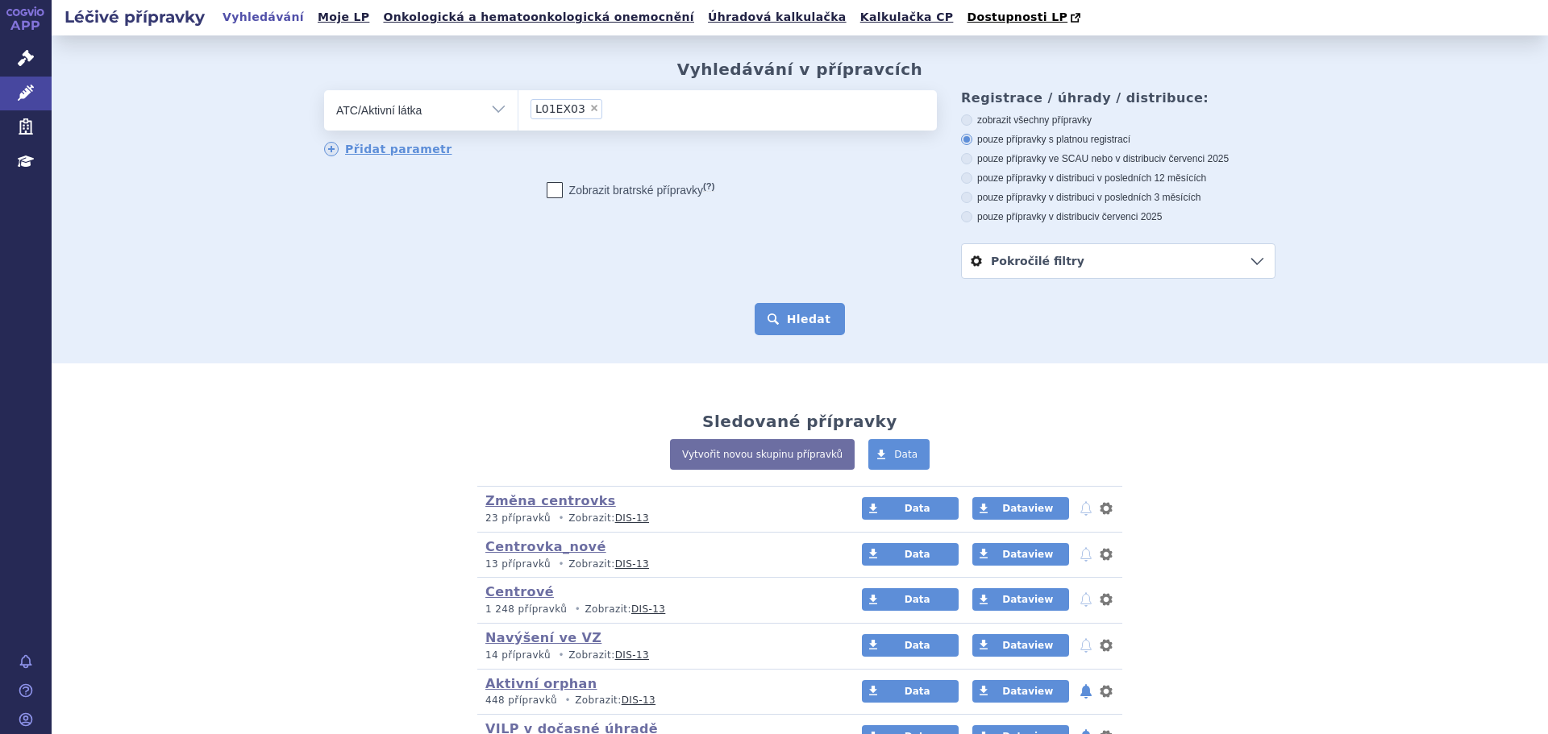
click at [791, 311] on button "Hledat" at bounding box center [800, 319] width 91 height 32
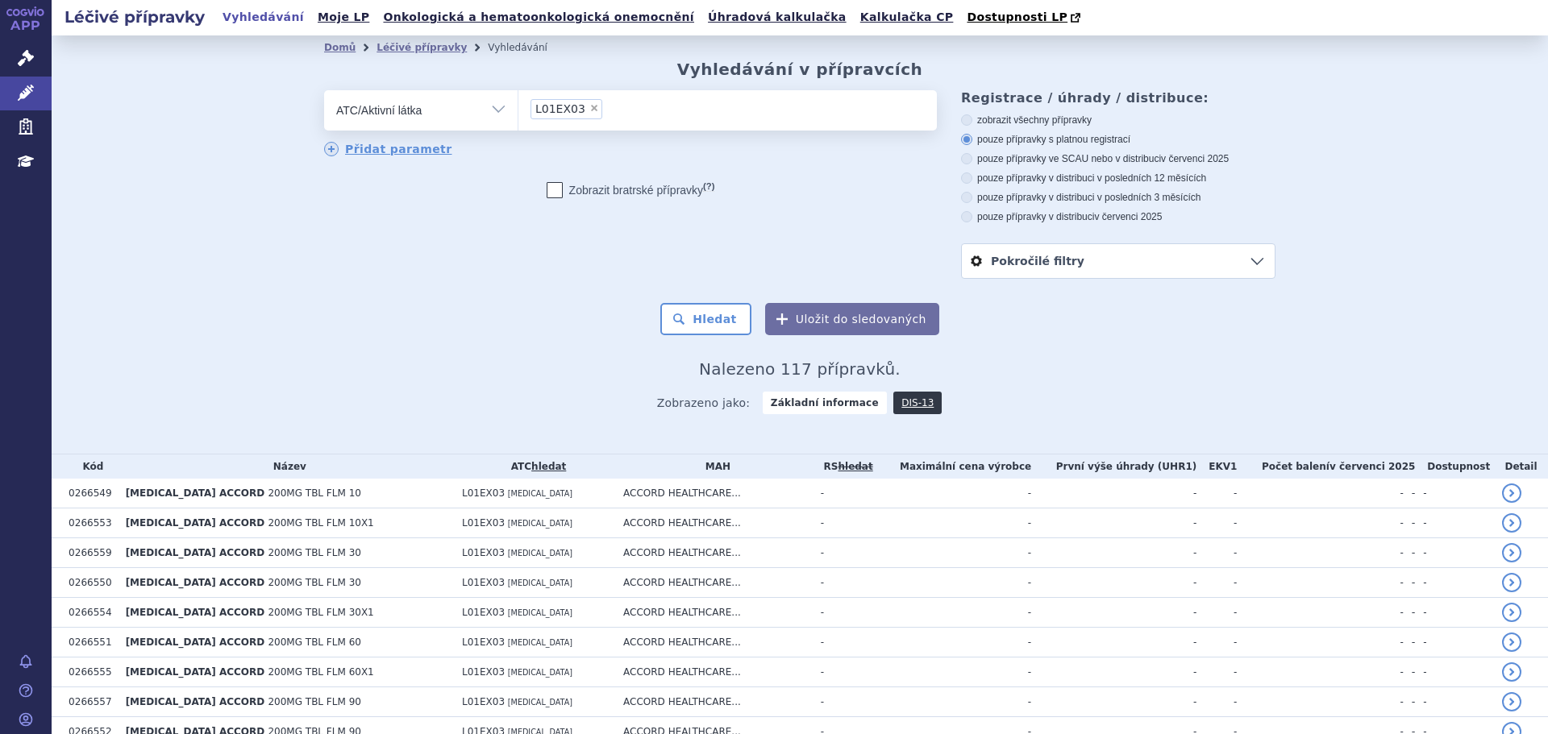
click at [1042, 159] on label "pouze přípravky ve SCAU nebo v distribuci v červenci 2025" at bounding box center [1118, 158] width 314 height 13
click at [973, 159] on input "pouze přípravky ve SCAU nebo v distribuci v červenci 2025" at bounding box center [968, 161] width 10 height 10
radio input "true"
click at [691, 310] on button "Hledat" at bounding box center [705, 319] width 91 height 32
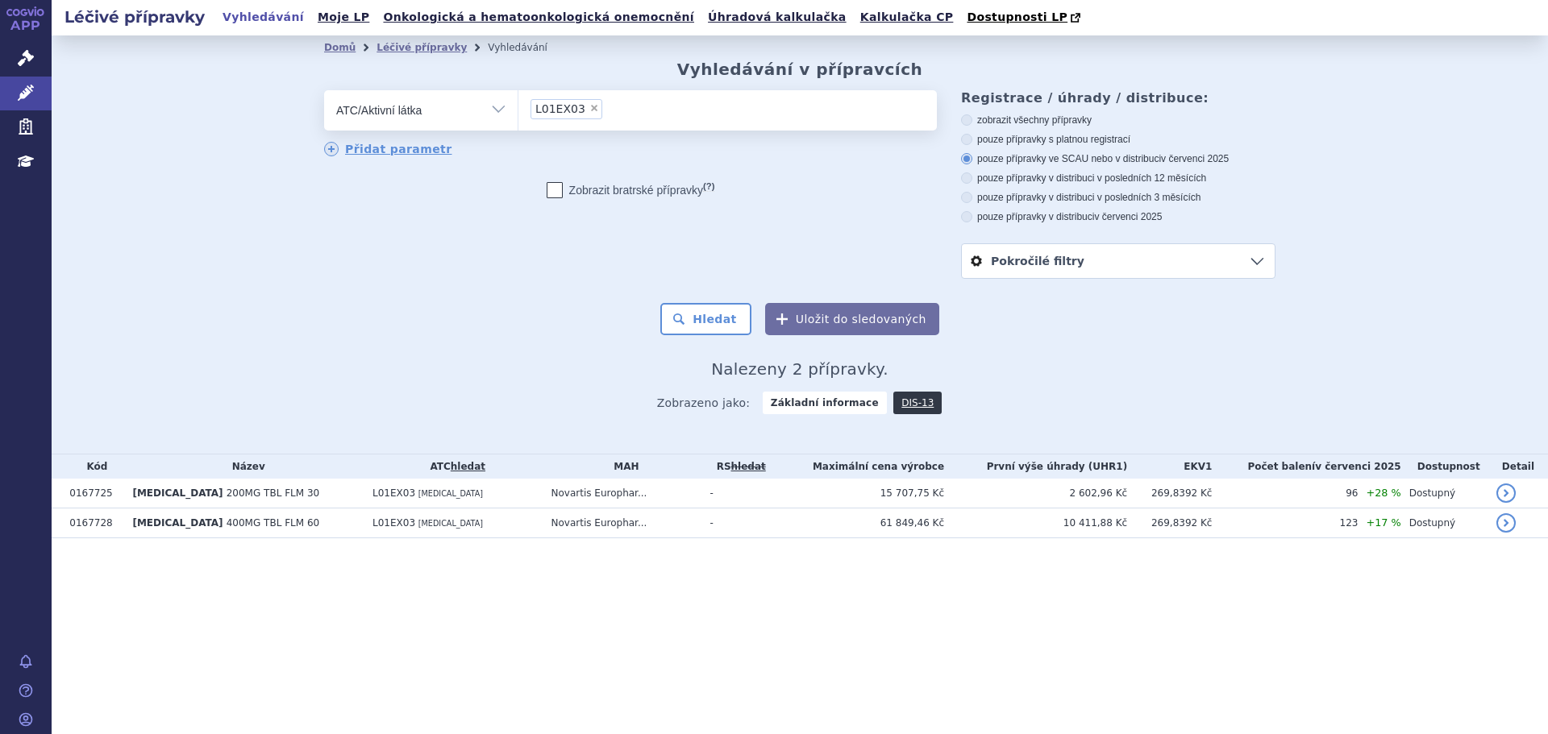
click at [589, 108] on span "×" at bounding box center [594, 108] width 10 height 10
click at [518, 108] on select "L01EX03" at bounding box center [518, 109] width 1 height 40
select select
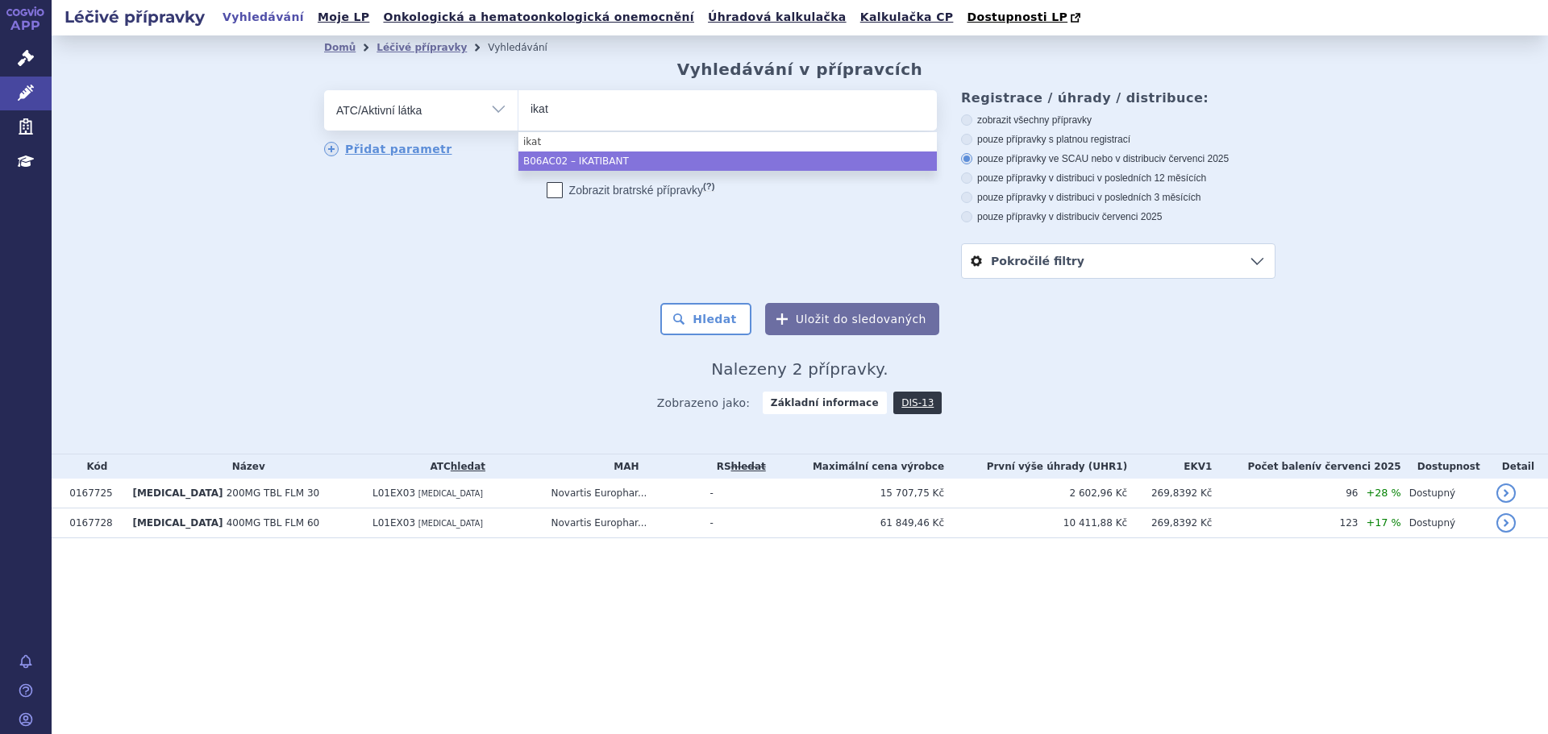
type input "ikat"
select select "B06AC02"
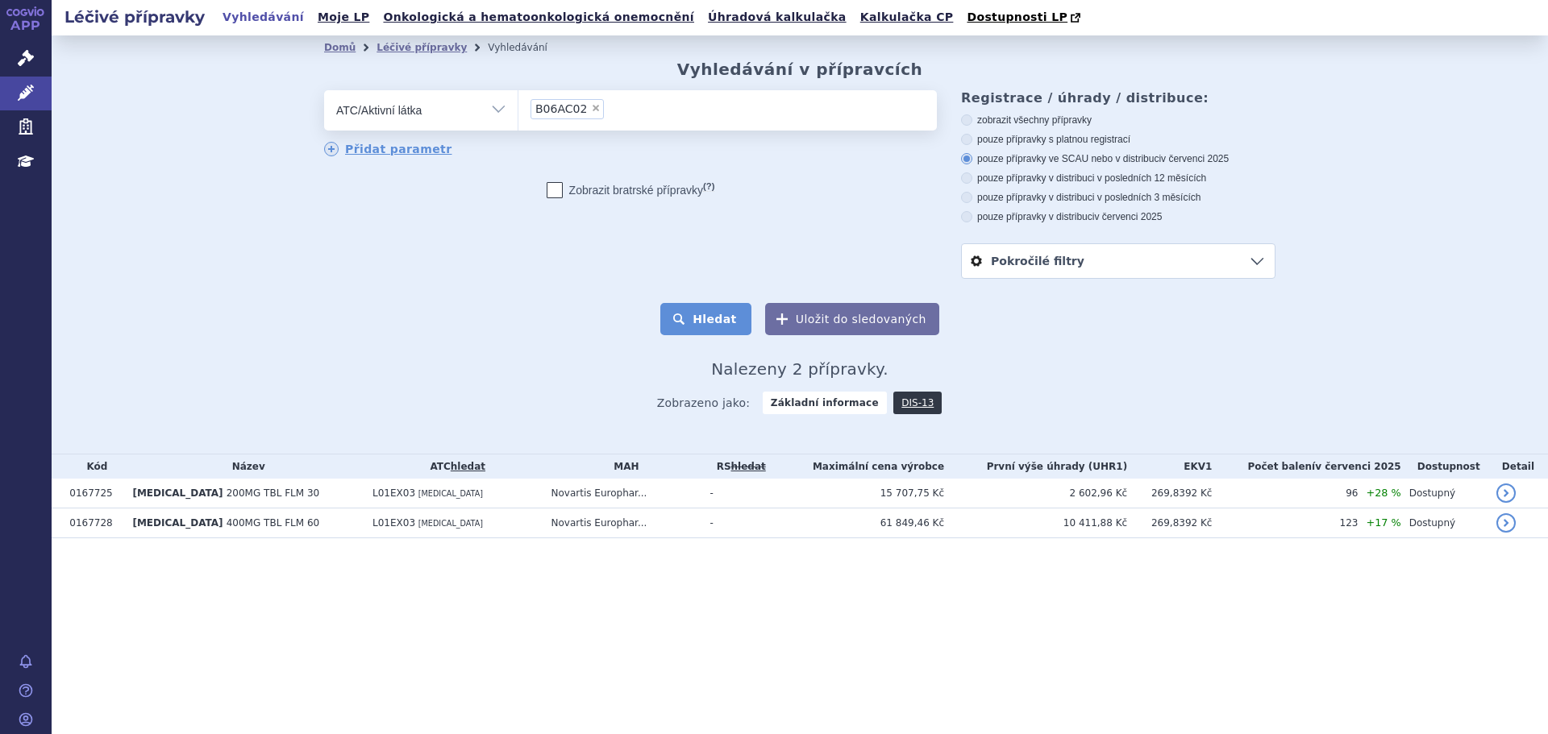
click button "Hledat"
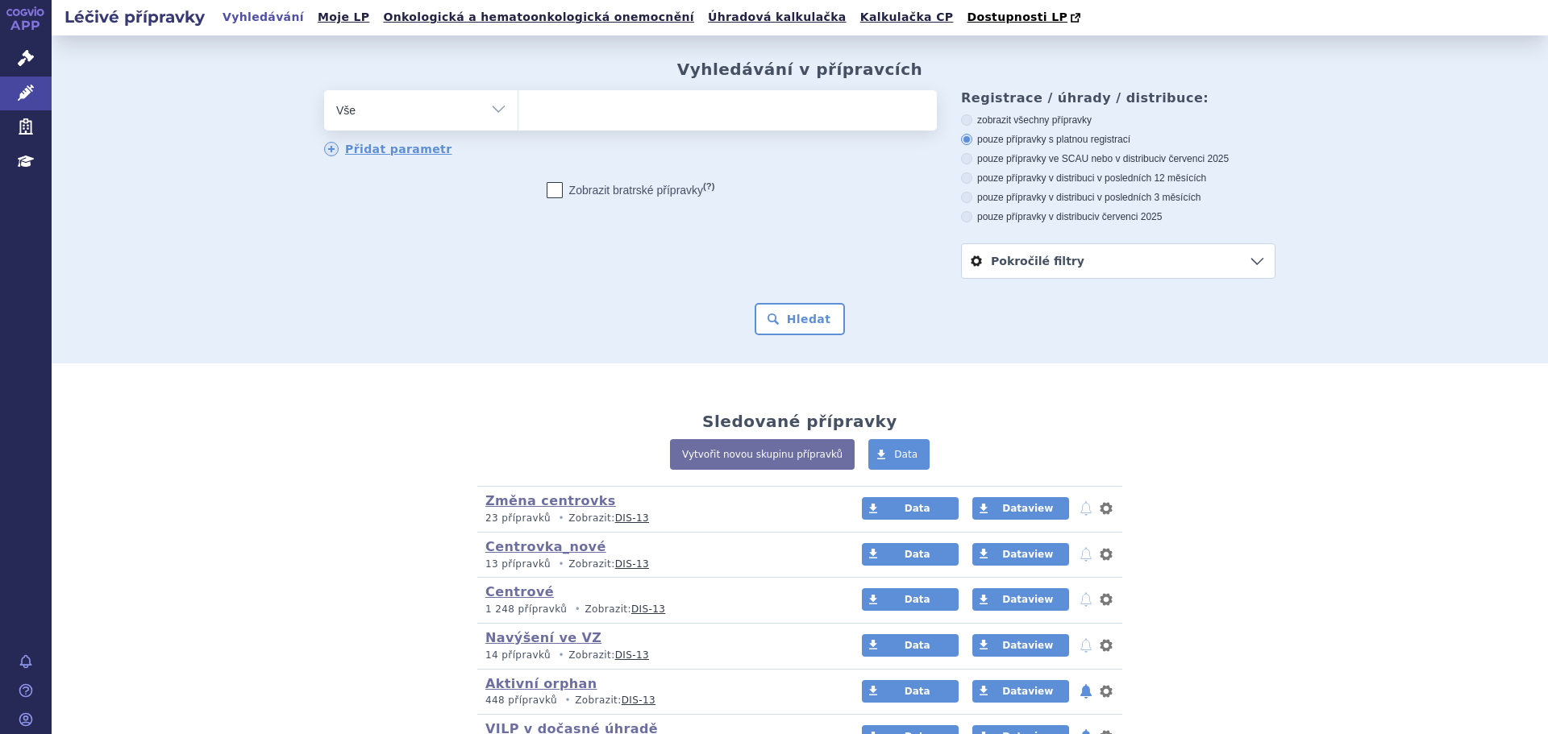
click at [613, 113] on ul at bounding box center [727, 107] width 418 height 34
click at [518, 113] on select at bounding box center [518, 109] width 1 height 40
type input "vac"
type input "vacte"
type input "vacteta"
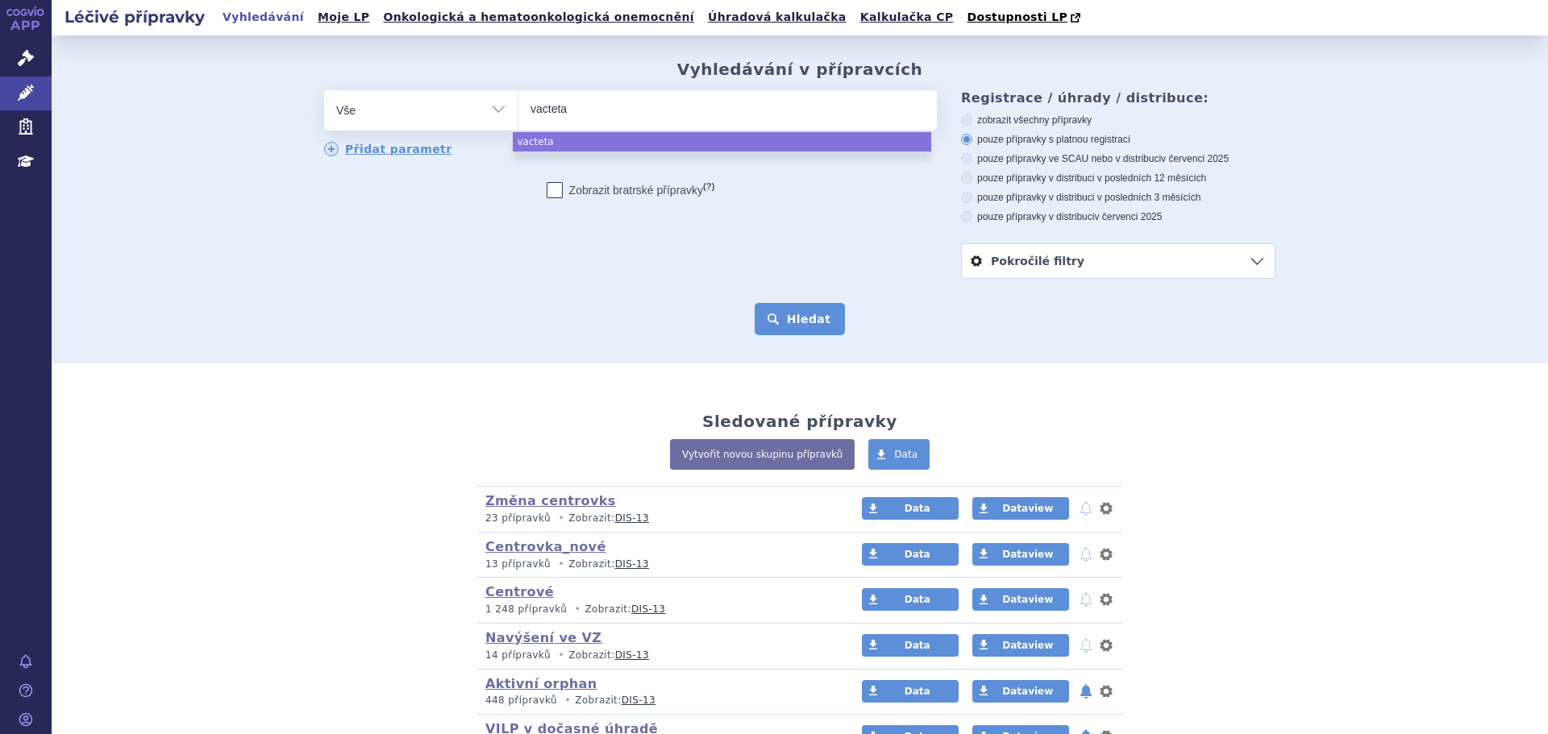
select select "vacteta"
click at [820, 320] on button "Hledat" at bounding box center [800, 319] width 91 height 32
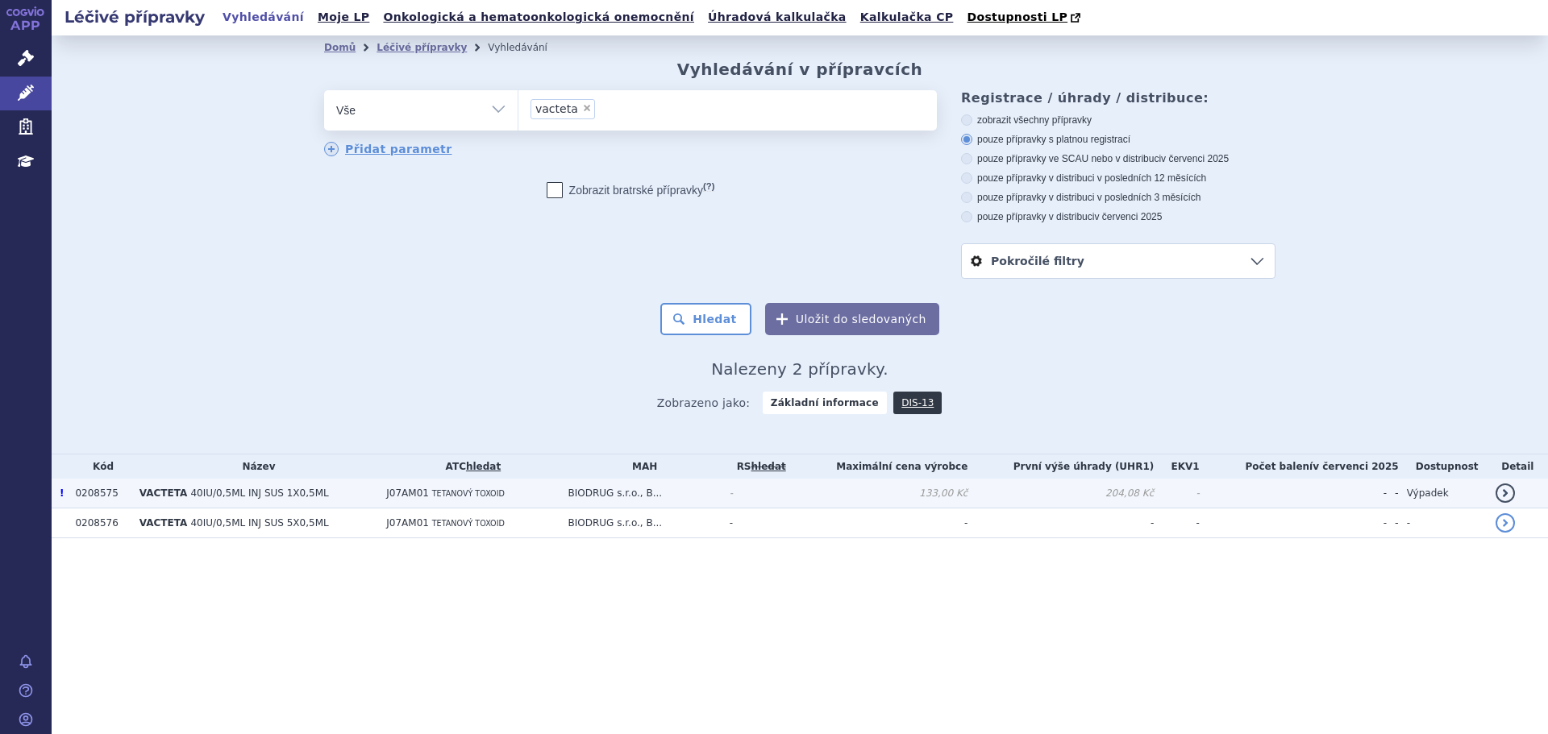
click at [455, 502] on td "J07AM01 TETANOVÝ TOXOID" at bounding box center [468, 494] width 181 height 30
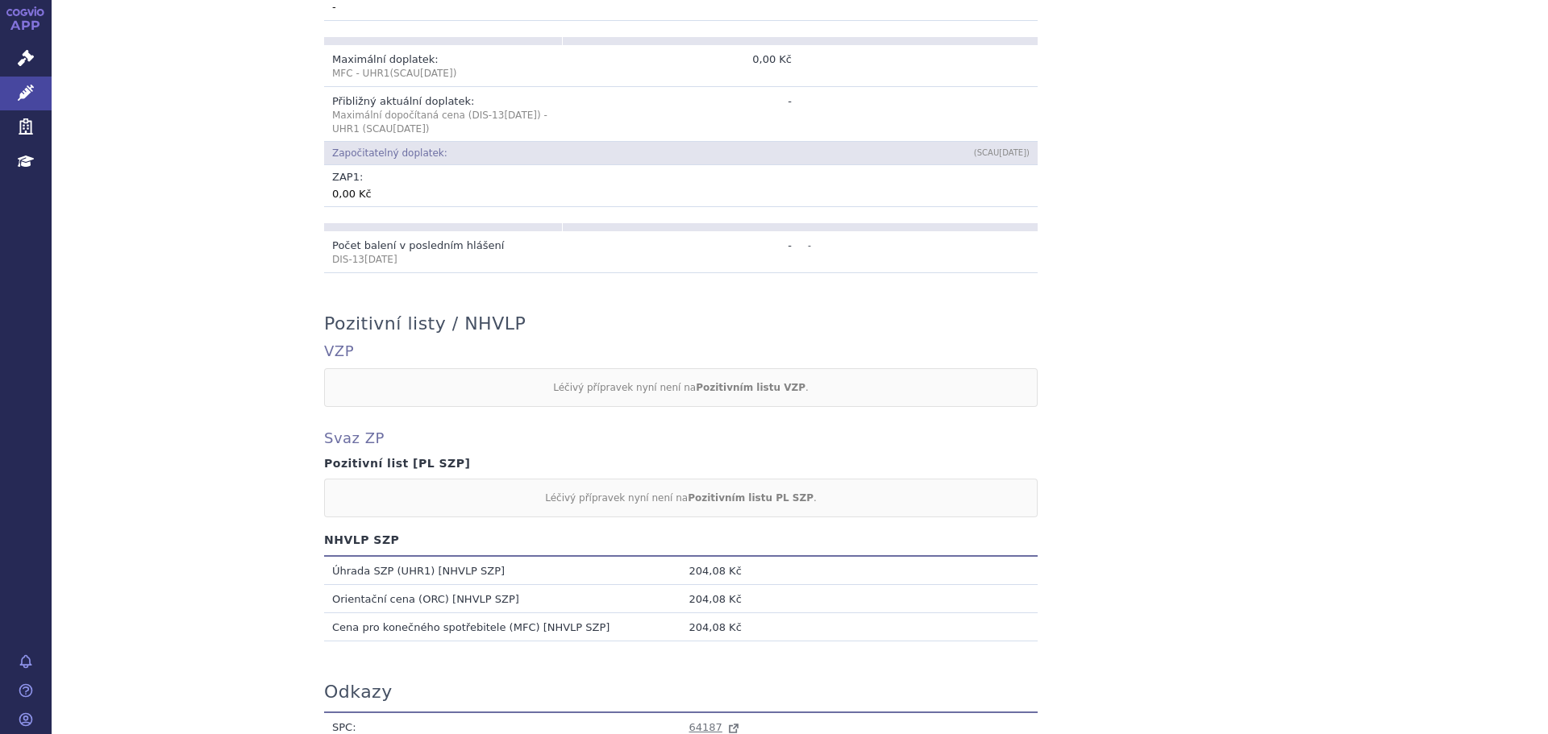
scroll to position [1372, 0]
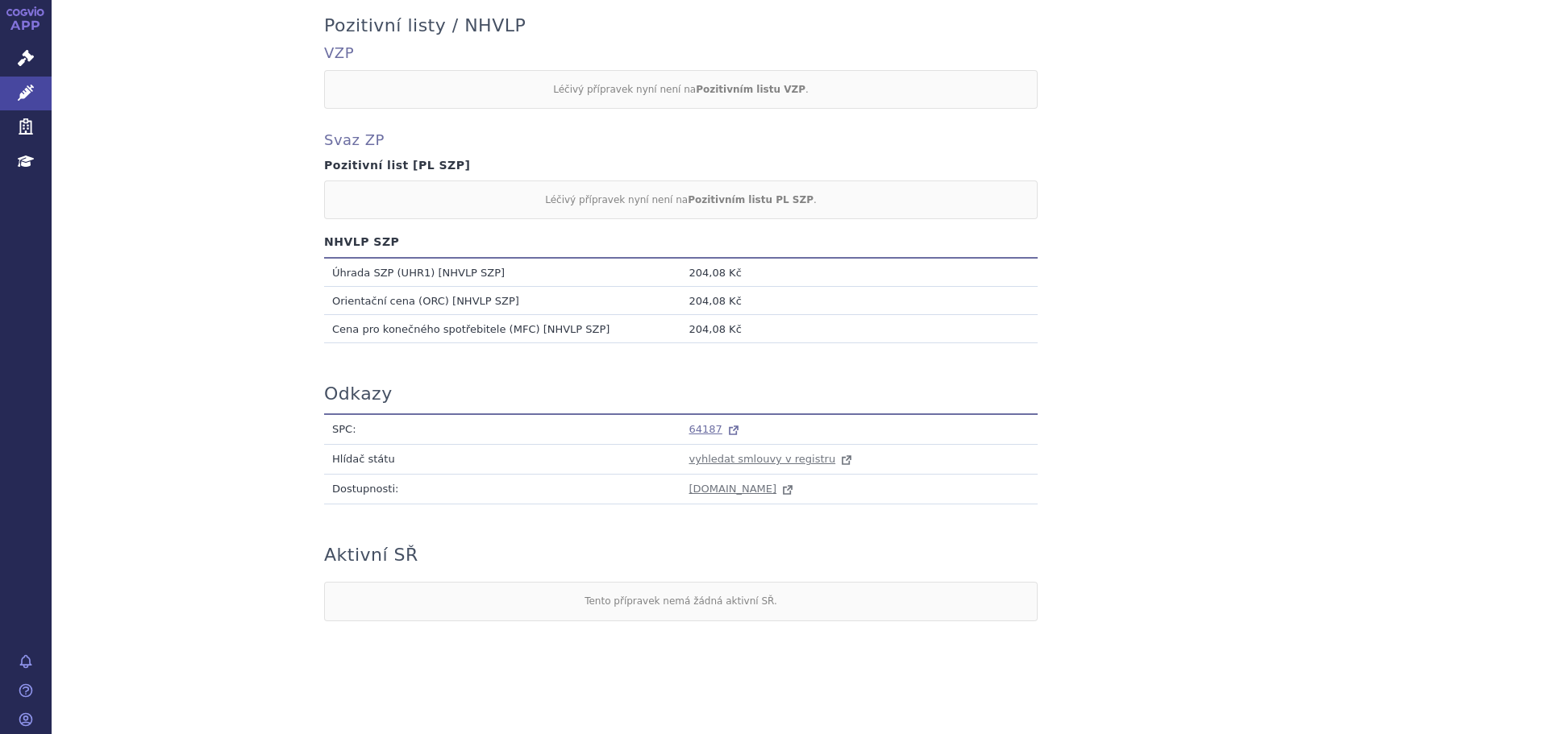
click at [697, 432] on span "64187" at bounding box center [705, 429] width 33 height 12
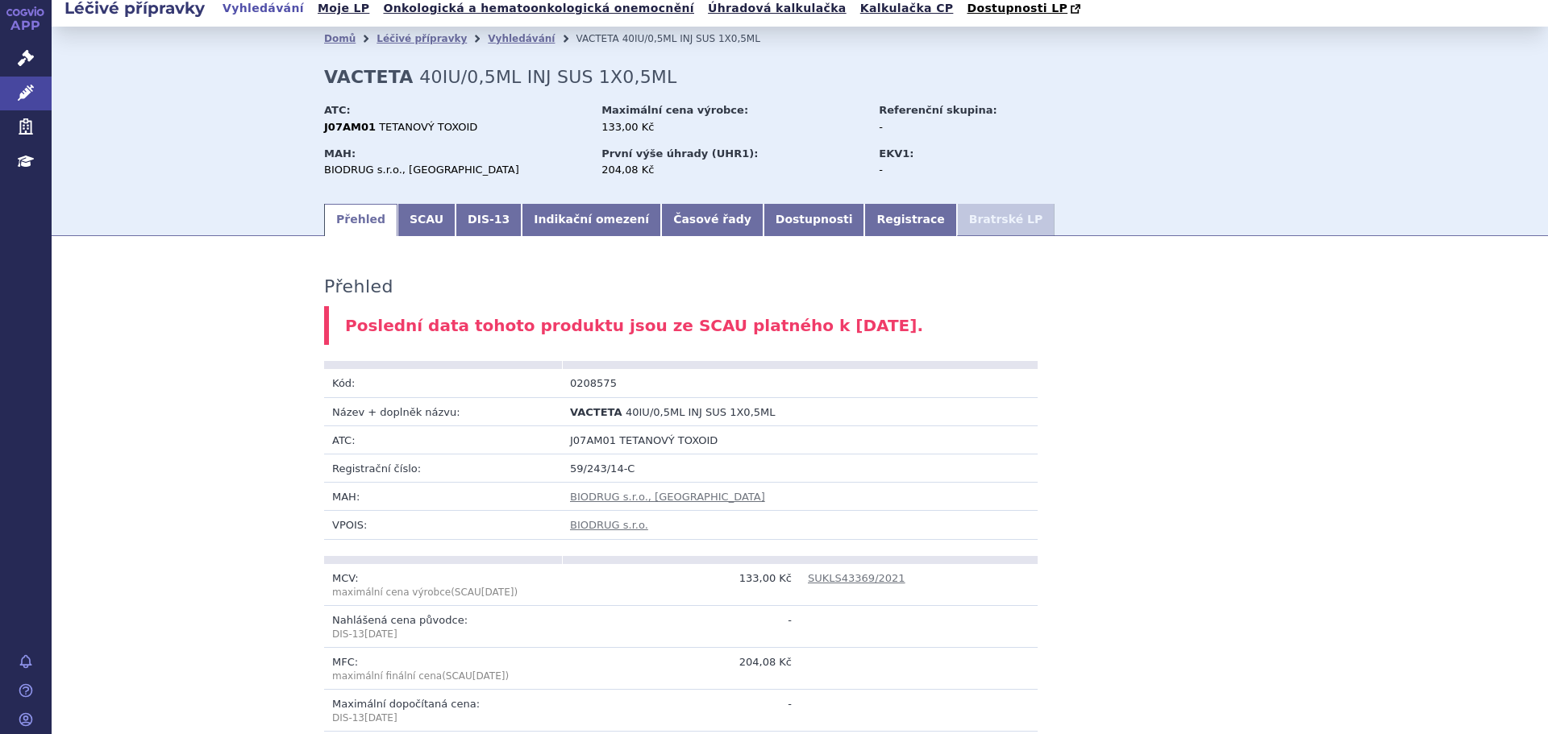
scroll to position [0, 0]
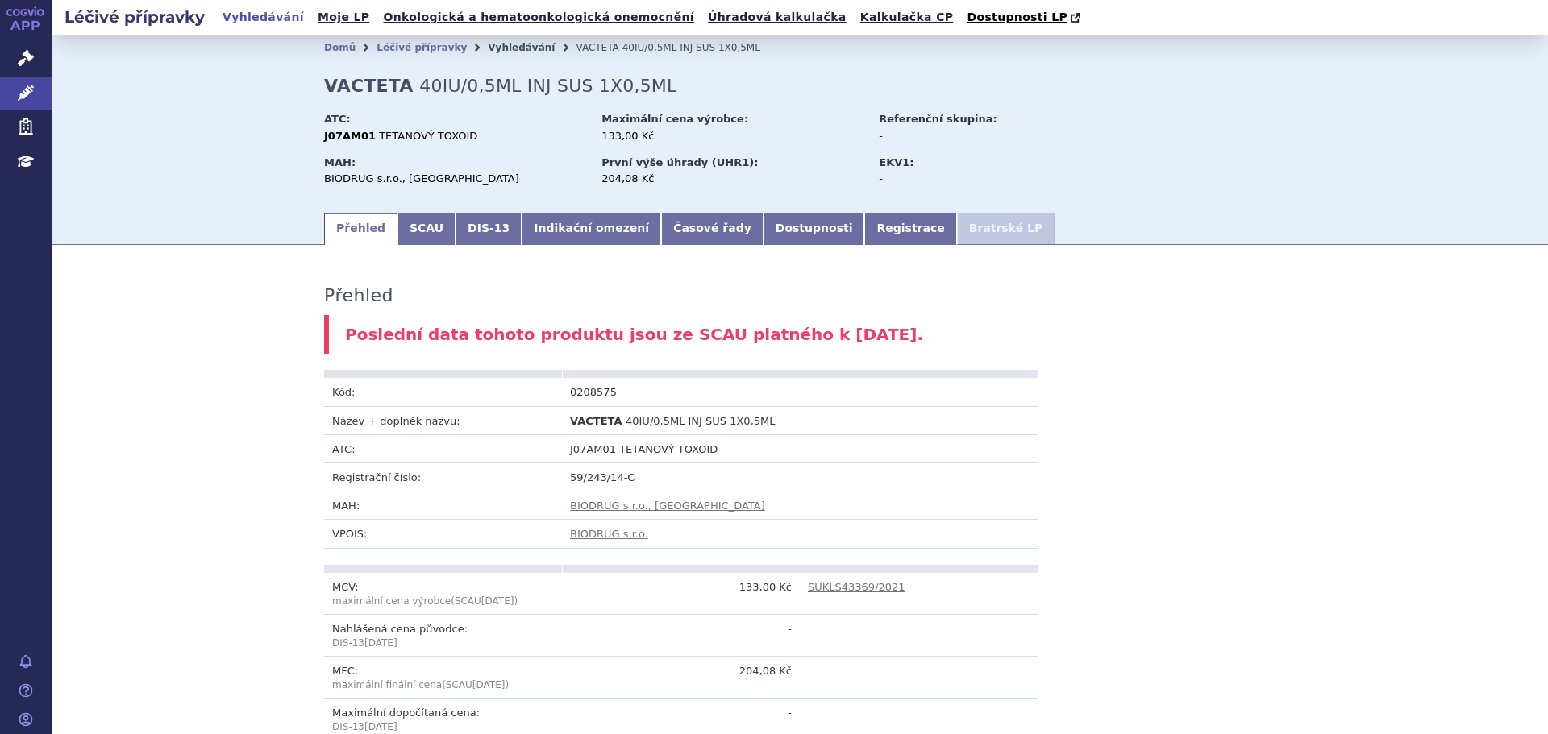
click at [501, 52] on link "Vyhledávání" at bounding box center [521, 47] width 67 height 11
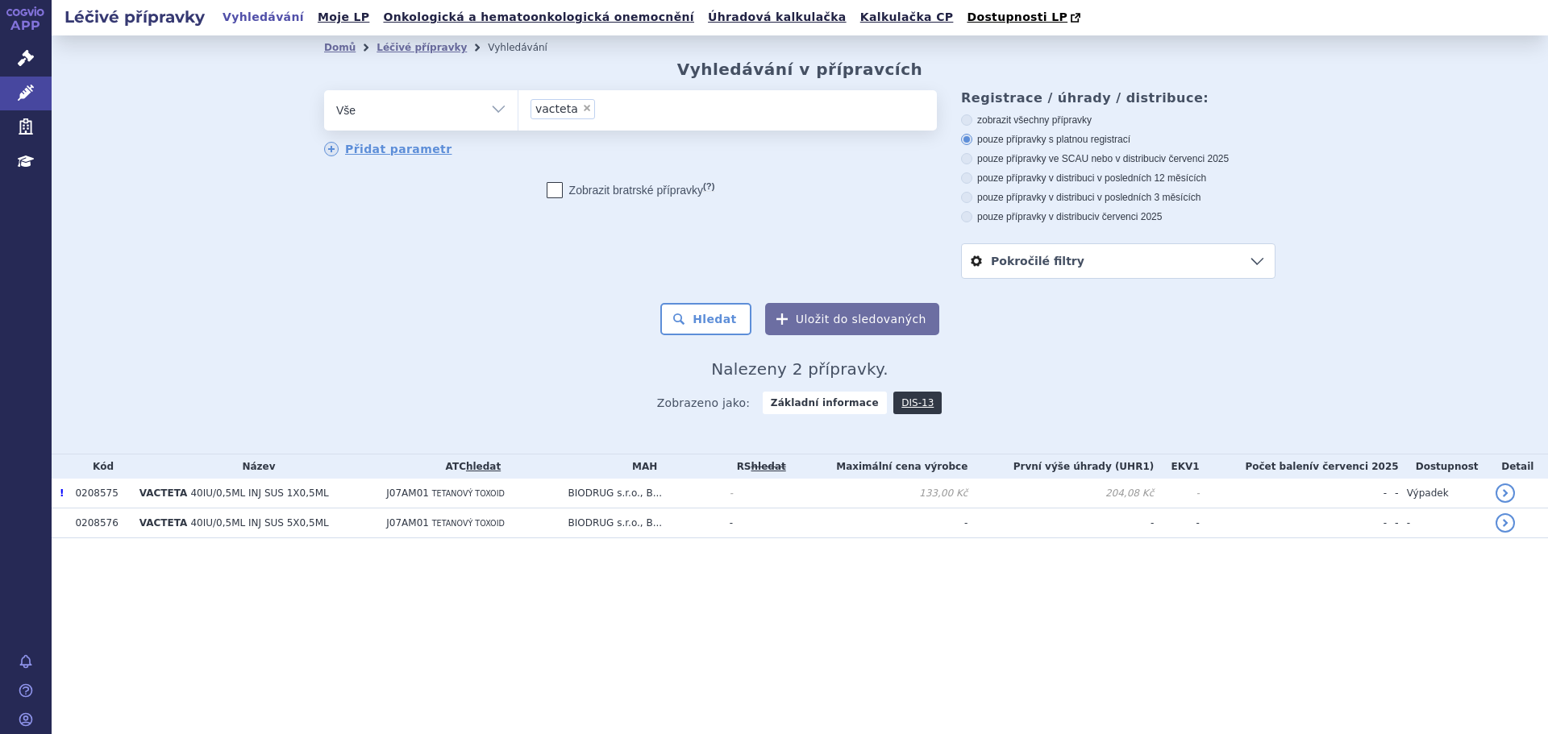
click at [582, 110] on span "×" at bounding box center [587, 108] width 10 height 10
click at [518, 110] on select "vacteta" at bounding box center [518, 109] width 1 height 40
select select
type input "0057521"
select select "0057521"
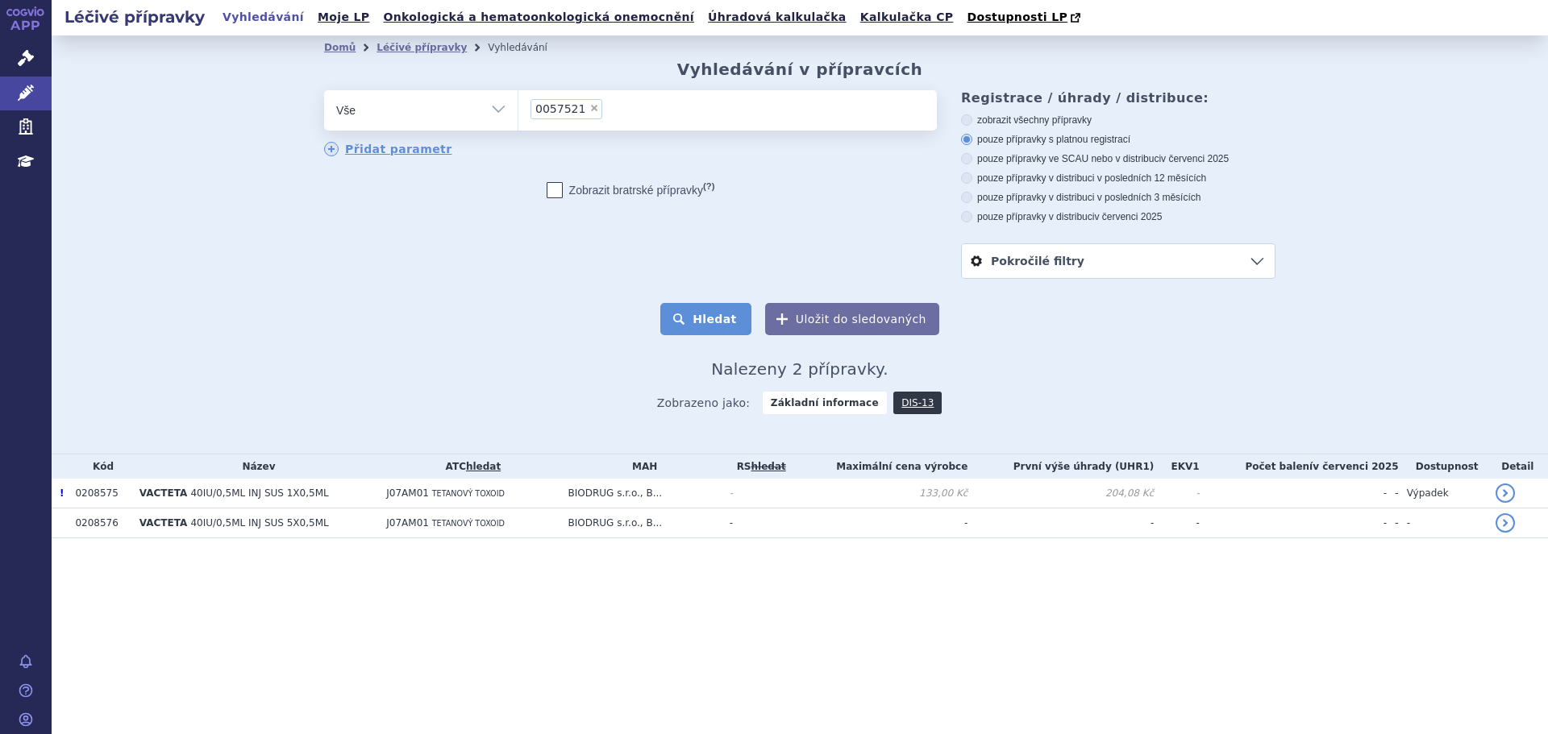
click at [699, 325] on button "Hledat" at bounding box center [705, 319] width 91 height 32
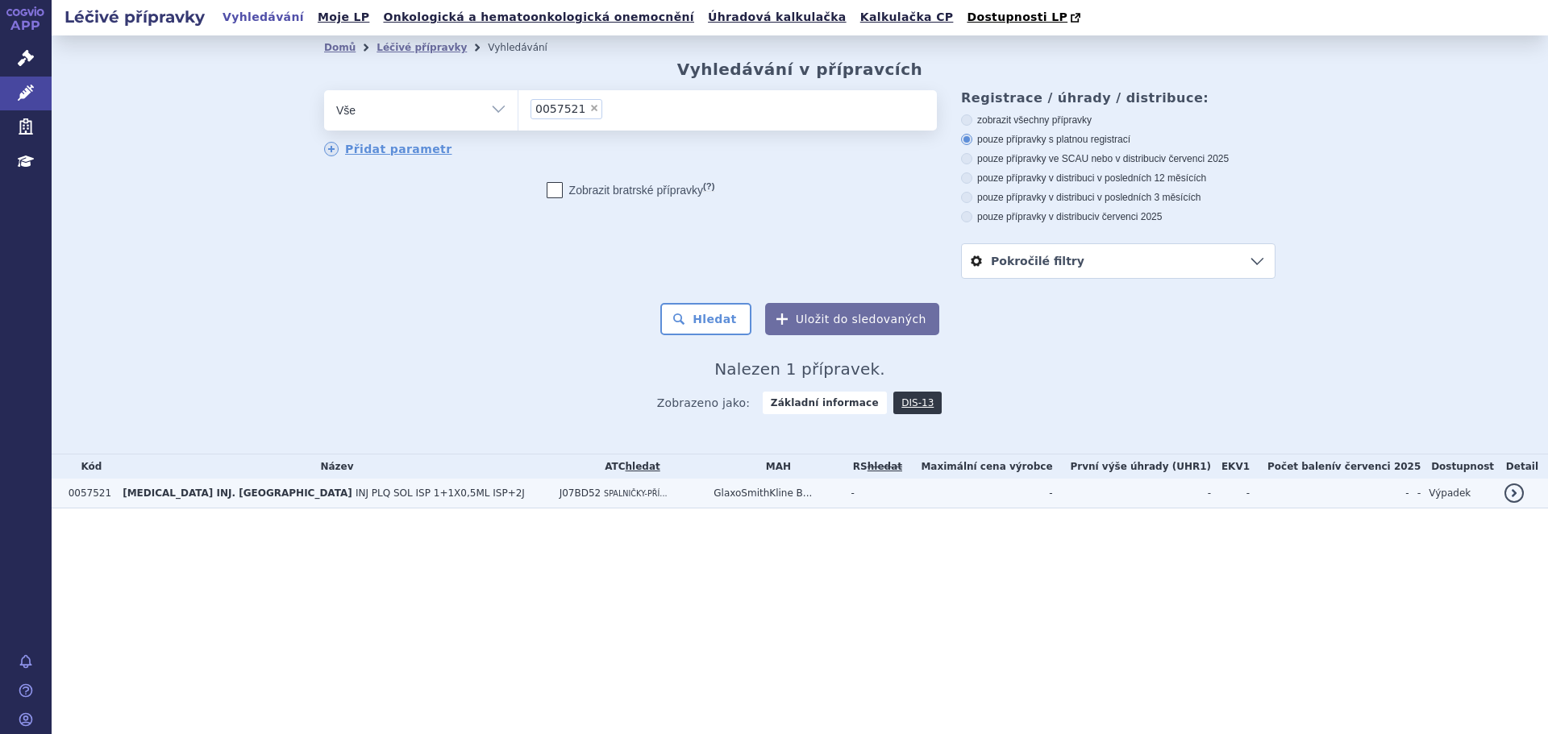
click at [904, 499] on td "-" at bounding box center [978, 494] width 148 height 30
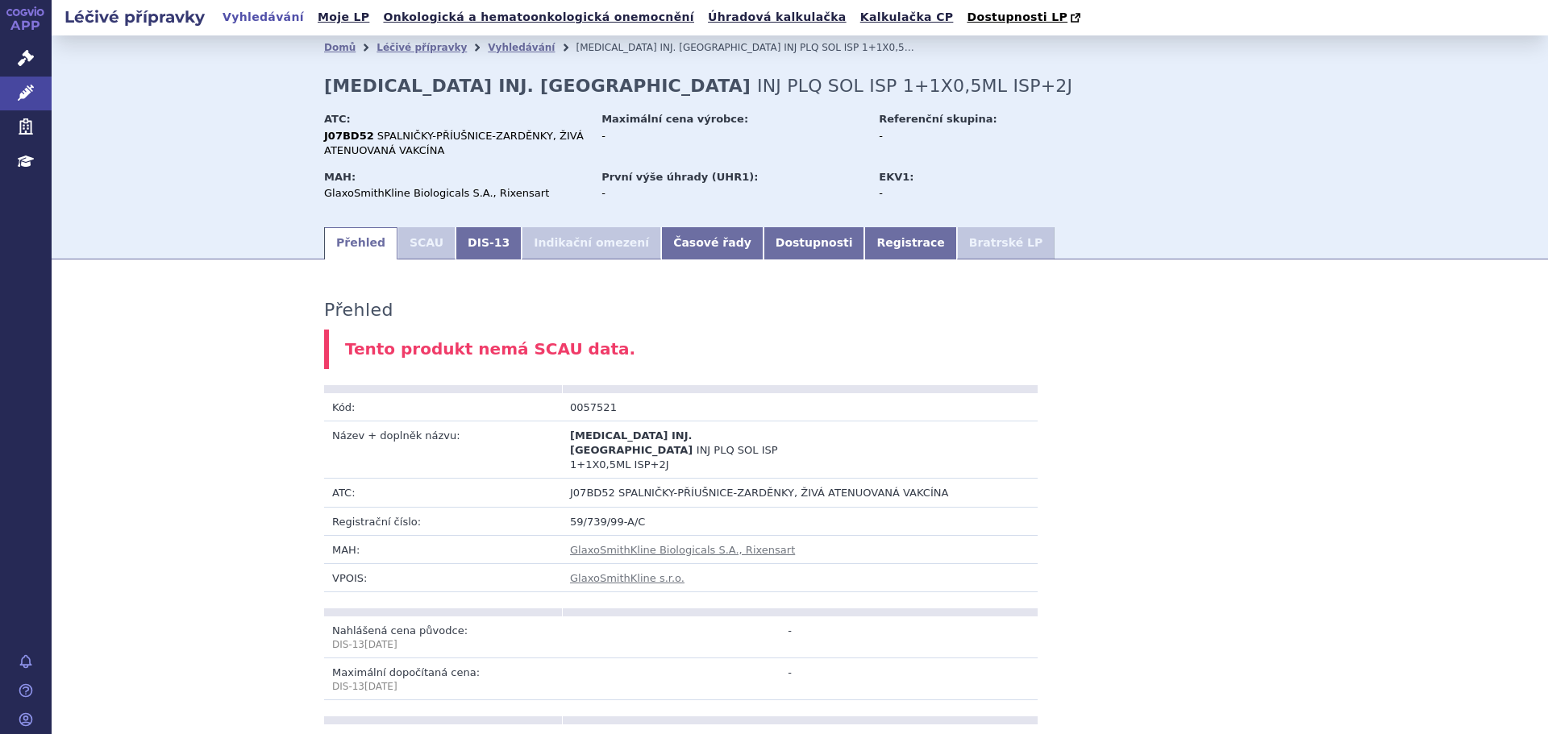
scroll to position [780, 0]
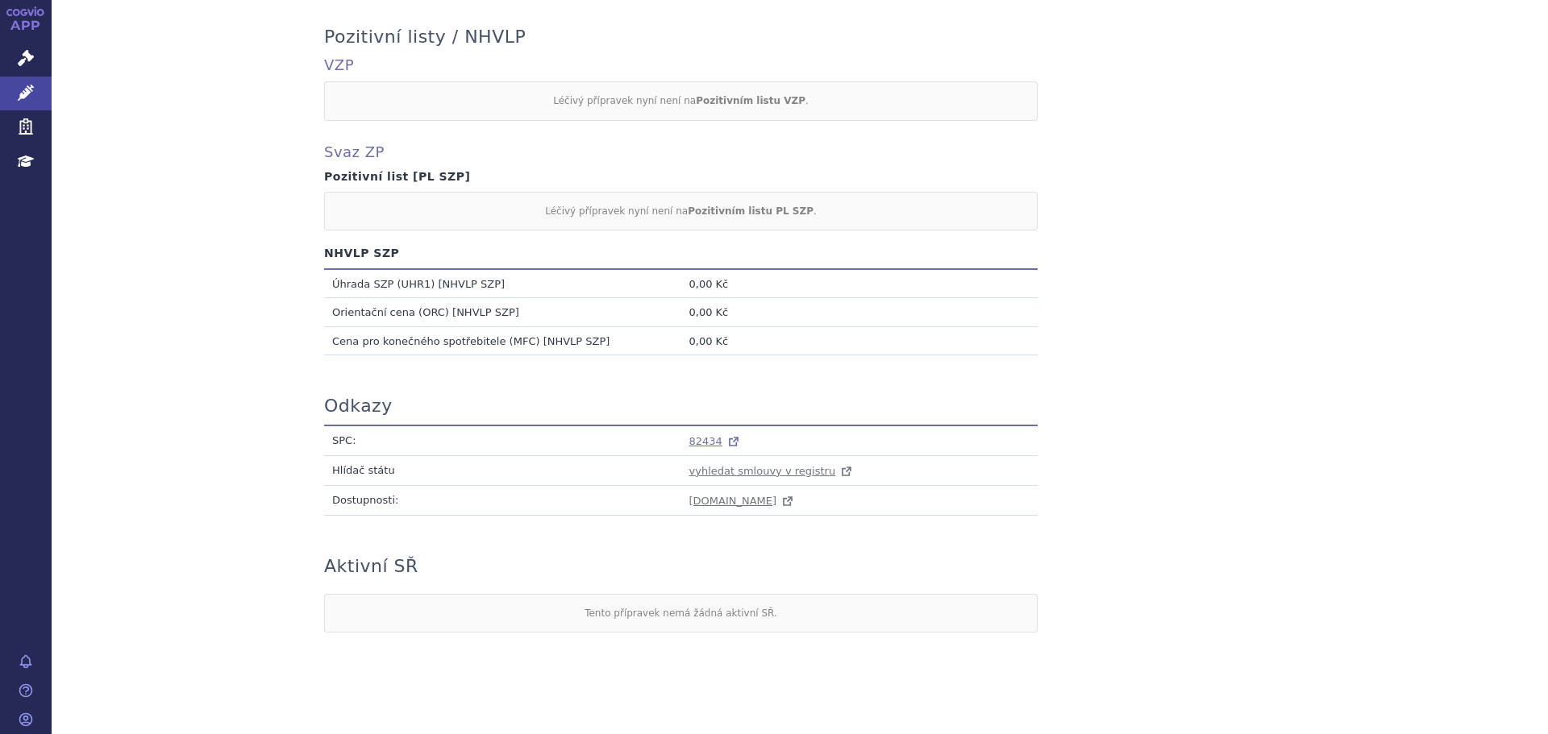
click at [695, 435] on span "82434" at bounding box center [705, 441] width 33 height 12
click at [1318, 566] on div "Přehled Tento produkt nemá SCAU data. Kód: 0057521 Název + doplněk názvu: PRIOR…" at bounding box center [800, 72] width 1496 height 1154
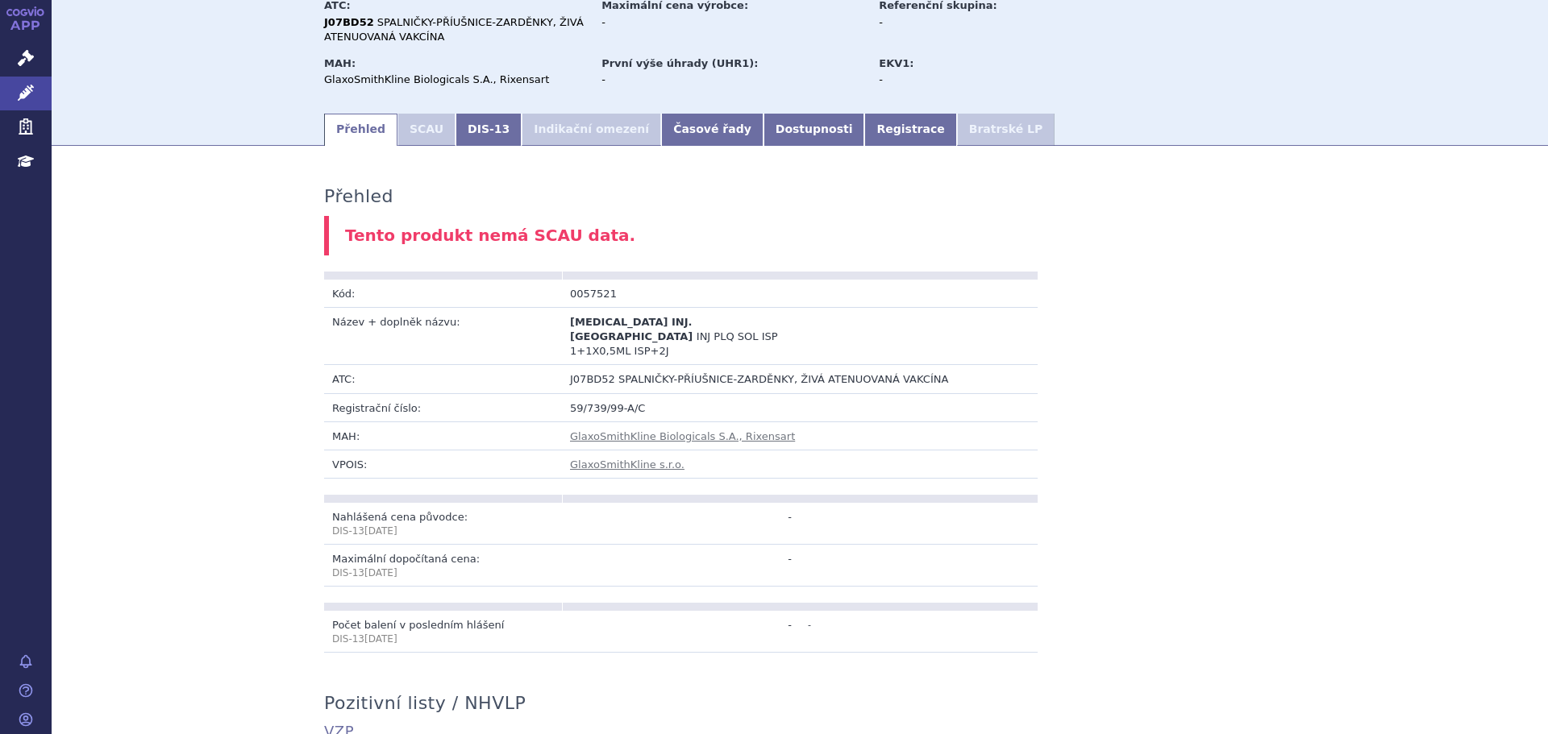
scroll to position [0, 0]
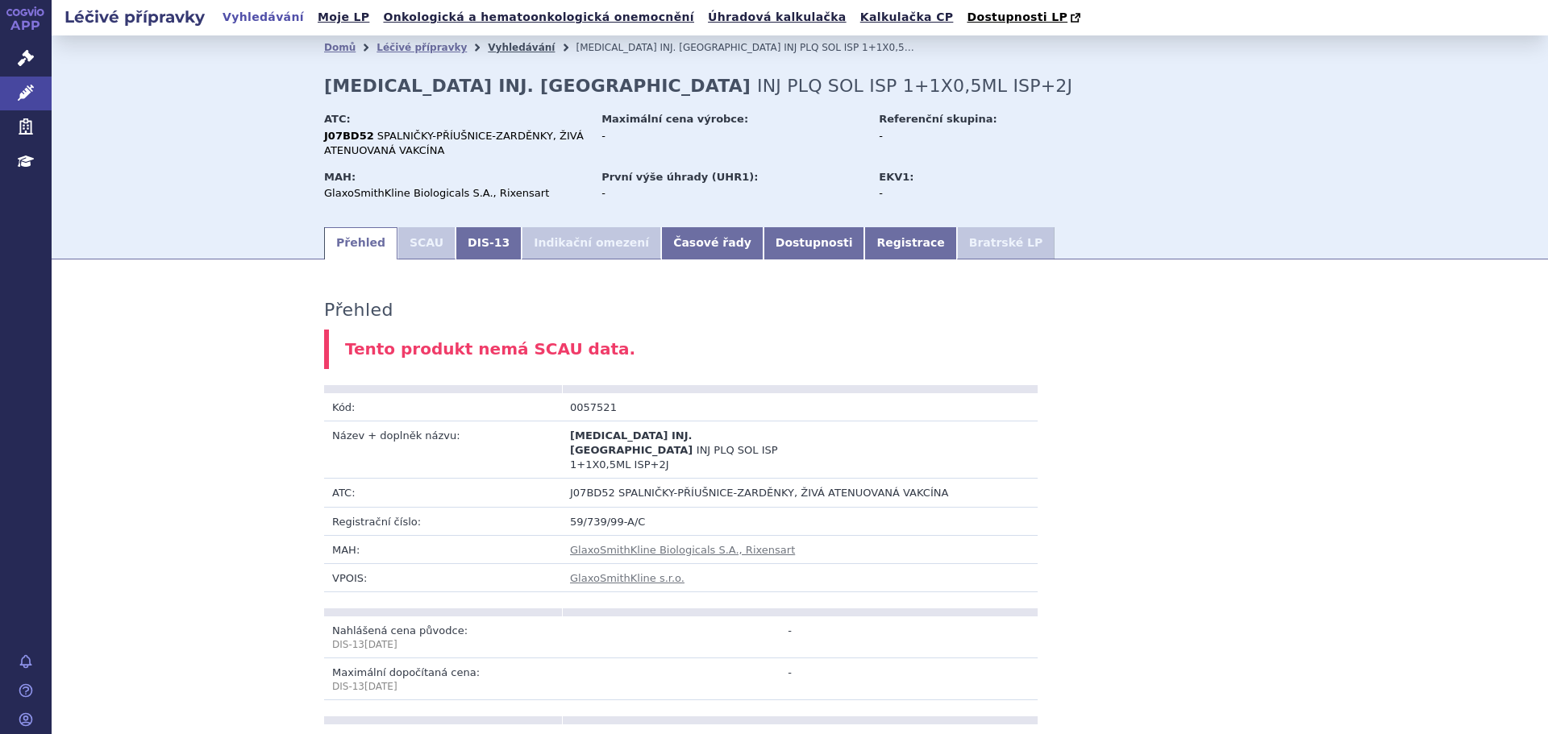
click at [497, 51] on link "Vyhledávání" at bounding box center [521, 47] width 67 height 11
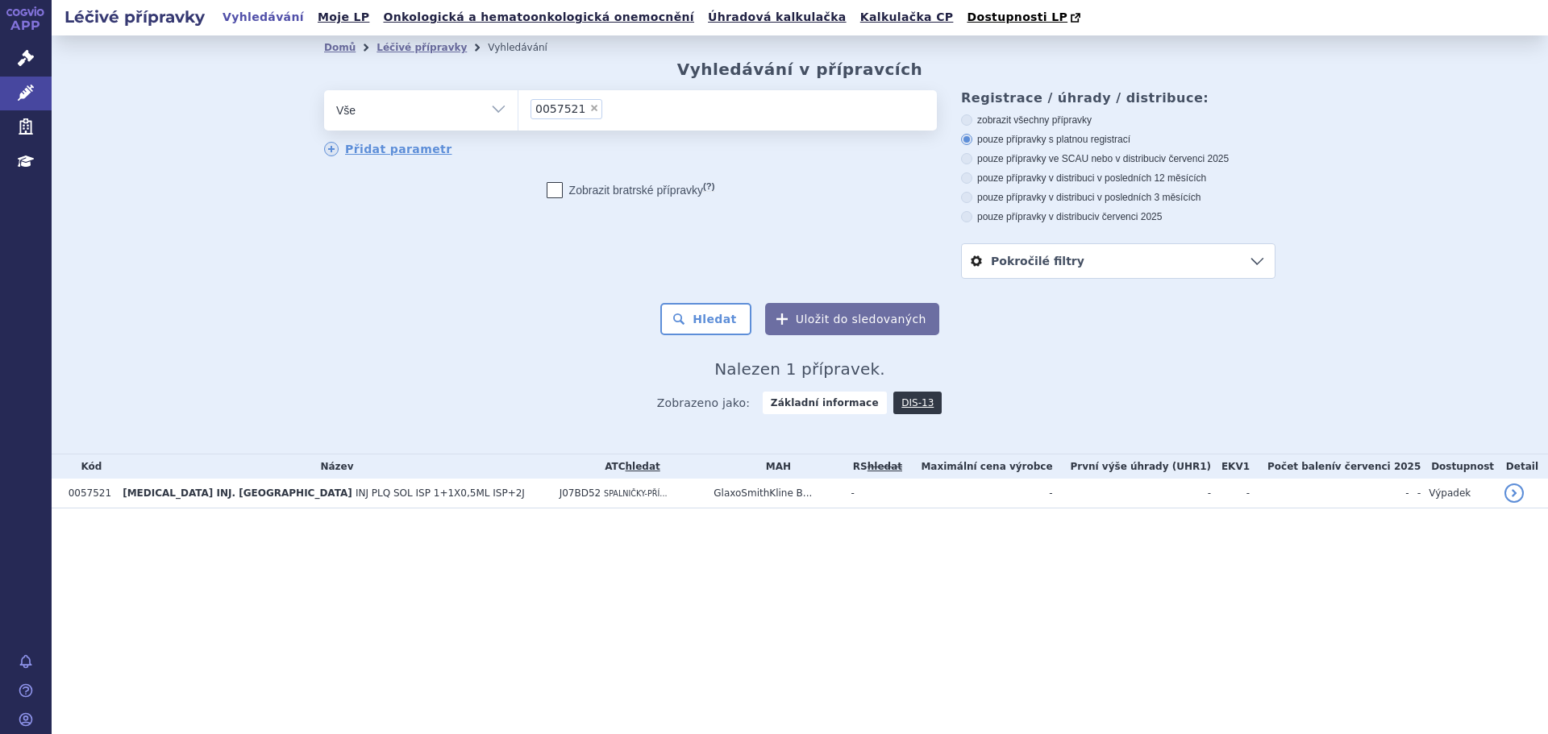
click at [591, 107] on span "×" at bounding box center [594, 108] width 10 height 10
click at [518, 107] on select "0057521" at bounding box center [518, 109] width 1 height 40
select select
click at [589, 112] on ul at bounding box center [727, 107] width 418 height 34
click at [518, 112] on select "0057521" at bounding box center [518, 109] width 1 height 40
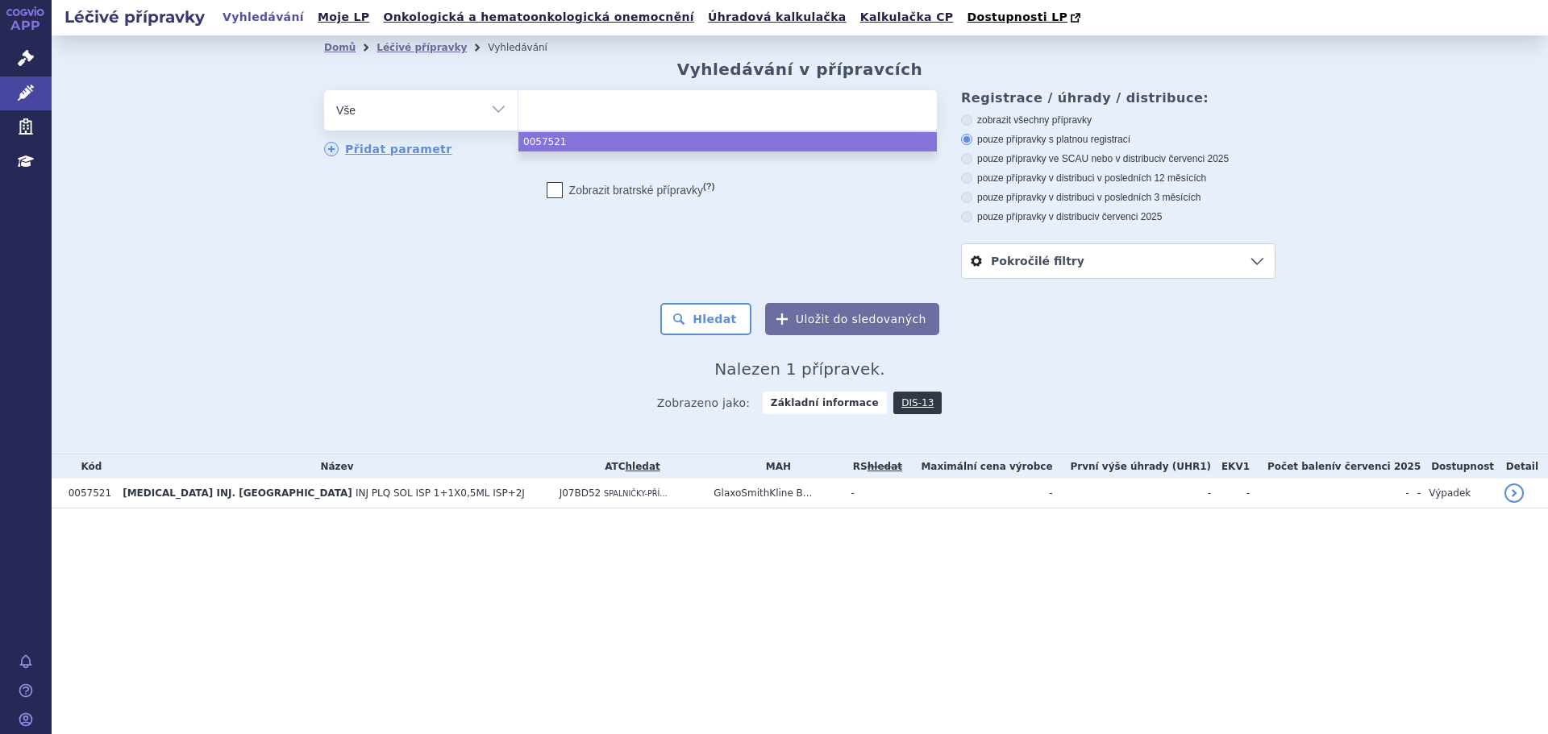
paste input "0120112"
type input "0120112"
select select "0120112"
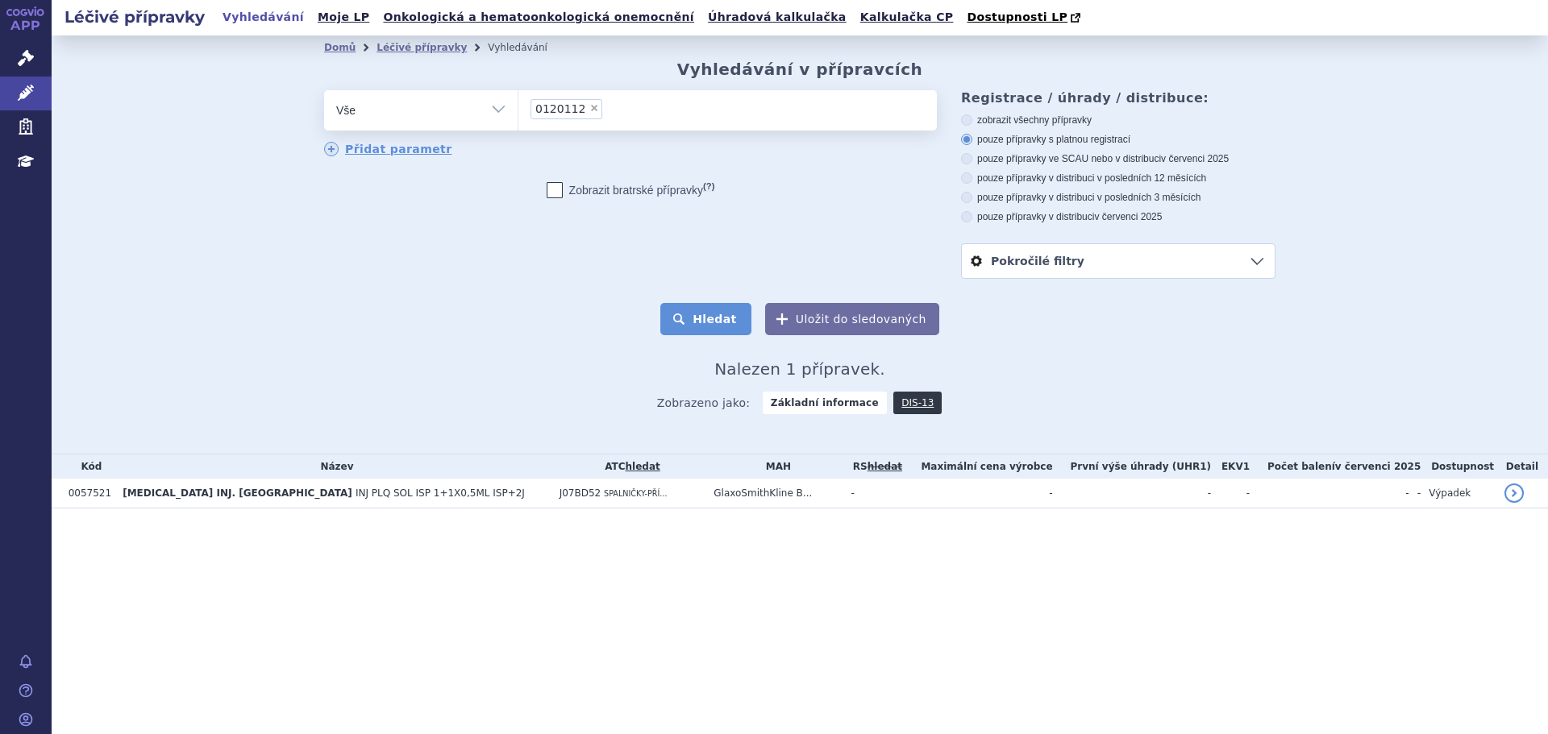
click at [723, 325] on button "Hledat" at bounding box center [705, 319] width 91 height 32
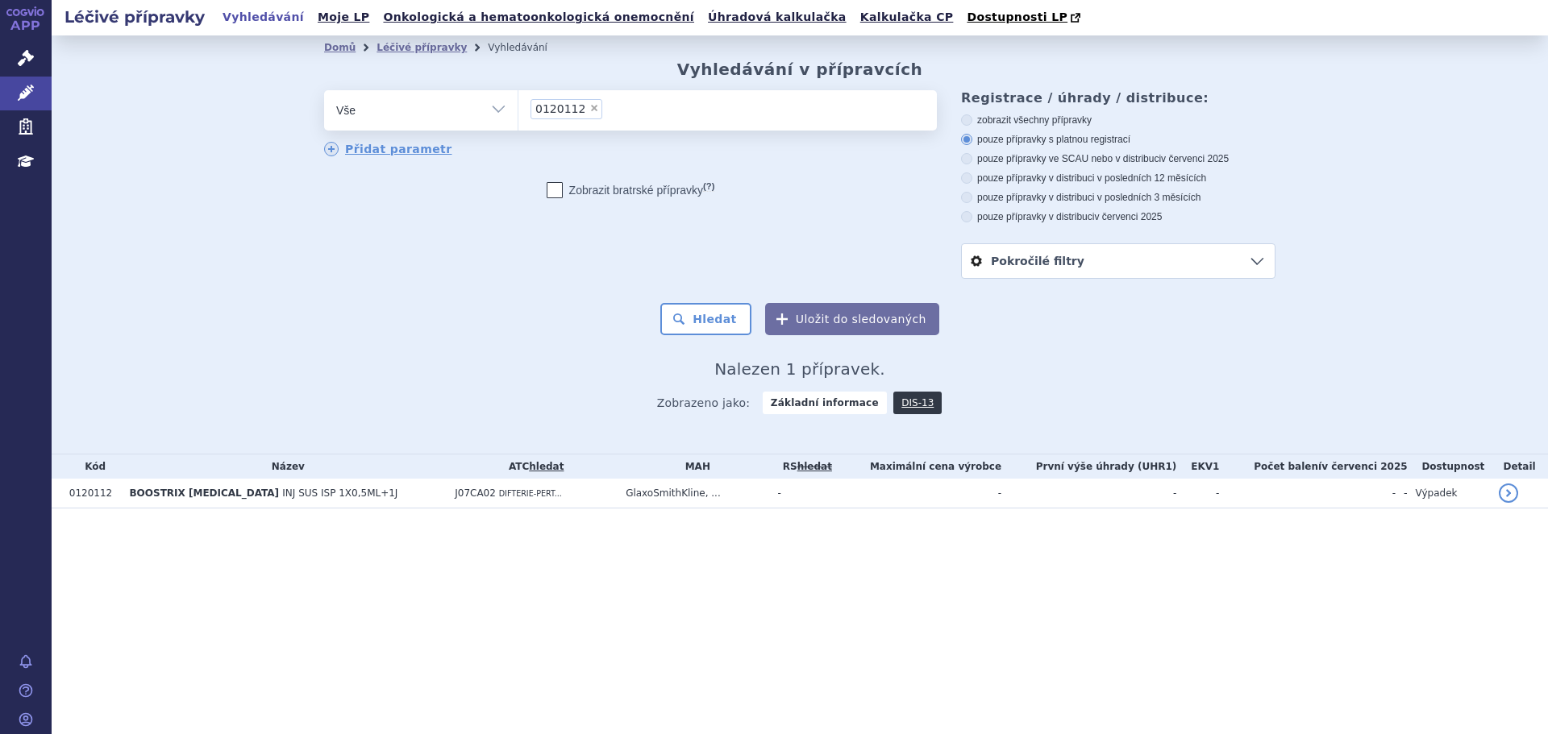
click at [717, 325] on button "Hledat" at bounding box center [705, 319] width 91 height 32
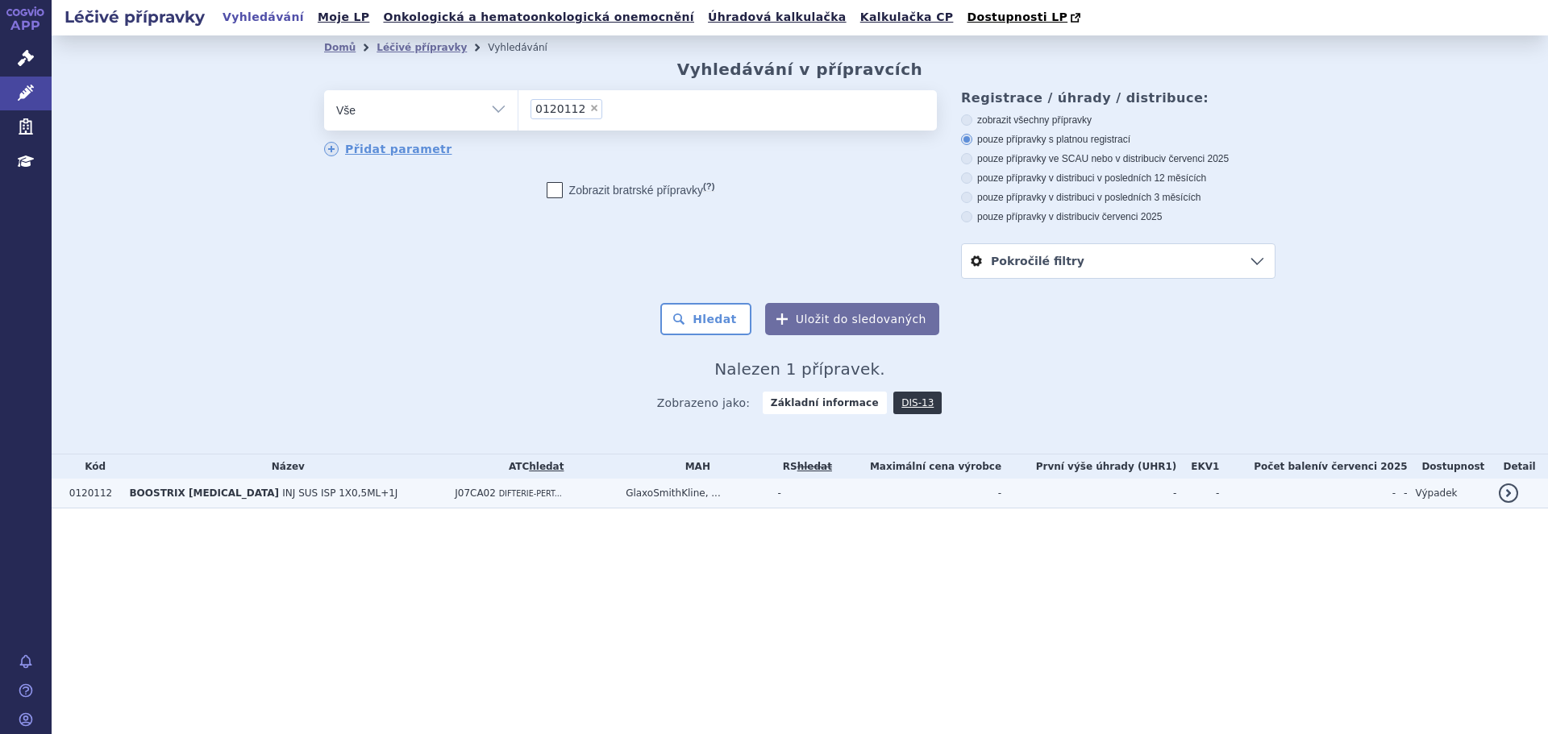
click at [565, 493] on td "J07CA02 DIFTERIE-PERT..." at bounding box center [532, 494] width 171 height 30
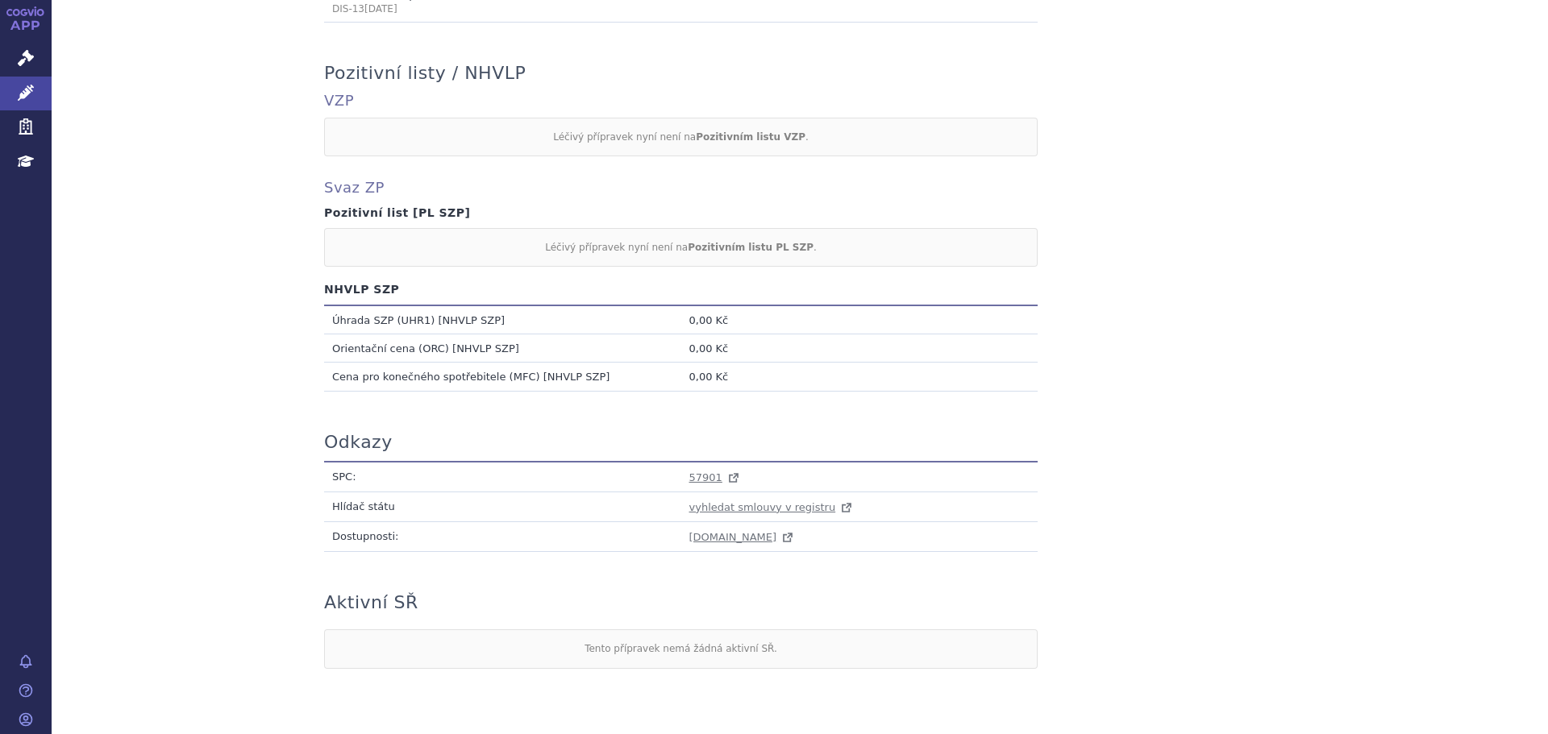
scroll to position [751, 0]
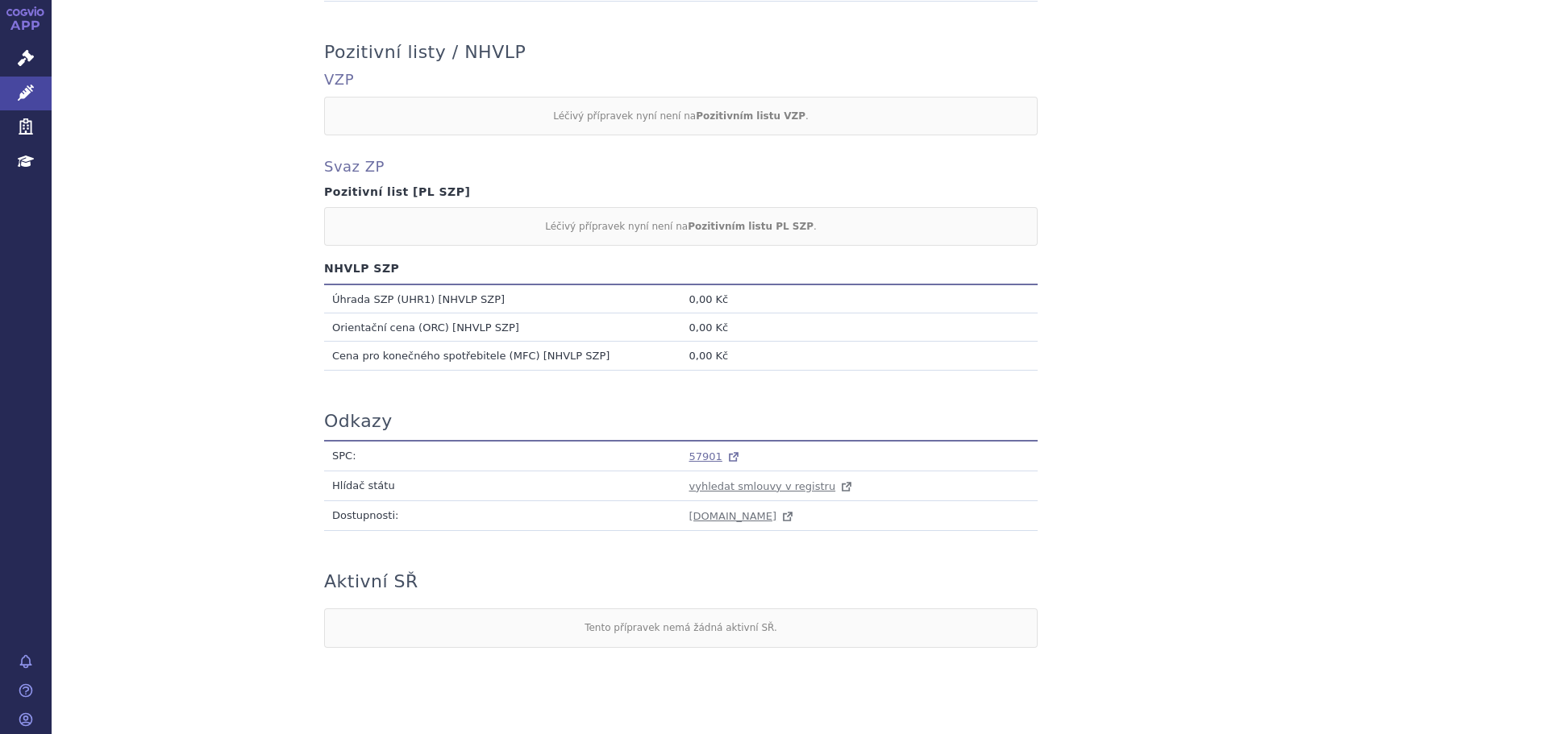
click at [698, 451] on span "57901" at bounding box center [705, 457] width 33 height 12
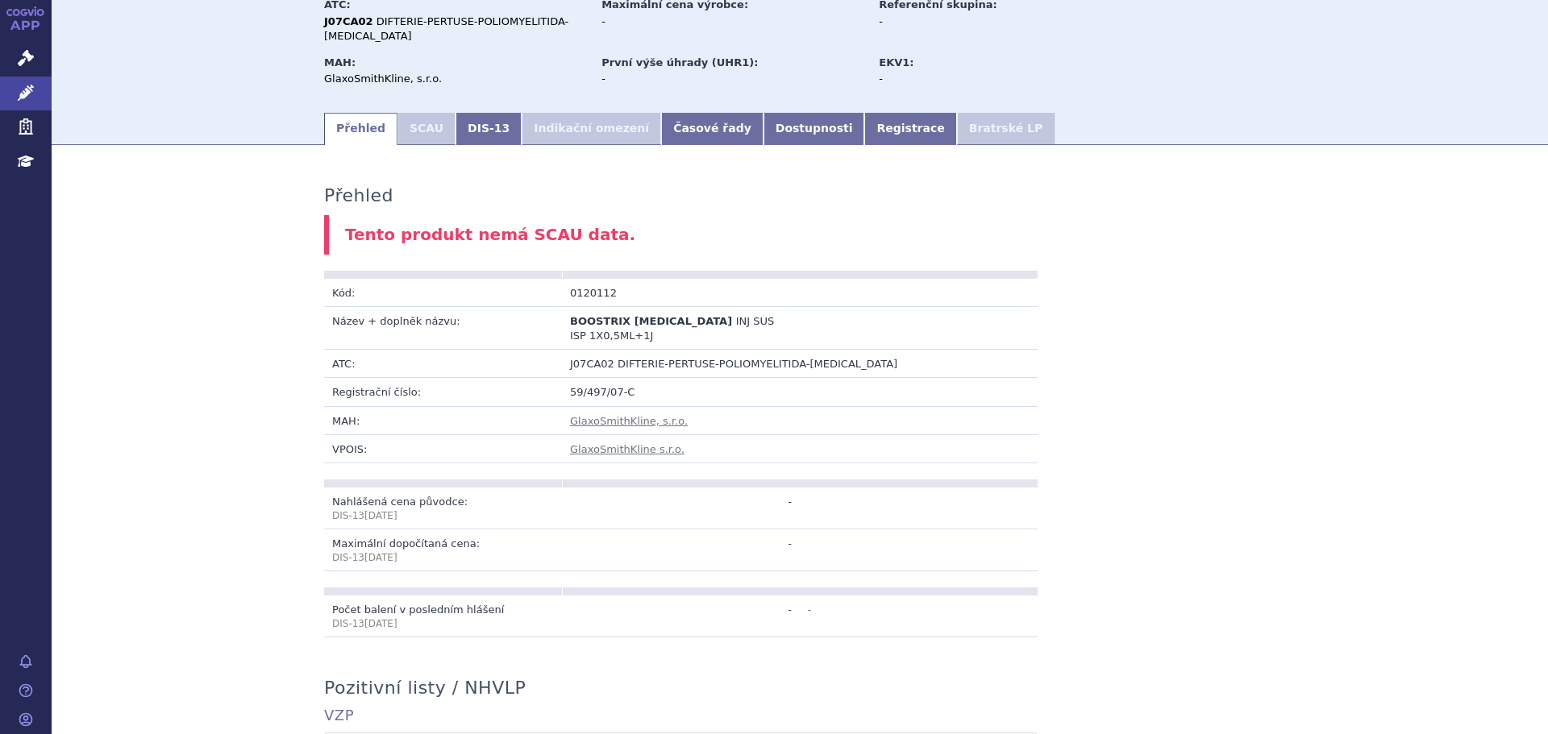
scroll to position [0, 0]
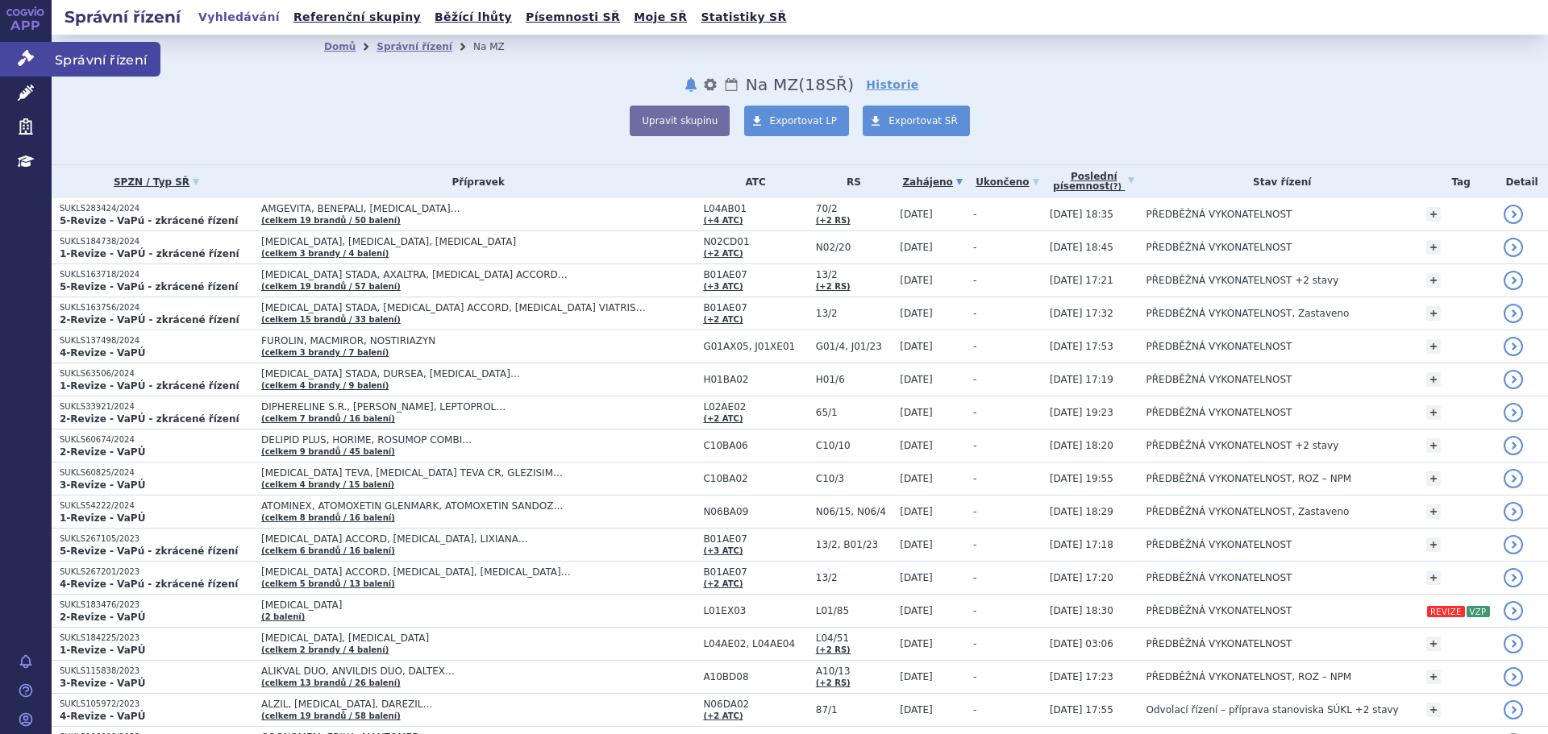
click at [31, 50] on icon at bounding box center [26, 58] width 16 height 16
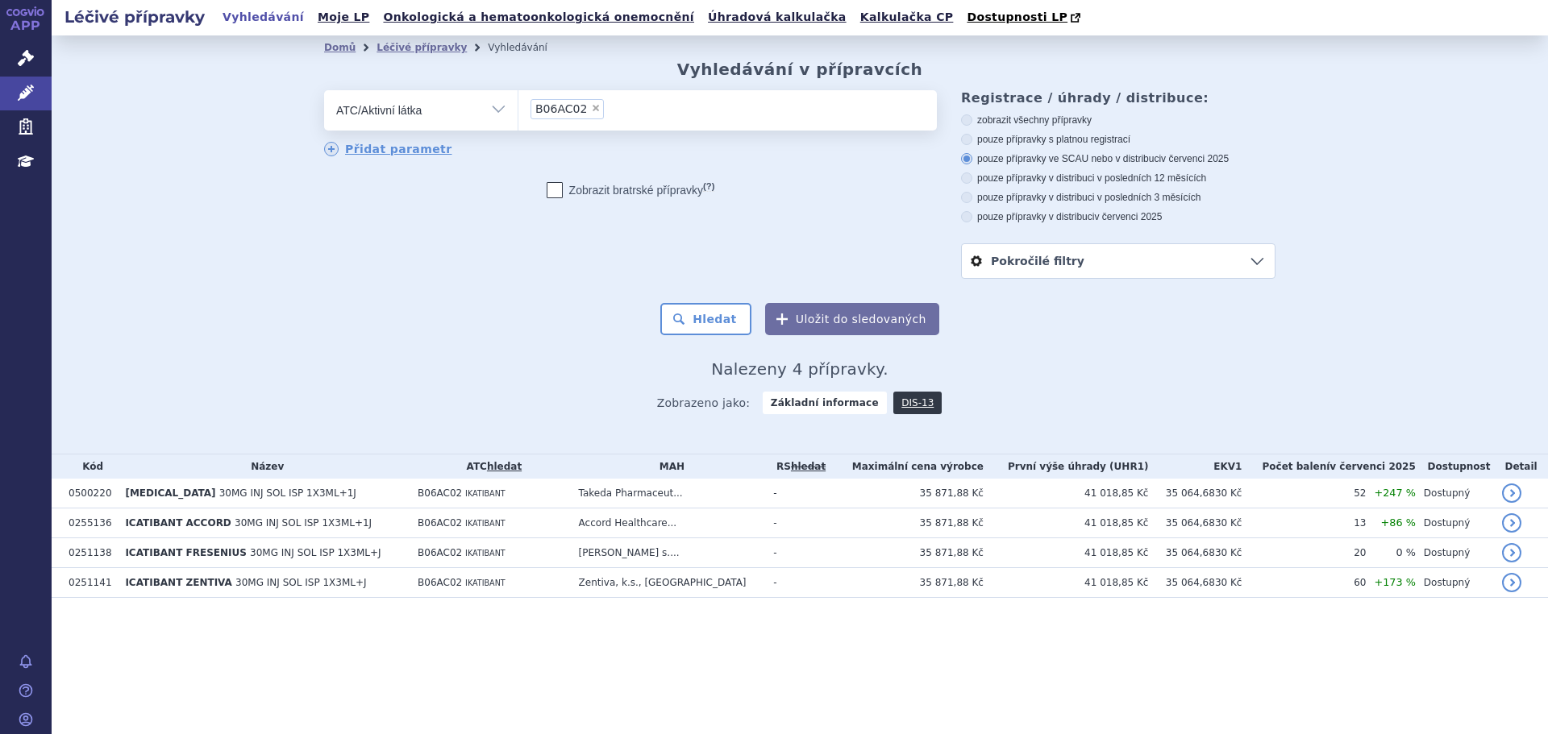
click at [1060, 364] on h2 "Nalezeny 4 přípravky." at bounding box center [799, 369] width 951 height 19
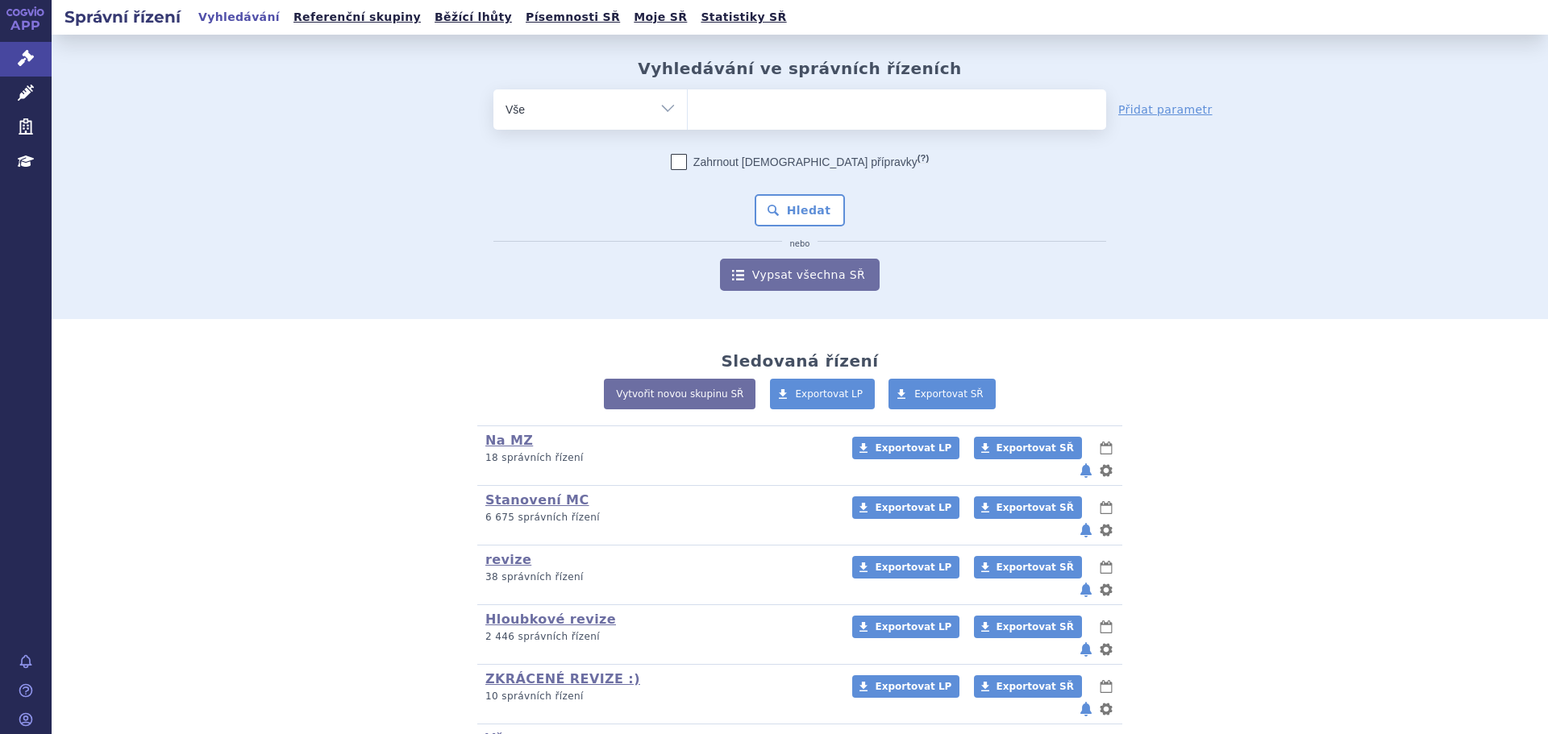
click at [644, 124] on select "Vše Spisová značka Typ SŘ Přípravek/SUKL kód Účastník/Držitel" at bounding box center [589, 107] width 193 height 36
select select "filter-tag"
click at [493, 89] on select "Vše Spisová značka Typ SŘ Přípravek/SUKL kód Účastník/Držitel" at bounding box center [589, 107] width 193 height 36
click at [709, 101] on ul at bounding box center [897, 106] width 418 height 34
click at [688, 101] on select at bounding box center [687, 109] width 1 height 40
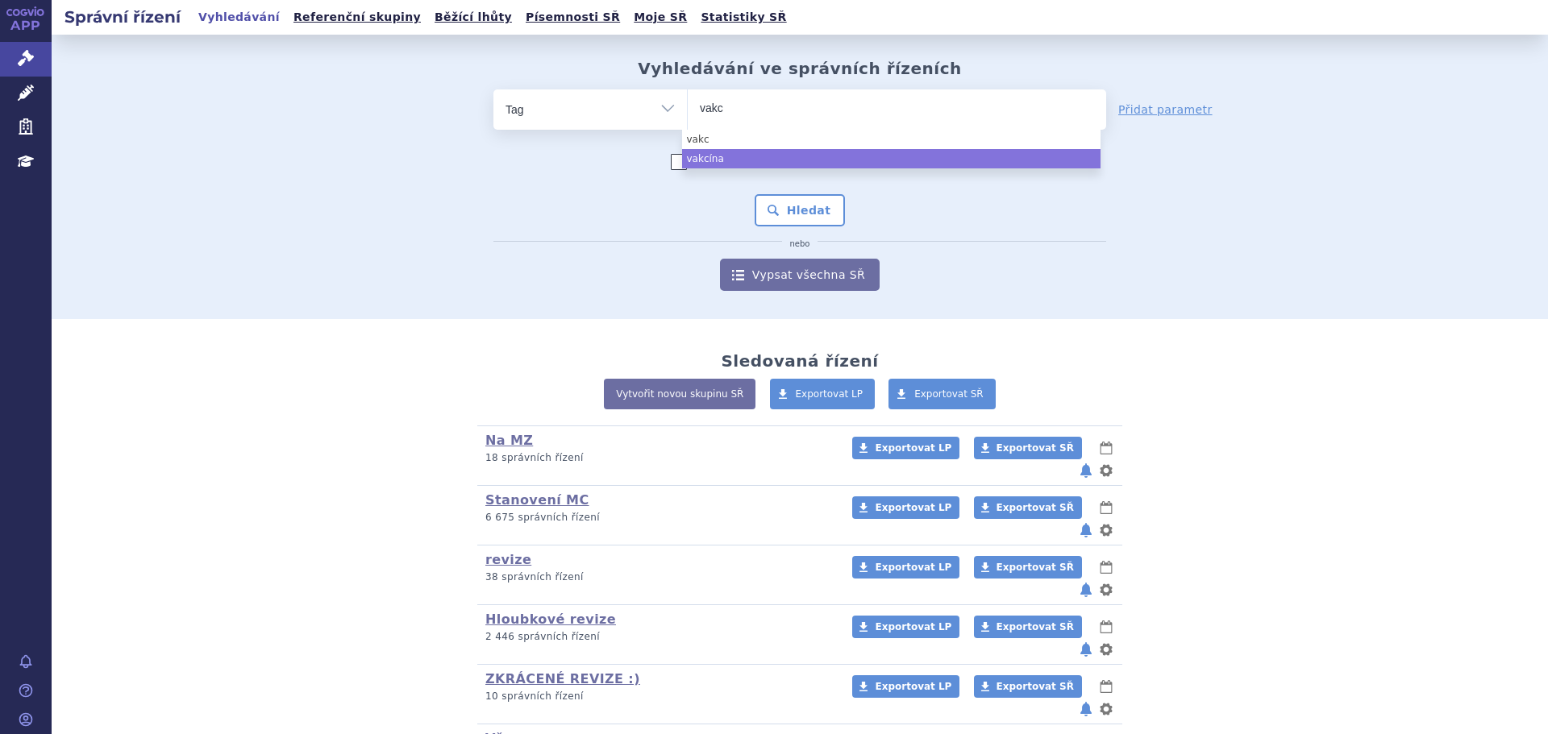
type input "vakc"
drag, startPoint x: 767, startPoint y: 156, endPoint x: 772, endPoint y: 186, distance: 30.1
select select "04d7fefc-71fc-48c4-a264-822ff1ec047b"
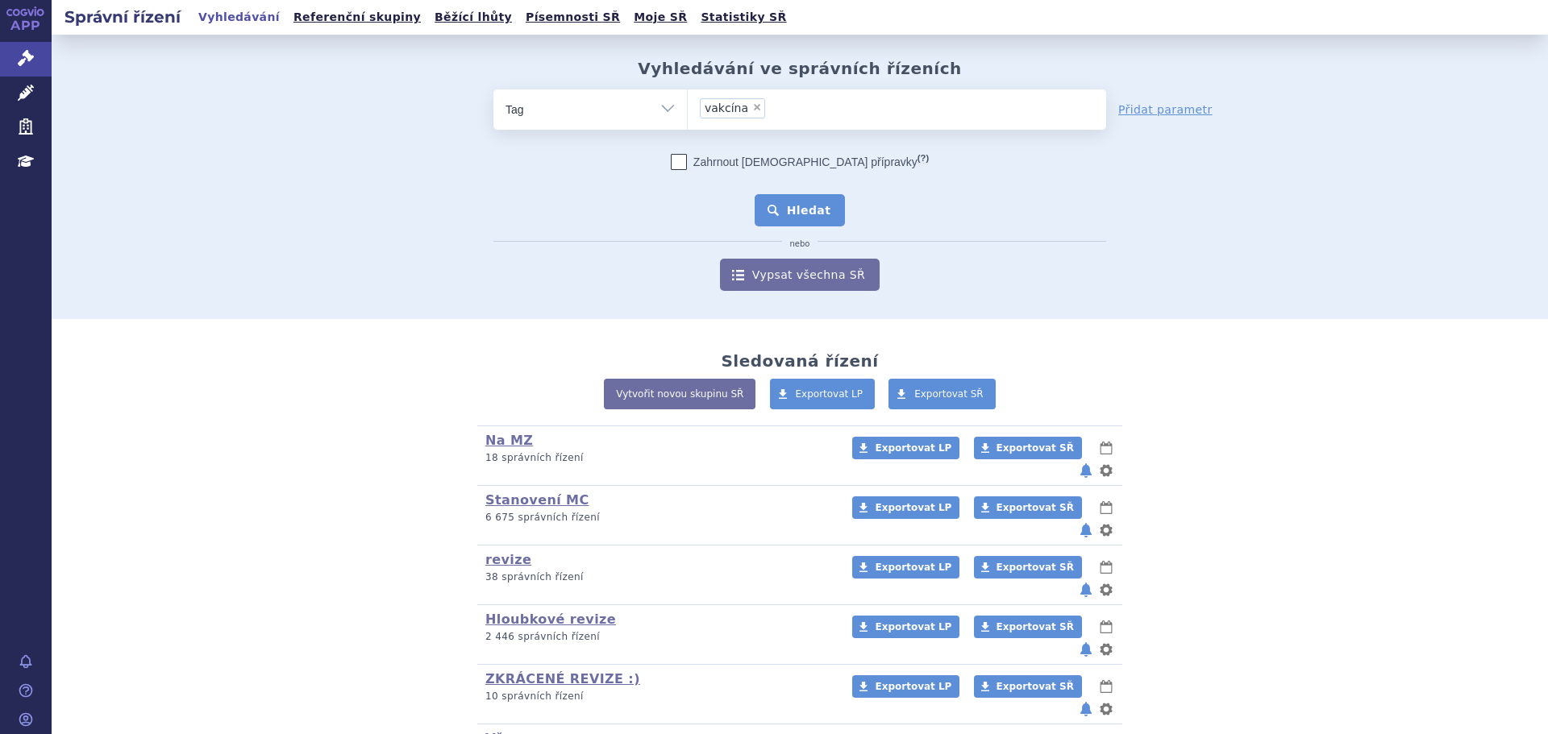
click at [779, 218] on button "Hledat" at bounding box center [800, 210] width 91 height 32
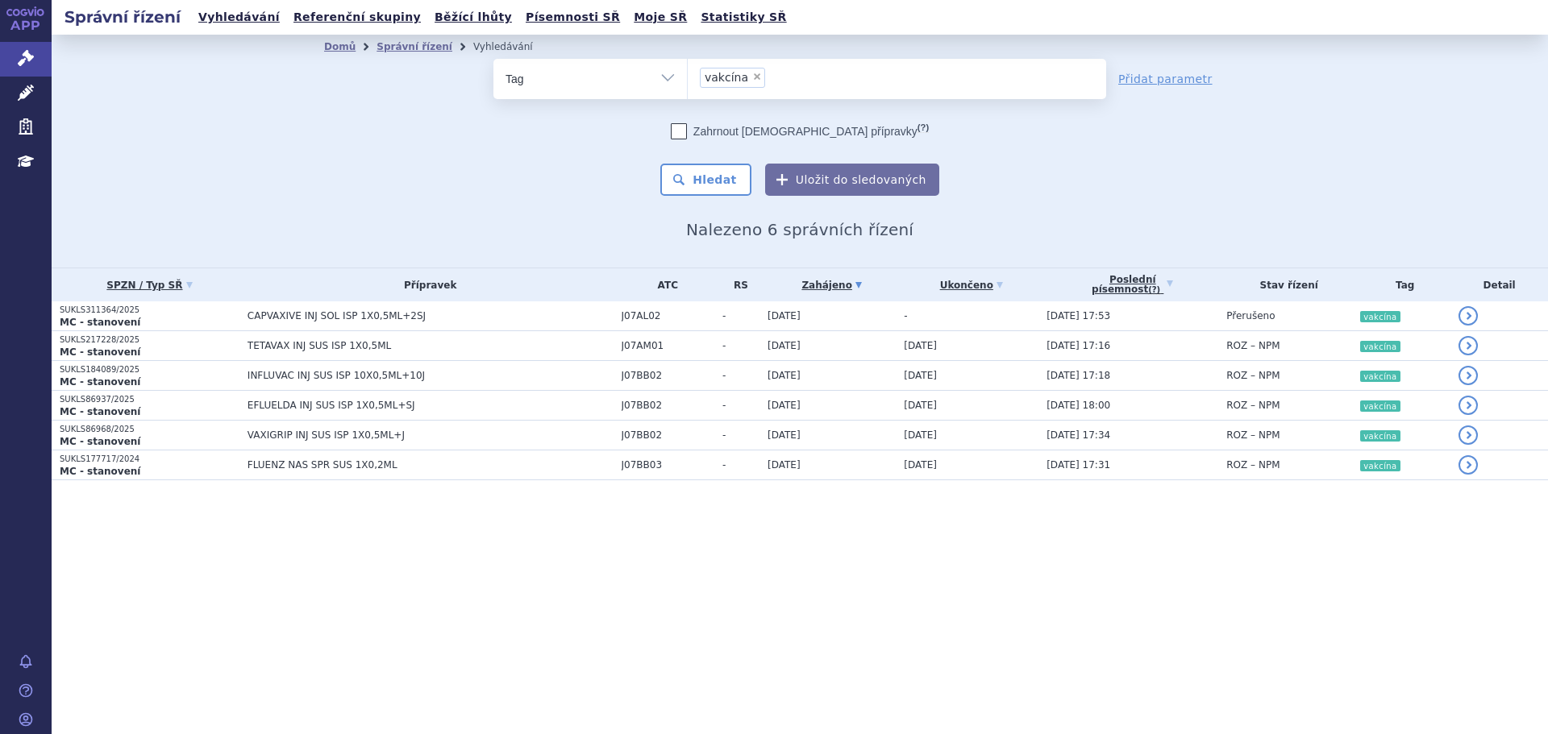
click at [543, 576] on div "Správní řízení Vyhledávání Referenční skupiny Běžící lhůty Písemnosti SŘ Moje S…" at bounding box center [800, 367] width 1496 height 734
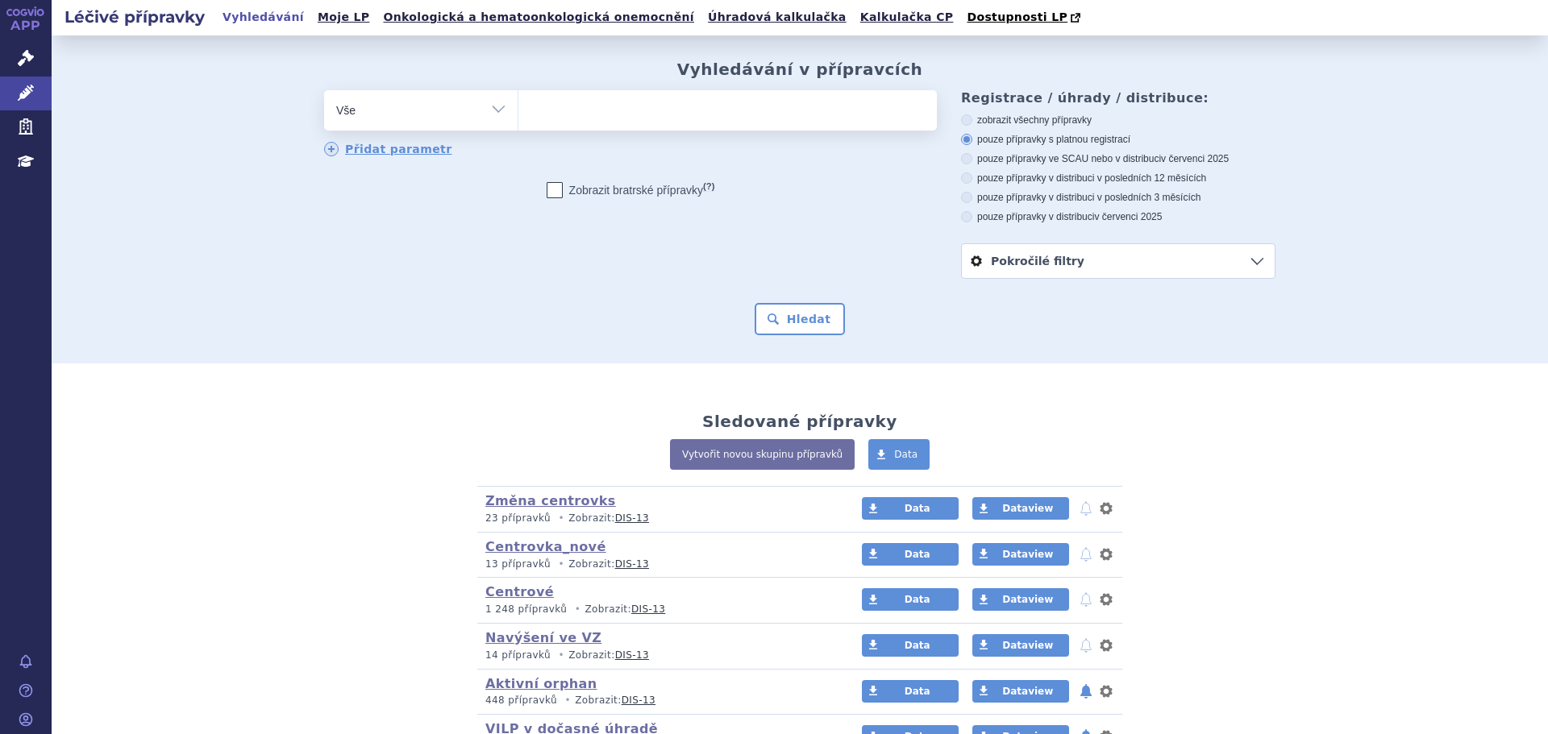
click at [630, 113] on ul at bounding box center [727, 107] width 418 height 34
click at [518, 113] on select at bounding box center [518, 109] width 1 height 40
type input "ada"
type input "adac"
type input "adace"
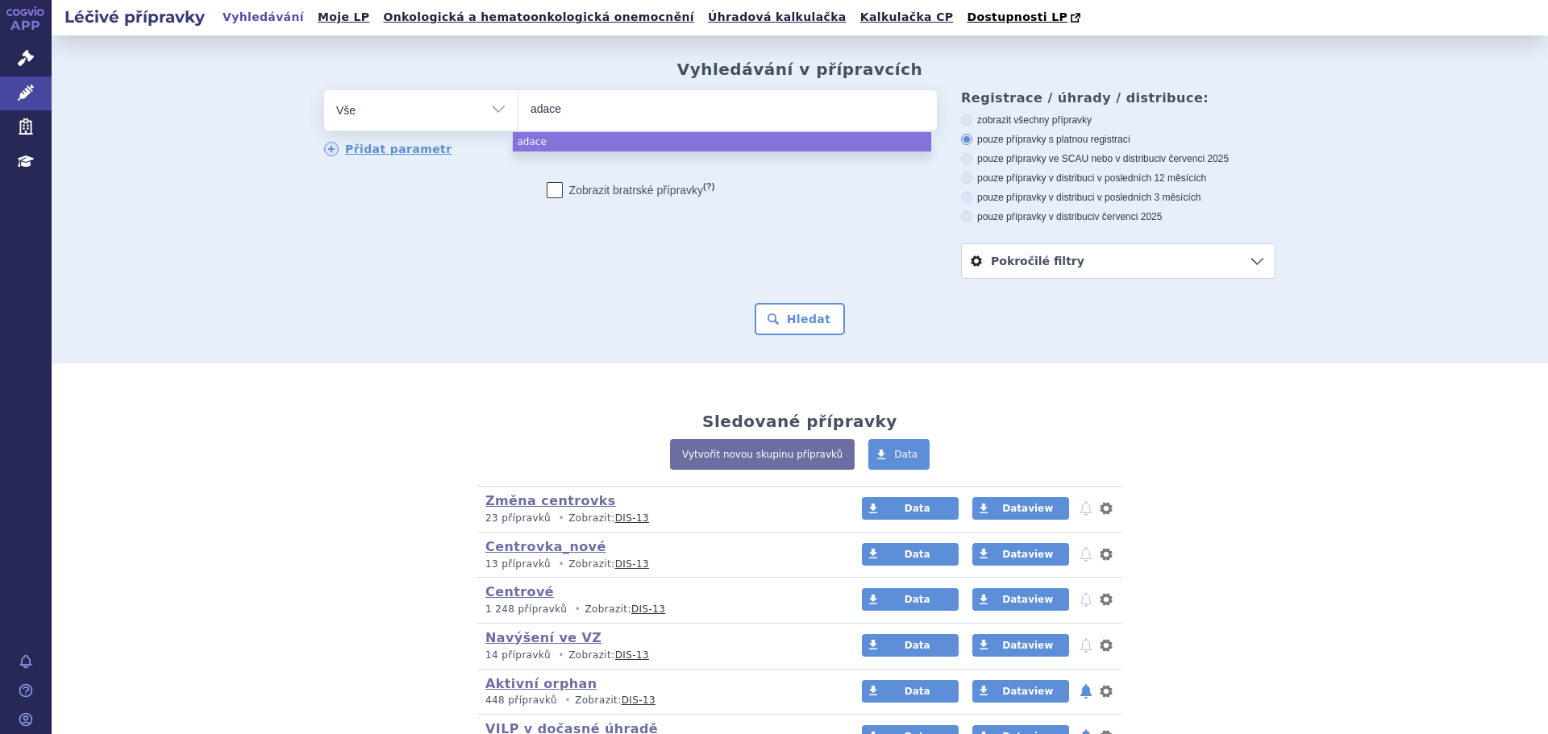
type input "adacel"
select select "adacel"
click at [792, 322] on button "Hledat" at bounding box center [800, 319] width 91 height 32
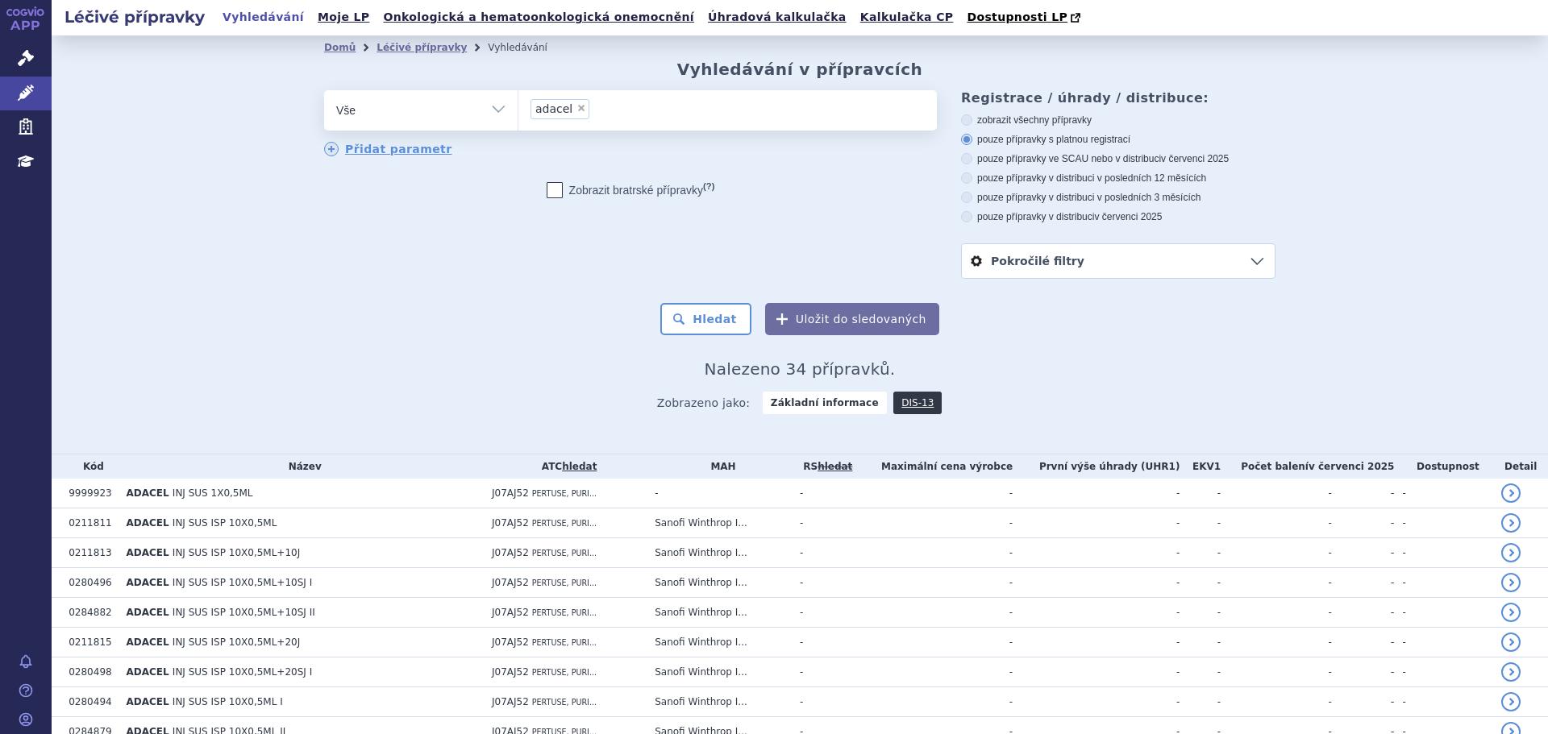
drag, startPoint x: 568, startPoint y: 109, endPoint x: 576, endPoint y: 110, distance: 8.9
click at [576, 109] on span "×" at bounding box center [581, 108] width 10 height 10
click at [518, 109] on select "adacel" at bounding box center [518, 109] width 1 height 40
select select
type input "sy"
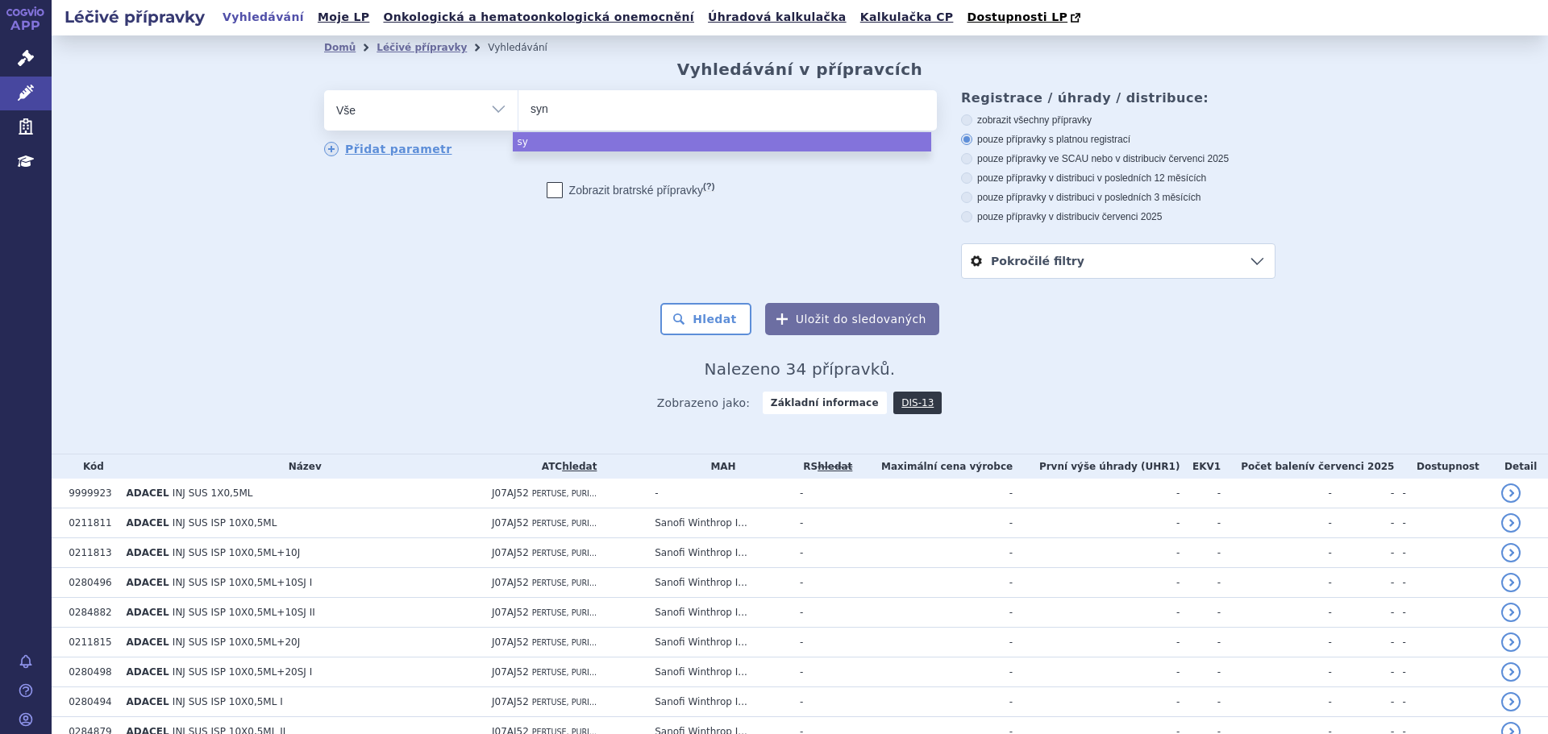
type input "synf"
type input "synfl"
type input "synflo"
type input "synflor"
type input "synflori"
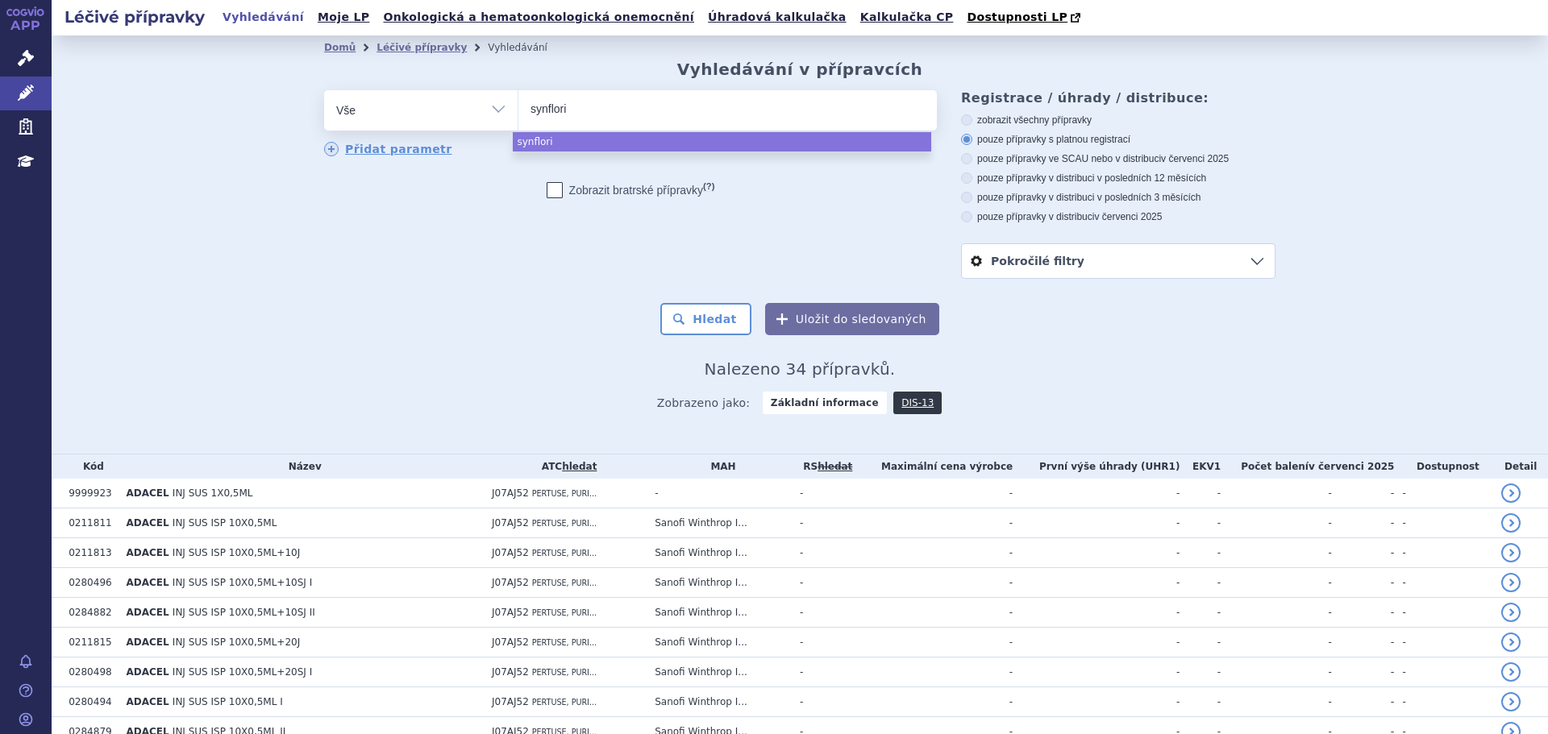
type input "synflorix"
select select "synflorix"
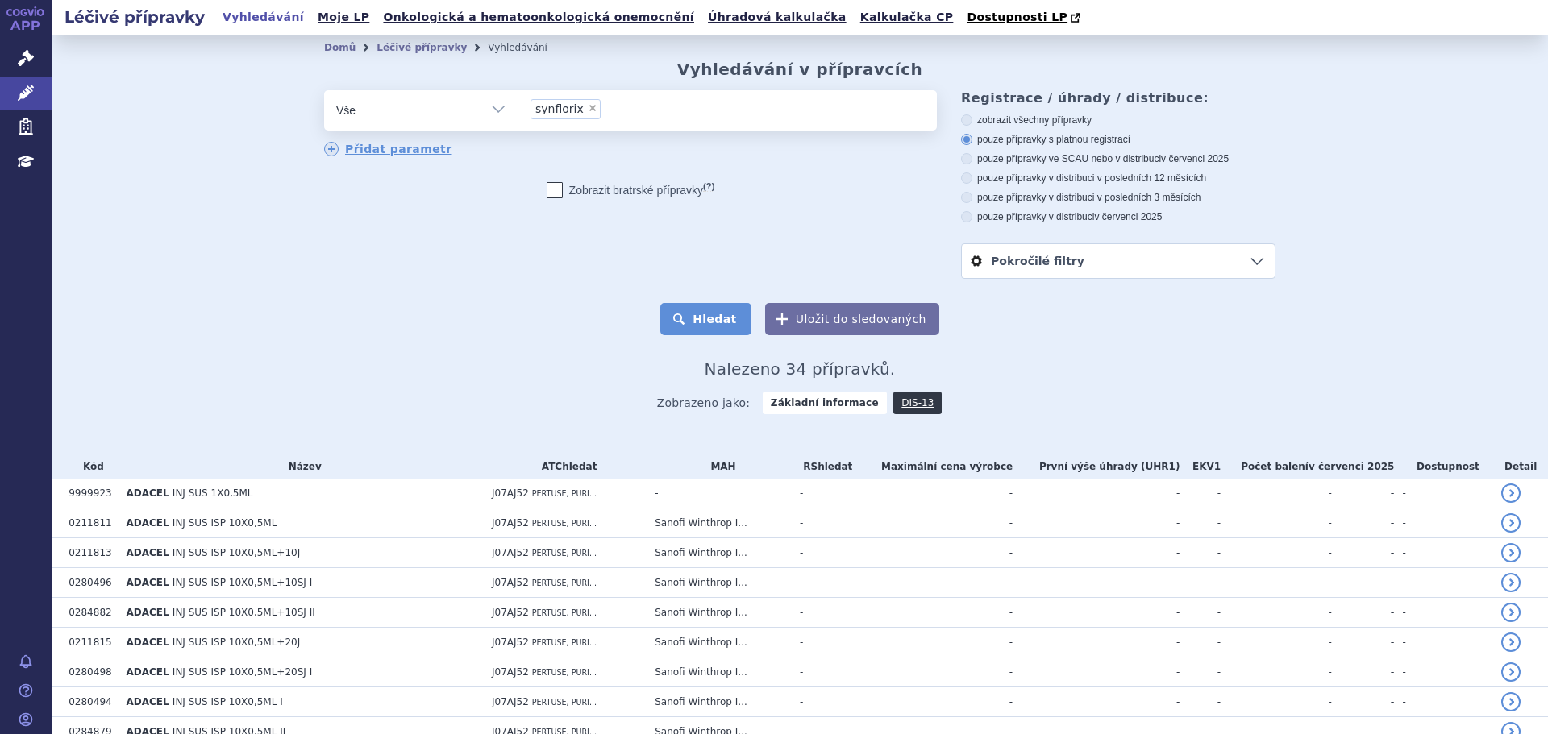
click at [705, 312] on button "Hledat" at bounding box center [705, 319] width 91 height 32
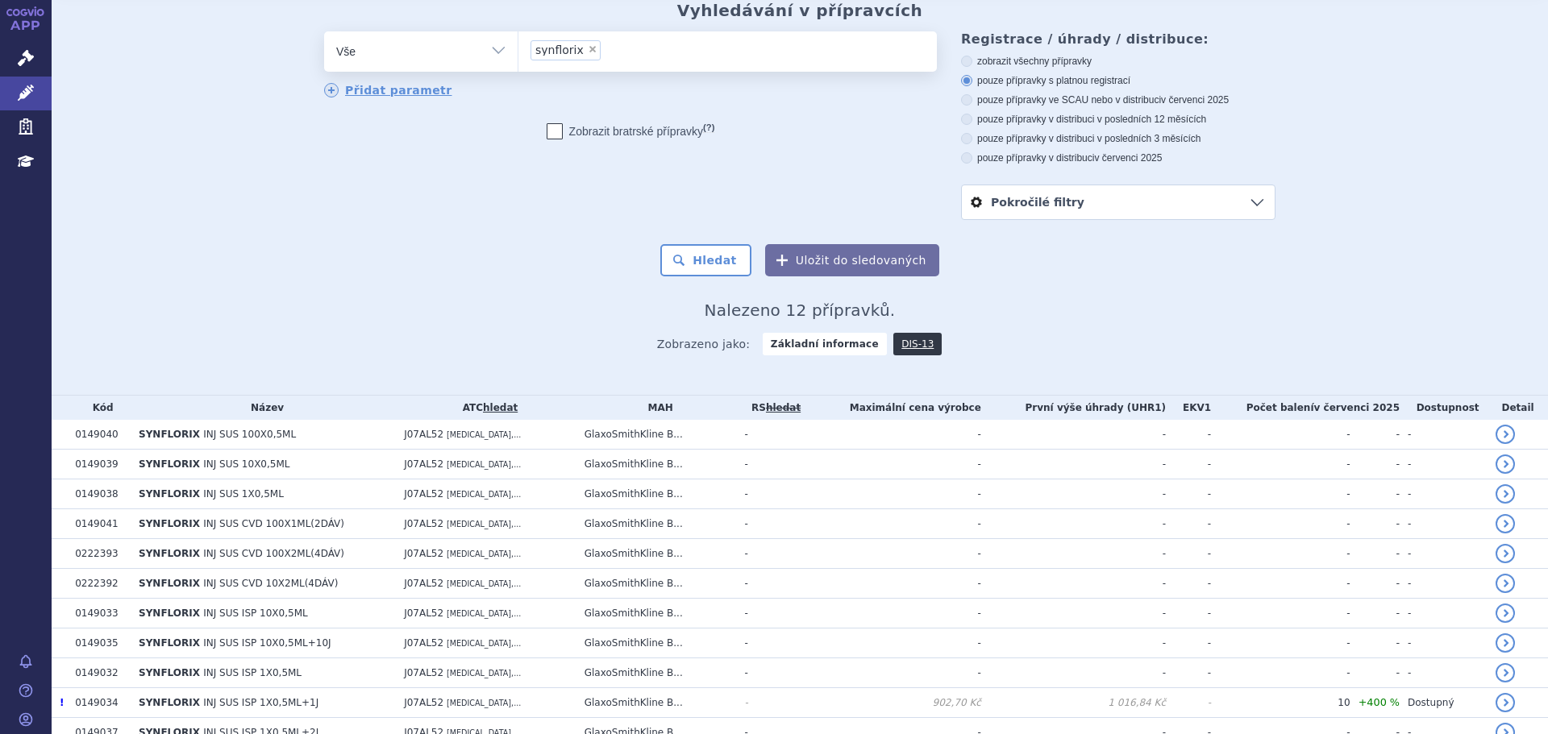
scroll to position [168, 0]
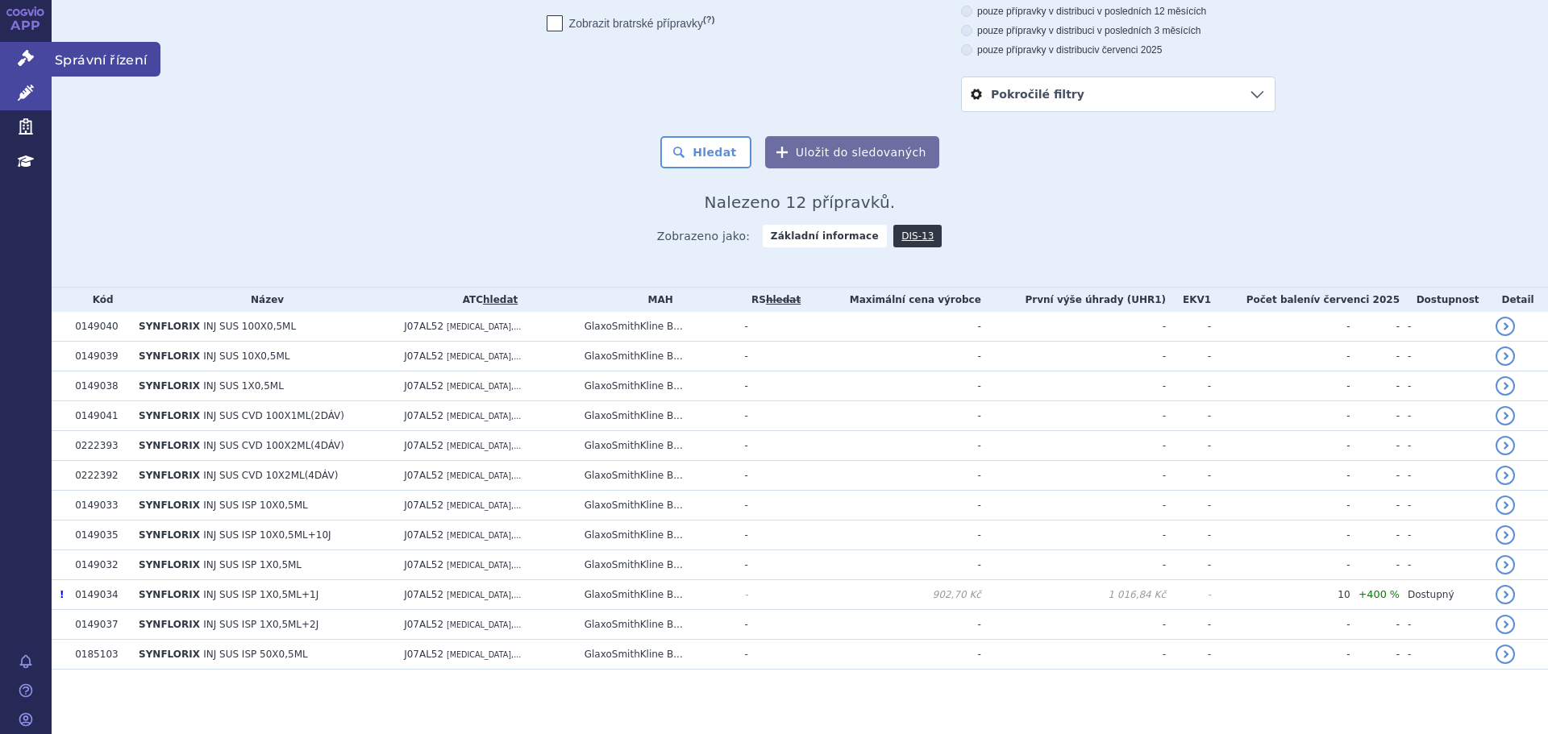
click at [31, 58] on icon at bounding box center [26, 58] width 16 height 16
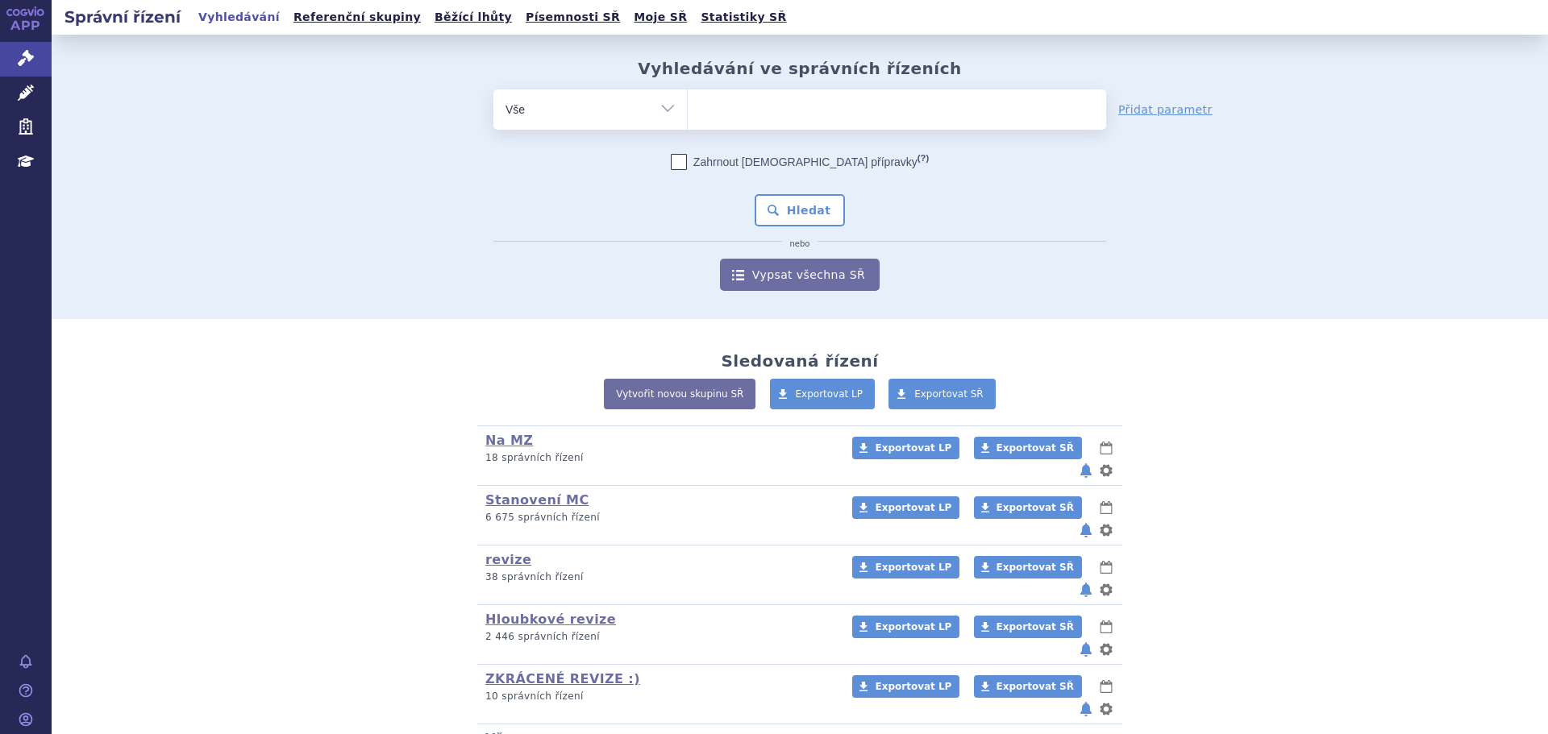
click at [760, 111] on ul at bounding box center [897, 106] width 418 height 34
click at [688, 111] on select at bounding box center [687, 109] width 1 height 40
type input "sy"
type input "synf"
type input "synfl"
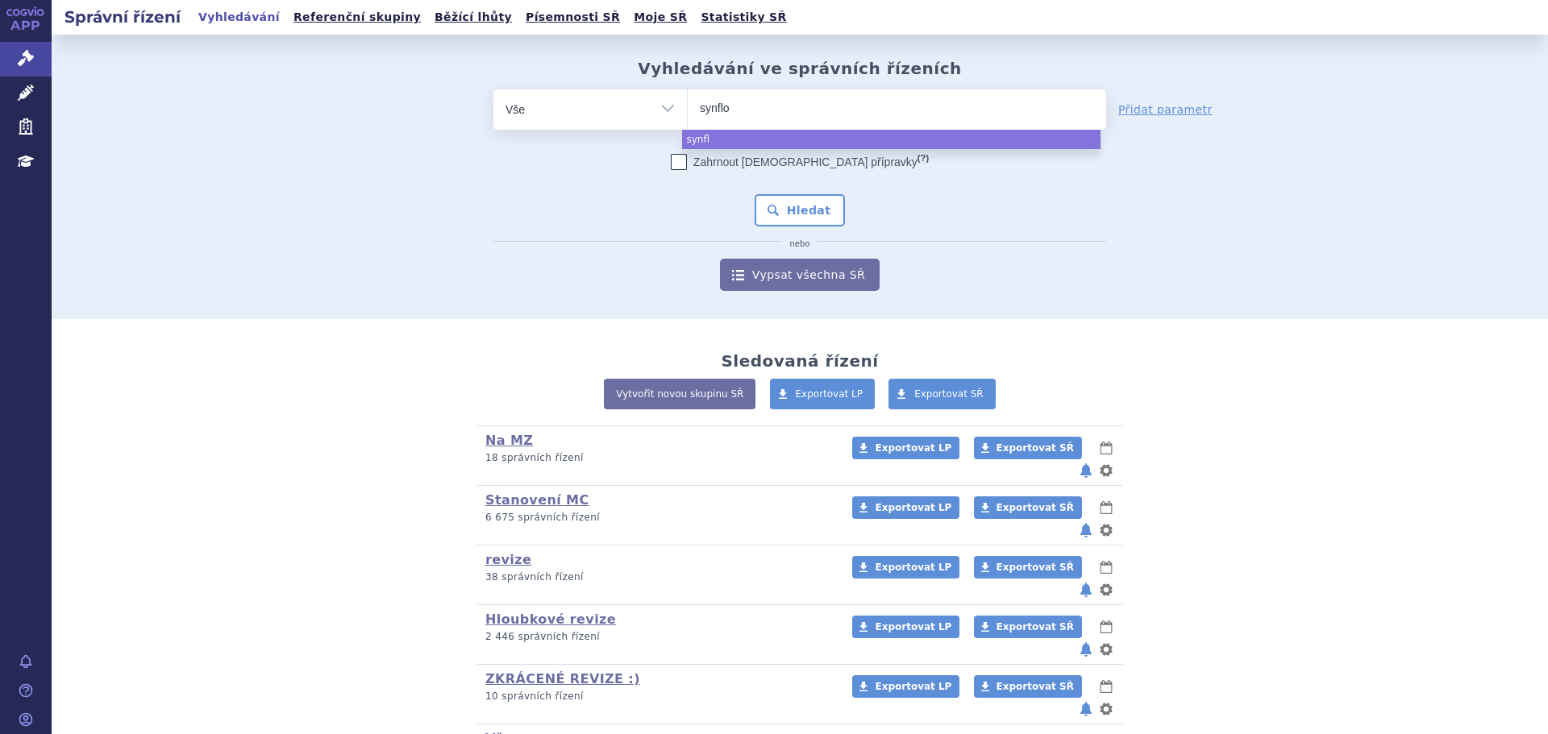
type input "synflor"
type input "synflori"
type input "synflorix"
select select "synflorix"
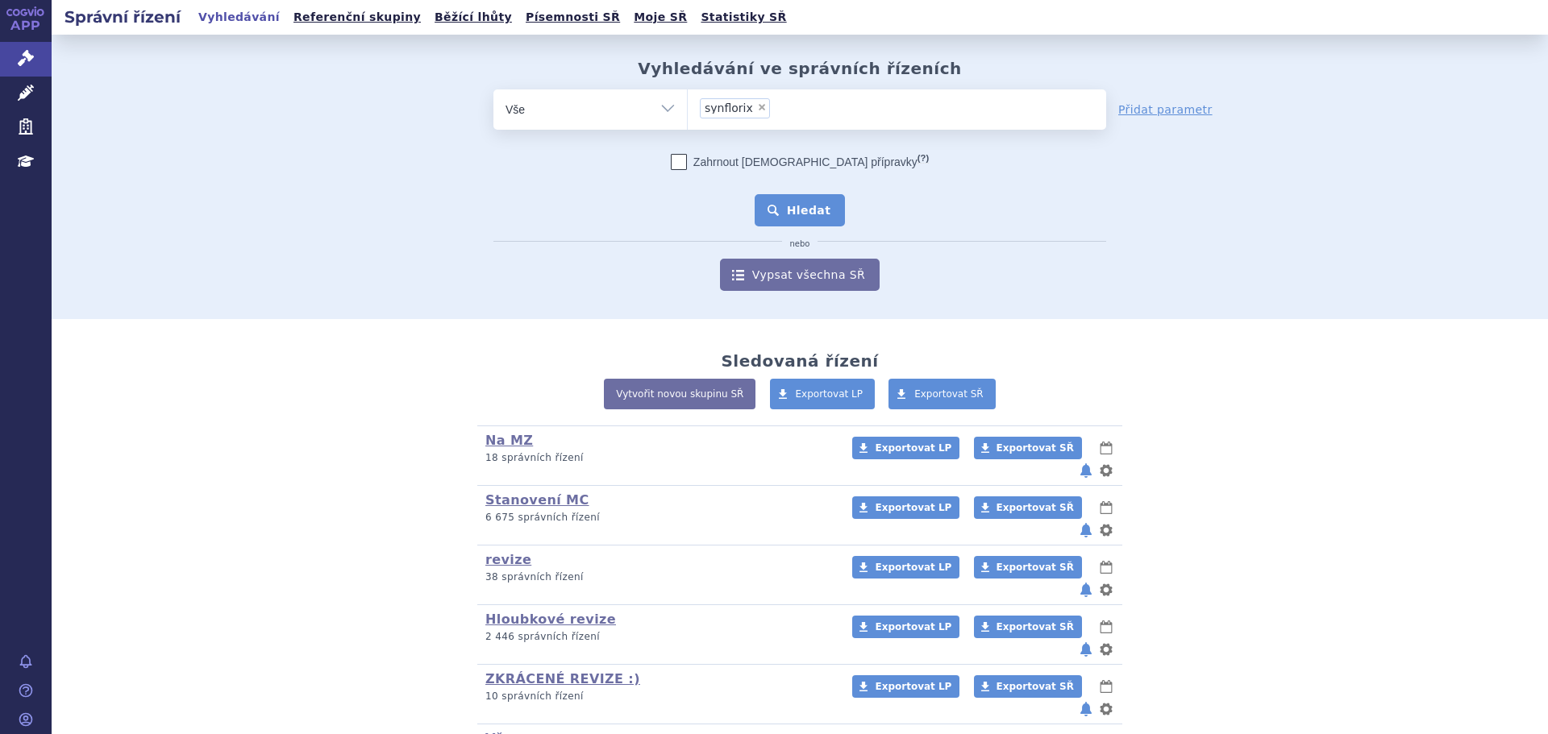
click at [802, 205] on button "Hledat" at bounding box center [800, 210] width 91 height 32
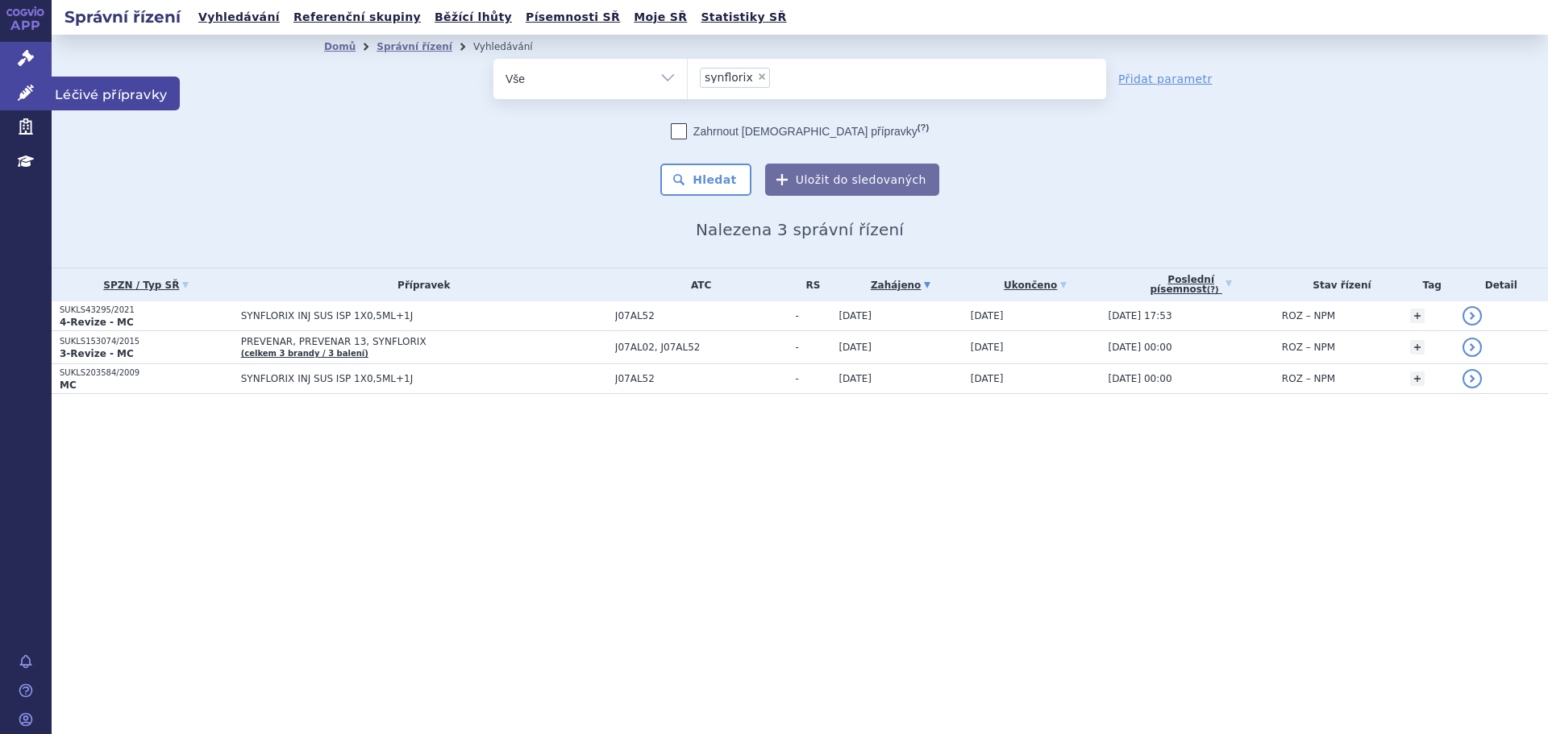
click at [18, 101] on link "Léčivé přípravky" at bounding box center [26, 94] width 52 height 34
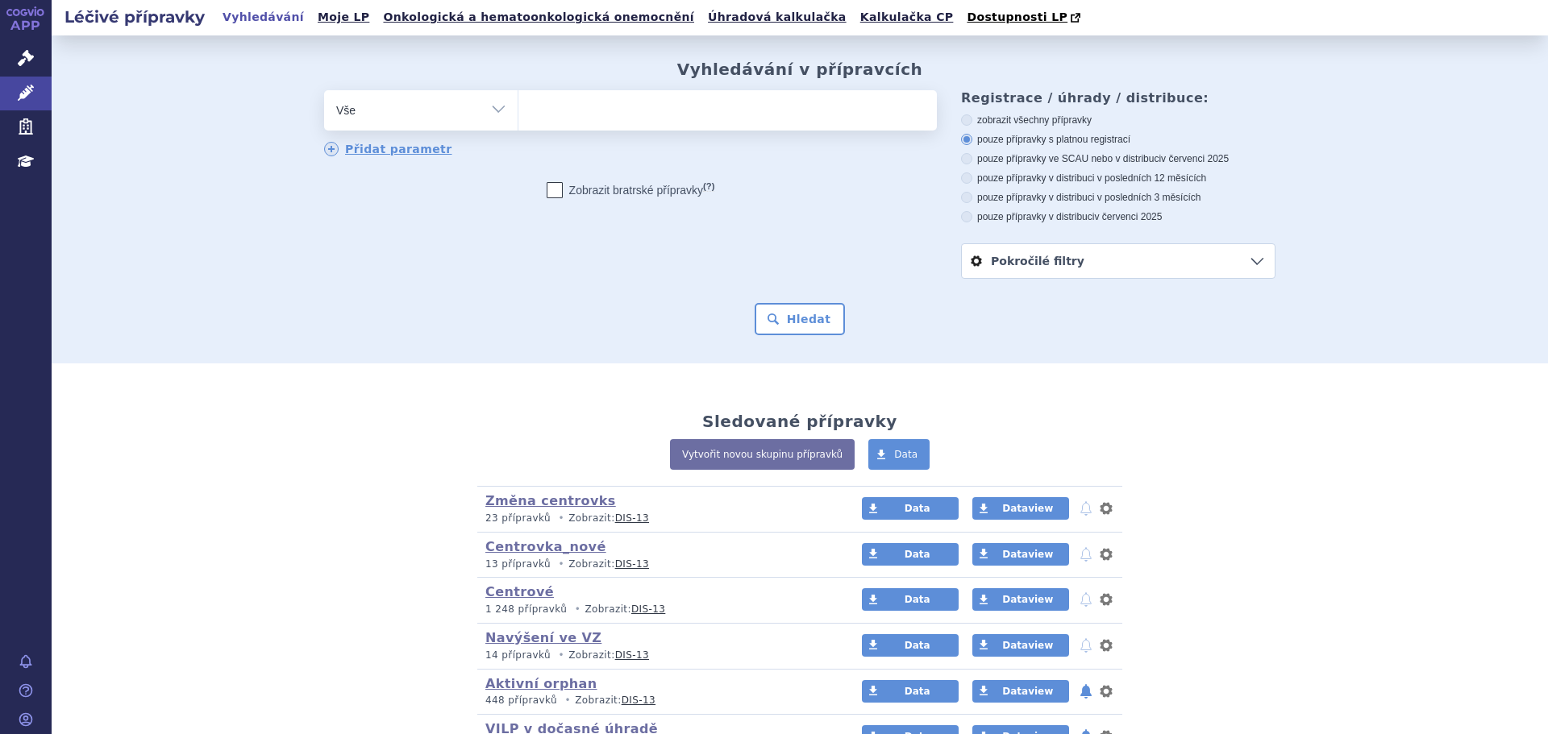
click at [585, 117] on ul at bounding box center [727, 107] width 418 height 34
click at [518, 117] on select at bounding box center [518, 109] width 1 height 40
click at [605, 106] on ul at bounding box center [727, 107] width 418 height 34
click at [518, 106] on select at bounding box center [518, 109] width 1 height 40
type input "sy"
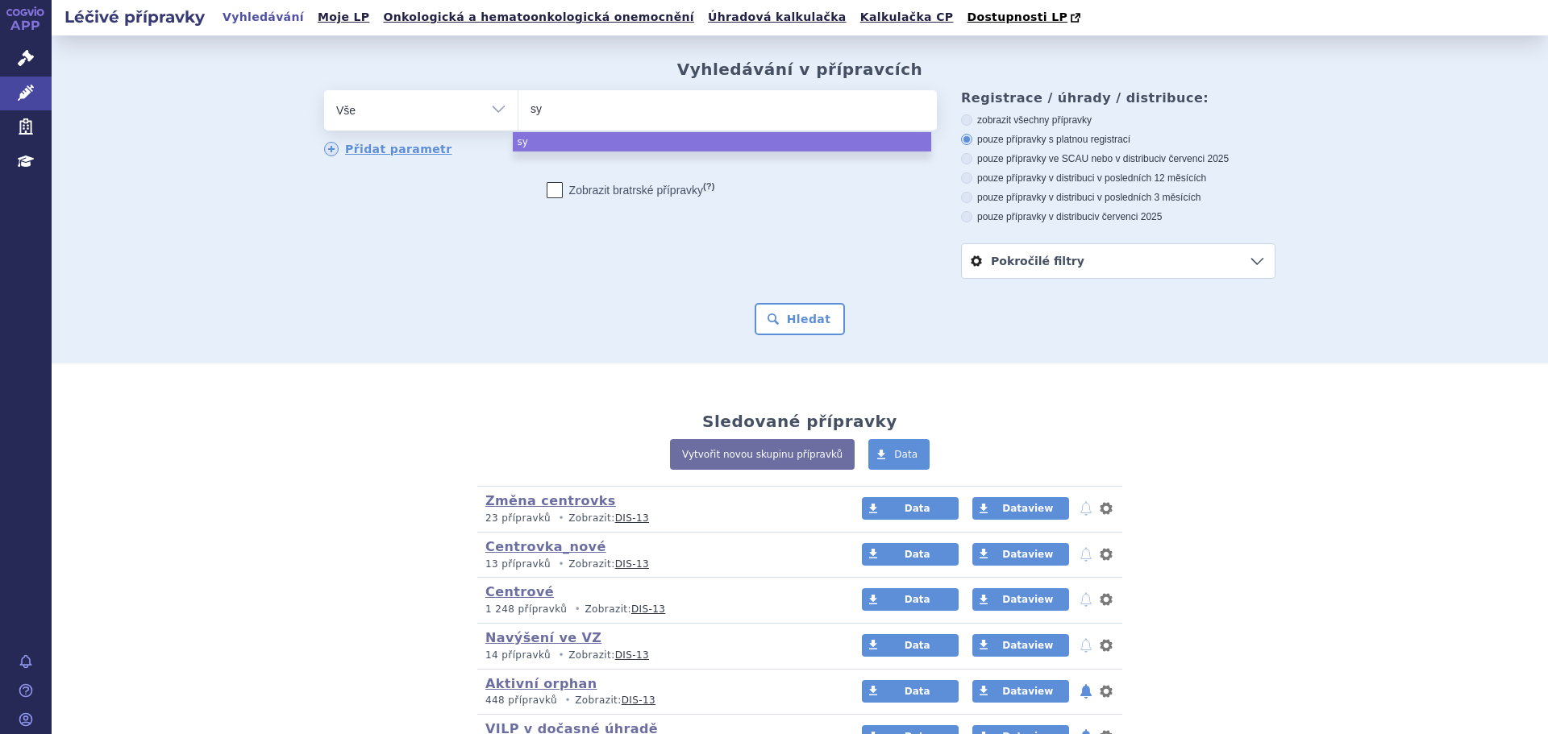
type input "syn"
type input "synf"
type input "synfl"
type input "synflo"
type input "synflori"
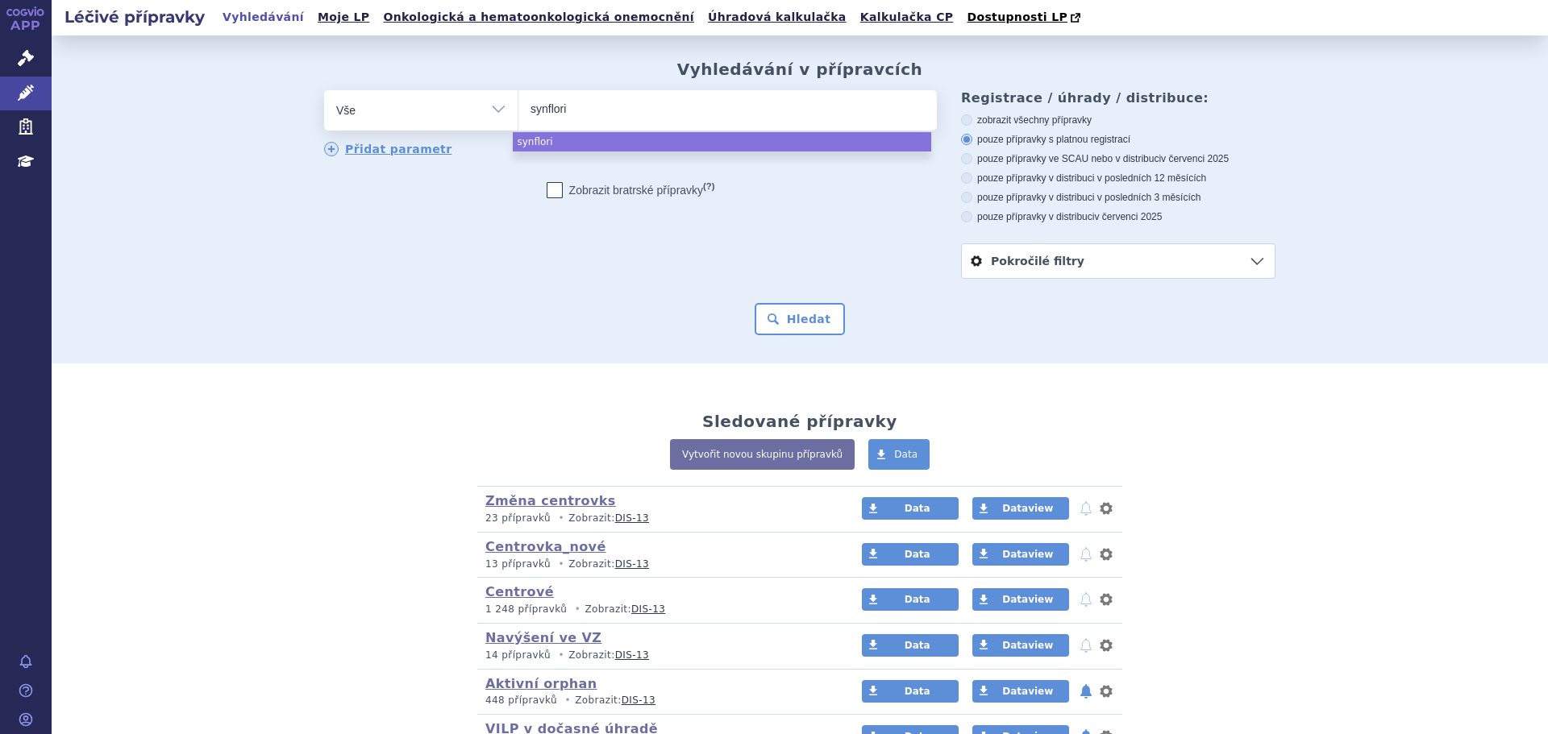
type input "synfloric"
type input "synflori"
type input "synflorix"
select select "synflorix"
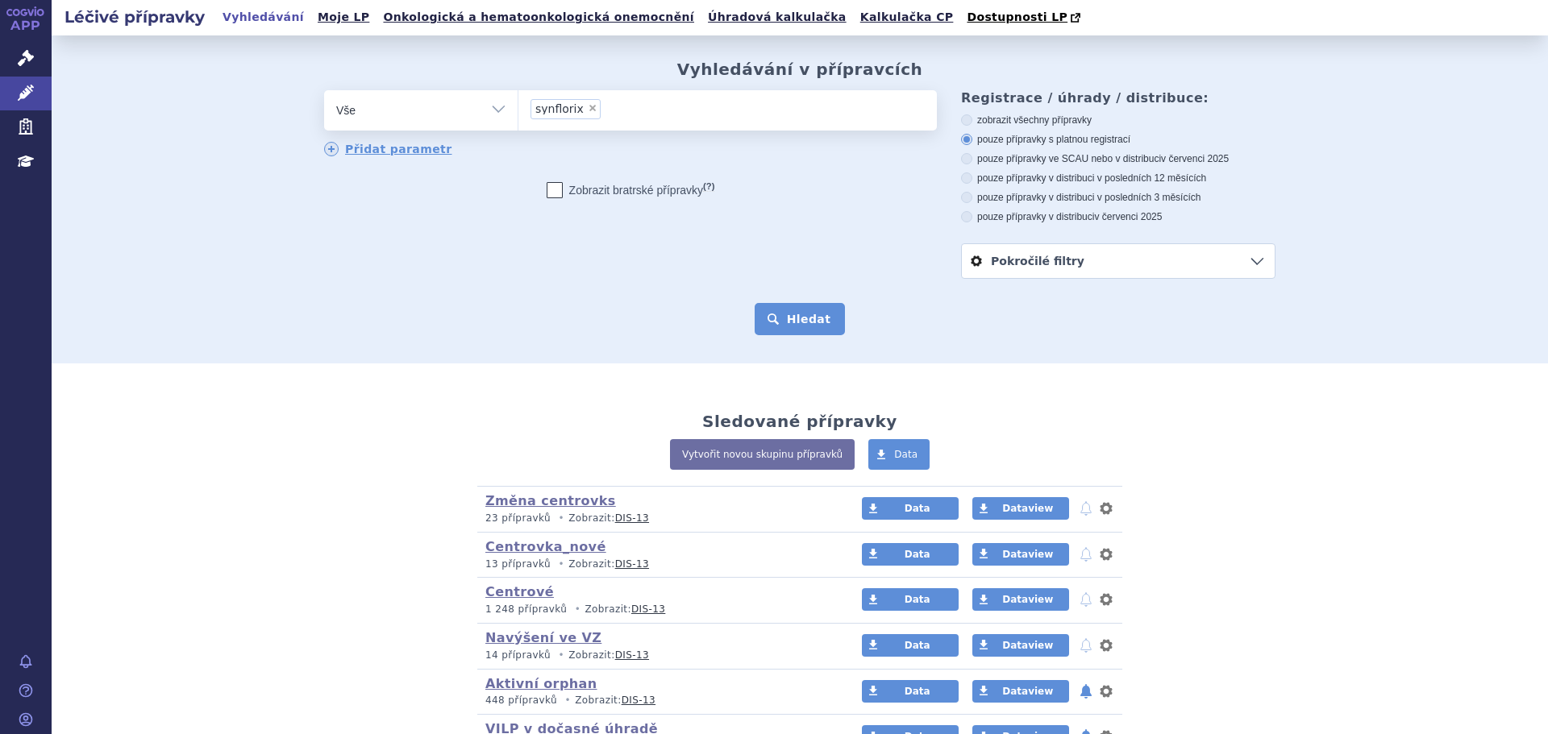
click at [814, 308] on button "Hledat" at bounding box center [800, 319] width 91 height 32
click at [587, 110] on ul at bounding box center [727, 107] width 418 height 34
click at [518, 110] on select at bounding box center [518, 109] width 1 height 40
click at [655, 114] on ul at bounding box center [727, 107] width 418 height 34
click at [518, 114] on select at bounding box center [518, 109] width 1 height 40
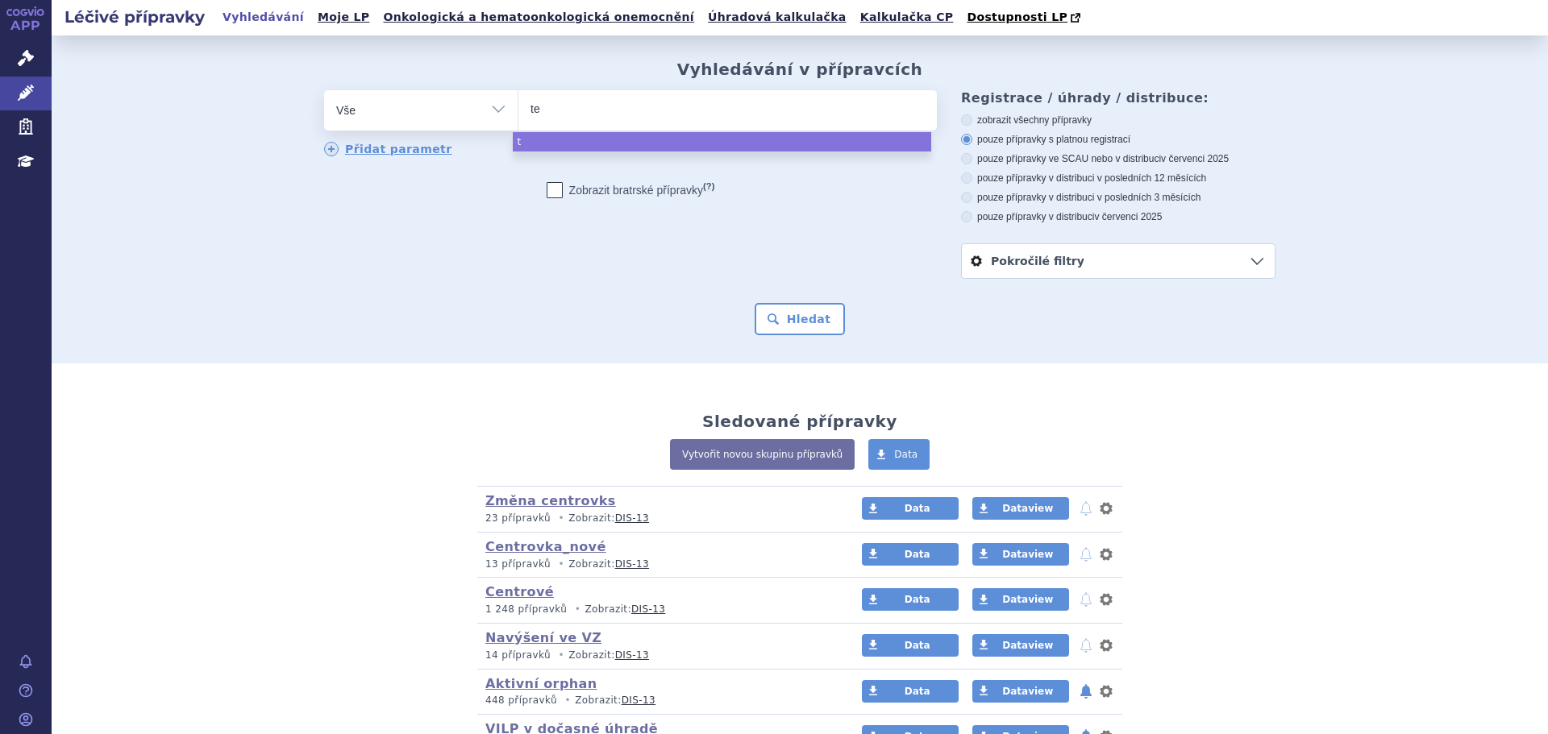
type input "tet"
type input "tetav"
type input "tetavax"
select select "tetavax"
click at [773, 316] on button "Hledat" at bounding box center [800, 319] width 91 height 32
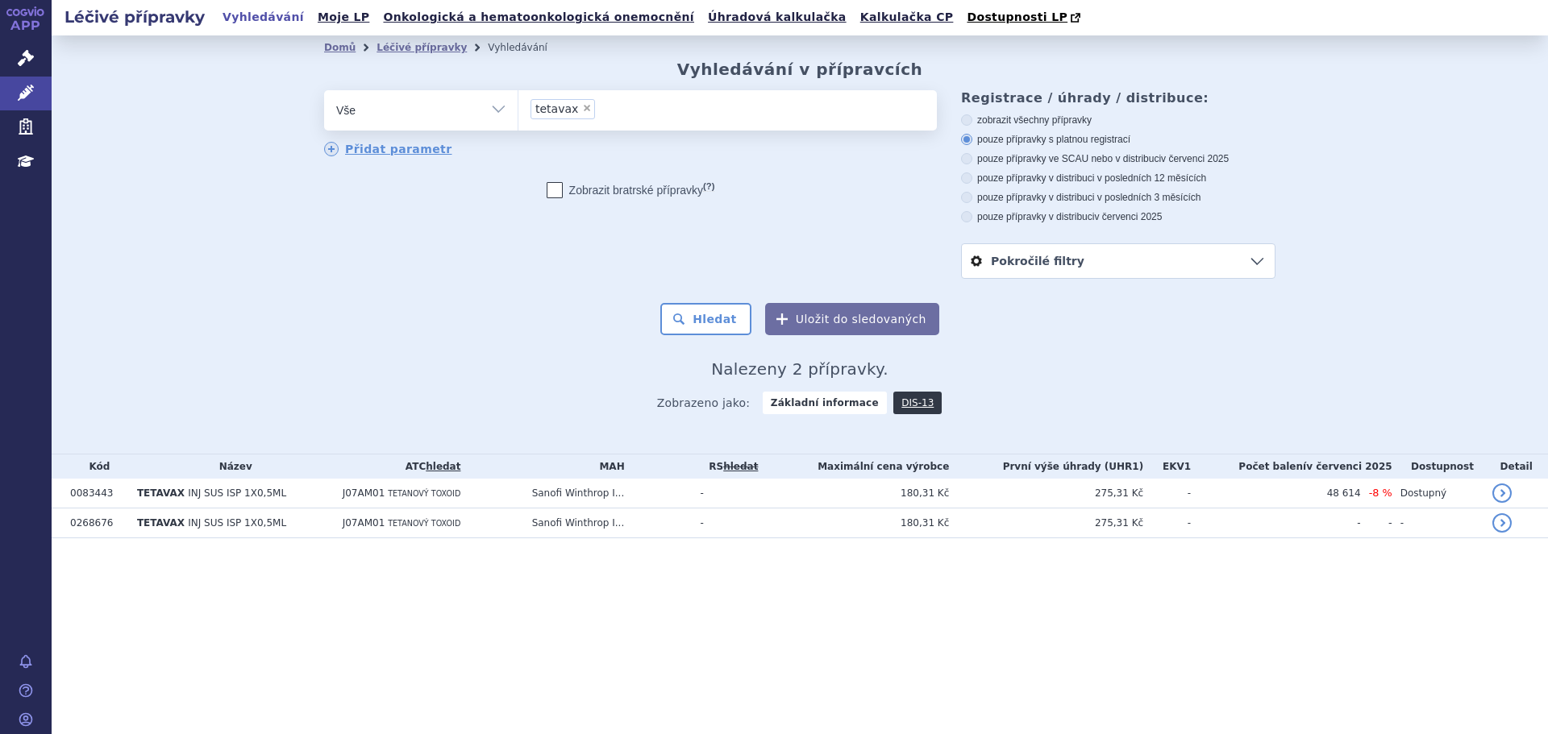
click at [582, 109] on span "×" at bounding box center [587, 108] width 10 height 10
click at [518, 109] on select "tetavax" at bounding box center [518, 109] width 1 height 40
select select
type input "su"
type input "sult"
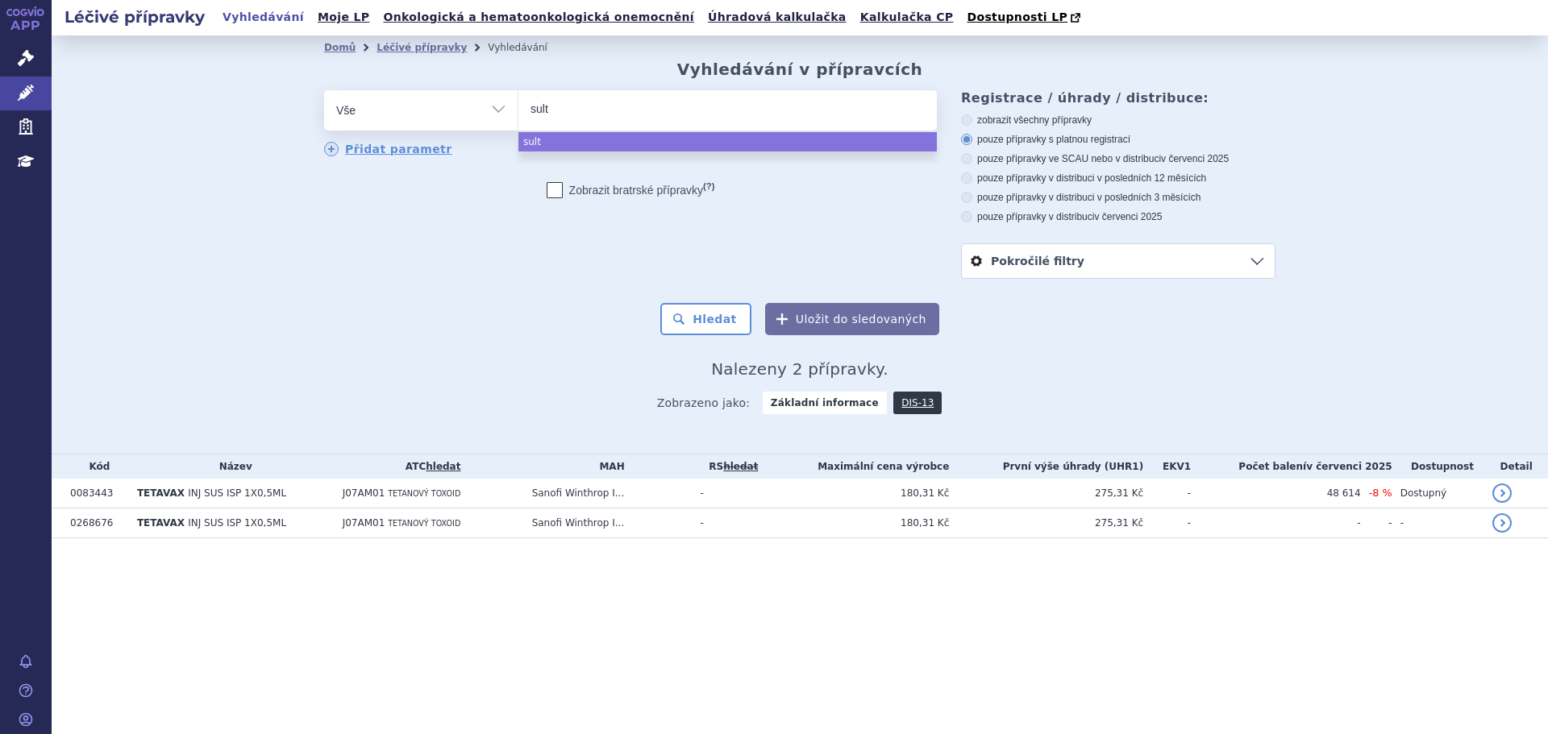
type input "sulti"
type input "sultia"
type input "sultiam"
select select "sultiam"
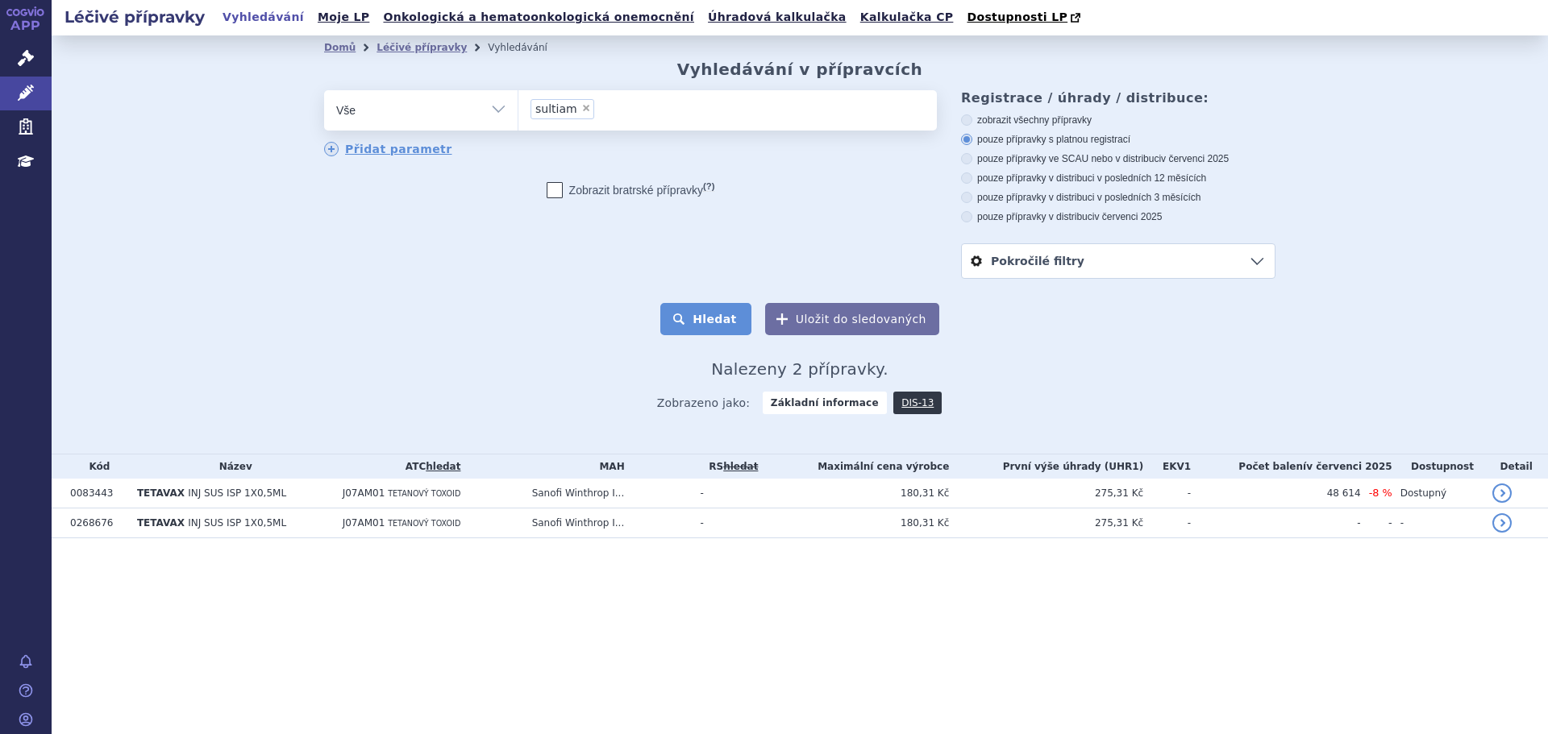
click at [717, 307] on button "Hledat" at bounding box center [705, 319] width 91 height 32
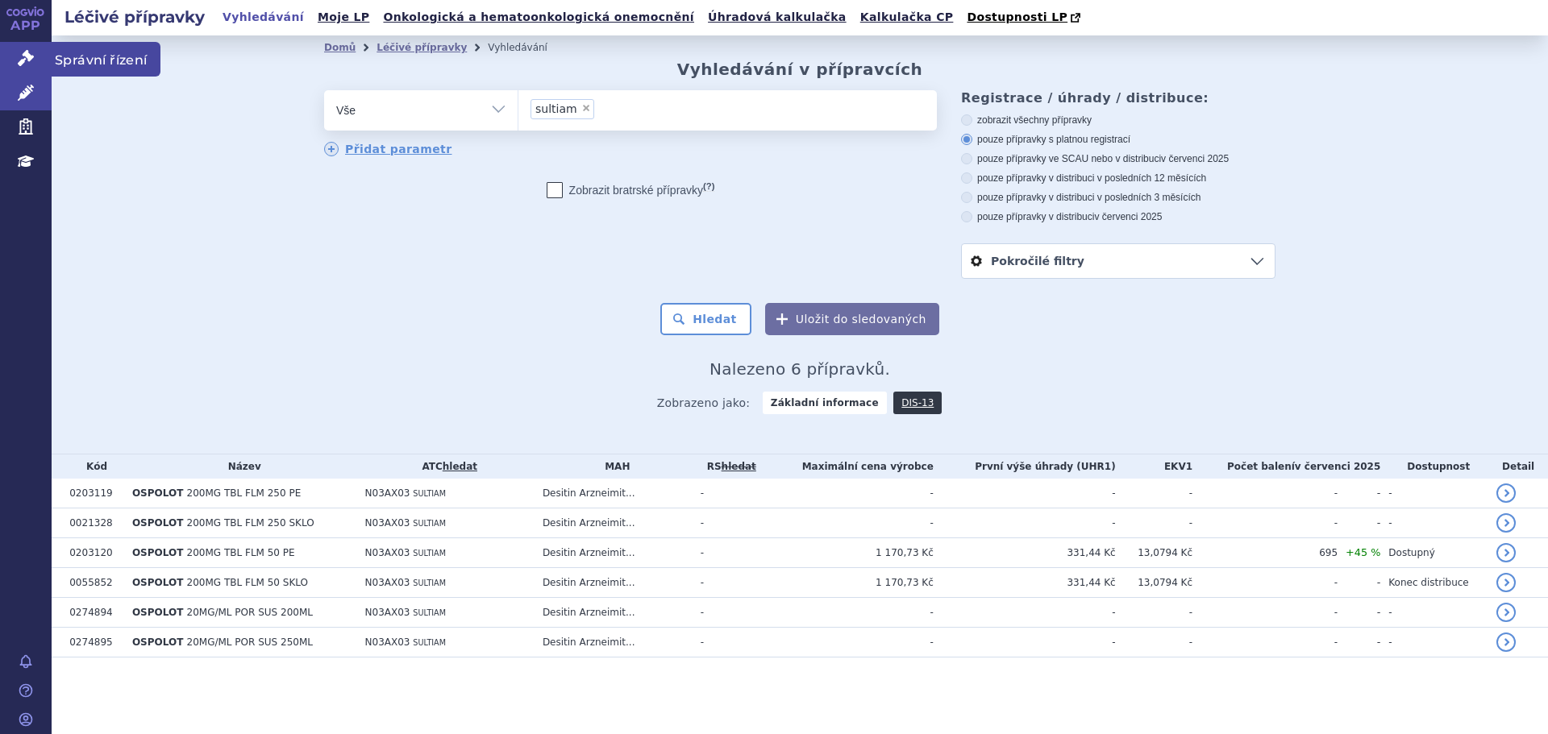
click at [40, 57] on link "Správní řízení" at bounding box center [26, 59] width 52 height 34
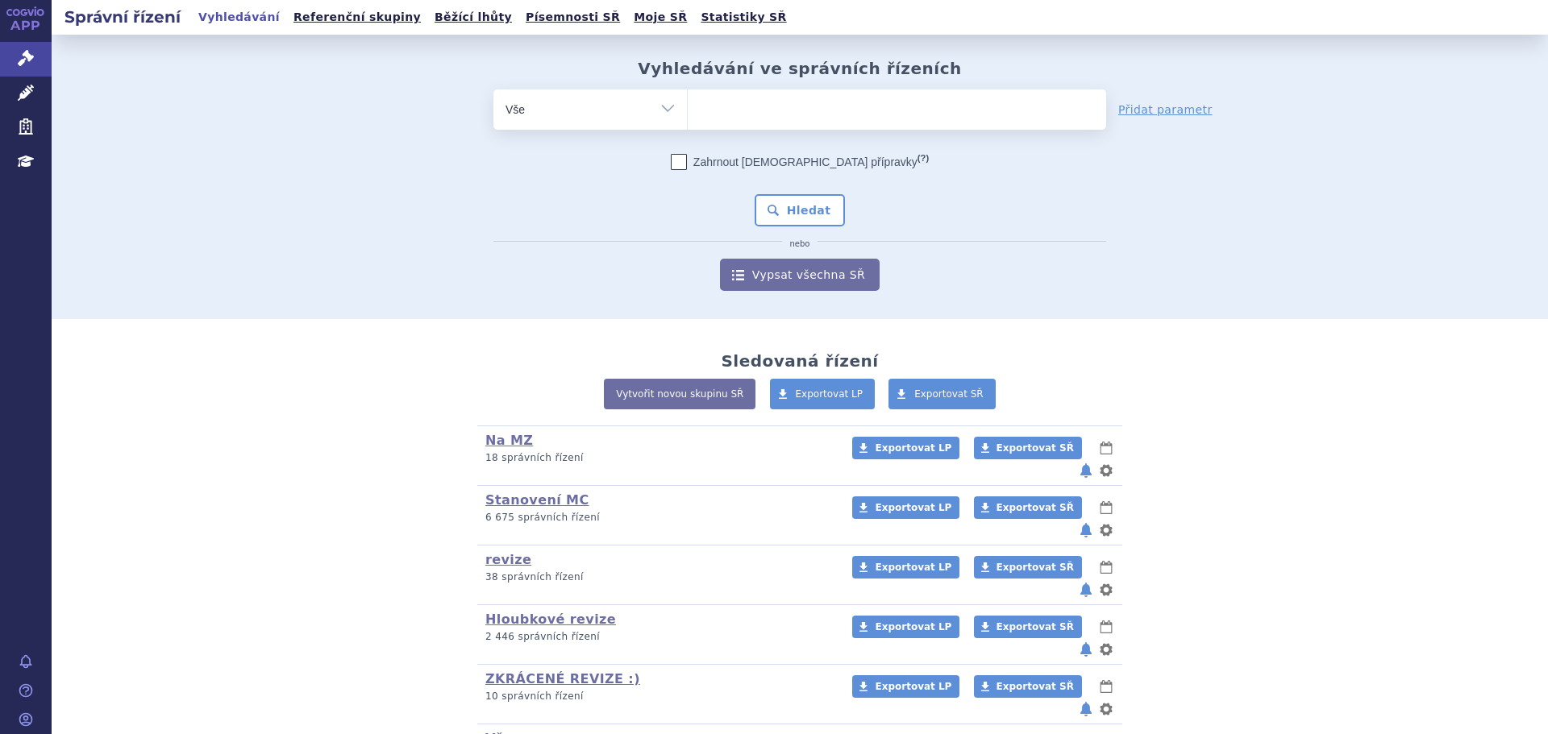
click at [739, 112] on ul at bounding box center [897, 106] width 418 height 34
click at [688, 112] on select at bounding box center [687, 109] width 1 height 40
type input "su"
type input "sul"
type input "sult"
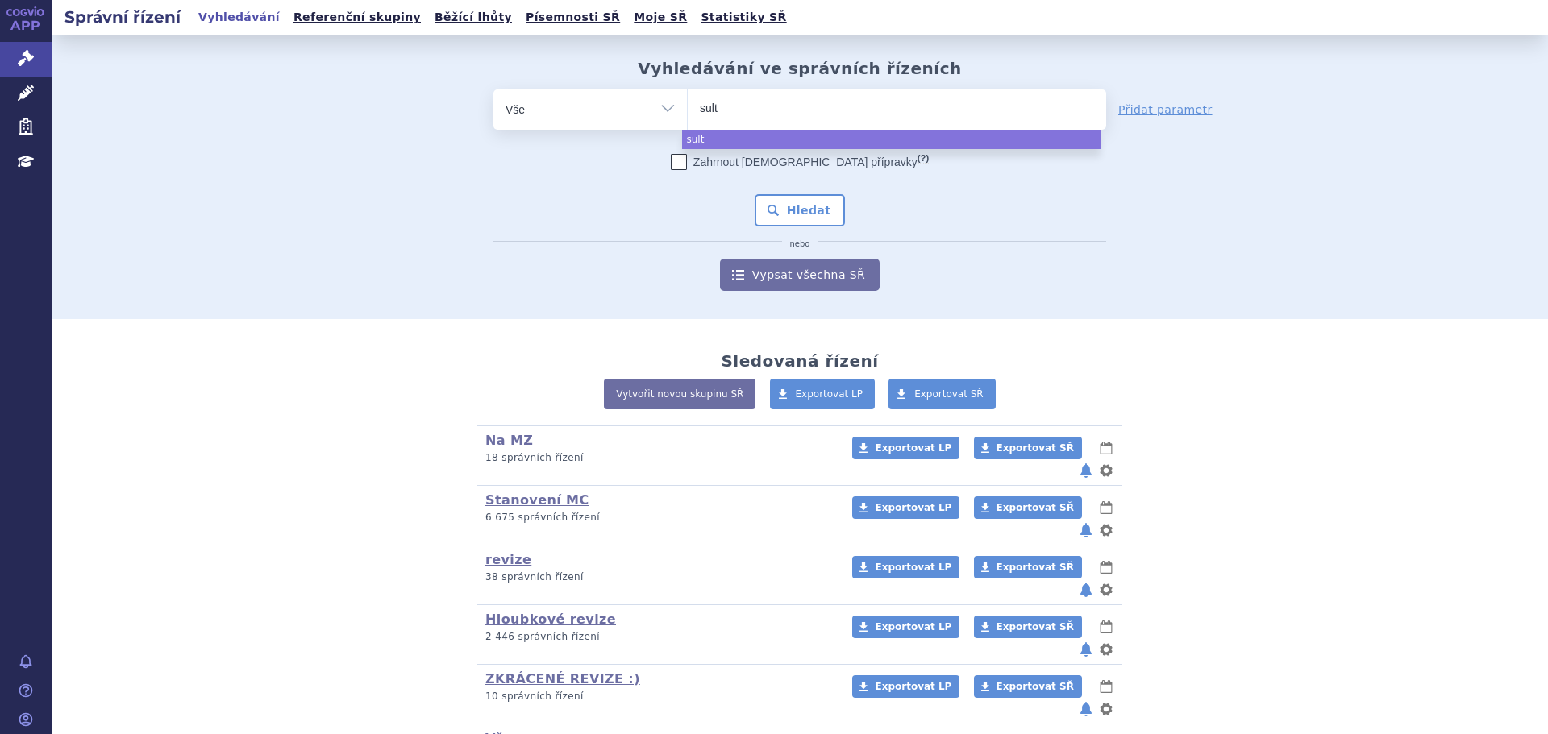
type input "sulti"
type input "sultia"
type input "sultiam"
select select "sultiam"
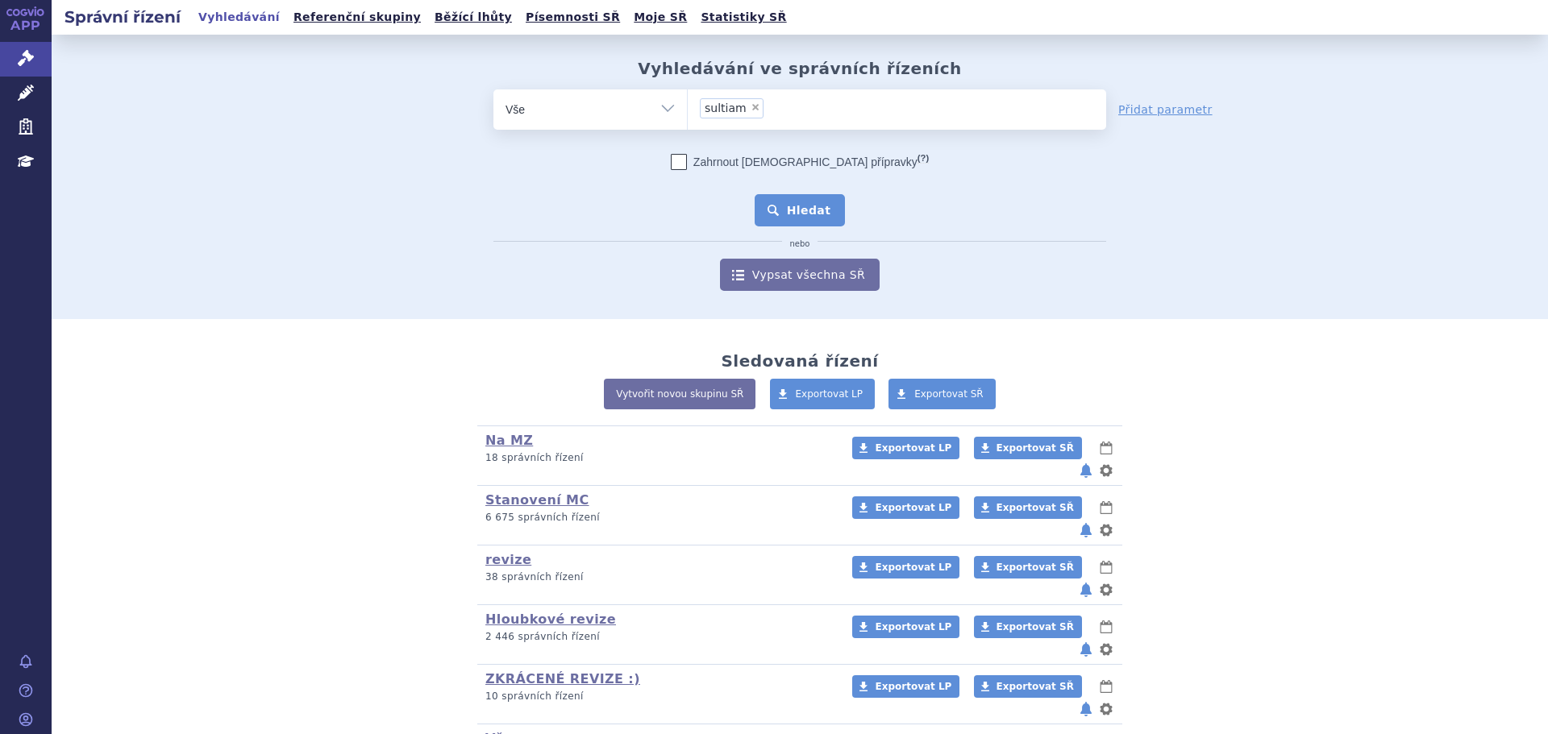
click at [825, 210] on button "Hledat" at bounding box center [800, 210] width 91 height 32
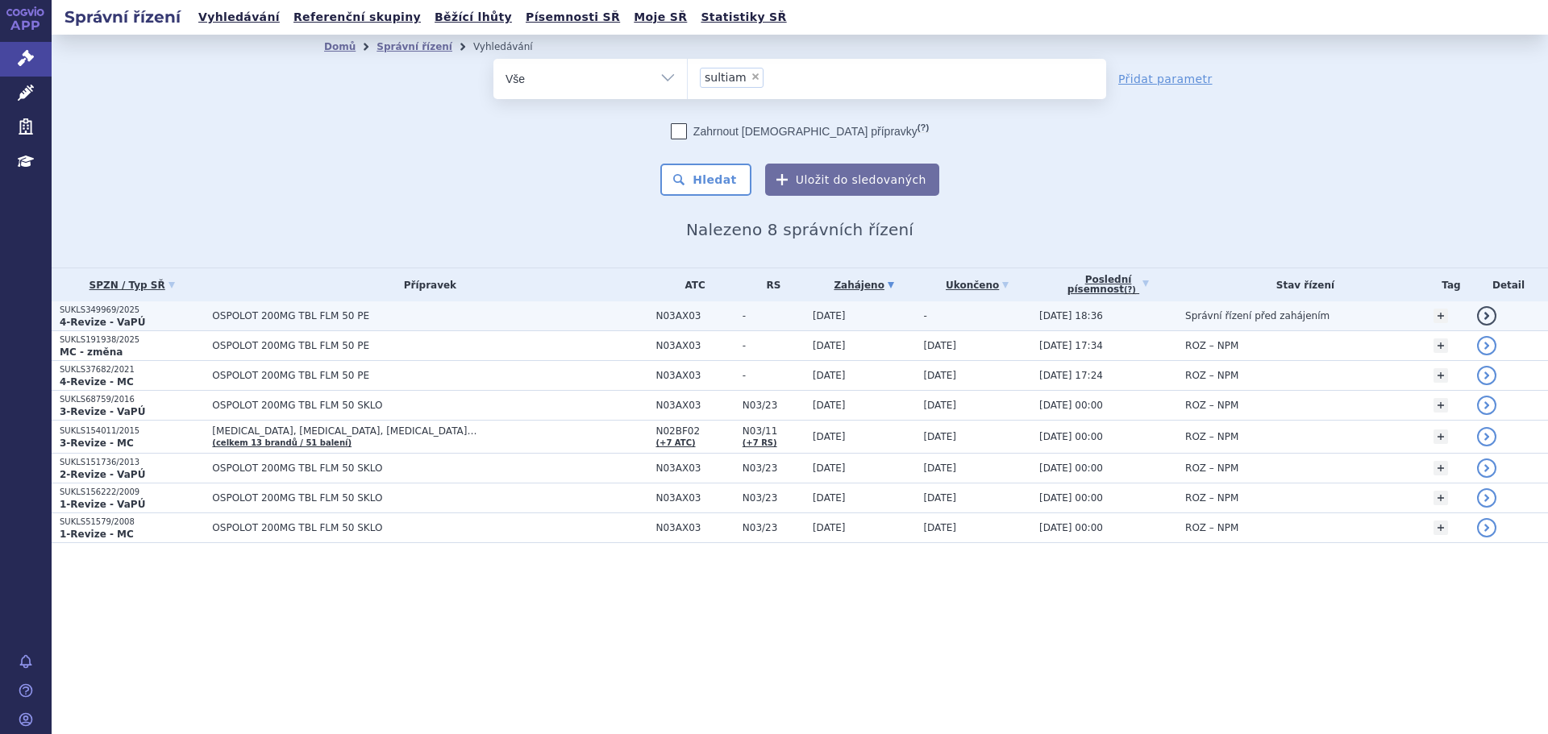
click at [447, 317] on span "OSPOLOT 200MG TBL FLM 50 PE" at bounding box center [413, 315] width 403 height 11
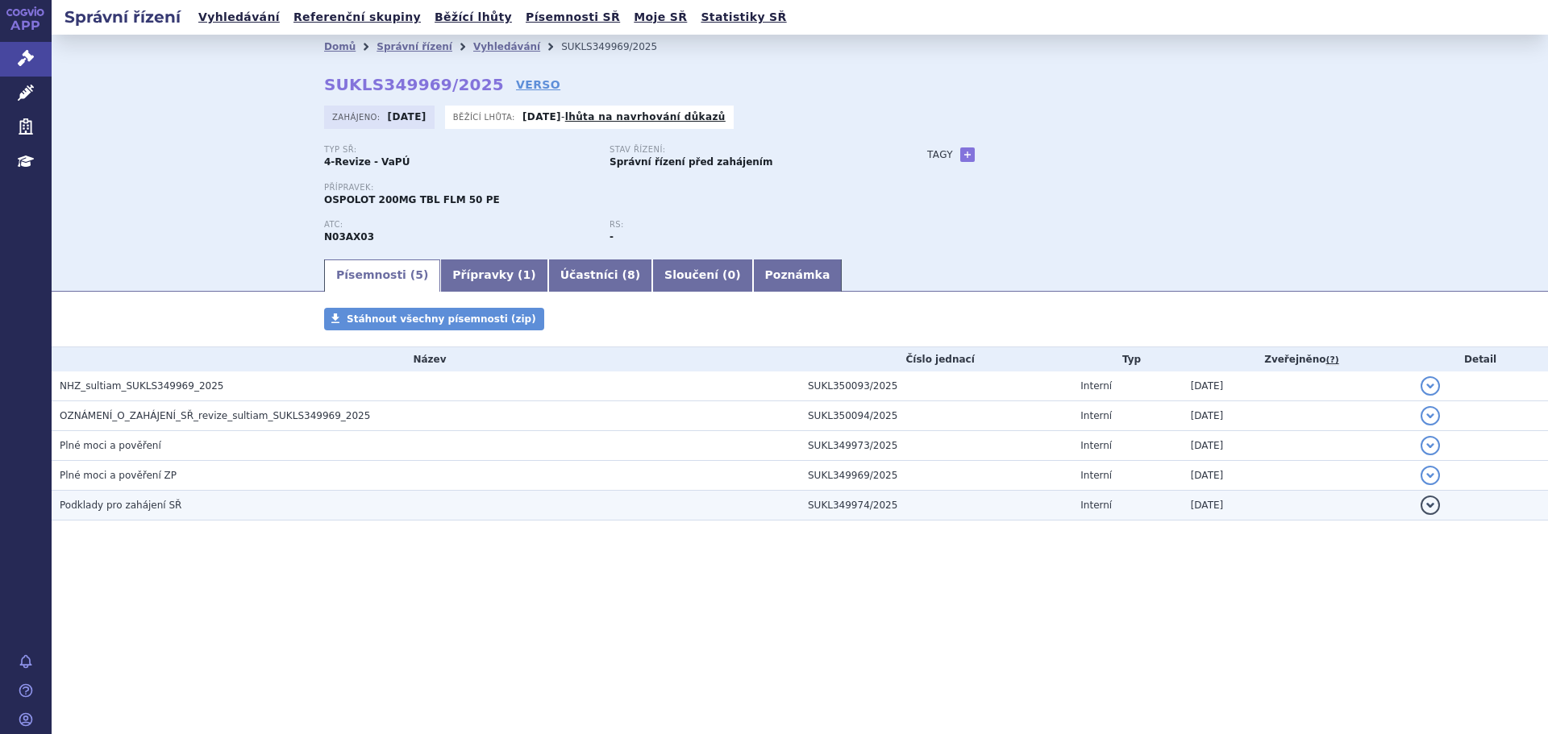
click at [247, 512] on h3 "Podklady pro zahájení SŘ" at bounding box center [430, 505] width 740 height 16
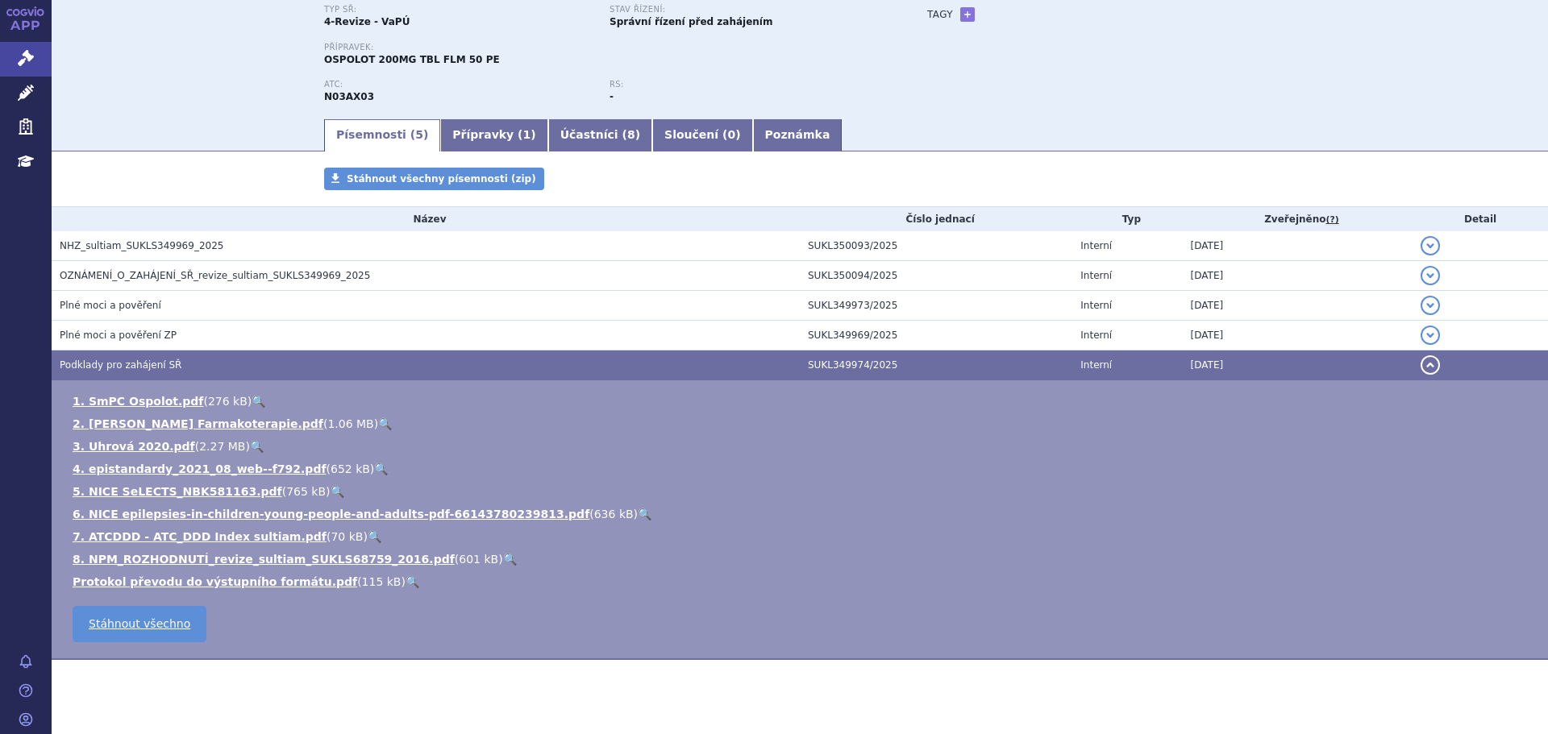
scroll to position [161, 0]
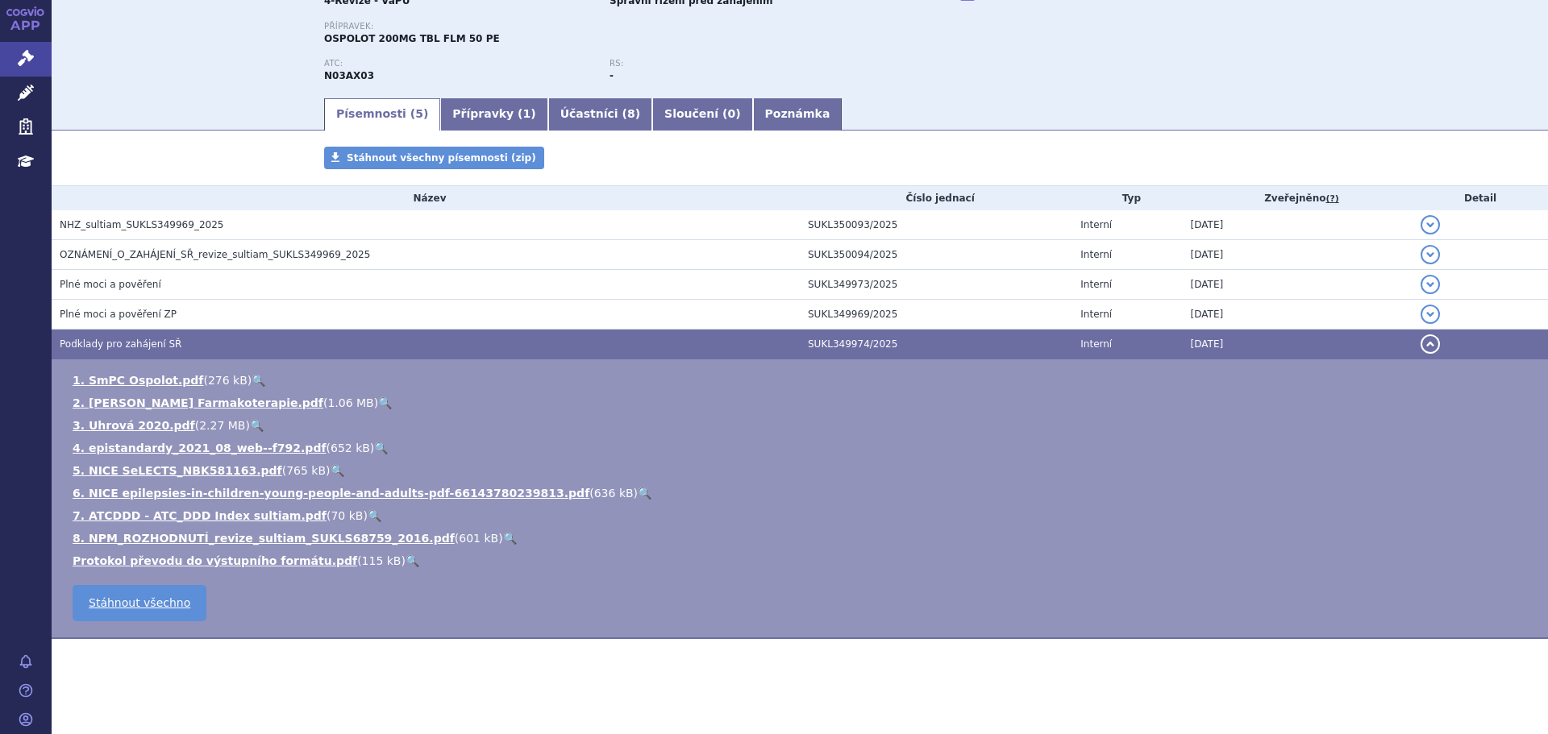
click at [250, 423] on link "🔍" at bounding box center [257, 425] width 14 height 13
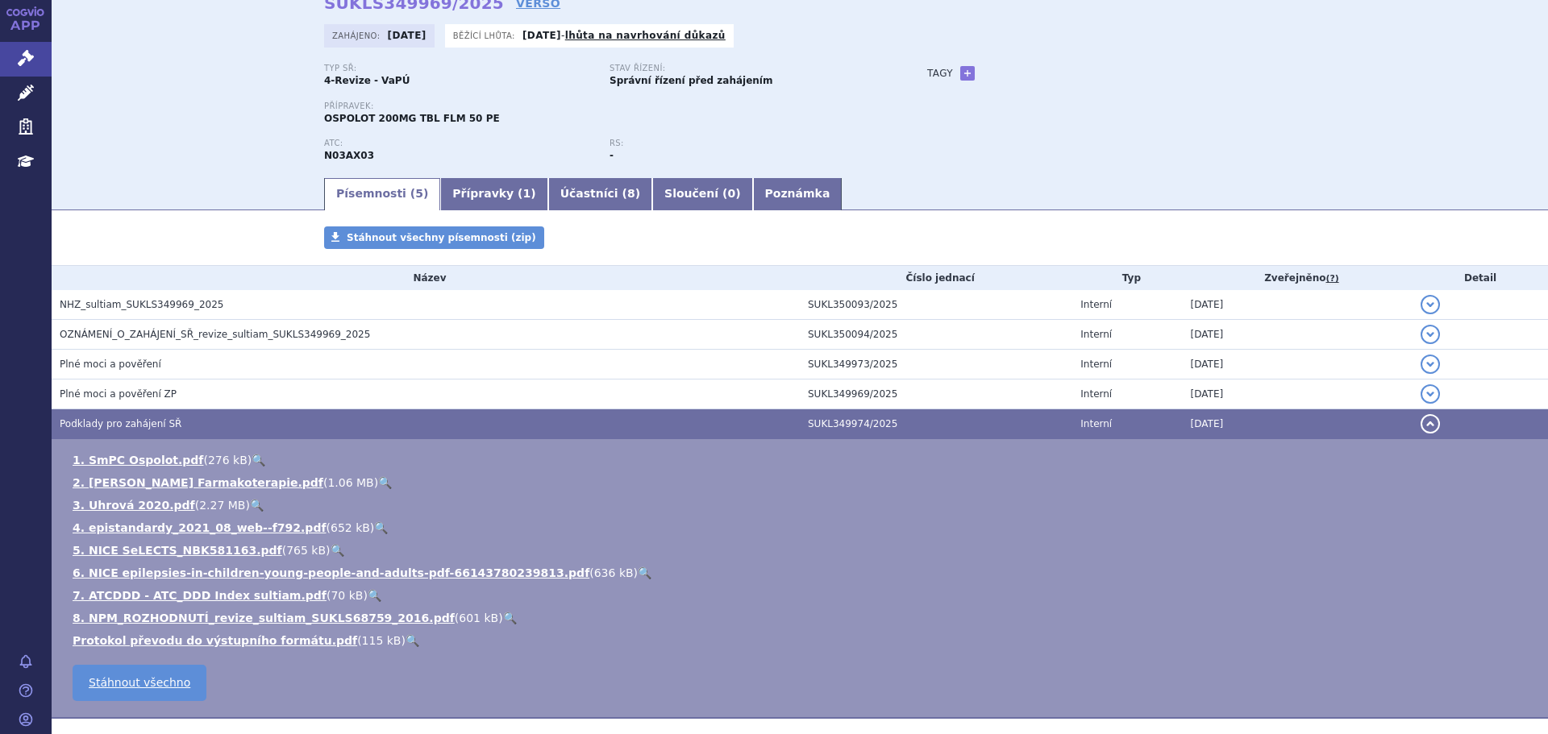
scroll to position [0, 0]
